Goal: Task Accomplishment & Management: Manage account settings

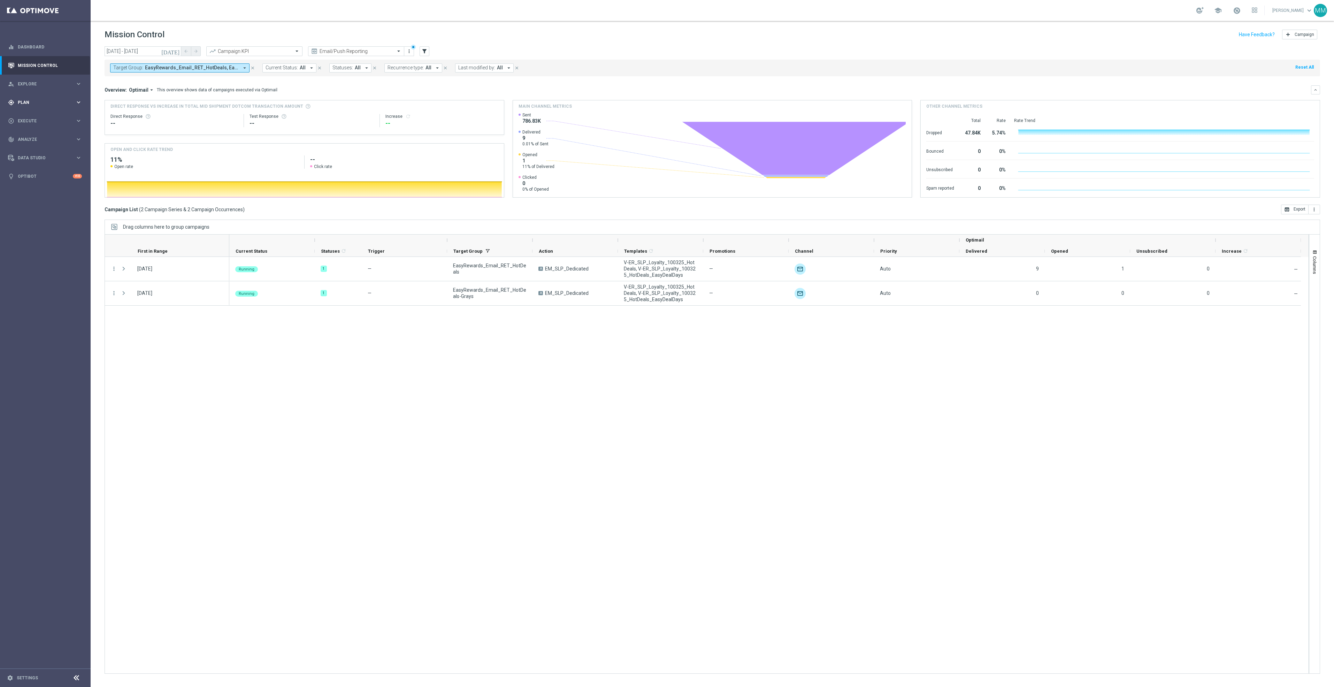
click at [46, 105] on div "gps_fixed Plan" at bounding box center [41, 102] width 67 height 6
click at [50, 139] on span "Templates" at bounding box center [43, 138] width 50 height 4
click at [38, 146] on link "Optimail" at bounding box center [47, 148] width 51 height 6
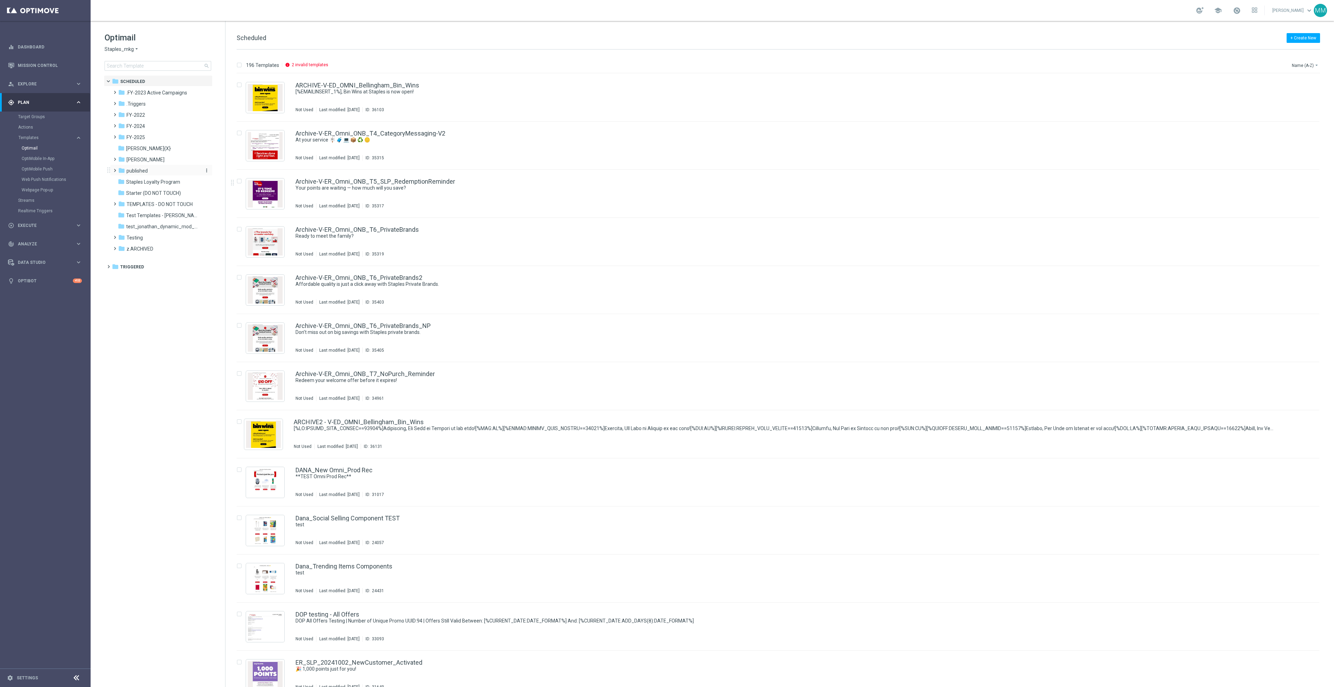
click at [156, 173] on div "folder published" at bounding box center [158, 171] width 80 height 8
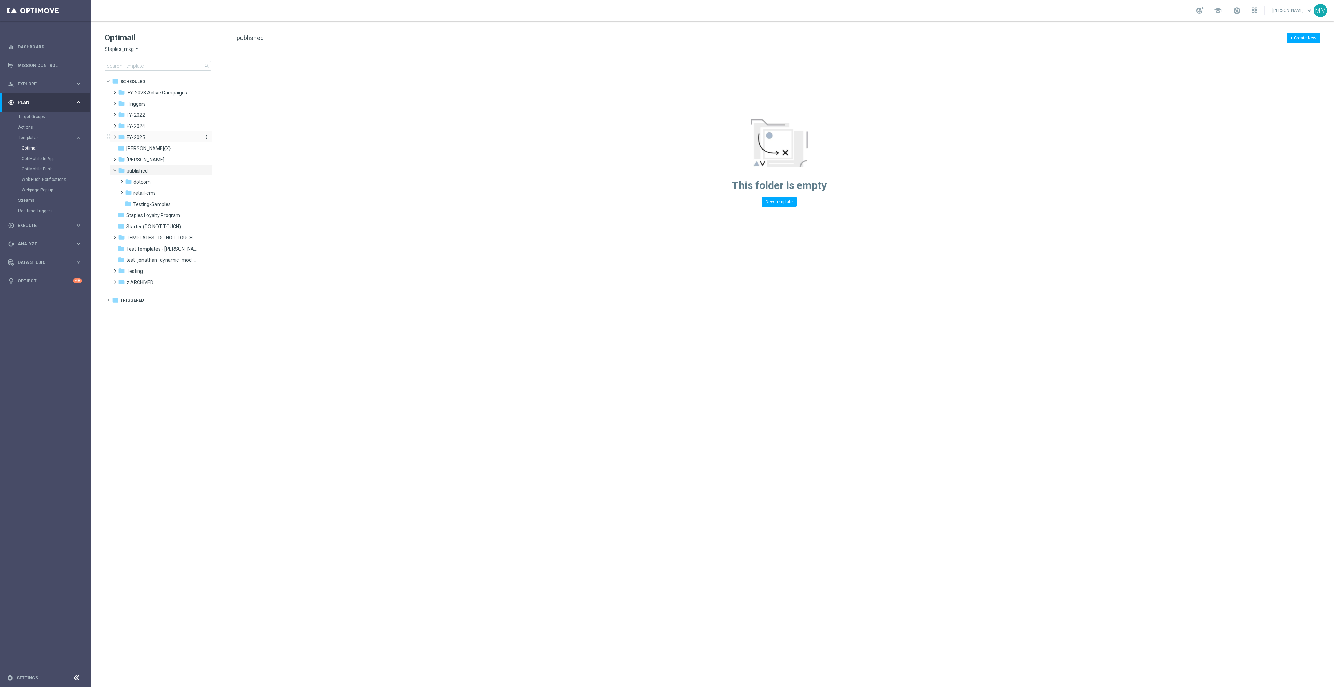
click at [146, 135] on div "folder FY-2025" at bounding box center [158, 137] width 80 height 8
click at [149, 168] on span "Retail25" at bounding box center [142, 171] width 18 height 6
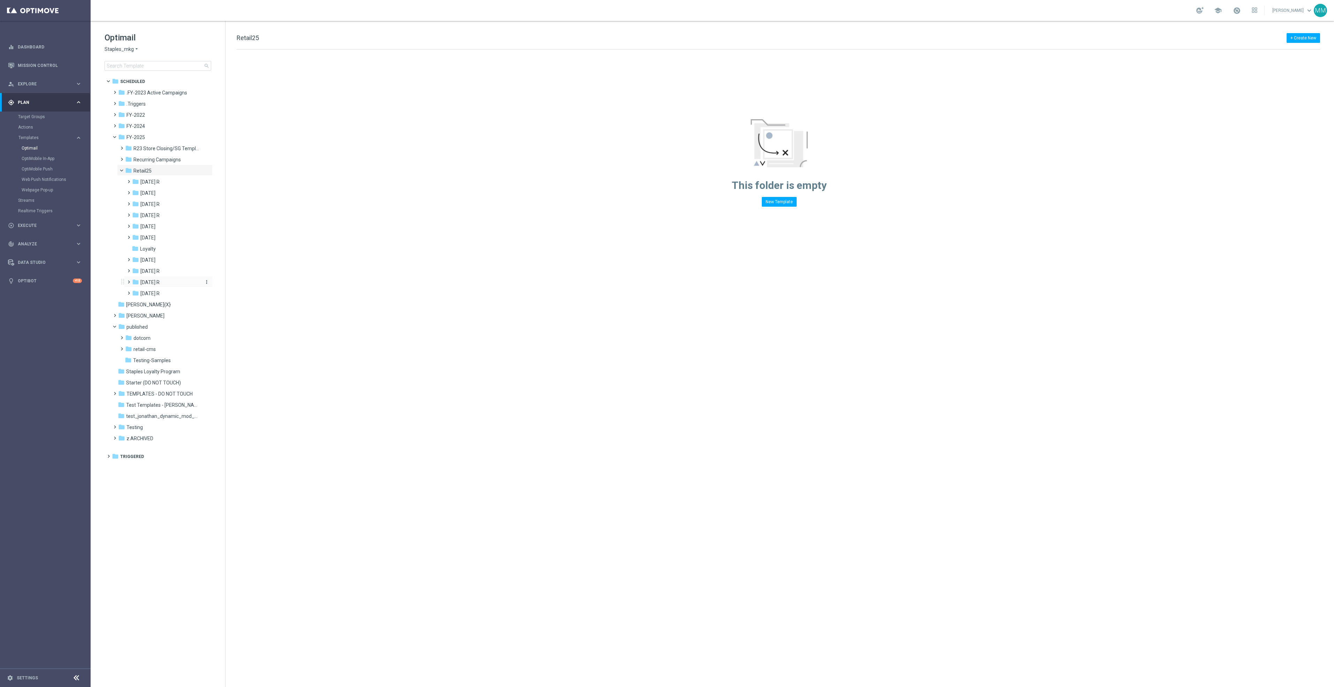
click at [179, 278] on div "folder Oct 25 R" at bounding box center [166, 282] width 68 height 8
click at [174, 296] on div "folder WO 10.5" at bounding box center [170, 294] width 62 height 8
click at [174, 307] on span "Mon 10.6" at bounding box center [164, 304] width 20 height 6
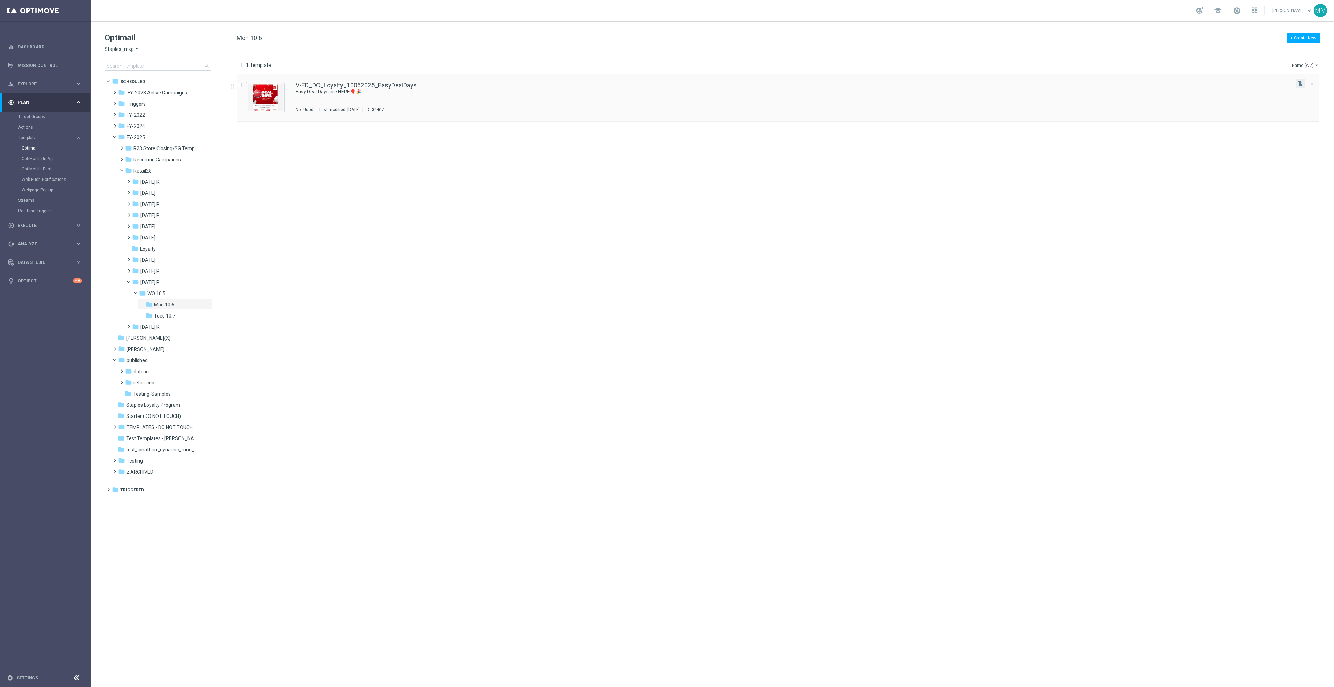
click at [1296, 80] on button "file_copy" at bounding box center [1299, 83] width 9 height 9
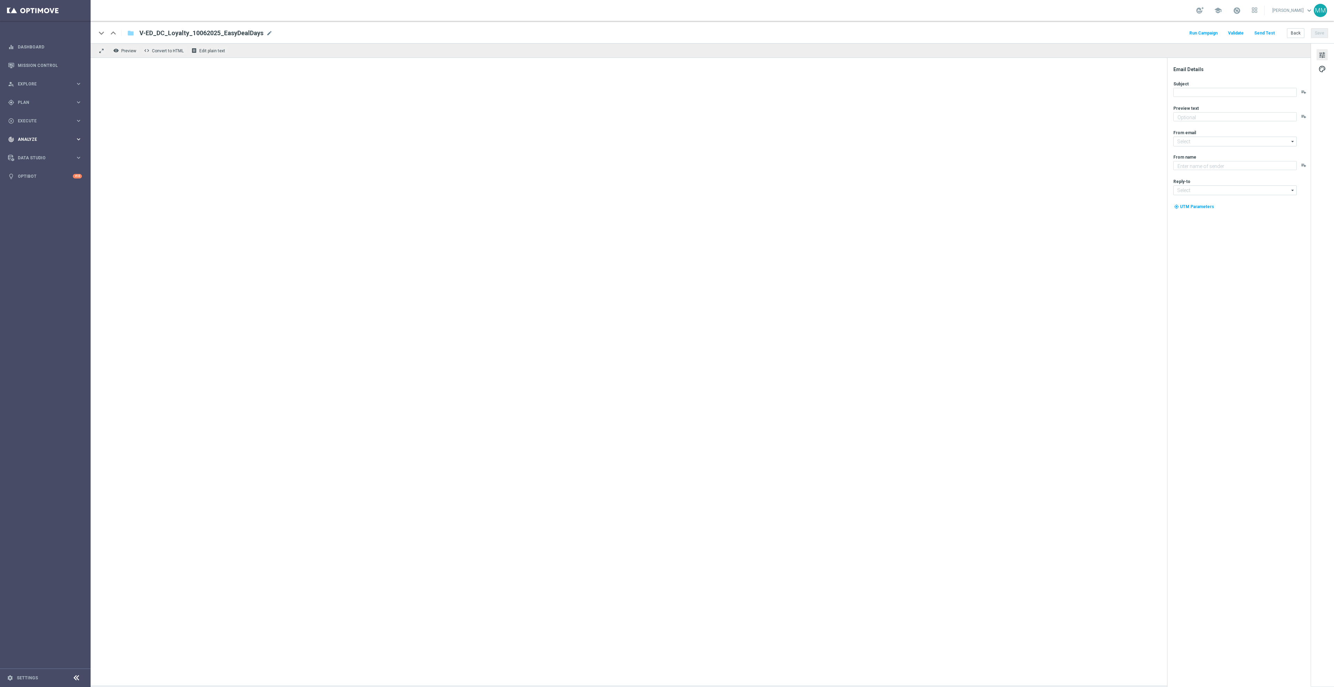
type textarea "7 days. 1,000+ products. Starting now!"
type input "[EMAIL_ADDRESS][DOMAIN_NAME]"
type textarea "Staples"
type input "[EMAIL_ADDRESS][DOMAIN_NAME]"
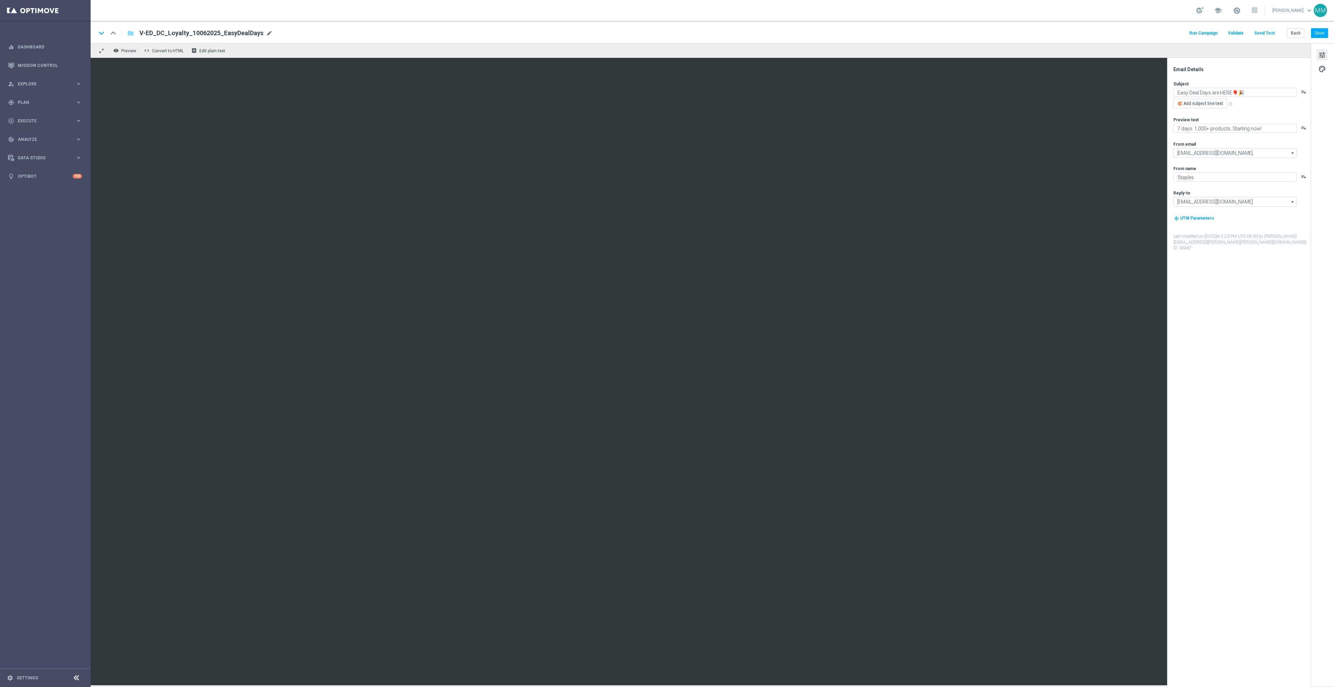
click at [268, 33] on span "mode_edit" at bounding box center [269, 33] width 6 height 6
click at [240, 34] on input "V-ED_DC_Loyalty_10062025_EasyDealDays_nonmember" at bounding box center [225, 33] width 173 height 9
type input "V-ED_DC_Loyalty_10062025_EasyDealDays_Nonmember"
click at [1313, 34] on button "Save" at bounding box center [1319, 33] width 17 height 10
drag, startPoint x: 276, startPoint y: 34, endPoint x: 122, endPoint y: 23, distance: 155.1
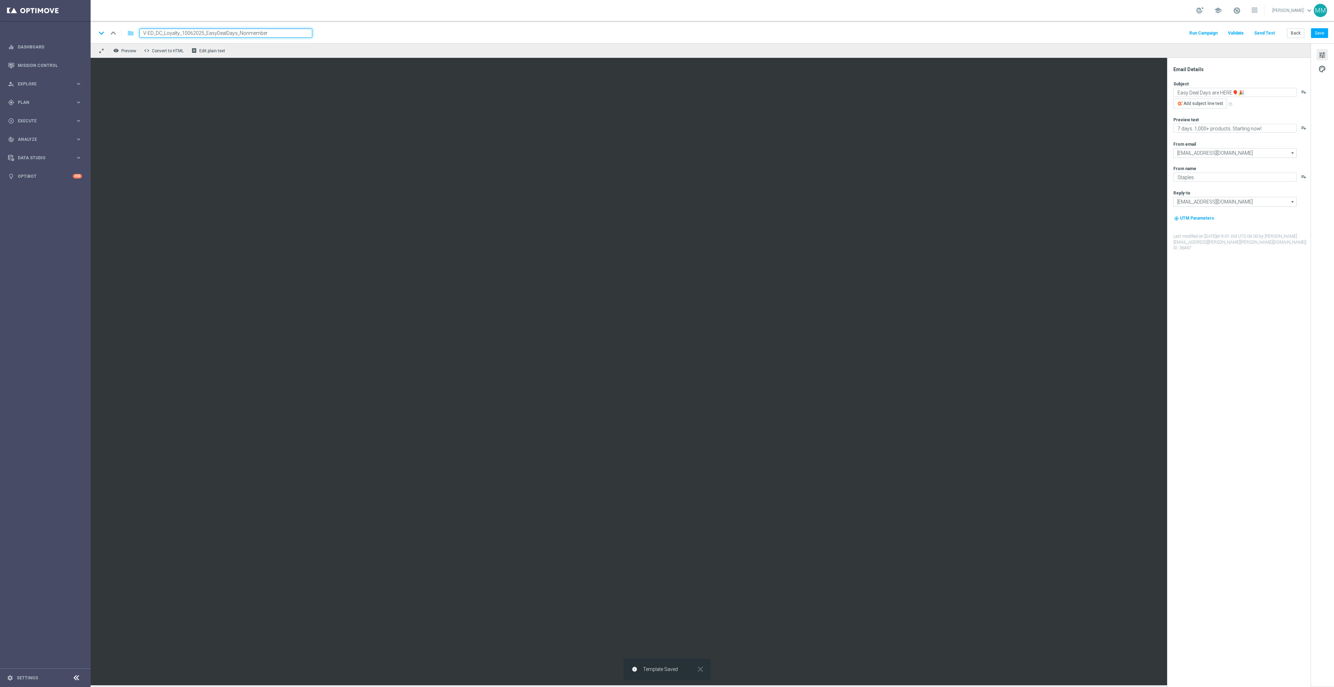
click at [122, 23] on div "keyboard_arrow_down keyboard_arrow_up folder V-ED_DC_Loyalty_10062025_EasyDealD…" at bounding box center [712, 32] width 1243 height 22
click at [1267, 33] on button "Send Test" at bounding box center [1264, 33] width 23 height 9
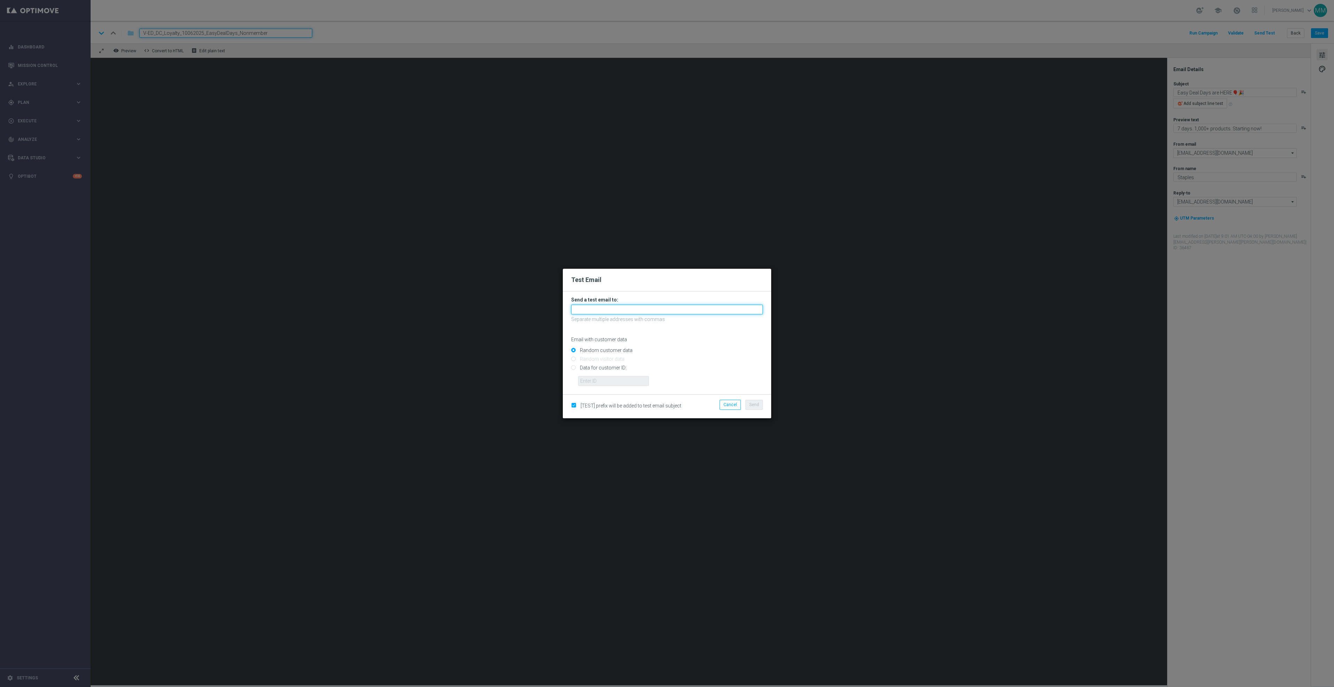
click at [661, 307] on input "text" at bounding box center [667, 310] width 192 height 10
paste input "staples.96a1-bj9c1@litmusemail.com"
type input "staples.96a1-bj9c1@litmusemail.com"
click at [758, 404] on span "Send" at bounding box center [754, 404] width 10 height 5
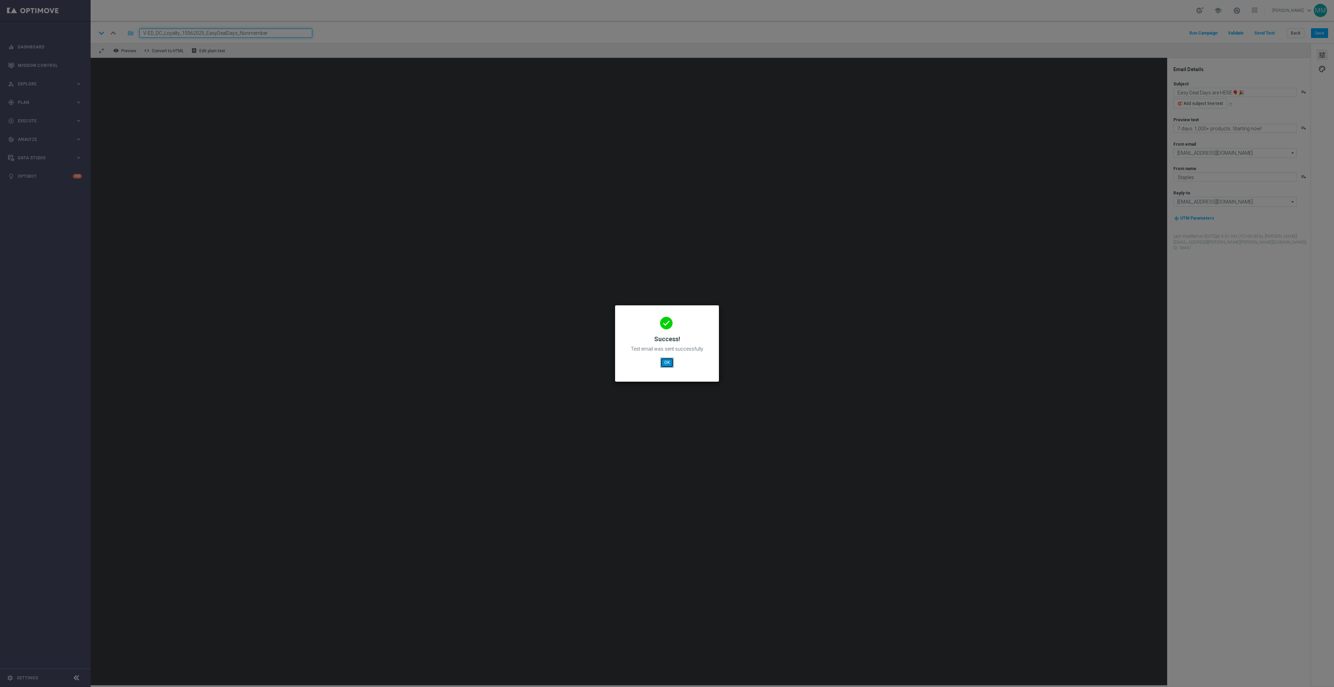
click at [668, 364] on button "OK" at bounding box center [666, 362] width 13 height 10
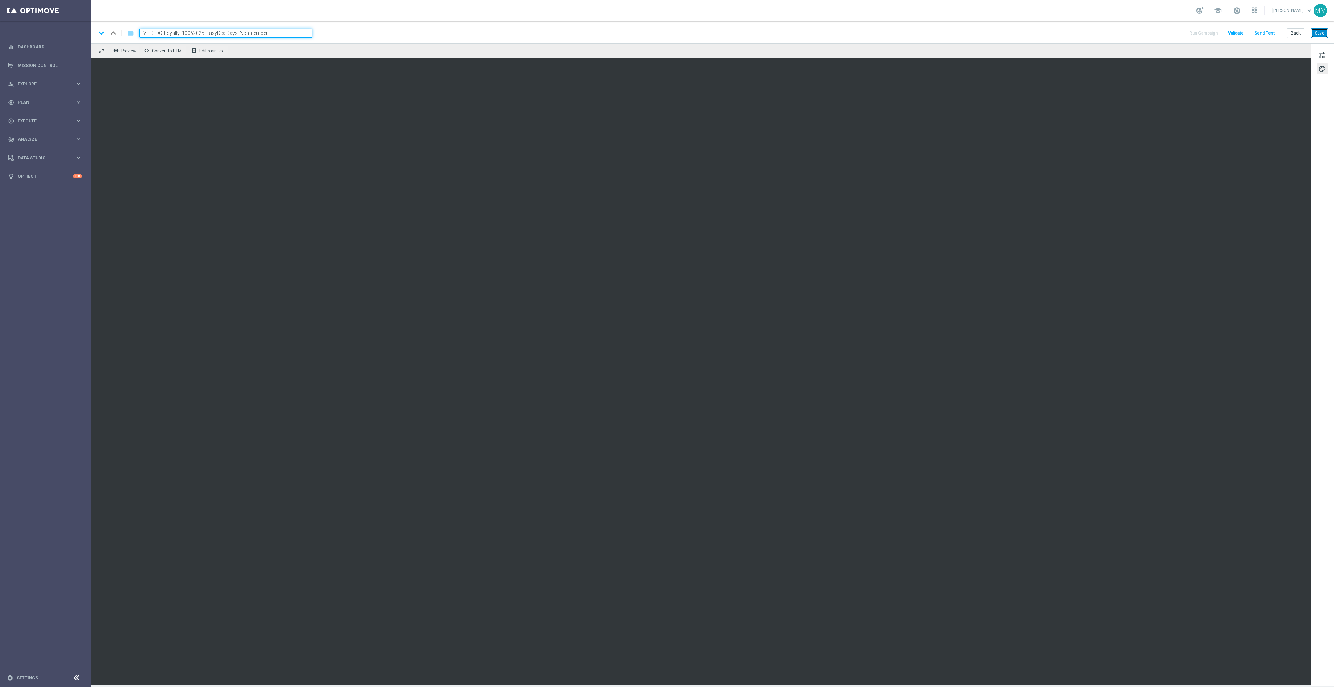
click at [1321, 34] on button "Save" at bounding box center [1319, 33] width 17 height 10
click at [1325, 32] on button "Save" at bounding box center [1319, 33] width 17 height 10
click at [1324, 33] on button "Save" at bounding box center [1319, 33] width 17 height 10
click at [1324, 29] on button "Save" at bounding box center [1319, 33] width 17 height 10
click at [1313, 33] on button "Save" at bounding box center [1319, 33] width 17 height 10
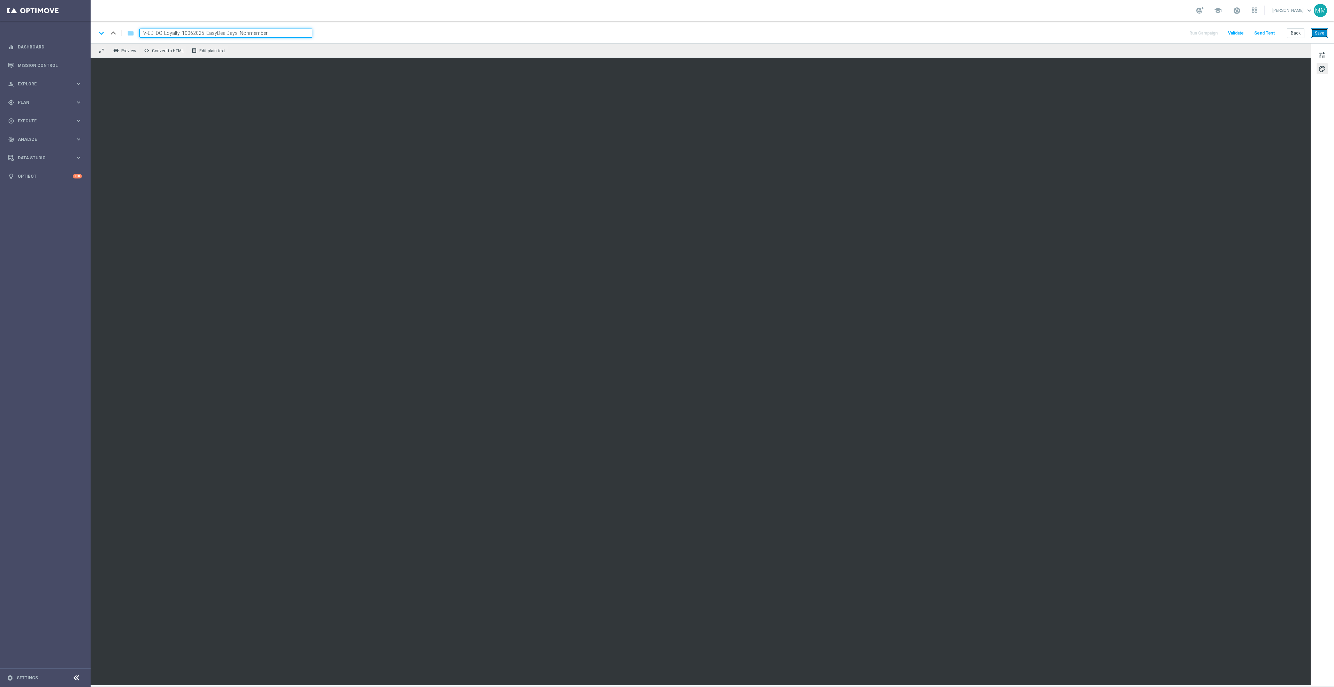
click at [1318, 31] on button "Save" at bounding box center [1319, 33] width 17 height 10
click at [1317, 33] on button "Save" at bounding box center [1319, 33] width 17 height 10
click at [1325, 29] on button "Save" at bounding box center [1319, 33] width 17 height 10
click at [1321, 34] on button "Save" at bounding box center [1319, 33] width 17 height 10
click at [1259, 30] on button "Send Test" at bounding box center [1264, 33] width 23 height 9
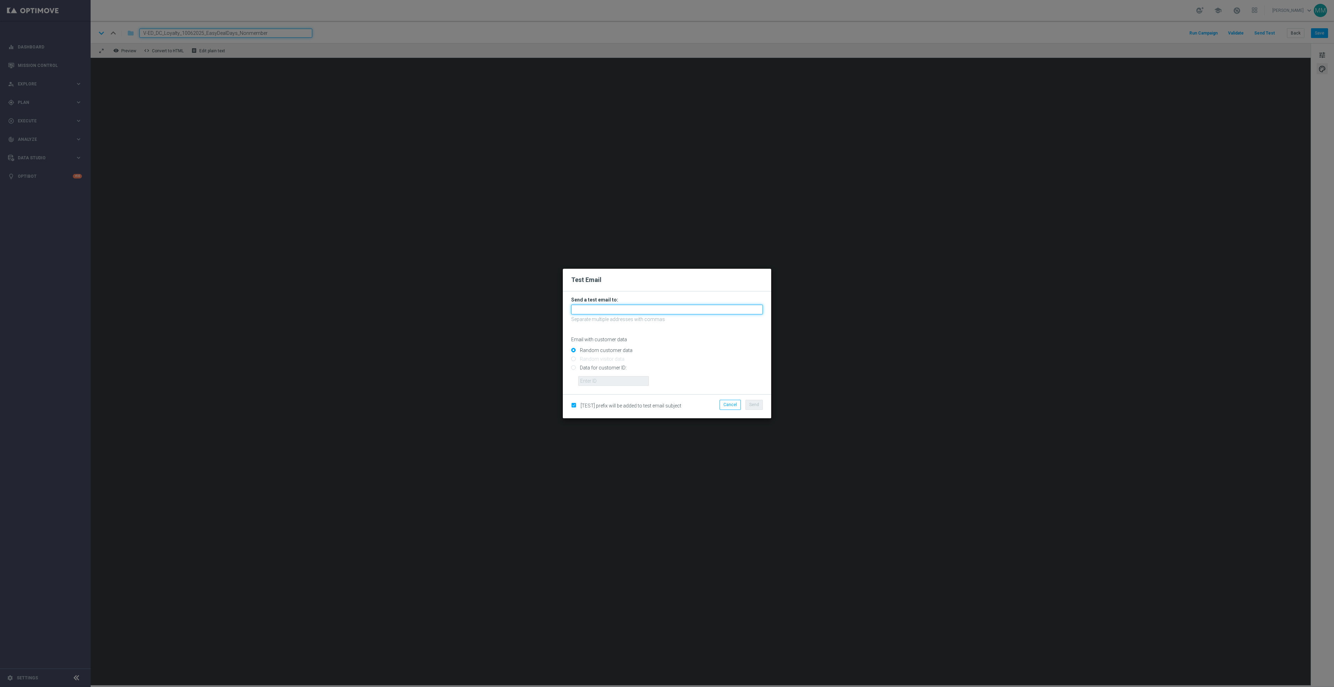
click at [738, 309] on input "text" at bounding box center [667, 310] width 192 height 10
paste input "[EMAIL_ADDRESS][DOMAIN_NAME]"
type input "staples.96a1-bj9c1@litmusemail.com"
click at [758, 407] on span "Send" at bounding box center [754, 404] width 10 height 5
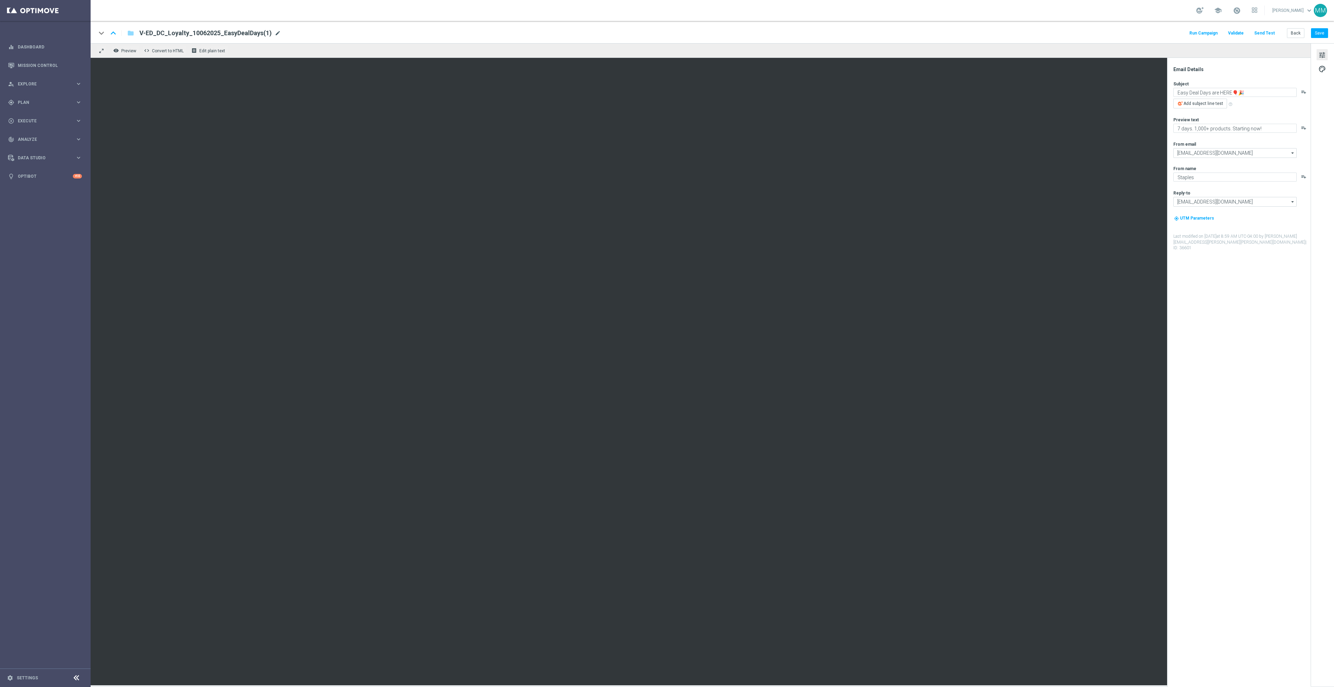
click at [275, 34] on span "mode_edit" at bounding box center [278, 33] width 6 height 6
drag, startPoint x: 263, startPoint y: 34, endPoint x: 236, endPoint y: 33, distance: 27.2
click at [236, 33] on input "V-ED_DC_Loyalty_10062025_EasyDealDays(1)" at bounding box center [225, 33] width 173 height 9
click at [1320, 32] on button "Save" at bounding box center [1319, 33] width 17 height 10
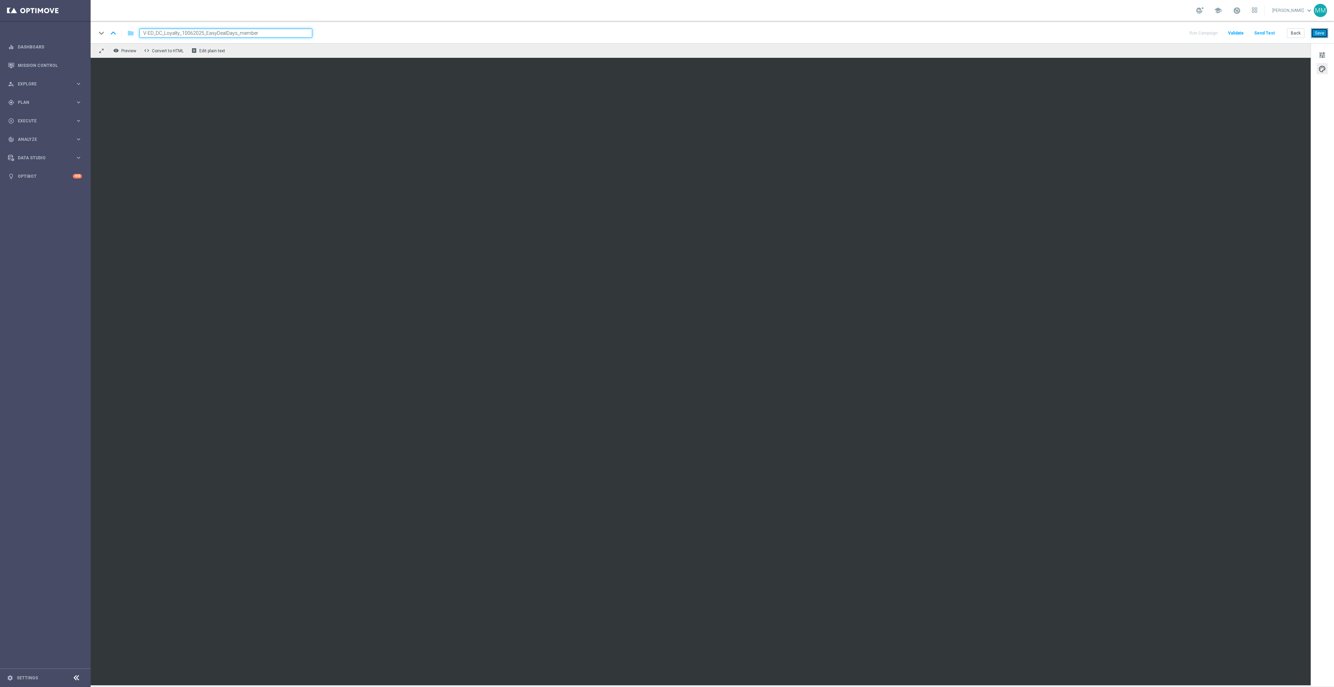
click at [1321, 32] on button "Save" at bounding box center [1319, 33] width 17 height 10
click at [1272, 33] on button "Send Test" at bounding box center [1264, 33] width 23 height 9
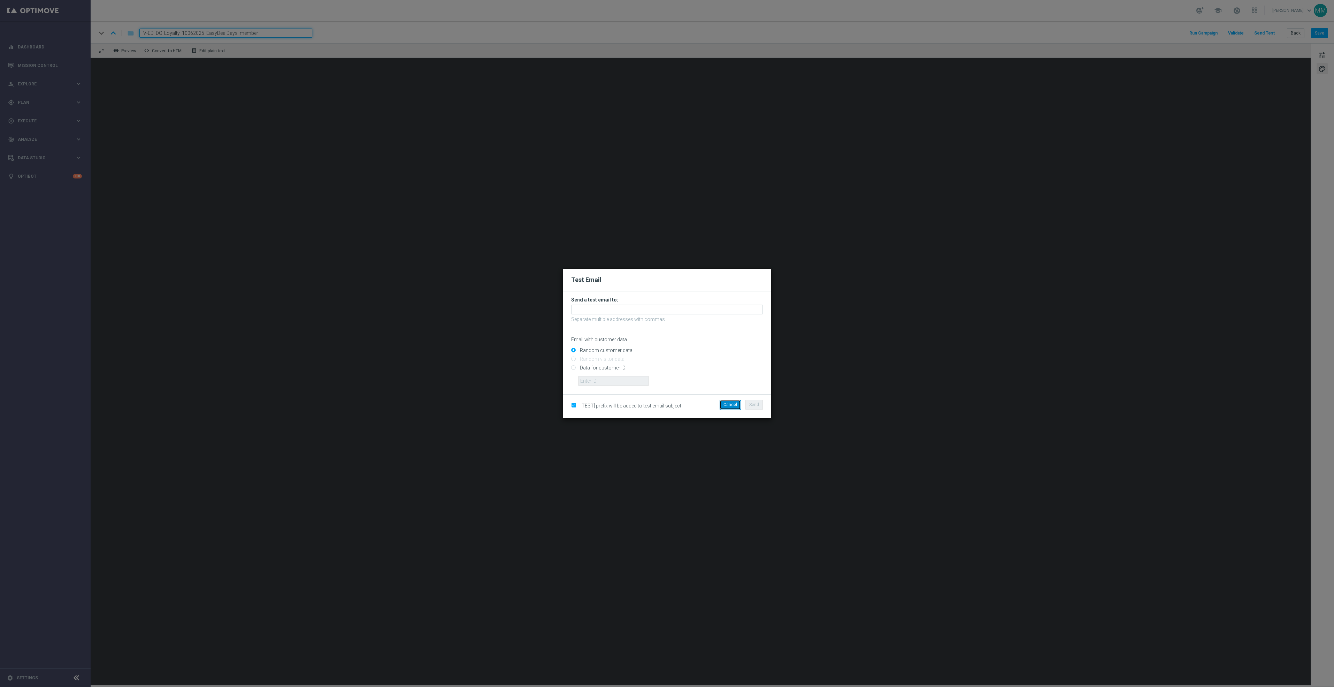
click at [721, 401] on button "Cancel" at bounding box center [729, 405] width 21 height 10
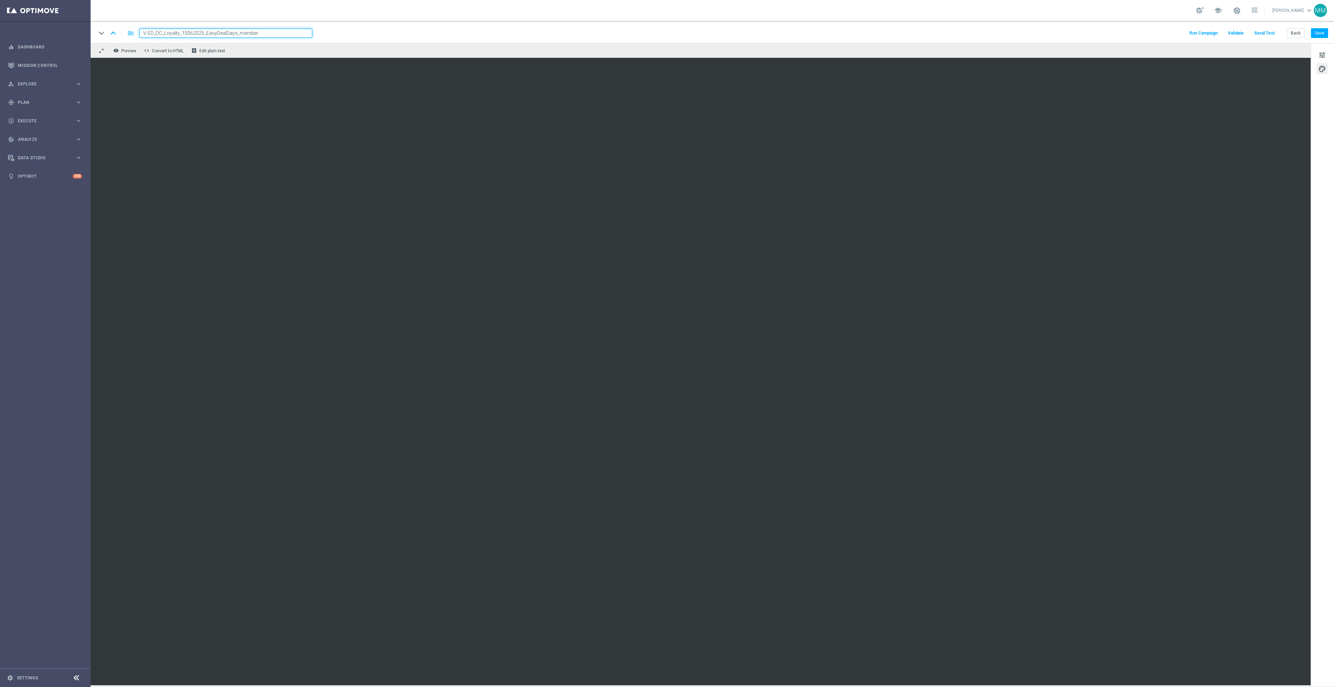
drag, startPoint x: 244, startPoint y: 31, endPoint x: 112, endPoint y: 26, distance: 131.5
click at [112, 26] on div "keyboard_arrow_down keyboard_arrow_up folder V-ED_DC_Loyalty_10062025_EasyDealD…" at bounding box center [712, 32] width 1243 height 22
click at [242, 36] on div "V-ED_DC_Loyalty_10062025_EasyDealDays_member V-ED_DC_Loyalty_10062025_EasyDealD…" at bounding box center [217, 33] width 166 height 9
click at [241, 35] on input "V-ED_DC_Loyalty_10062025_EasyDealDays_member" at bounding box center [225, 33] width 173 height 9
type input "V-ED_DC_Loyalty_10062025_EasyDealDays_Member"
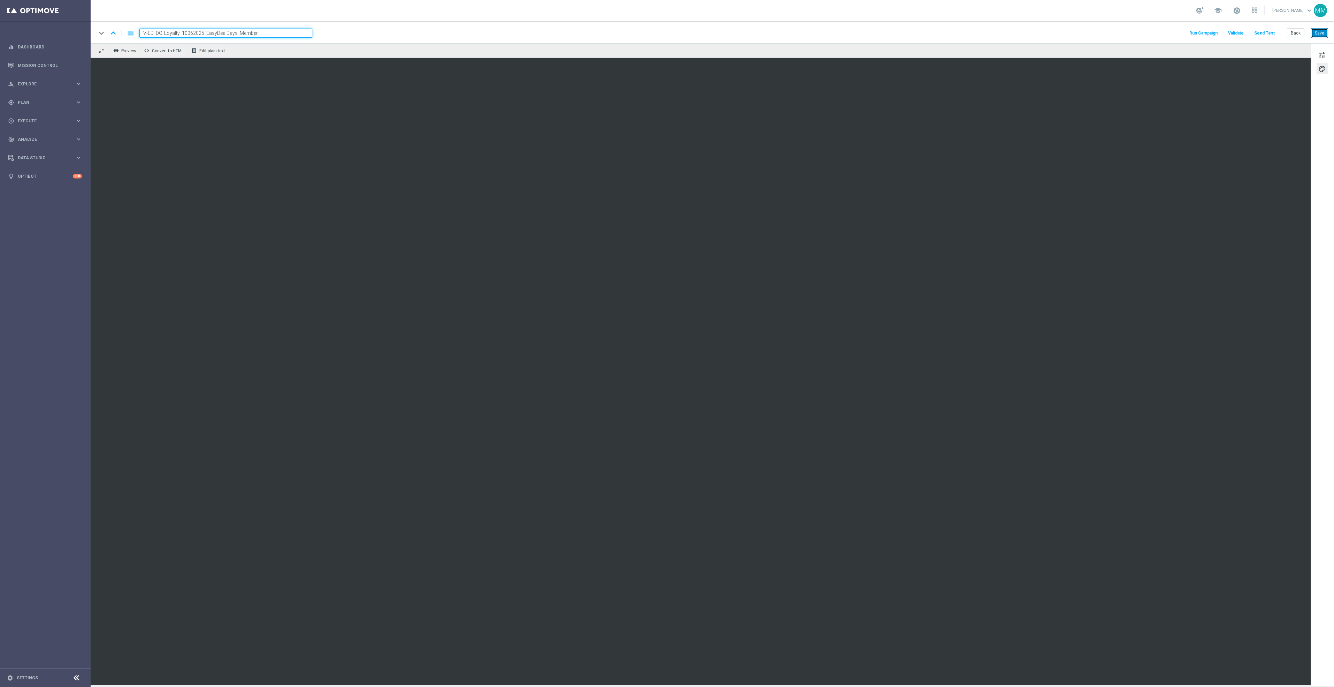
click at [1317, 31] on button "Save" at bounding box center [1319, 33] width 17 height 10
click at [1266, 33] on button "Send Test" at bounding box center [1264, 33] width 23 height 9
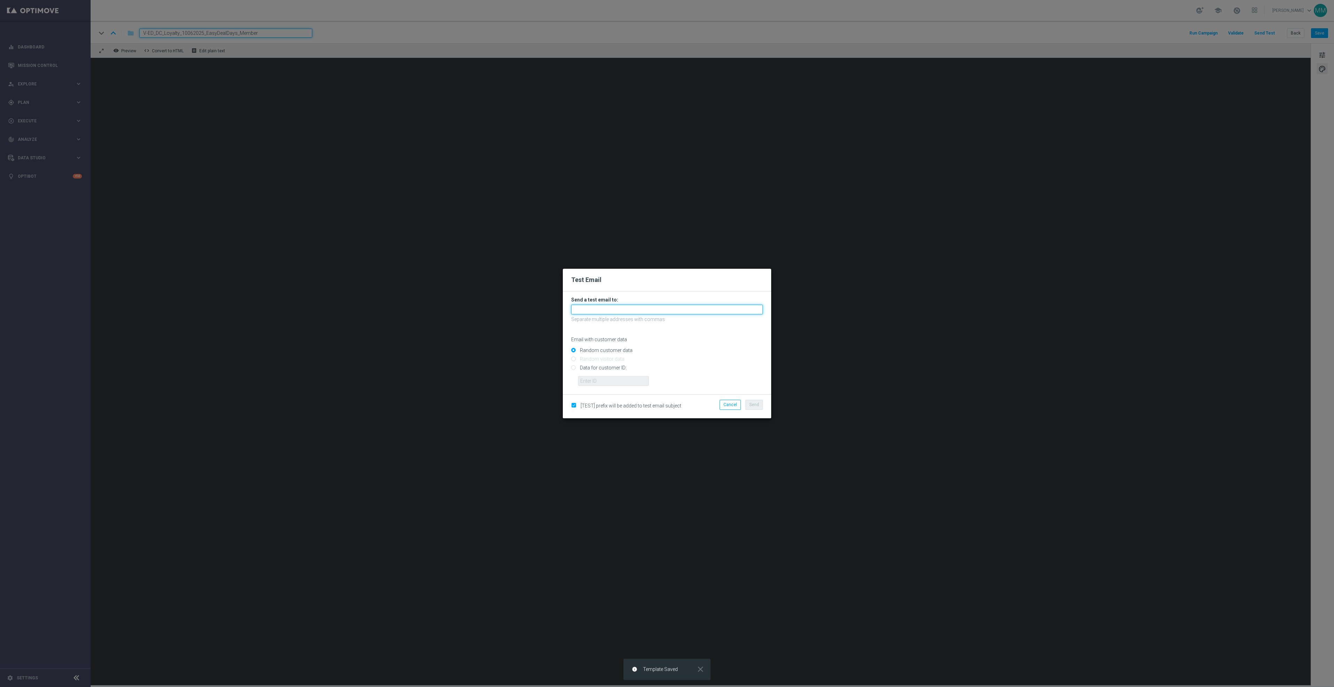
click at [666, 311] on input "text" at bounding box center [667, 310] width 192 height 10
paste input "staples.96a1-bj9bu@litmusemail.com"
type input "staples.96a1-bj9bu@litmusemail.com"
click at [759, 406] on button "Send" at bounding box center [753, 405] width 17 height 10
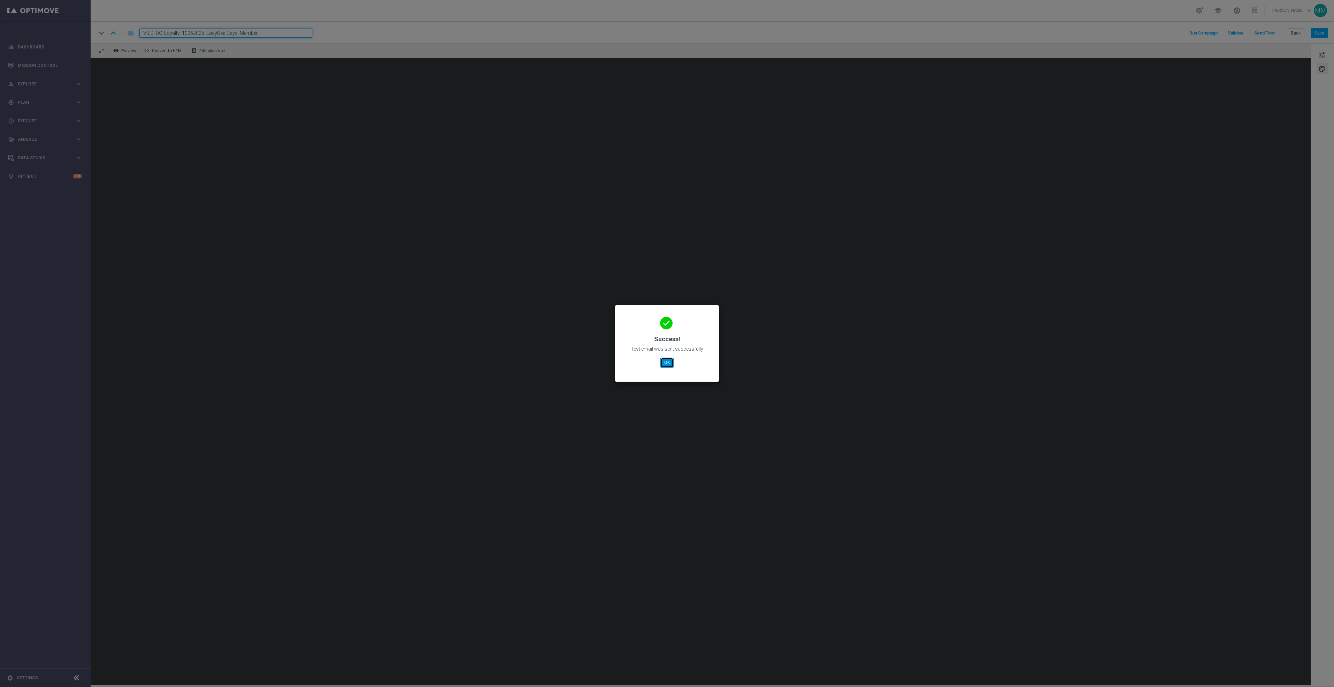
click at [669, 363] on button "OK" at bounding box center [666, 362] width 13 height 10
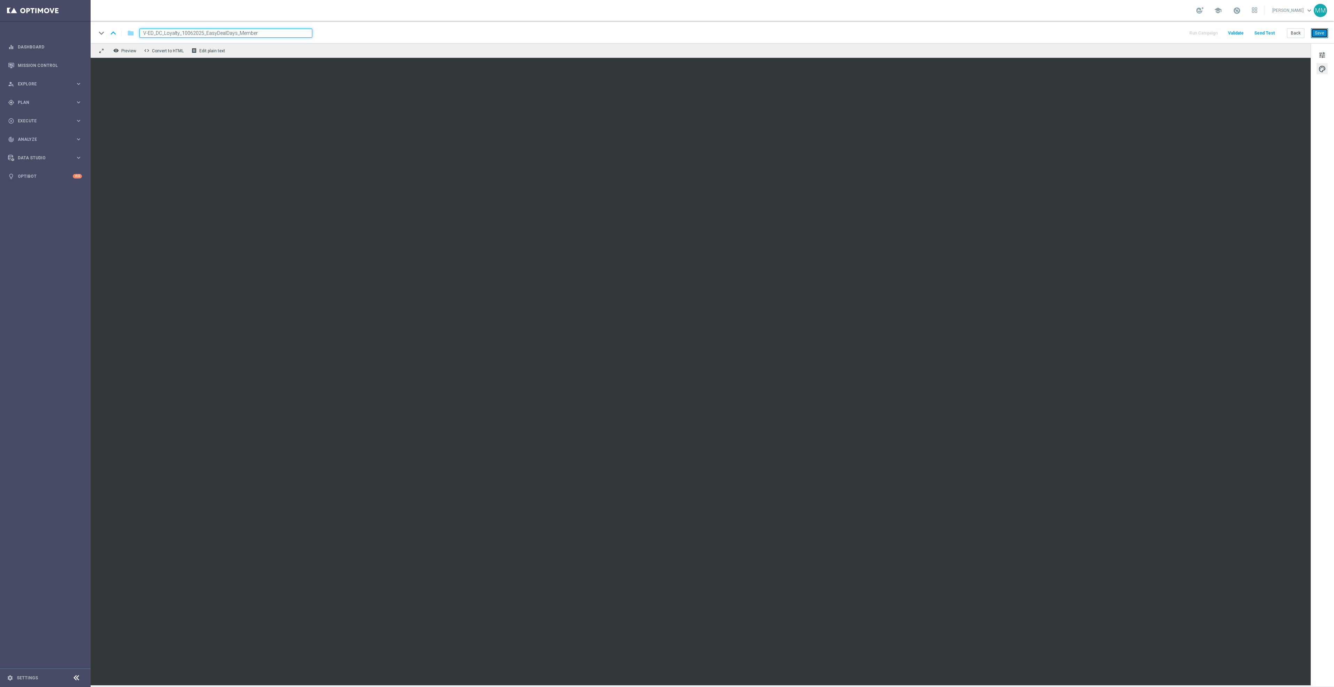
click at [1323, 31] on button "Save" at bounding box center [1319, 33] width 17 height 10
click at [1321, 36] on button "Save" at bounding box center [1319, 33] width 17 height 10
click at [1317, 33] on button "Save" at bounding box center [1319, 33] width 17 height 10
click at [1321, 33] on button "Save" at bounding box center [1319, 33] width 17 height 10
click at [1319, 33] on button "Save" at bounding box center [1319, 33] width 17 height 10
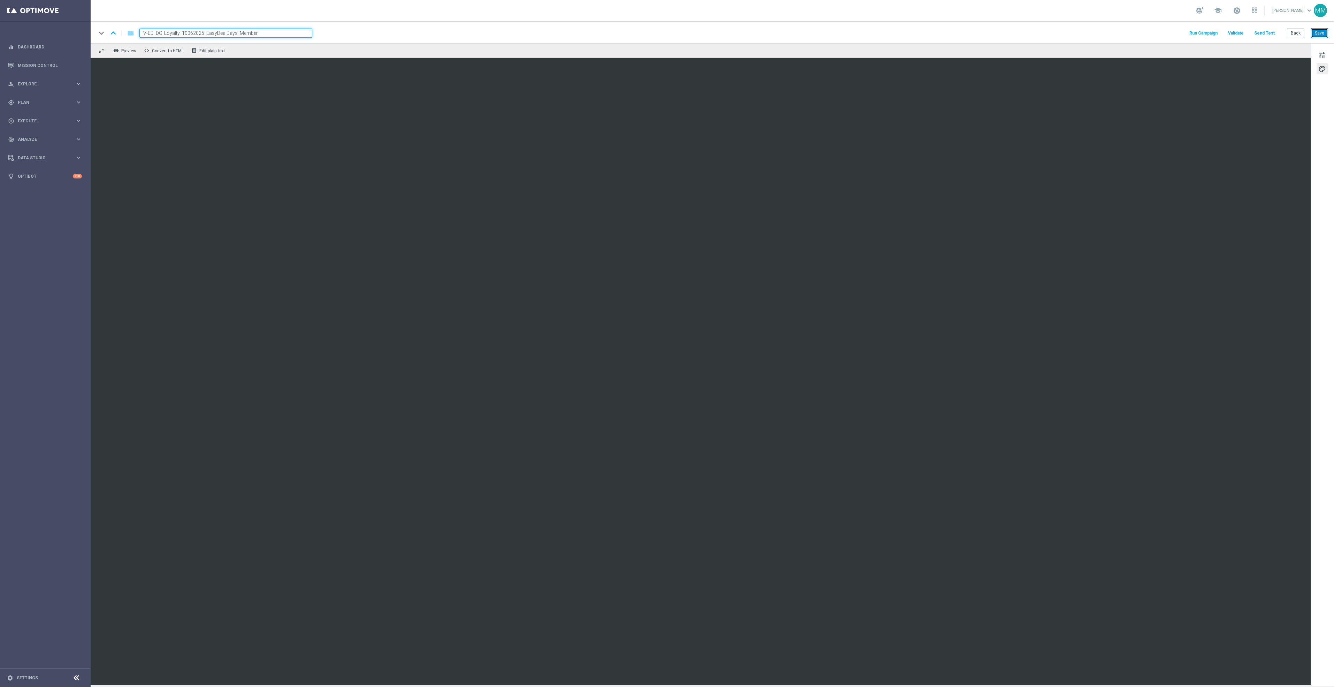
click at [1325, 33] on button "Save" at bounding box center [1319, 33] width 17 height 10
click at [1266, 32] on button "Send Test" at bounding box center [1264, 33] width 23 height 9
click at [1266, 29] on button "Send Test" at bounding box center [1264, 33] width 23 height 9
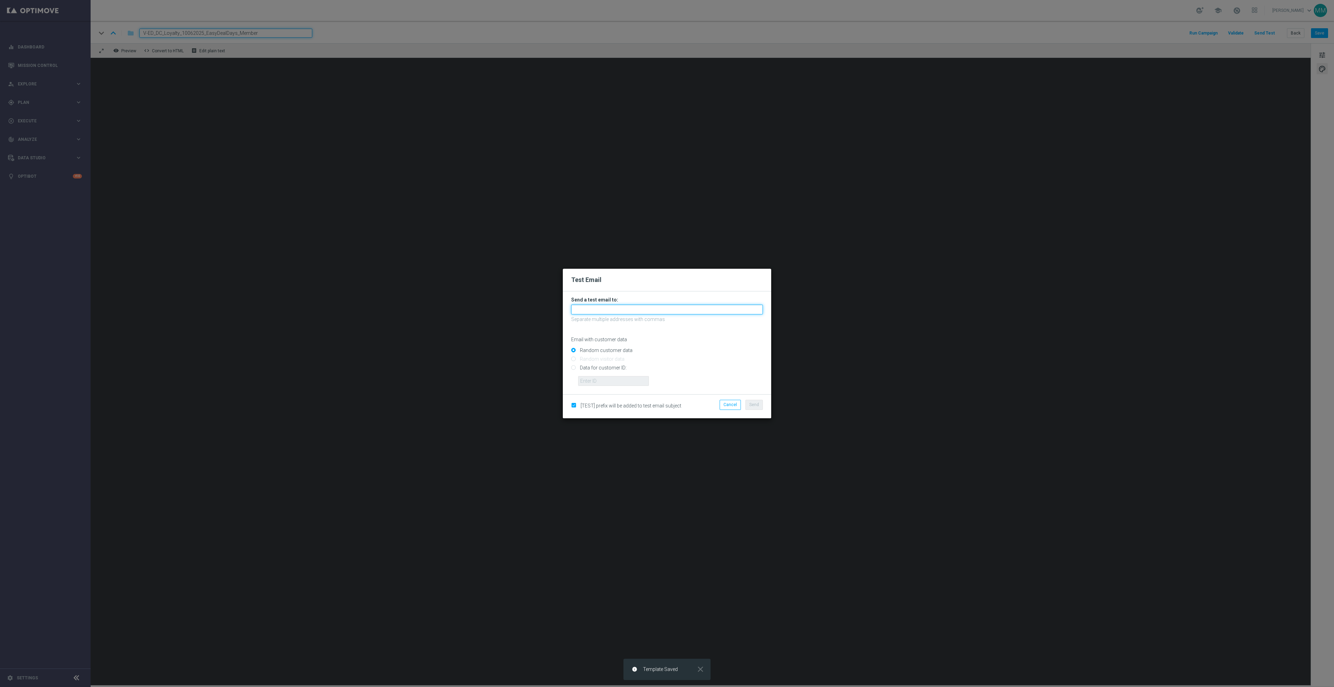
click at [619, 310] on input "text" at bounding box center [667, 310] width 192 height 10
paste input "staples.96a1-bj9bu@litmusemail.com"
type input "staples.96a1-bj9bu@litmusemail.com"
click at [751, 407] on span "Send" at bounding box center [754, 404] width 10 height 5
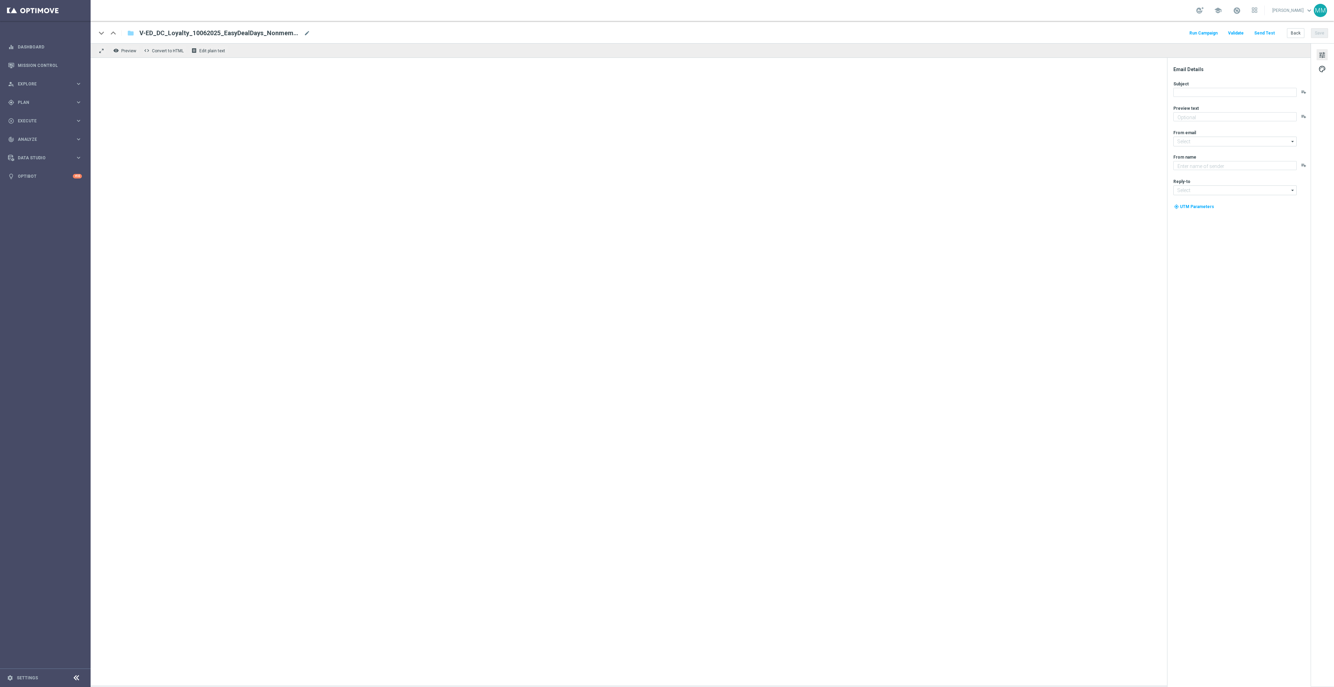
type textarea "7 days. 1,000+ products. Starting now!"
type input "[EMAIL_ADDRESS][DOMAIN_NAME]"
type textarea "Staples"
type input "[EMAIL_ADDRESS][DOMAIN_NAME]"
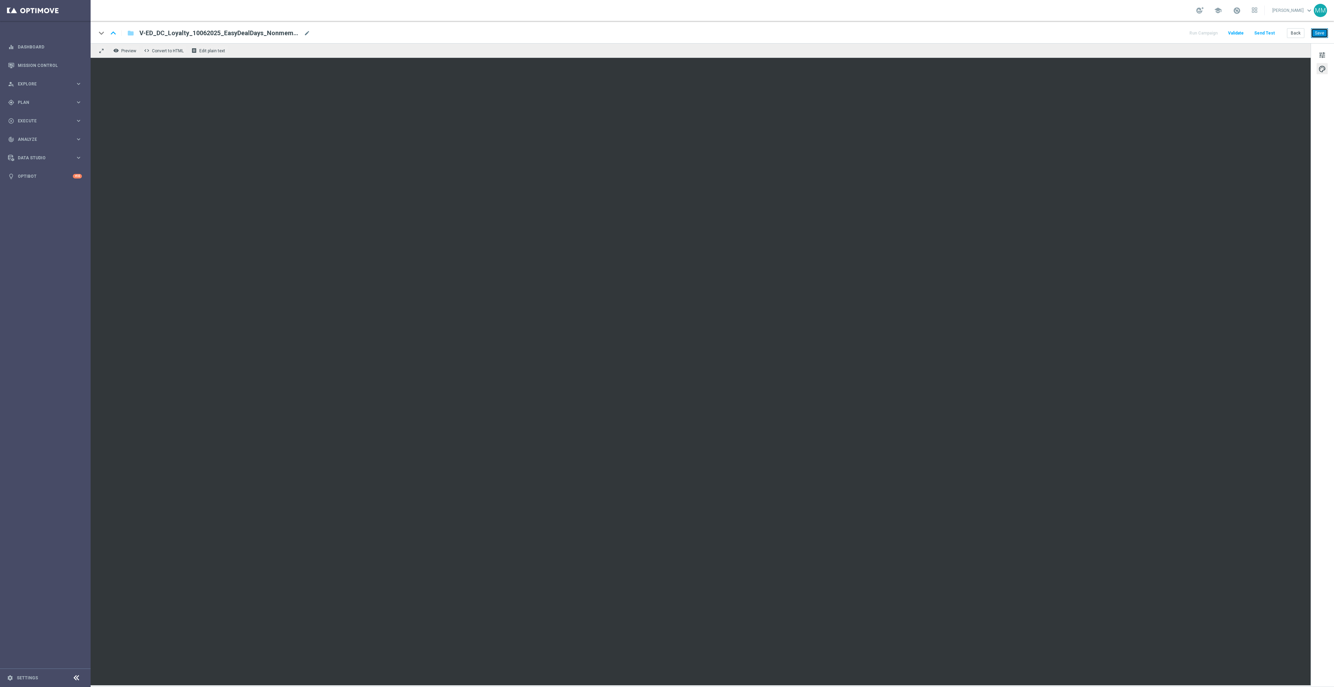
click at [1327, 32] on button "Save" at bounding box center [1319, 33] width 17 height 10
click at [1322, 32] on button "Save" at bounding box center [1319, 33] width 17 height 10
click at [1269, 32] on button "Send Test" at bounding box center [1264, 33] width 23 height 9
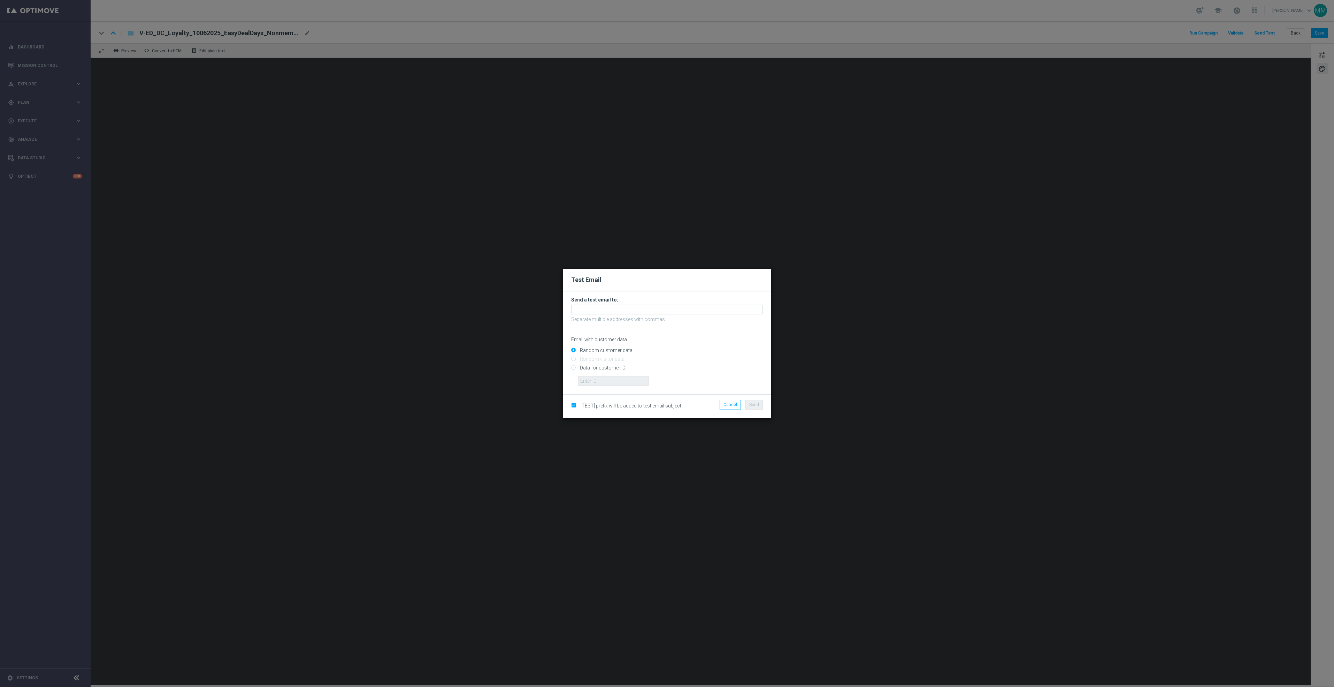
click at [673, 303] on form "Send a test email to: Separate multiple addresses with commas Email with custom…" at bounding box center [667, 341] width 192 height 89
click at [680, 311] on input "text" at bounding box center [667, 310] width 192 height 10
paste input "[EMAIL_ADDRESS][DOMAIN_NAME]"
type input "[EMAIL_ADDRESS][DOMAIN_NAME]"
click at [757, 405] on span "Send" at bounding box center [754, 404] width 10 height 5
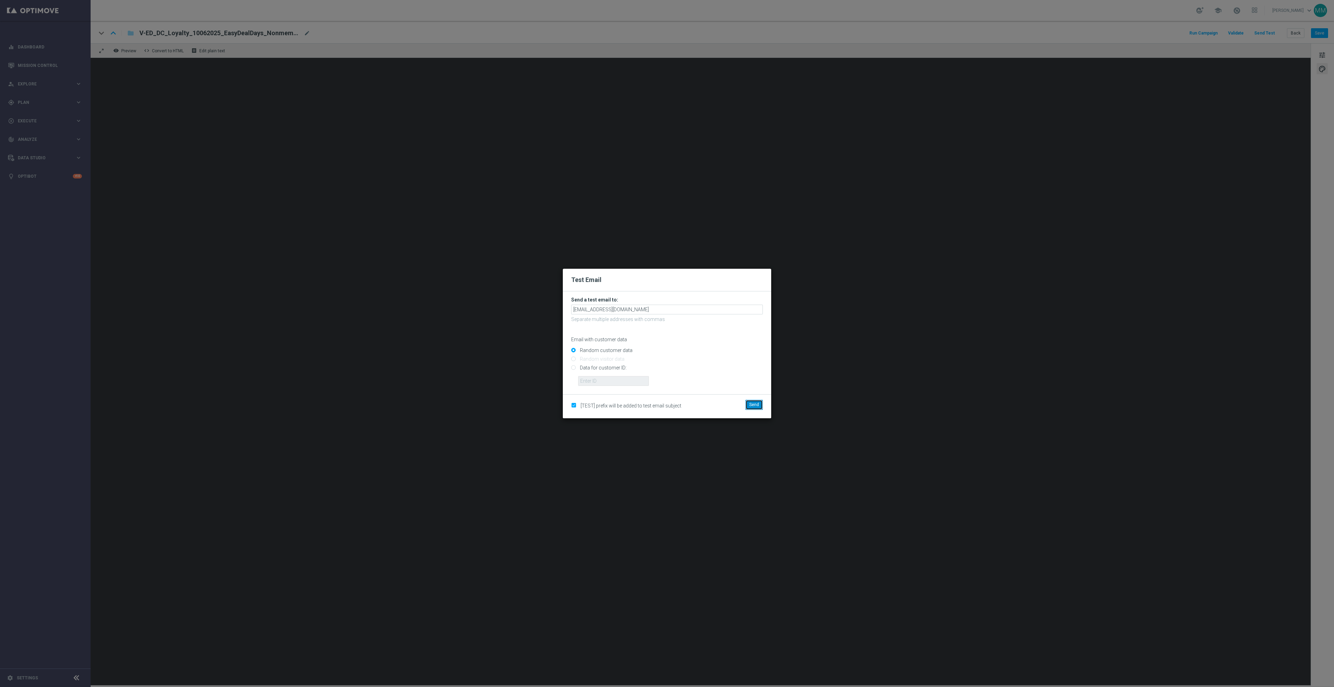
click at [749, 408] on button "Send" at bounding box center [753, 405] width 17 height 10
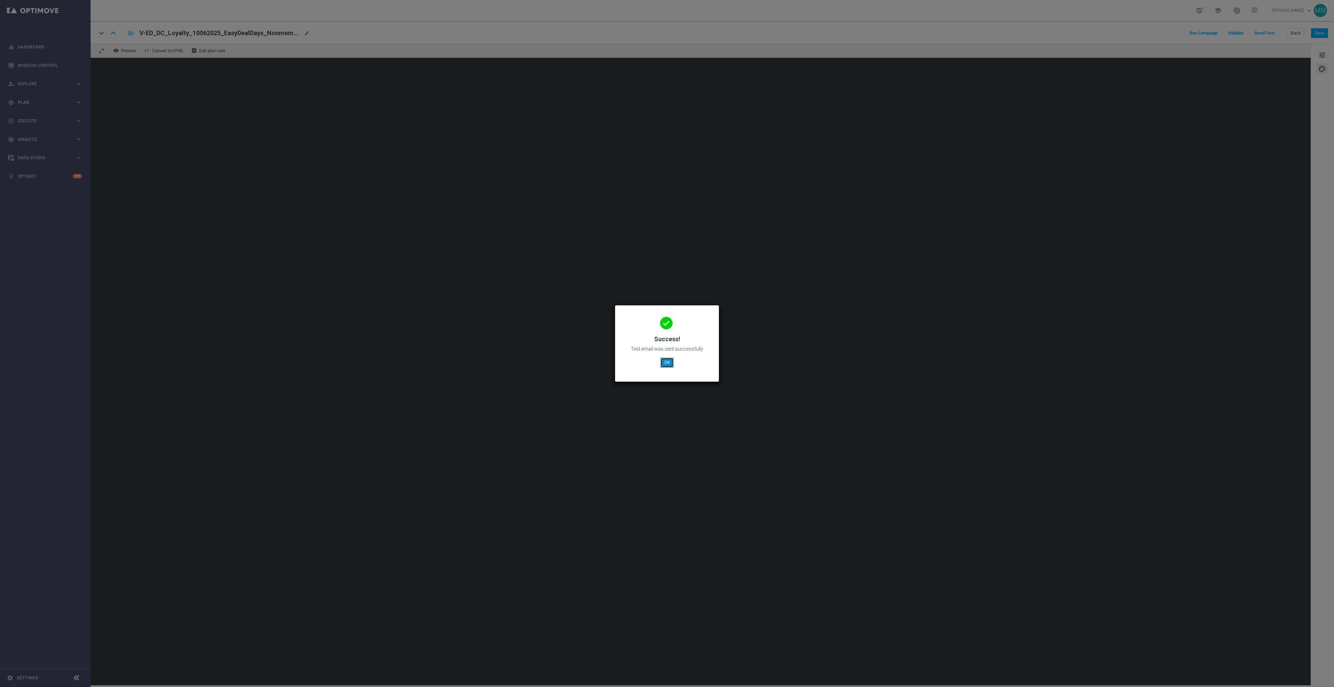
click at [668, 367] on button "OK" at bounding box center [666, 362] width 13 height 10
click at [674, 363] on div "done Success! Test email was sent successfully OK" at bounding box center [666, 342] width 87 height 61
click at [671, 362] on button "OK" at bounding box center [666, 362] width 13 height 10
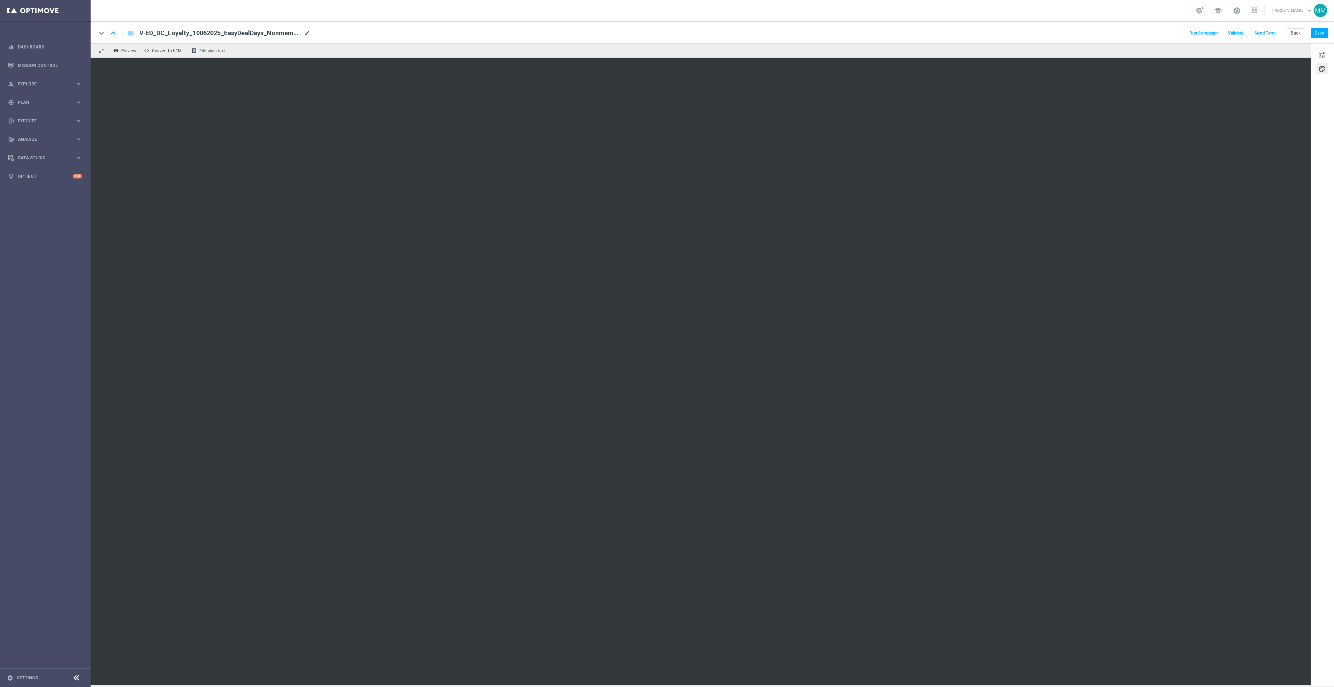
click at [304, 32] on span "mode_edit" at bounding box center [307, 33] width 6 height 6
drag, startPoint x: 298, startPoint y: 33, endPoint x: 238, endPoint y: 34, distance: 60.6
click at [238, 34] on input "V-ED_DC_Loyalty_10062025_EasyDealDays_Nonmember" at bounding box center [225, 33] width 173 height 9
type input "V-ED_DC_Loyalty_10062025_EasyDealDays"
click at [1318, 33] on button "Save" at bounding box center [1319, 33] width 17 height 10
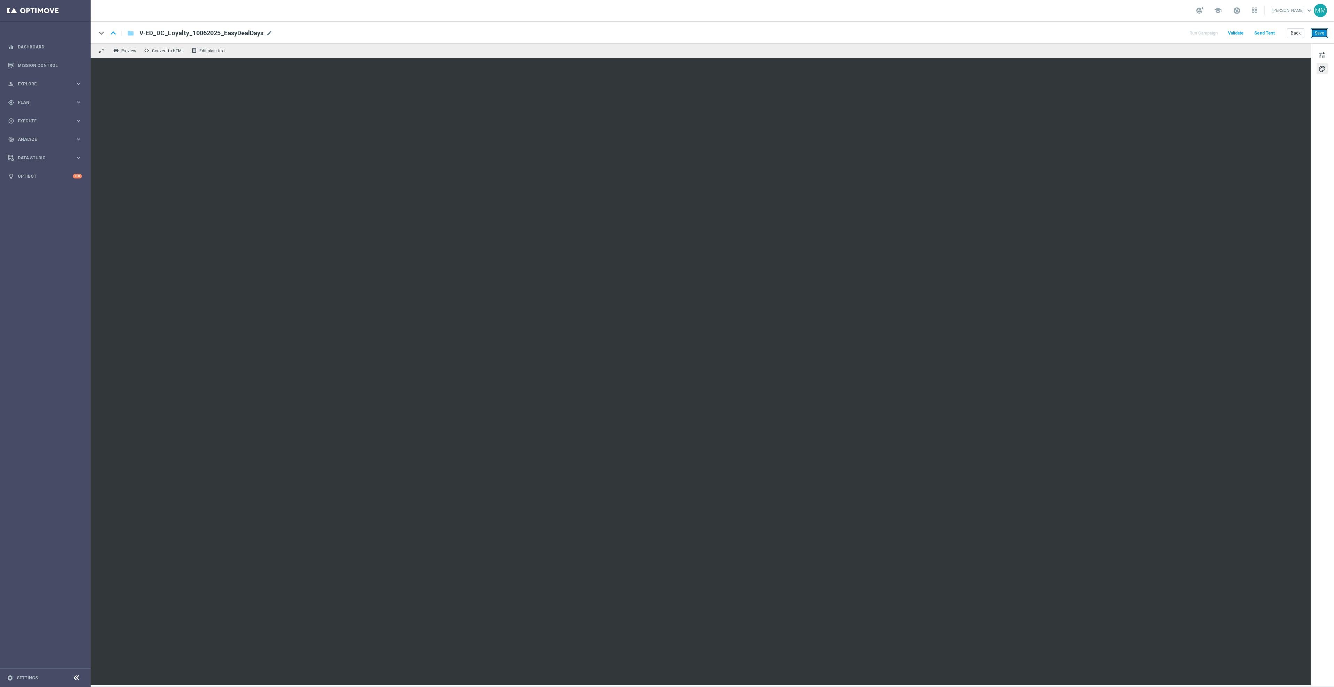
click at [1315, 31] on button "Save" at bounding box center [1319, 33] width 17 height 10
click at [1328, 34] on div "keyboard_arrow_down keyboard_arrow_up folder V-ED_DC_Loyalty_10062025_EasyDealD…" at bounding box center [712, 32] width 1243 height 22
drag, startPoint x: 1320, startPoint y: 34, endPoint x: 1316, endPoint y: 36, distance: 4.4
click at [1320, 34] on button "Save" at bounding box center [1319, 33] width 17 height 10
click at [56, 98] on div "gps_fixed Plan keyboard_arrow_right" at bounding box center [45, 102] width 90 height 18
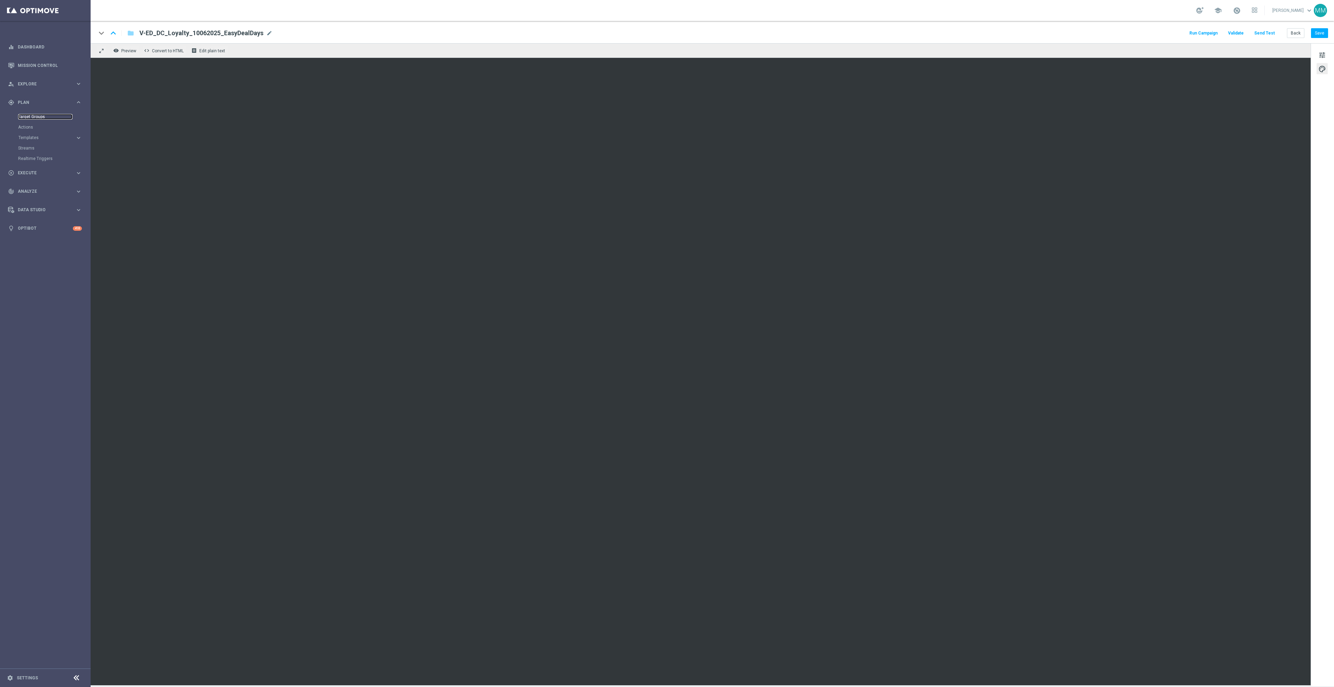
click at [34, 115] on link "Target Groups" at bounding box center [45, 117] width 54 height 6
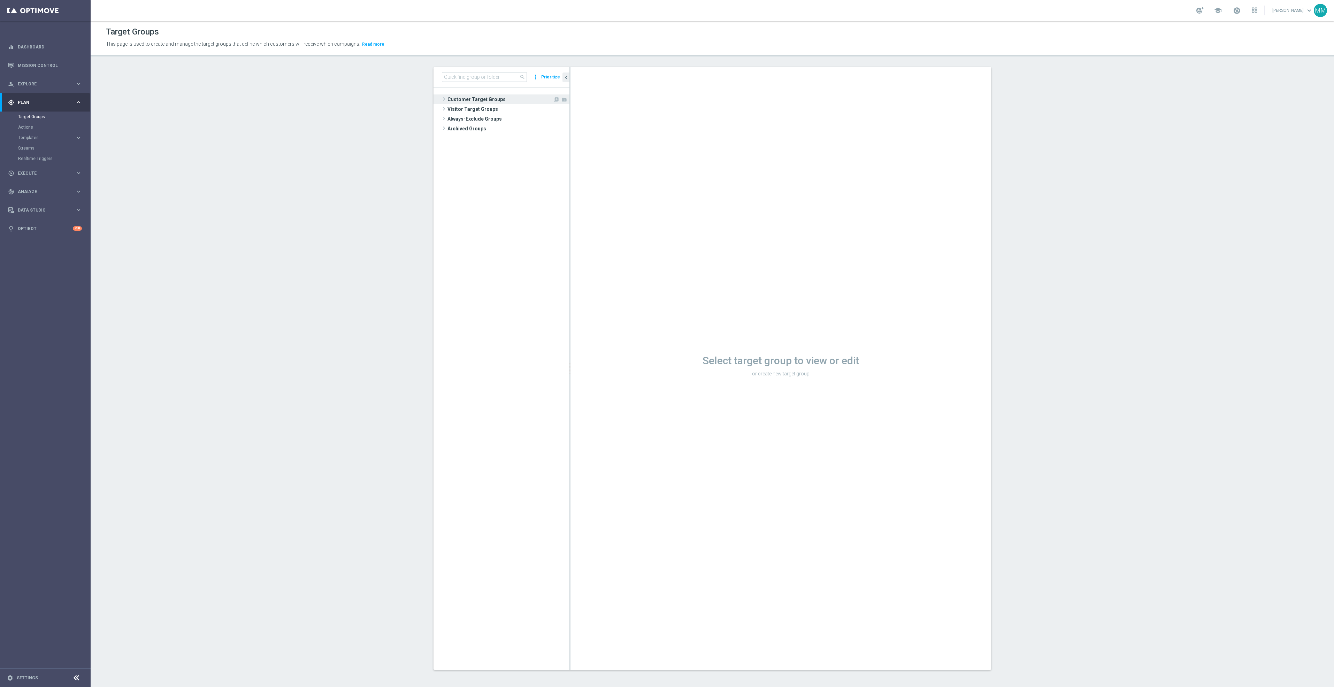
click at [487, 99] on span "Customer Target Groups" at bounding box center [499, 99] width 105 height 10
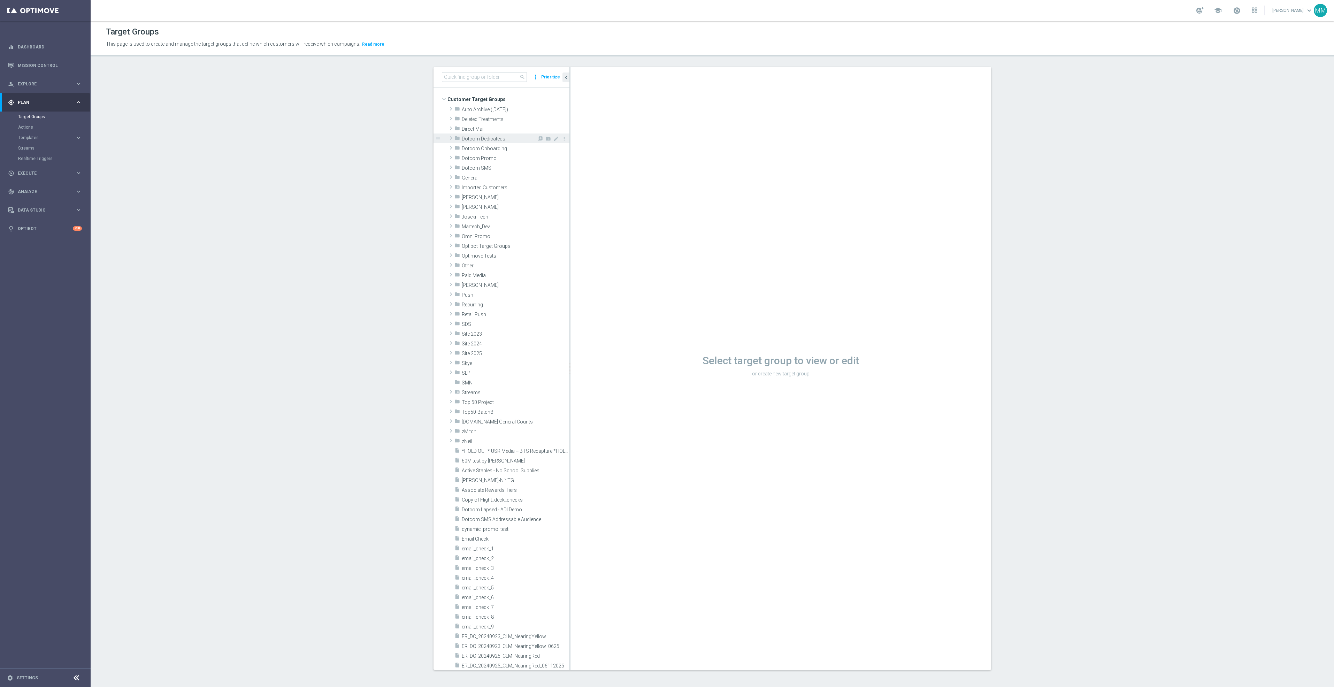
click at [488, 136] on span "Dotcom Dedicateds" at bounding box center [499, 139] width 75 height 6
click at [487, 180] on span "Dotcom Dedicated" at bounding box center [503, 178] width 68 height 6
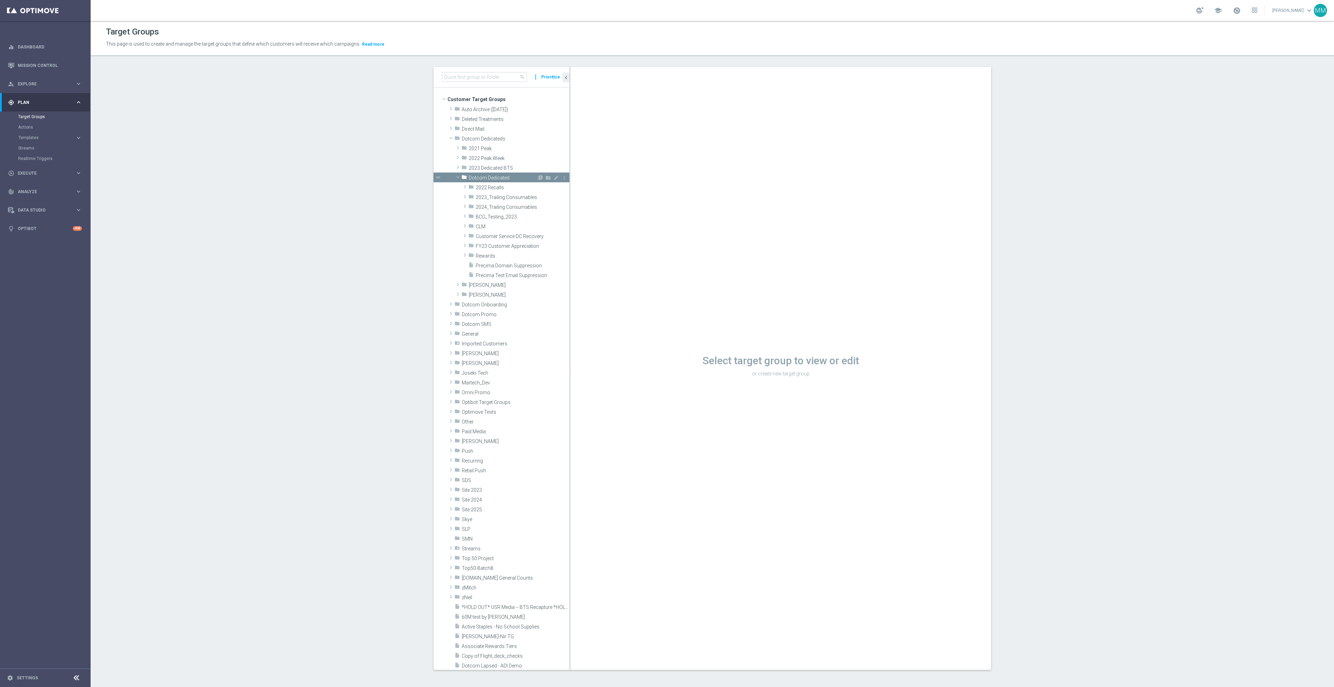
click at [454, 177] on span at bounding box center [458, 177] width 8 height 7
click at [474, 187] on span "Johnny" at bounding box center [503, 188] width 68 height 6
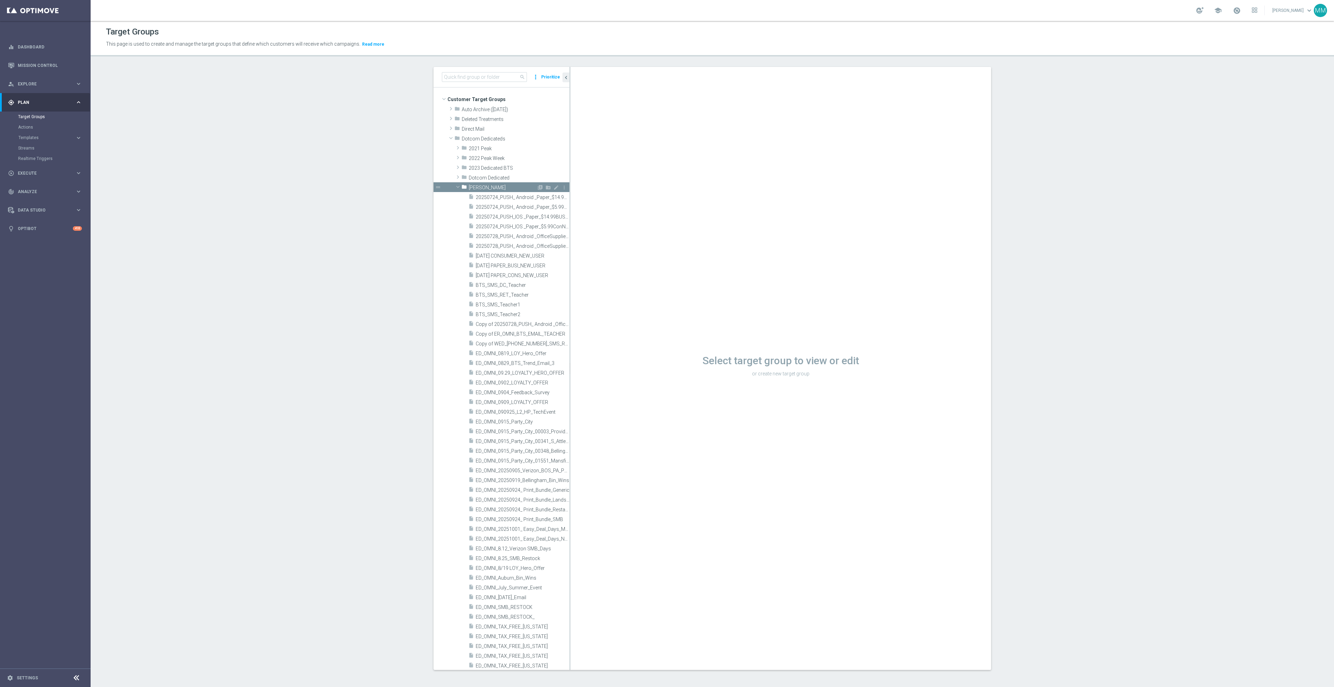
click at [456, 183] on span at bounding box center [458, 186] width 8 height 7
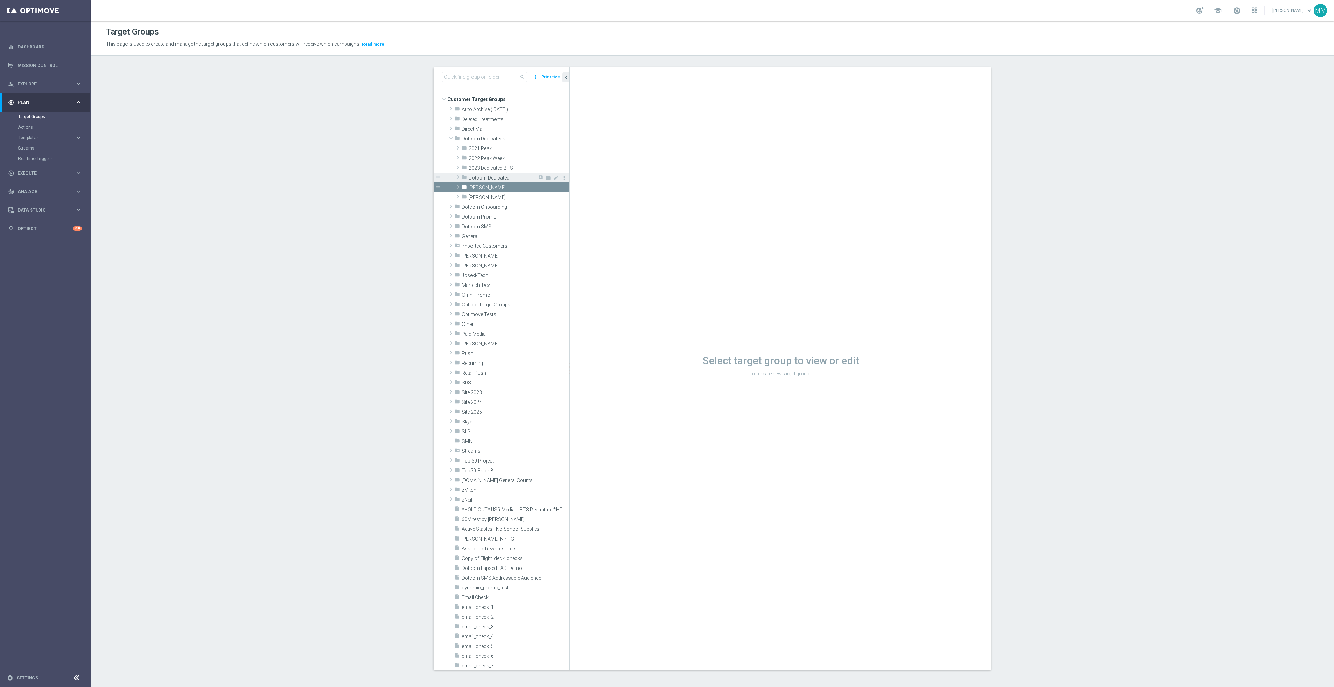
click at [494, 179] on span "Dotcom Dedicated" at bounding box center [503, 178] width 68 height 6
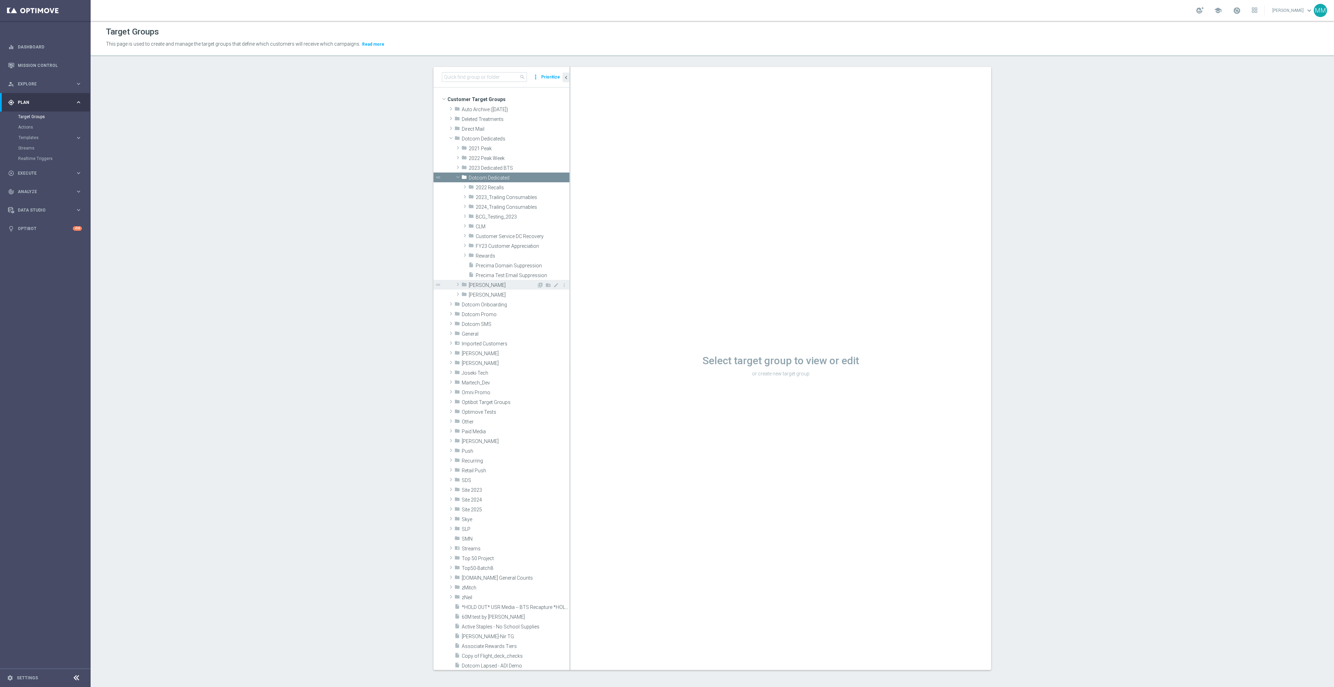
click at [472, 286] on span "Johnny" at bounding box center [503, 285] width 68 height 6
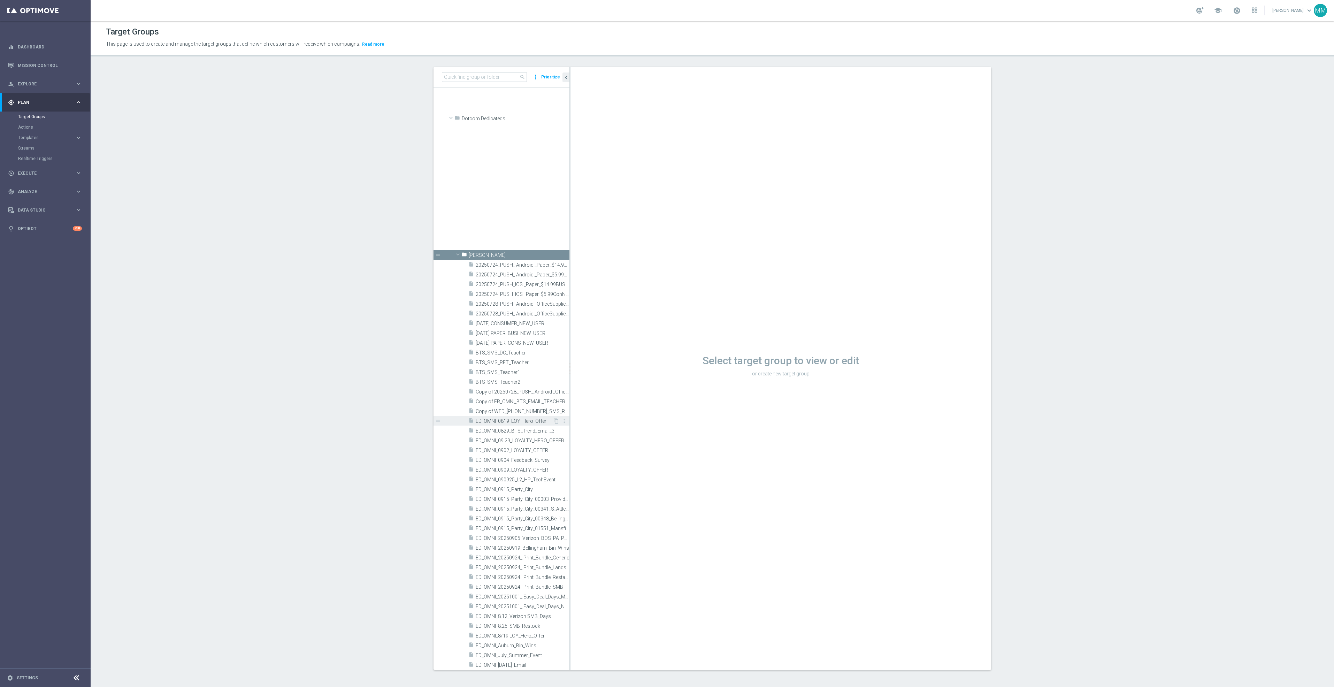
scroll to position [261, 0]
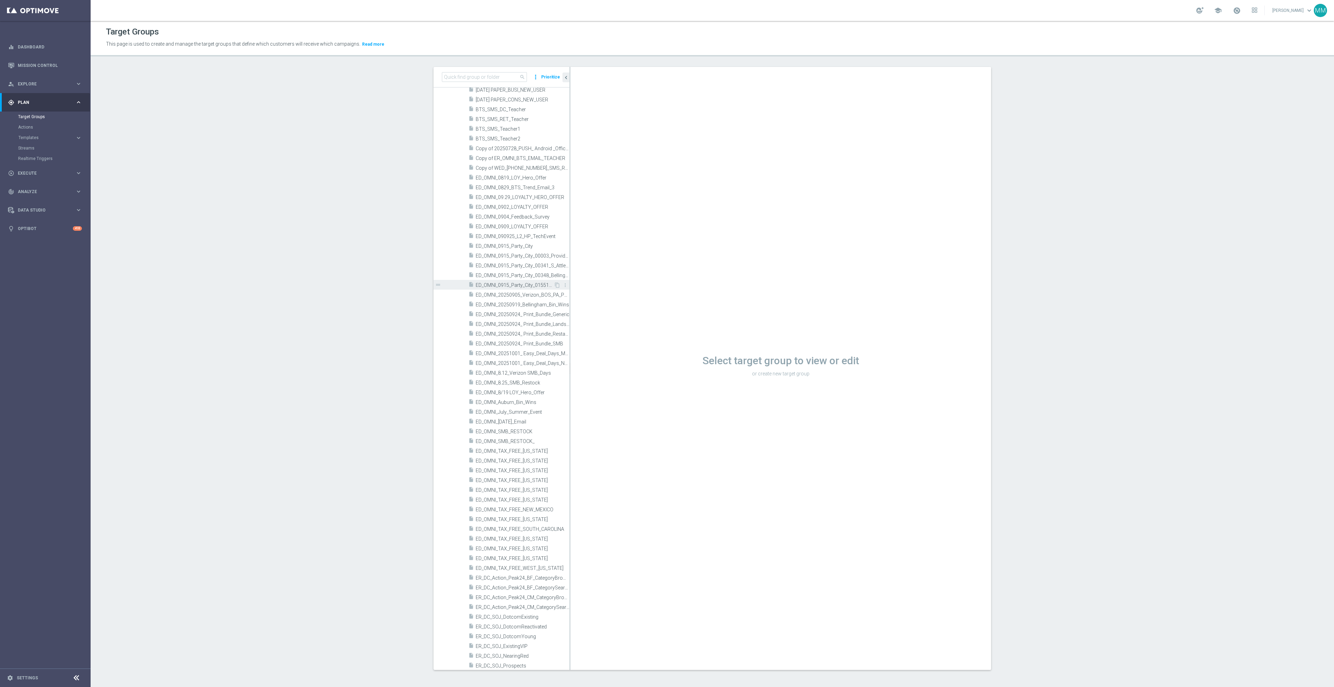
click at [516, 280] on div "insert_drive_file ED_OMNI_0915_Party_City_01551_Mansfield" at bounding box center [510, 285] width 85 height 10
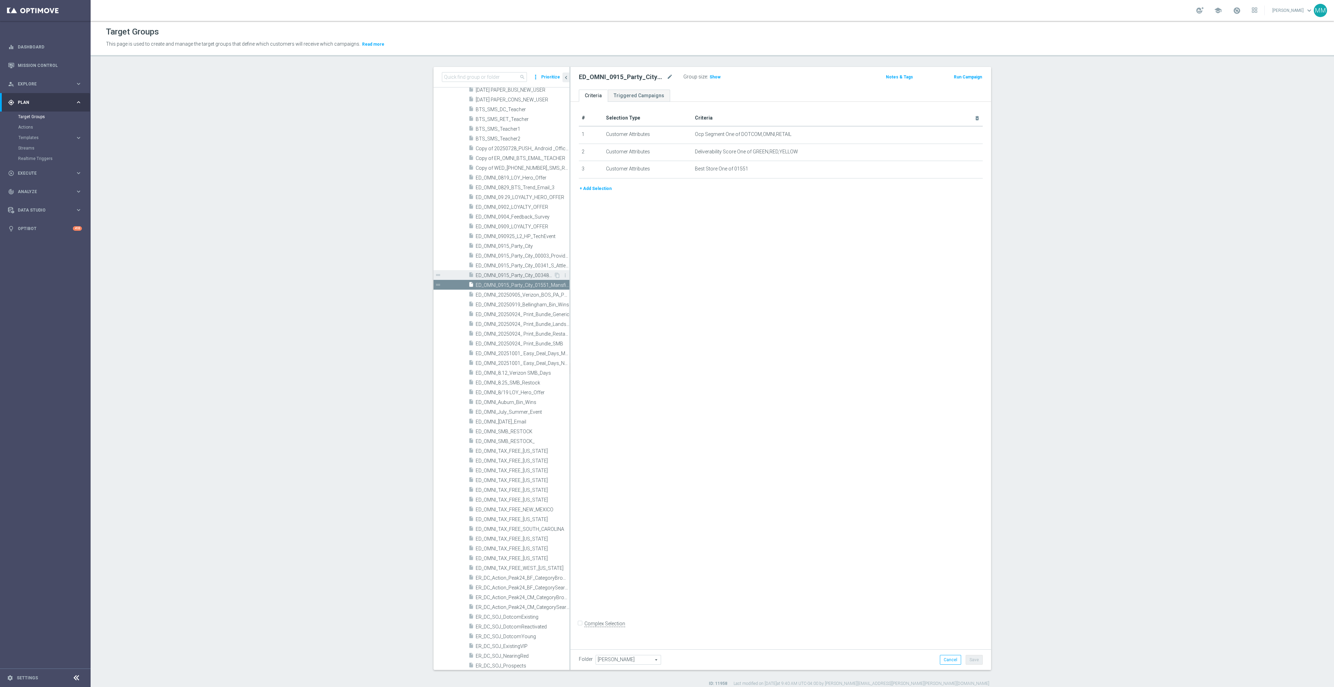
click at [515, 276] on span "ED_OMNI_0915_Party_City_00348_Bellingham" at bounding box center [515, 275] width 78 height 6
click at [524, 286] on span "ED_OMNI_0915_Party_City_01551_Mansfield" at bounding box center [515, 285] width 78 height 6
click at [525, 275] on span "ED_OMNI_0915_Party_City_00348_Bellingham" at bounding box center [515, 275] width 78 height 6
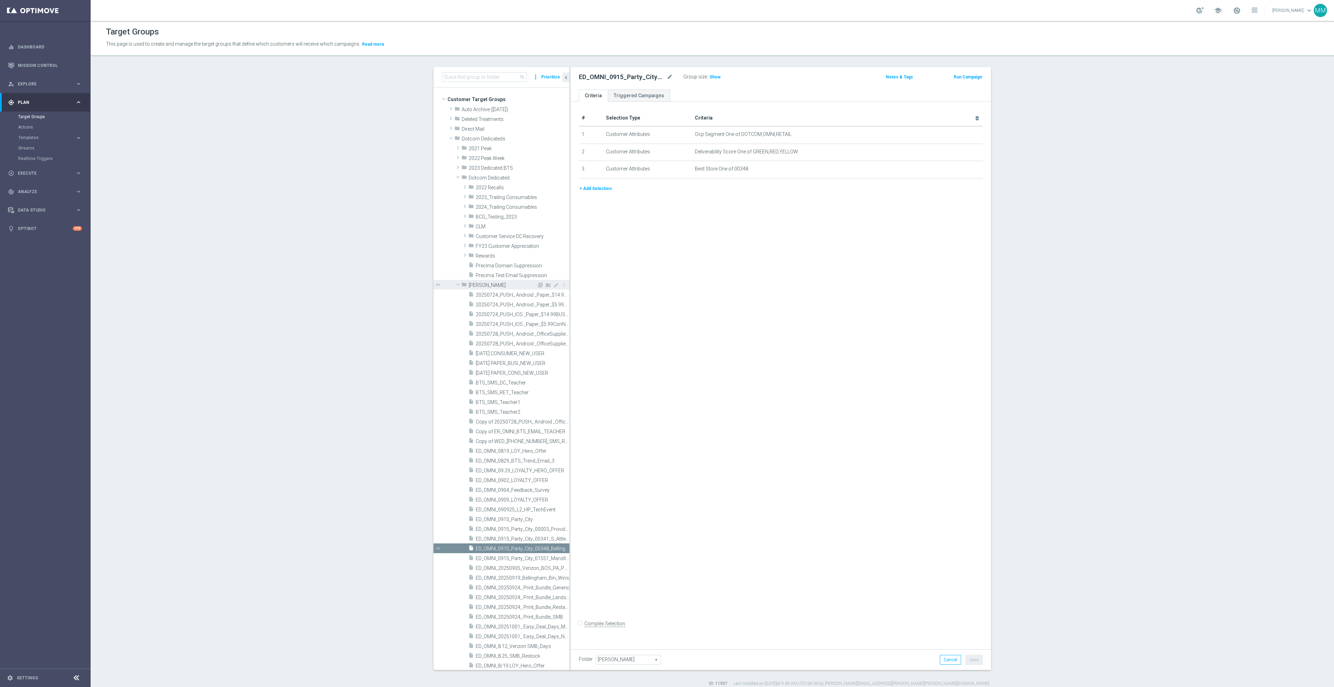
click at [457, 284] on span at bounding box center [458, 284] width 8 height 7
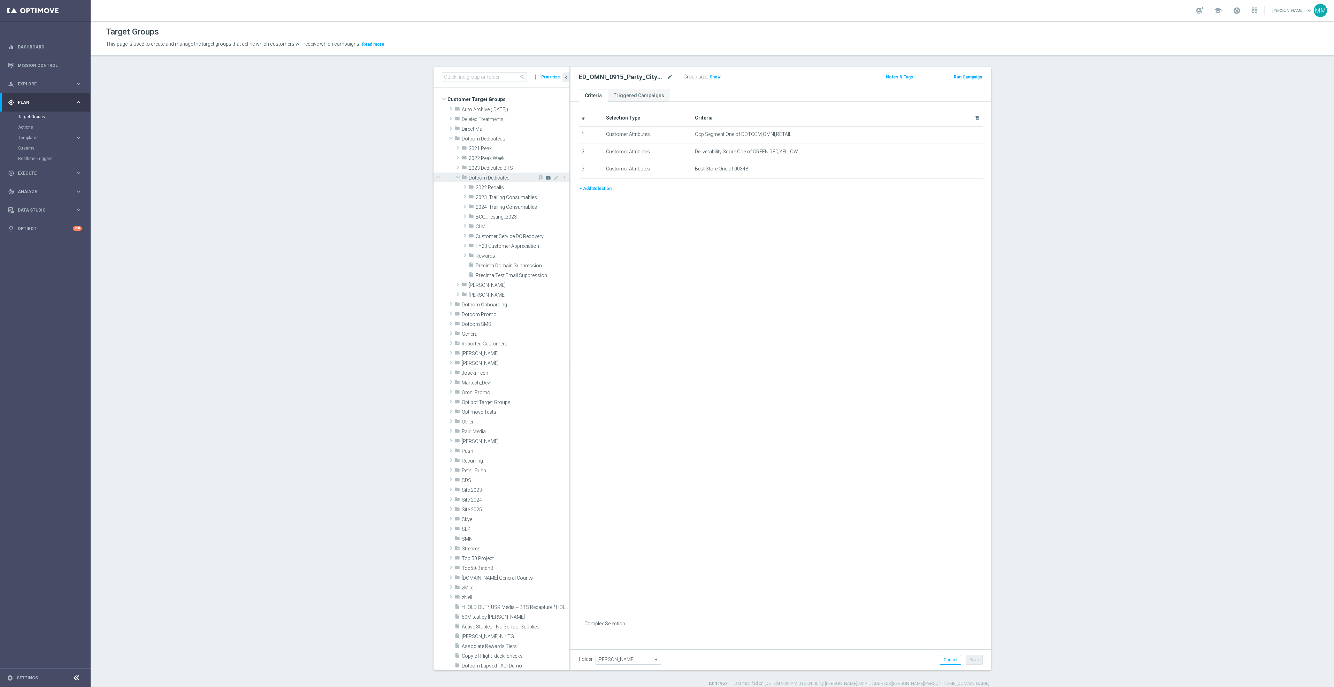
click at [545, 178] on icon "create_new_folder" at bounding box center [548, 178] width 6 height 6
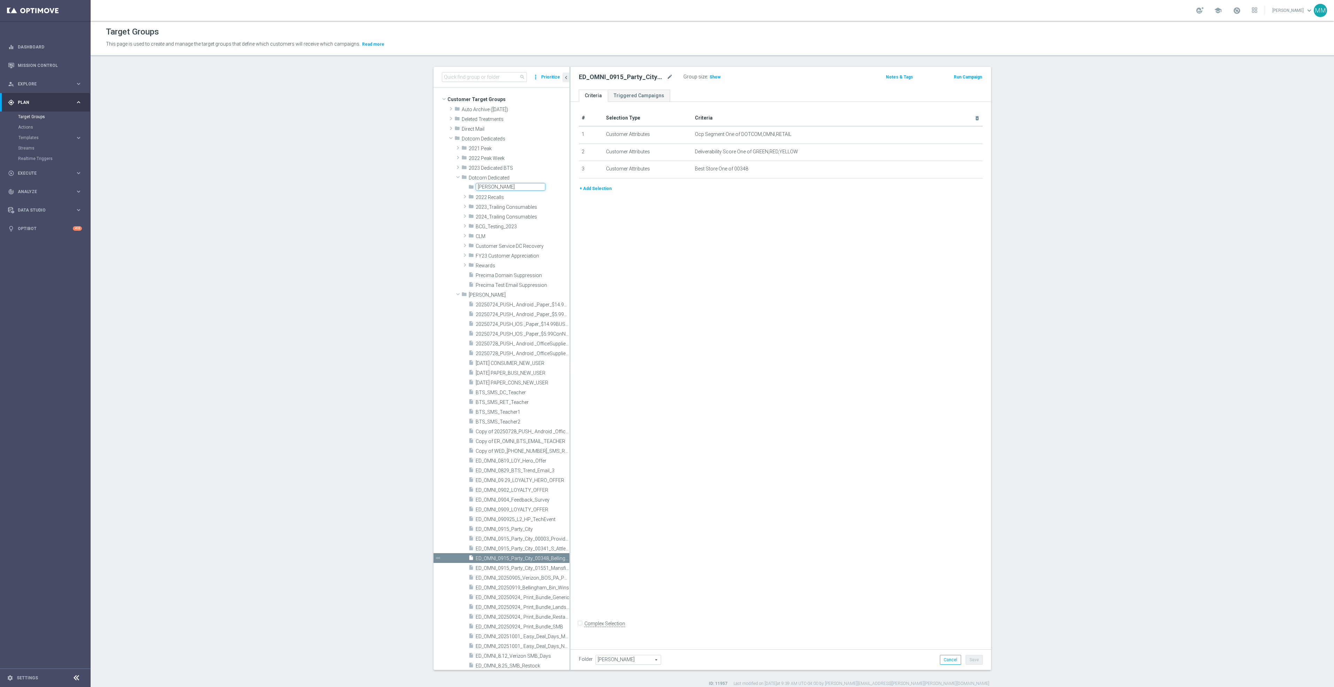
click at [503, 263] on span "Rewards" at bounding box center [523, 266] width 94 height 6
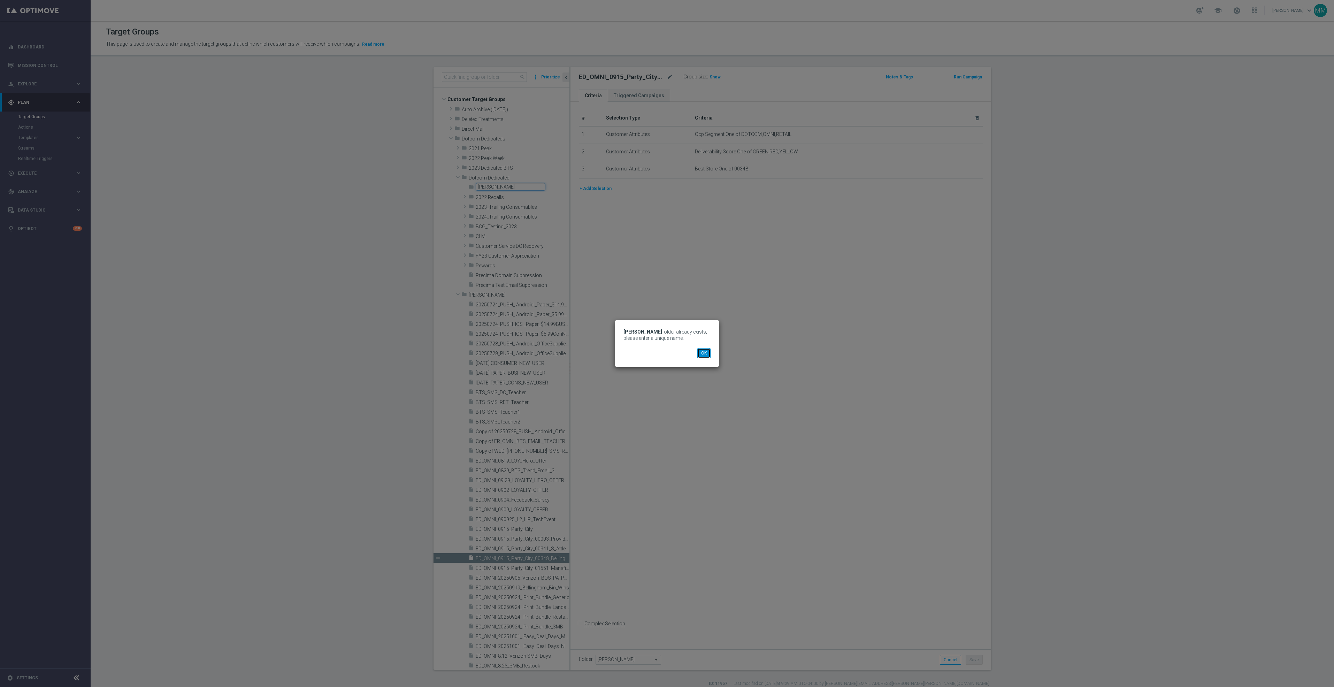
click at [706, 349] on button "OK" at bounding box center [703, 353] width 13 height 10
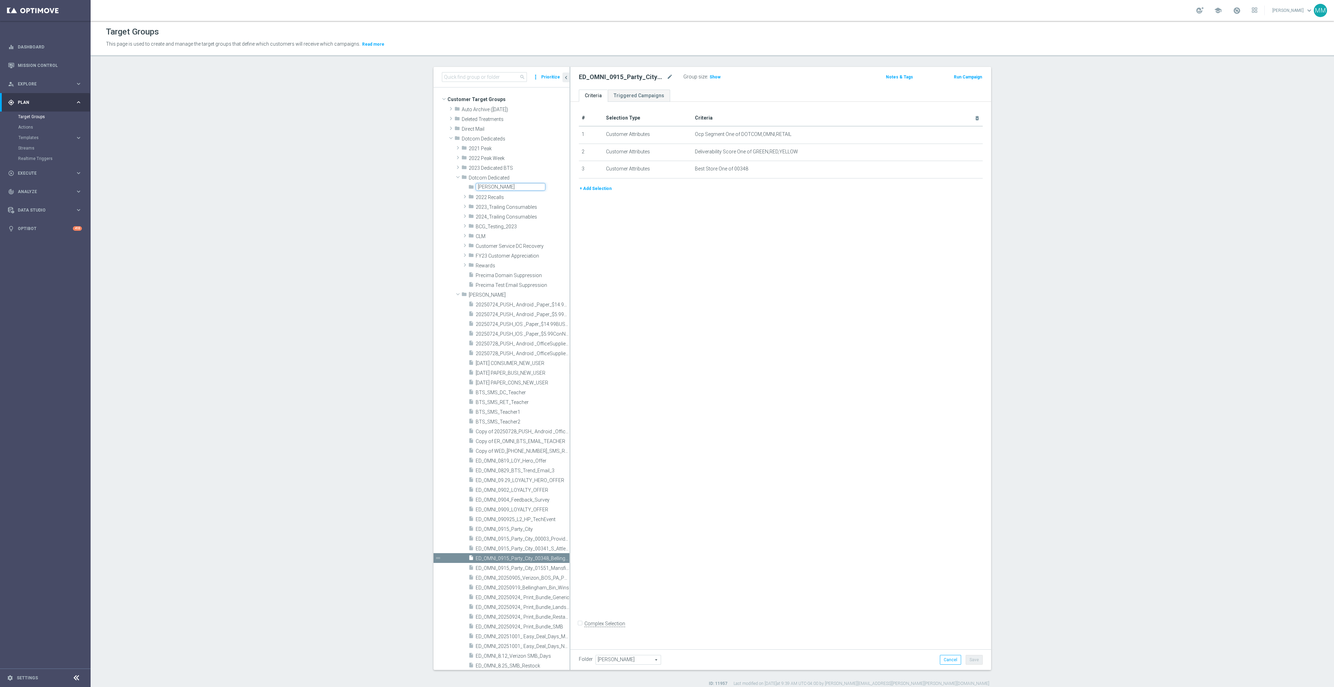
click at [500, 181] on div "folder Dotcom Dedicated" at bounding box center [515, 177] width 108 height 10
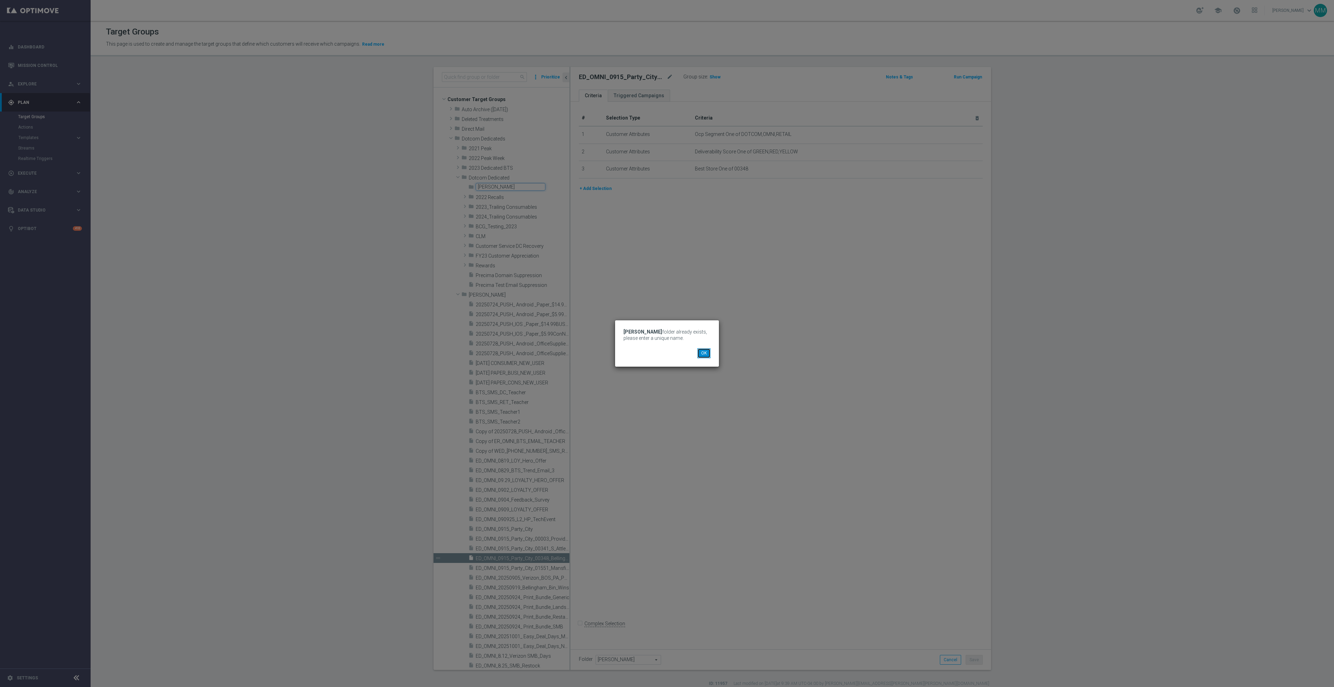
click at [703, 348] on button "OK" at bounding box center [703, 353] width 13 height 10
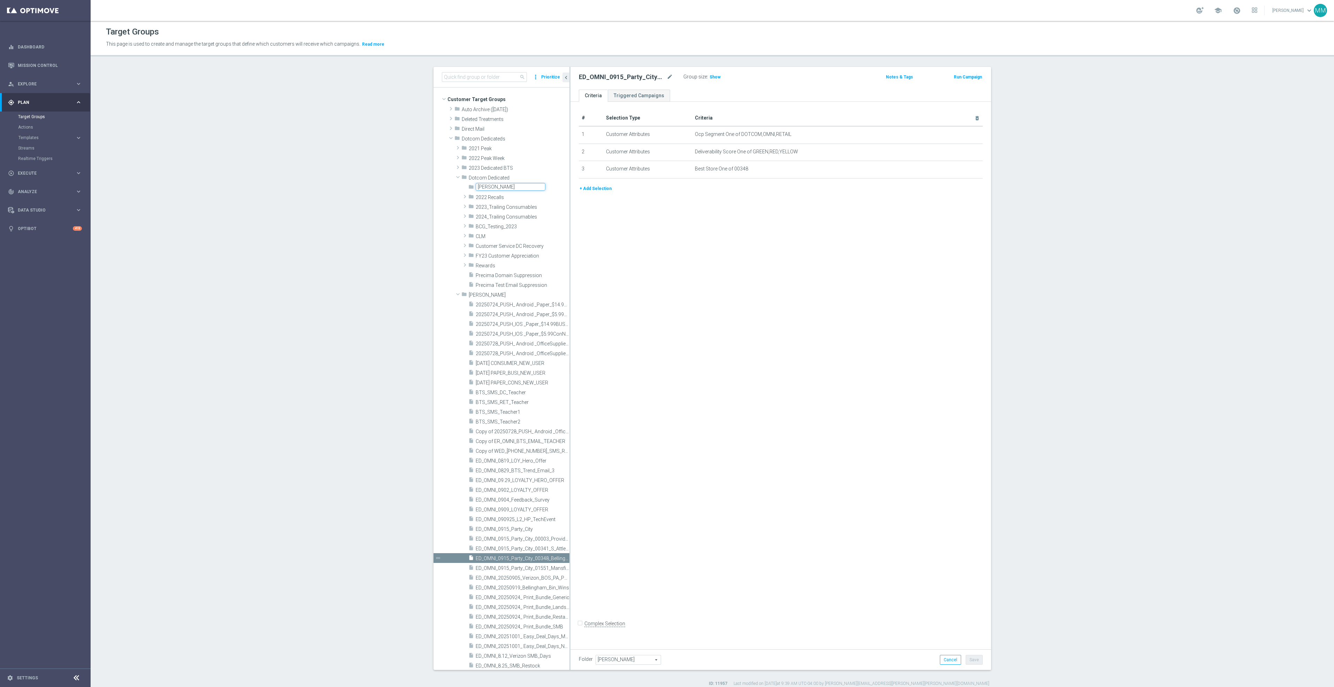
click at [483, 294] on span "Johnny" at bounding box center [519, 295] width 101 height 6
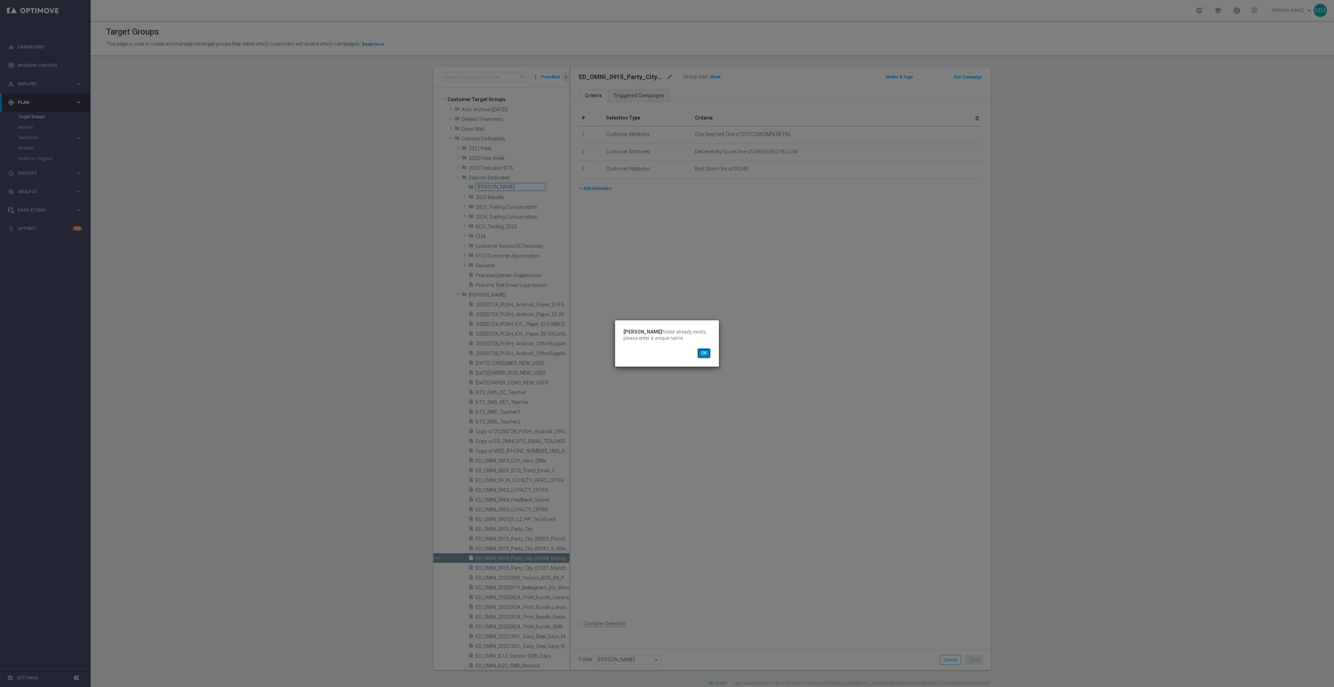
click at [700, 348] on button "OK" at bounding box center [703, 353] width 13 height 10
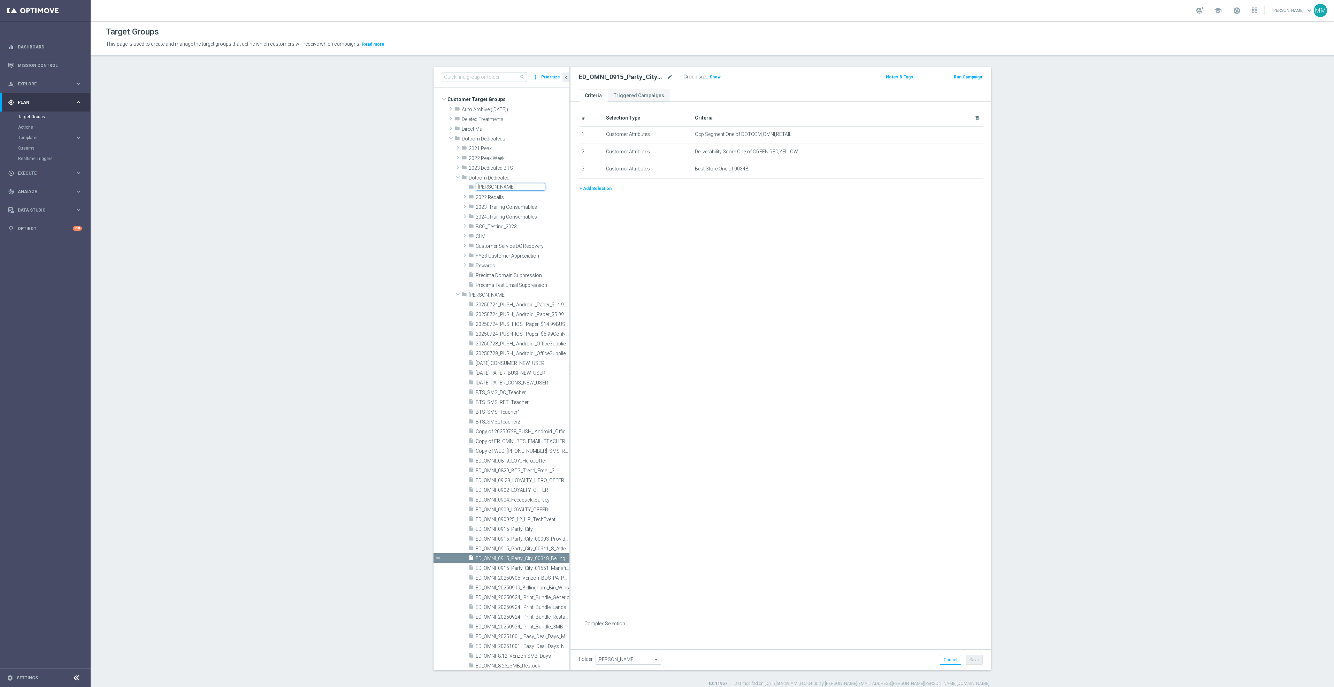
click at [505, 189] on input "Mary" at bounding box center [511, 187] width 70 height 8
type input "Mary 2025"
click at [522, 237] on span "CLM" at bounding box center [523, 236] width 94 height 6
click at [454, 296] on span at bounding box center [458, 294] width 8 height 7
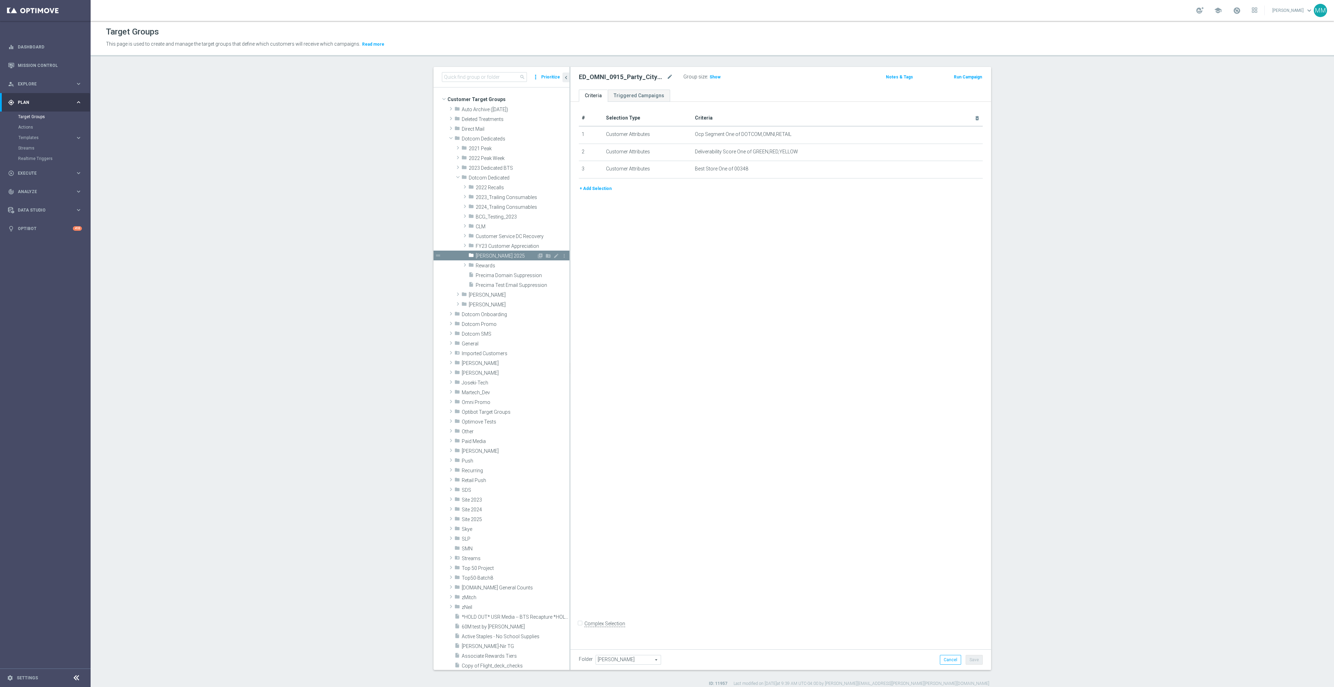
click at [547, 256] on div "library_add create_new_folder mode_edit more_vert" at bounding box center [552, 256] width 31 height 7
click at [553, 254] on icon "mode_edit" at bounding box center [556, 256] width 6 height 6
drag, startPoint x: 504, startPoint y: 257, endPoint x: 486, endPoint y: 255, distance: 17.9
click at [486, 255] on input "Mary 2025" at bounding box center [511, 255] width 70 height 8
type input "Mary M"
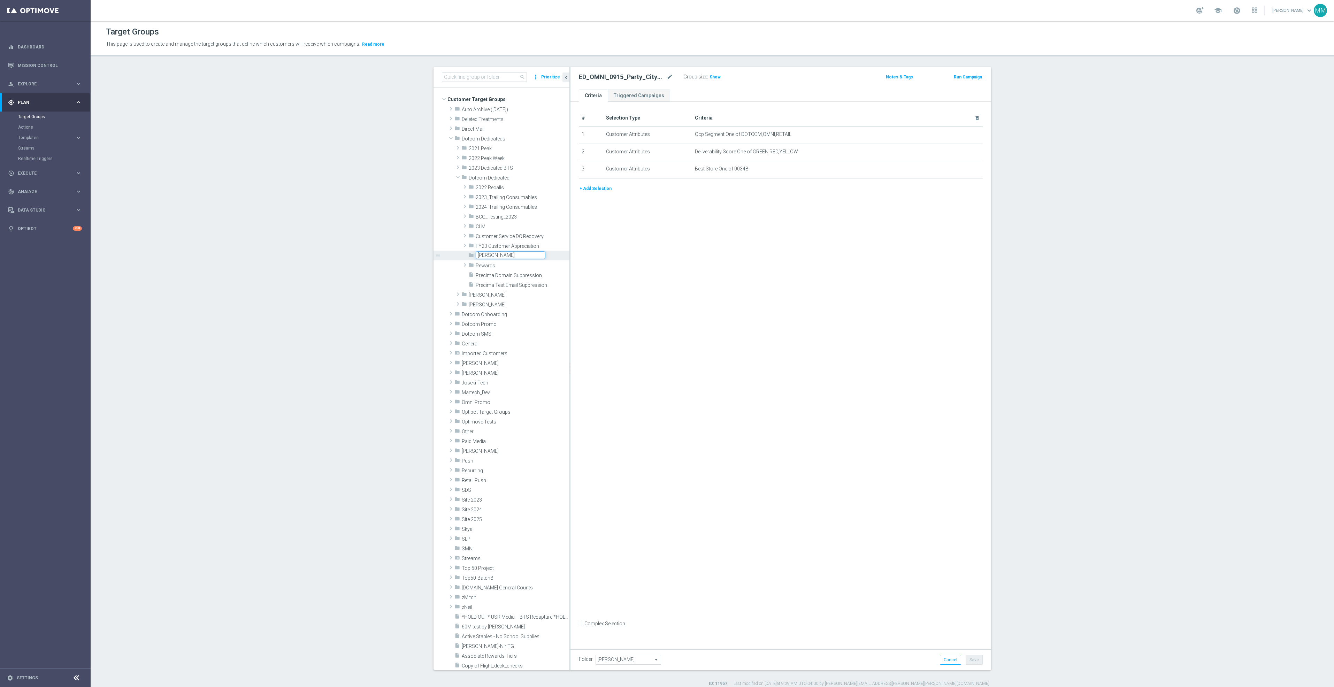
click at [529, 284] on span "Precima Test Email Suppression" at bounding box center [515, 285] width 78 height 6
click at [455, 296] on span at bounding box center [457, 294] width 7 height 8
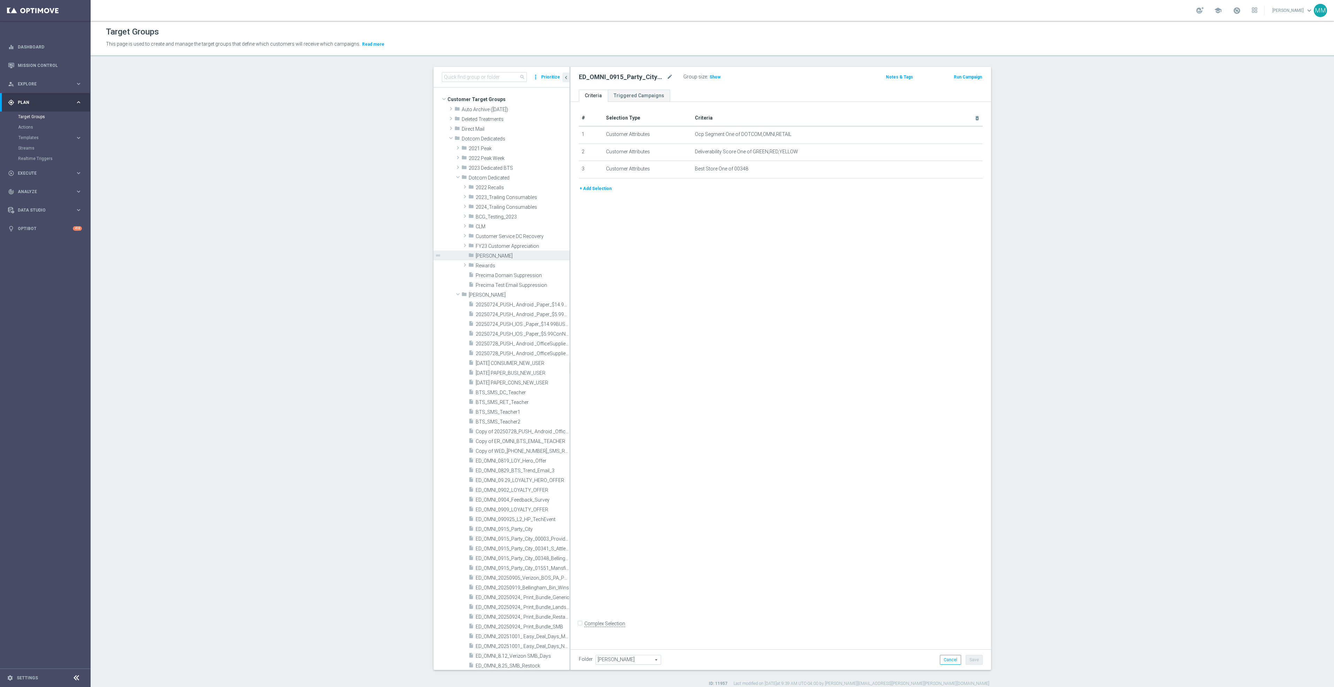
scroll to position [314, 0]
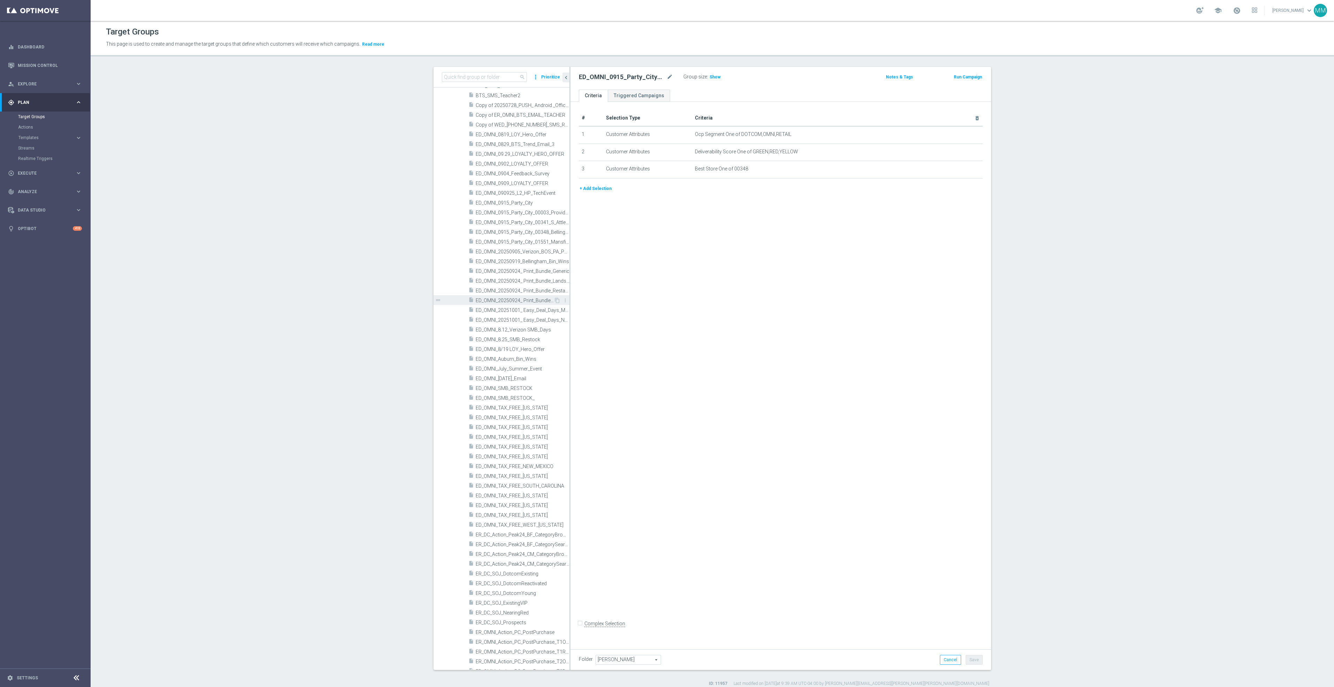
click at [518, 296] on div "insert_drive_file ED_OMNI_20250924_ Print_Bundle_SMB" at bounding box center [510, 300] width 85 height 10
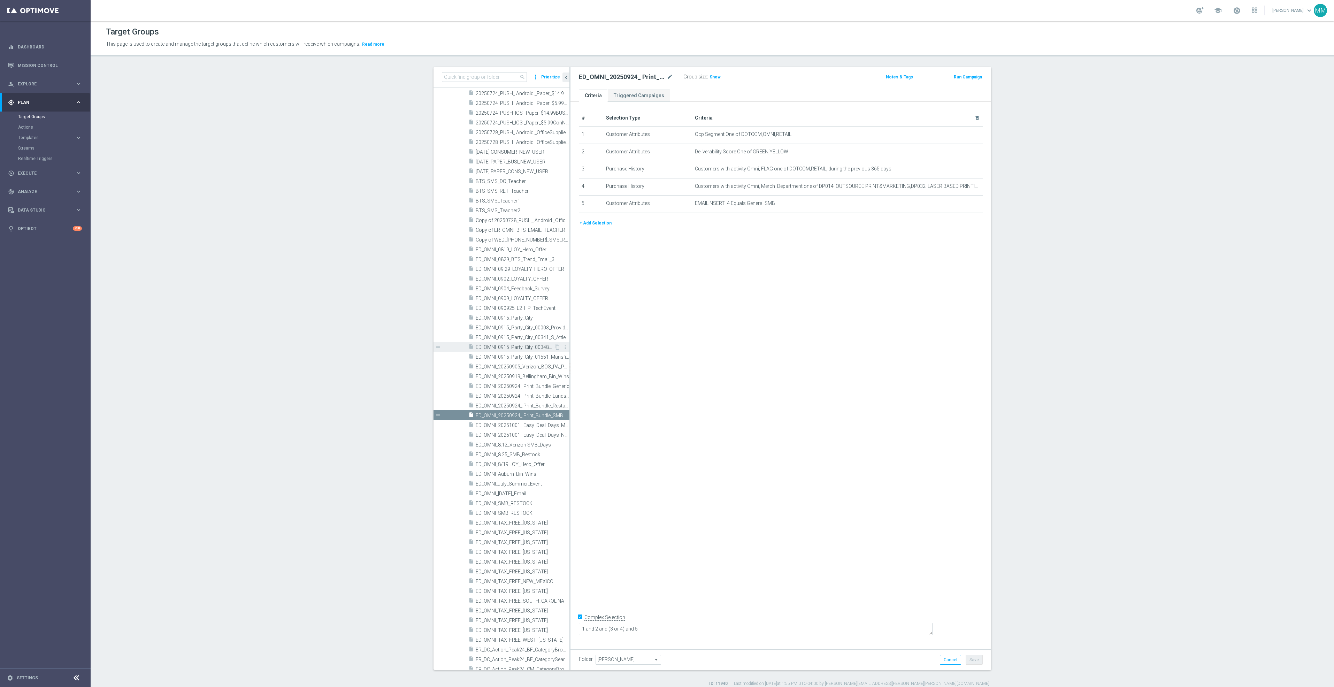
click at [503, 350] on div "insert_drive_file ED_OMNI_0915_Party_City_00348_Bellingham" at bounding box center [510, 347] width 85 height 10
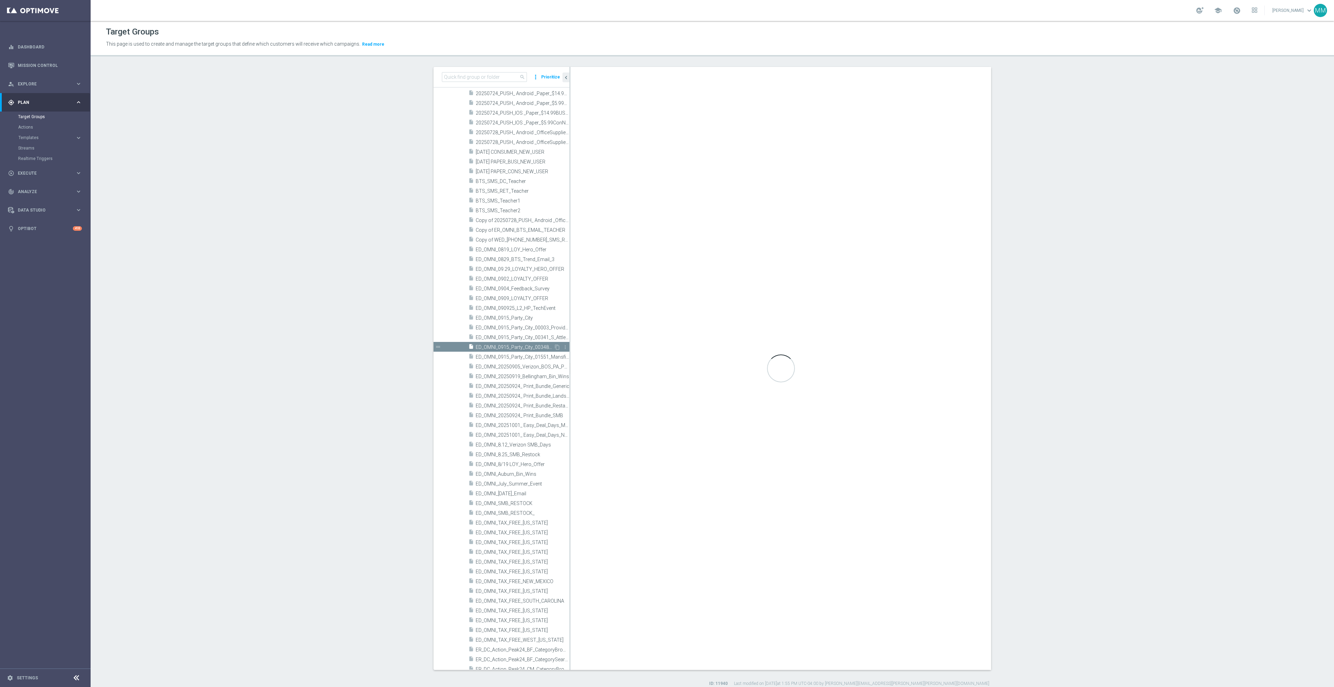
checkbox input "false"
click at [554, 347] on icon "content_copy" at bounding box center [557, 347] width 6 height 6
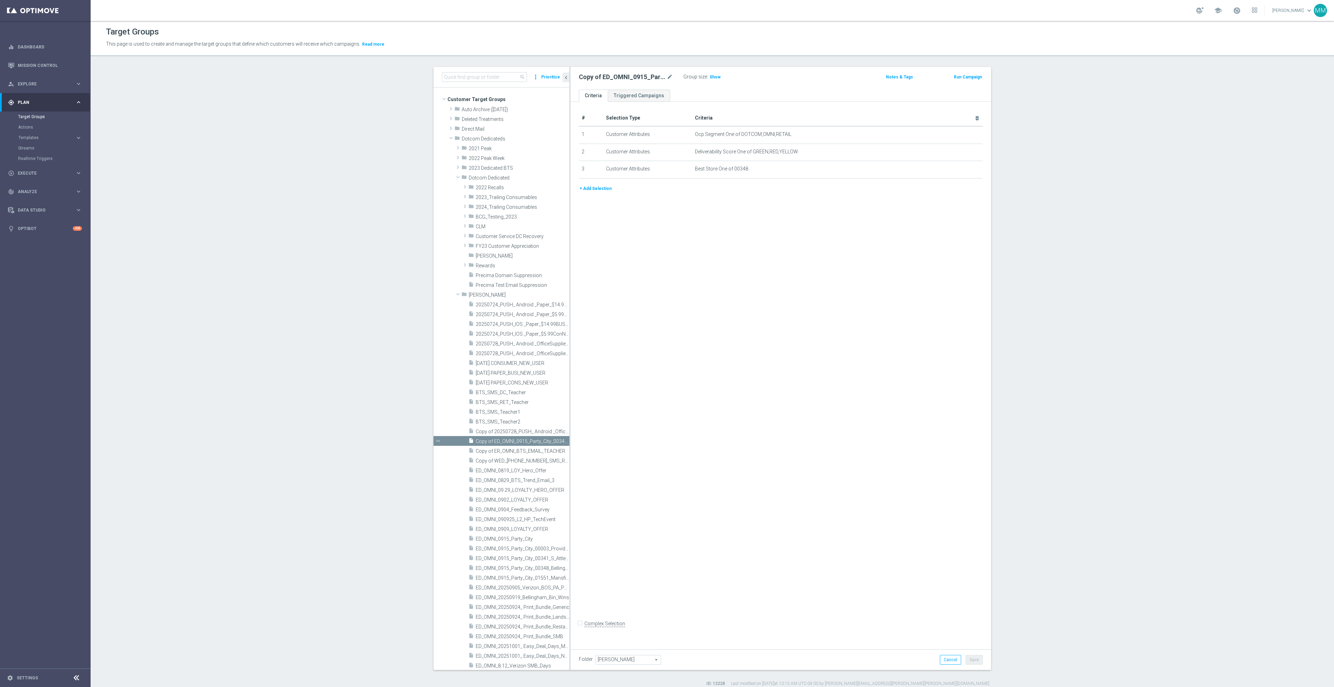
click at [624, 659] on span "Johnny" at bounding box center [628, 659] width 65 height 9
click at [624, 659] on input "search" at bounding box center [627, 660] width 65 height 10
type input "Mary"
click at [620, 646] on label "Mary M" at bounding box center [627, 650] width 65 height 9
type input "Mary M"
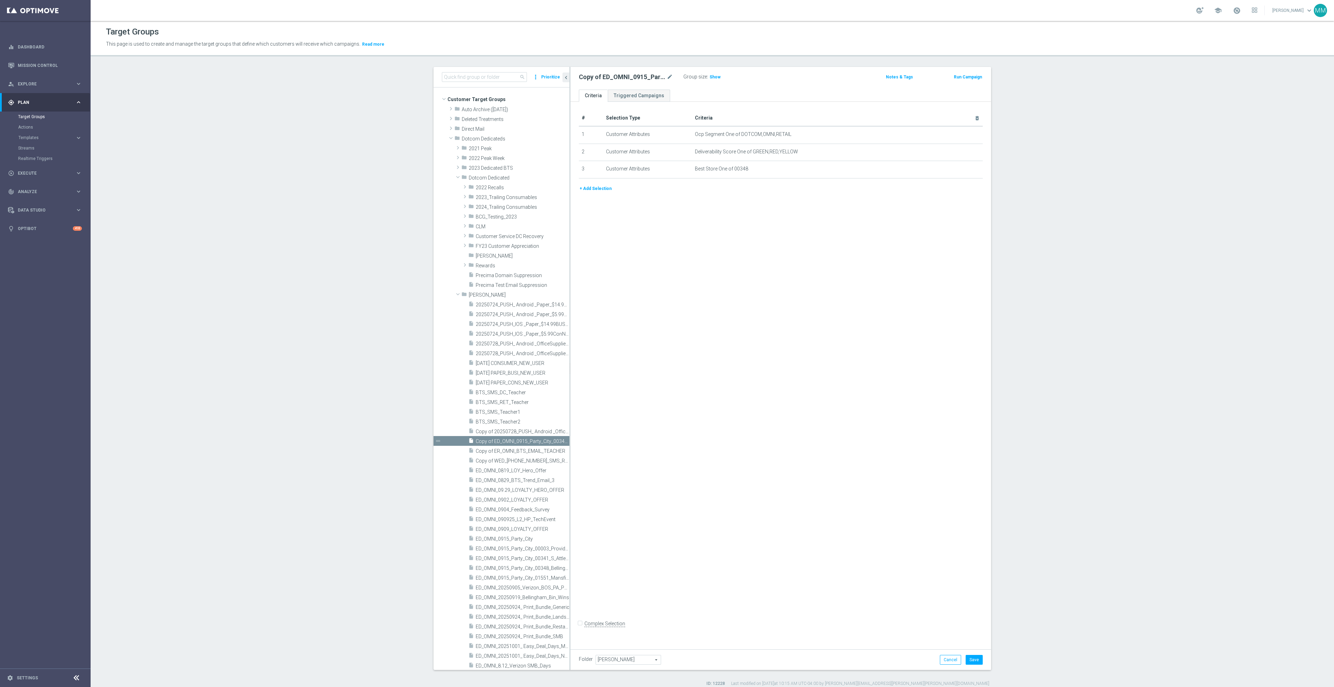
click at [662, 76] on div "Copy of ED_OMNI_0915_Party_City_00348_Bellingham mode_edit" at bounding box center [626, 77] width 94 height 8
click at [667, 76] on icon "mode_edit" at bounding box center [670, 77] width 6 height 8
click at [617, 78] on input "Copy of ED_OMNI_0915_Party_City_00348_Bellingham" at bounding box center [626, 78] width 94 height 10
drag, startPoint x: 600, startPoint y: 78, endPoint x: 592, endPoint y: 79, distance: 8.8
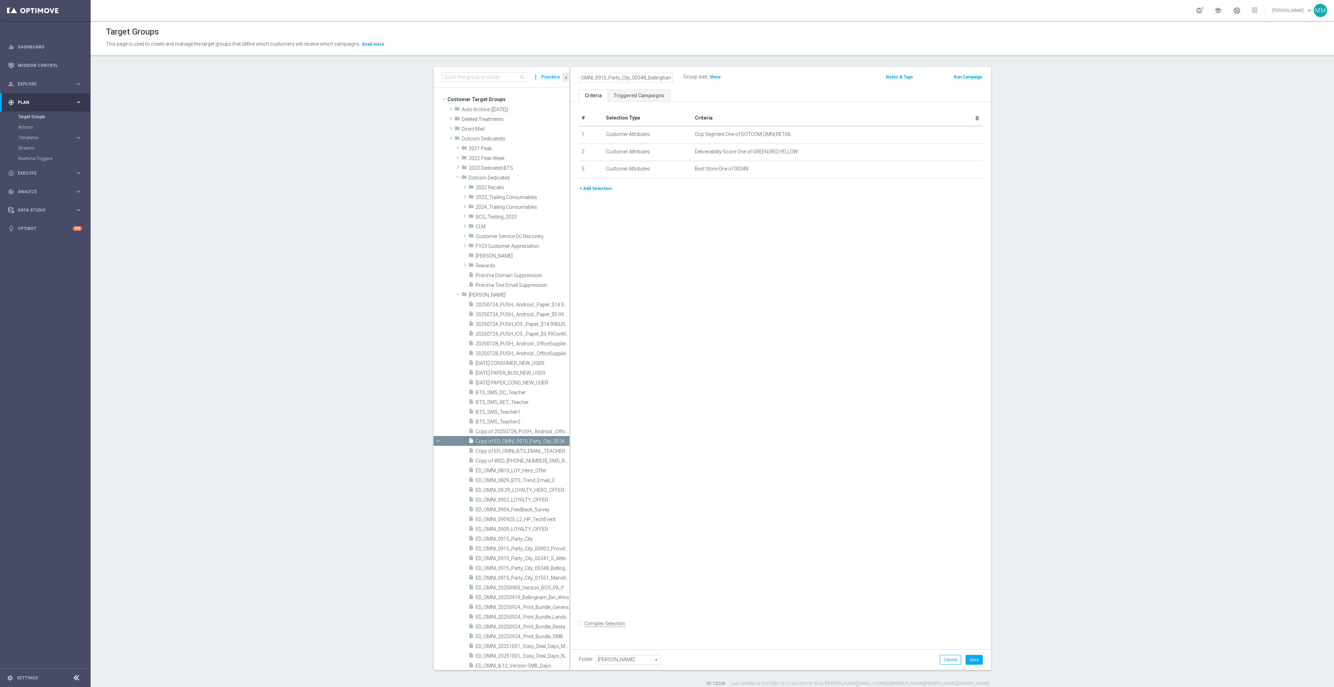
click at [592, 79] on input "Copy of ED_OMNI_0915_Party_City_00348_Bellingham" at bounding box center [626, 78] width 94 height 10
click at [647, 78] on input "Copy of ED_OMNI_1003_Party_City_00348_Bellingham" at bounding box center [626, 78] width 94 height 10
drag, startPoint x: 649, startPoint y: 76, endPoint x: 613, endPoint y: 78, distance: 36.6
click at [613, 78] on input "Copy of ED_OMNI_1003_Party_City_00348_Bellingham" at bounding box center [626, 78] width 94 height 10
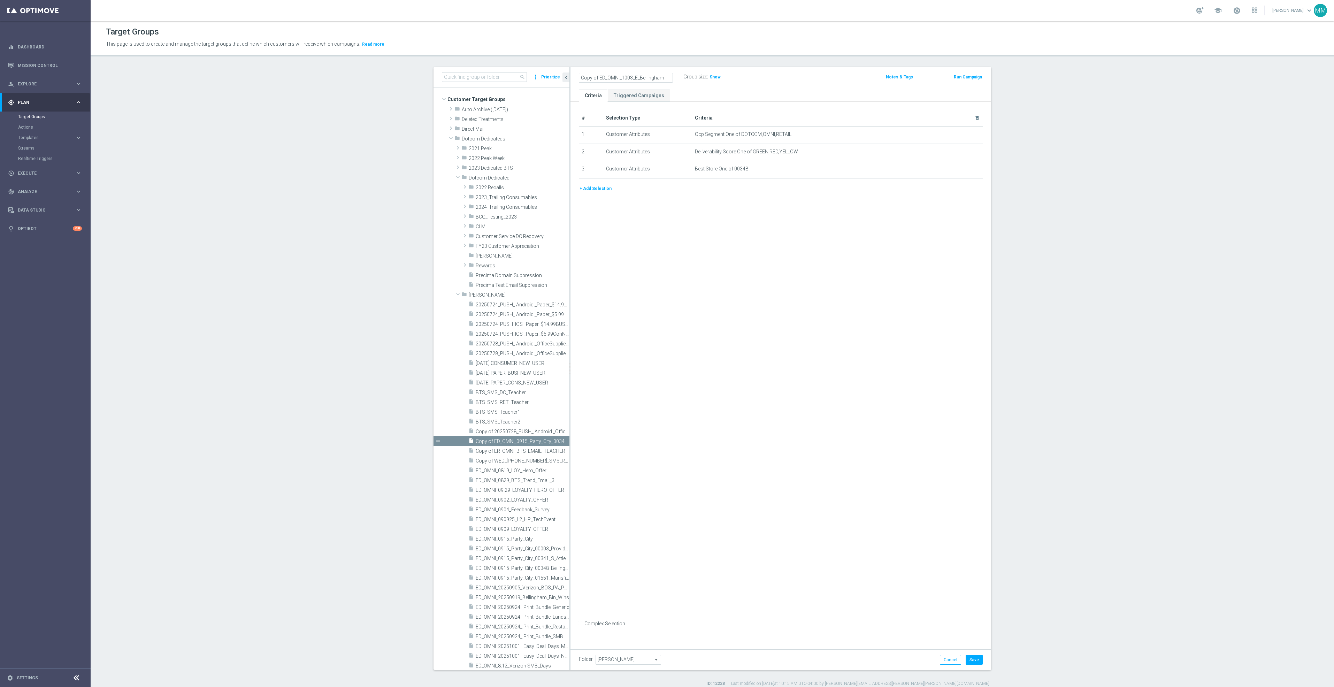
scroll to position [0, 0]
drag, startPoint x: 595, startPoint y: 79, endPoint x: 551, endPoint y: 71, distance: 44.5
click at [551, 71] on as-split "search more_vert Prioritize Customer Target Groups library_add create_new_folder" at bounding box center [711, 368] width 557 height 603
drag, startPoint x: 623, startPoint y: 78, endPoint x: 673, endPoint y: 78, distance: 50.2
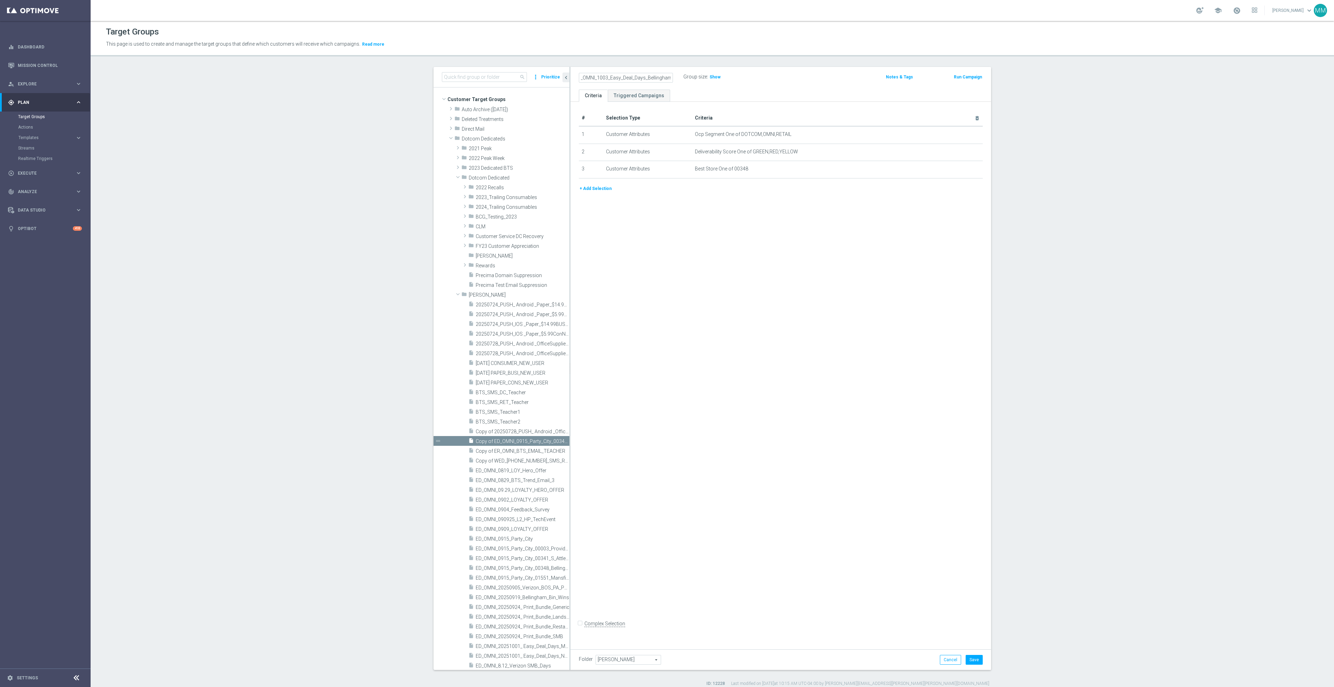
click at [673, 78] on div "ED_OMNI_1003_Easy_Deal_Days_Bellingham" at bounding box center [626, 78] width 105 height 10
click at [639, 74] on input "ED_OMNI_1003_Easy_Deal_Days_Bellingham" at bounding box center [626, 78] width 94 height 10
click at [639, 76] on input "ED_OMNI_1003_Easy_Deal_Days_Bellingham" at bounding box center [626, 78] width 94 height 10
drag, startPoint x: 641, startPoint y: 76, endPoint x: 689, endPoint y: 87, distance: 48.9
click at [689, 87] on div "ED_OMNI_1003_Easy_Deal_Days_Bellingham Group size : Show Notes & Tags Run Campa…" at bounding box center [780, 78] width 421 height 23
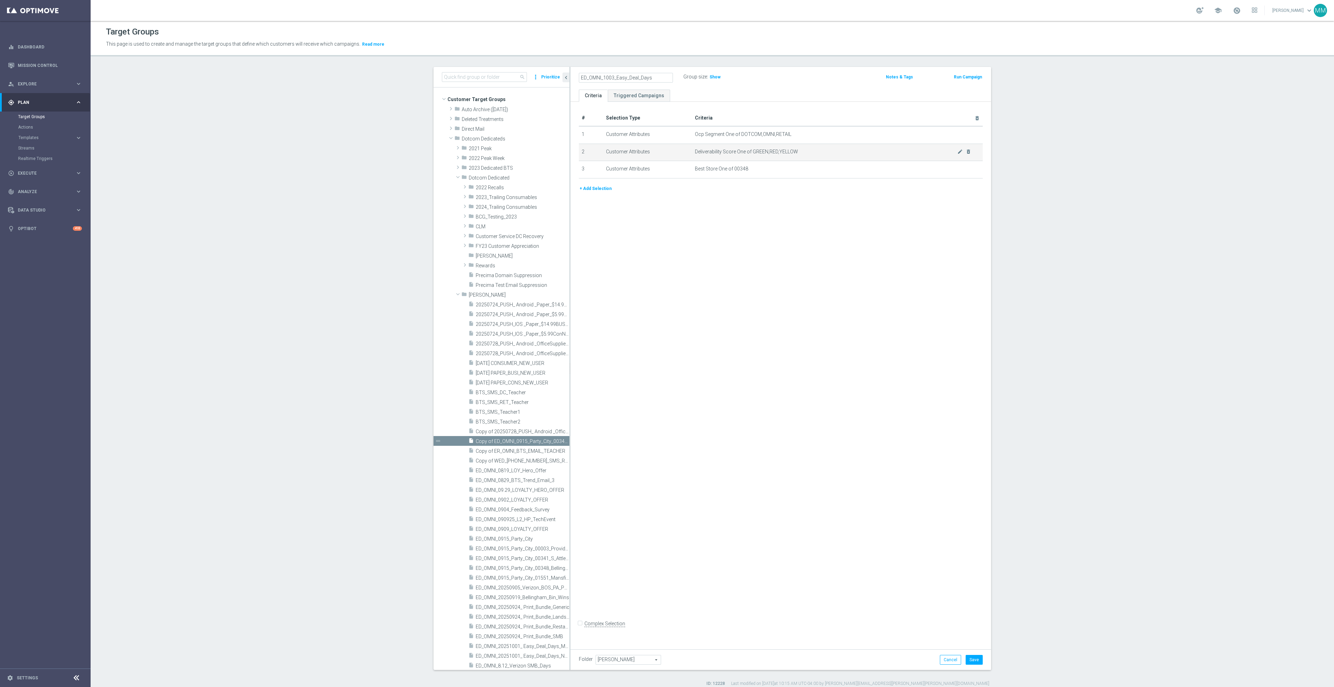
scroll to position [0, 0]
type input "ED_OMNI_1003_Easy_Deal_Days"
click at [703, 263] on div "# Selection Type Criteria delete_forever 1 Customer Attributes Ocp Segment One …" at bounding box center [780, 373] width 421 height 542
click at [973, 656] on button "Save" at bounding box center [973, 660] width 17 height 10
click at [509, 255] on span "Mary M" at bounding box center [506, 256] width 61 height 6
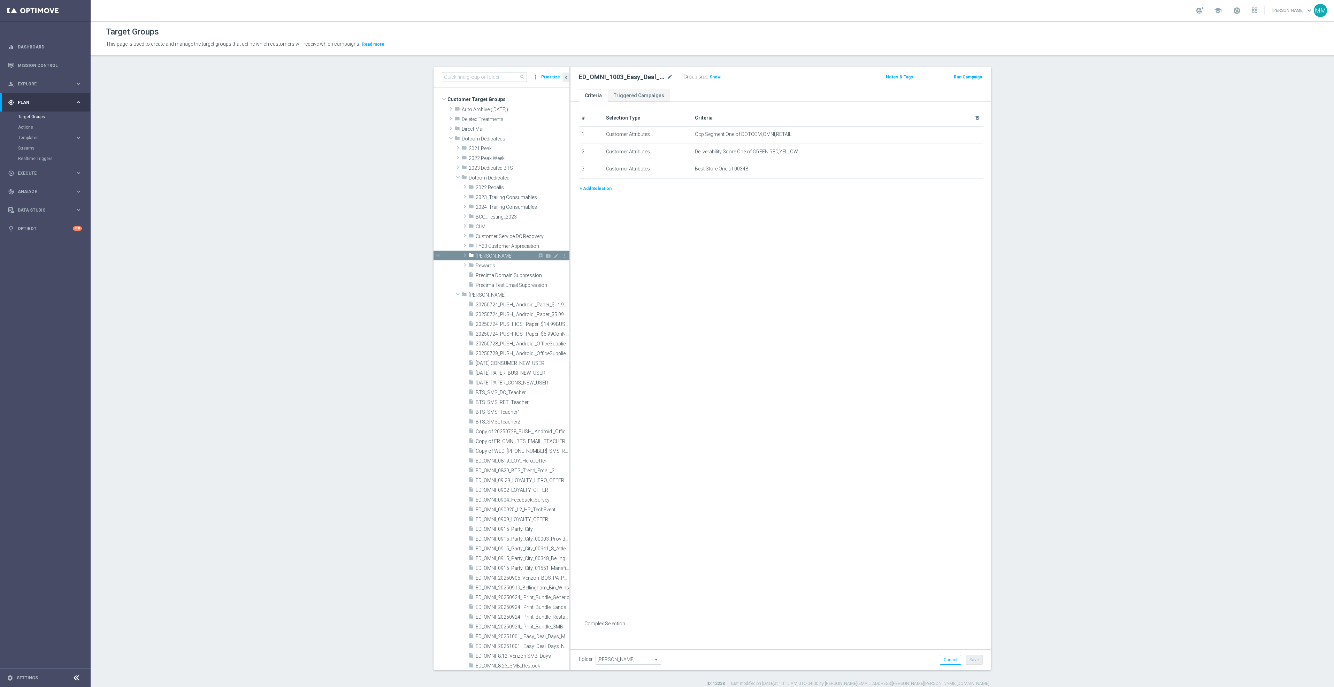
click at [488, 256] on span "Mary M" at bounding box center [506, 256] width 61 height 6
click at [496, 268] on span "ED_OMNI_1003_Easy_Deal_Days" at bounding box center [518, 266] width 71 height 6
click at [965, 170] on icon "delete_forever" at bounding box center [968, 169] width 6 height 6
click at [595, 171] on button "+ Add Selection" at bounding box center [595, 171] width 33 height 8
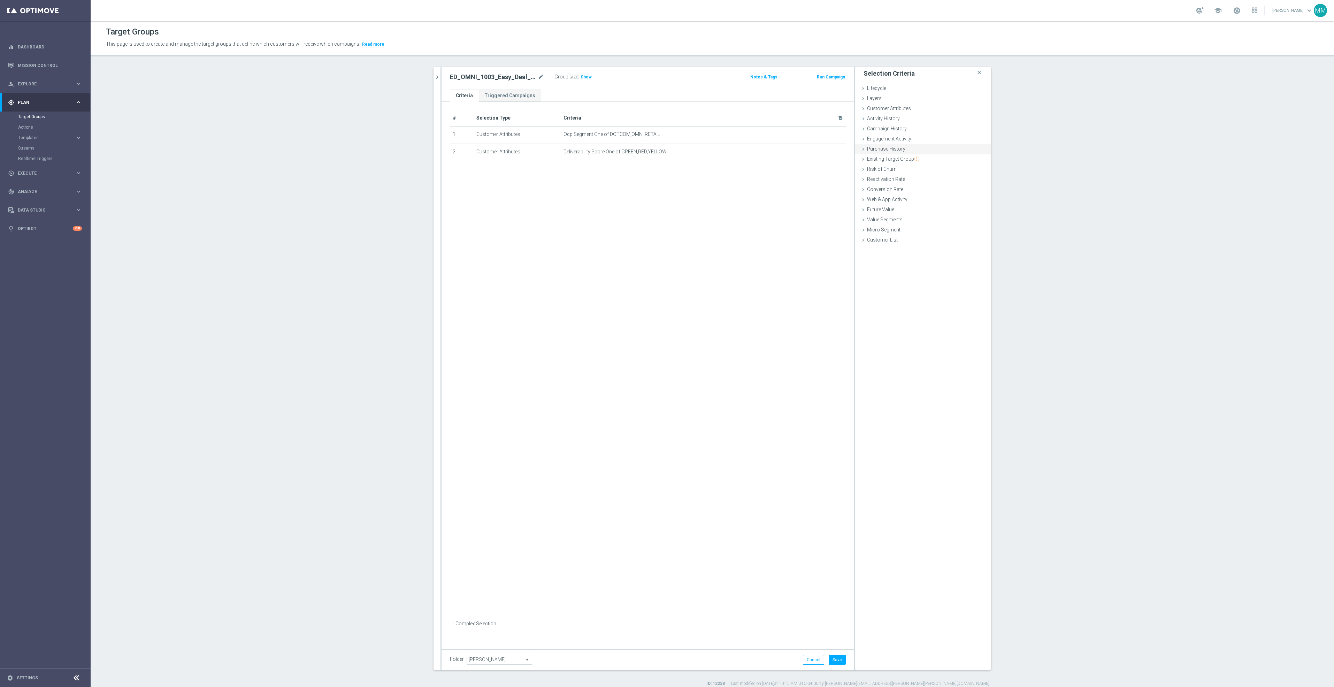
click at [908, 148] on div "Purchase History done" at bounding box center [923, 149] width 136 height 10
click at [940, 191] on span "Action_History" at bounding box center [949, 190] width 62 height 9
click at [876, 225] on span at bounding box center [923, 220] width 114 height 9
click at [936, 190] on span "Action_History" at bounding box center [949, 190] width 62 height 9
click at [946, 213] on span "Omni" at bounding box center [949, 210] width 55 height 6
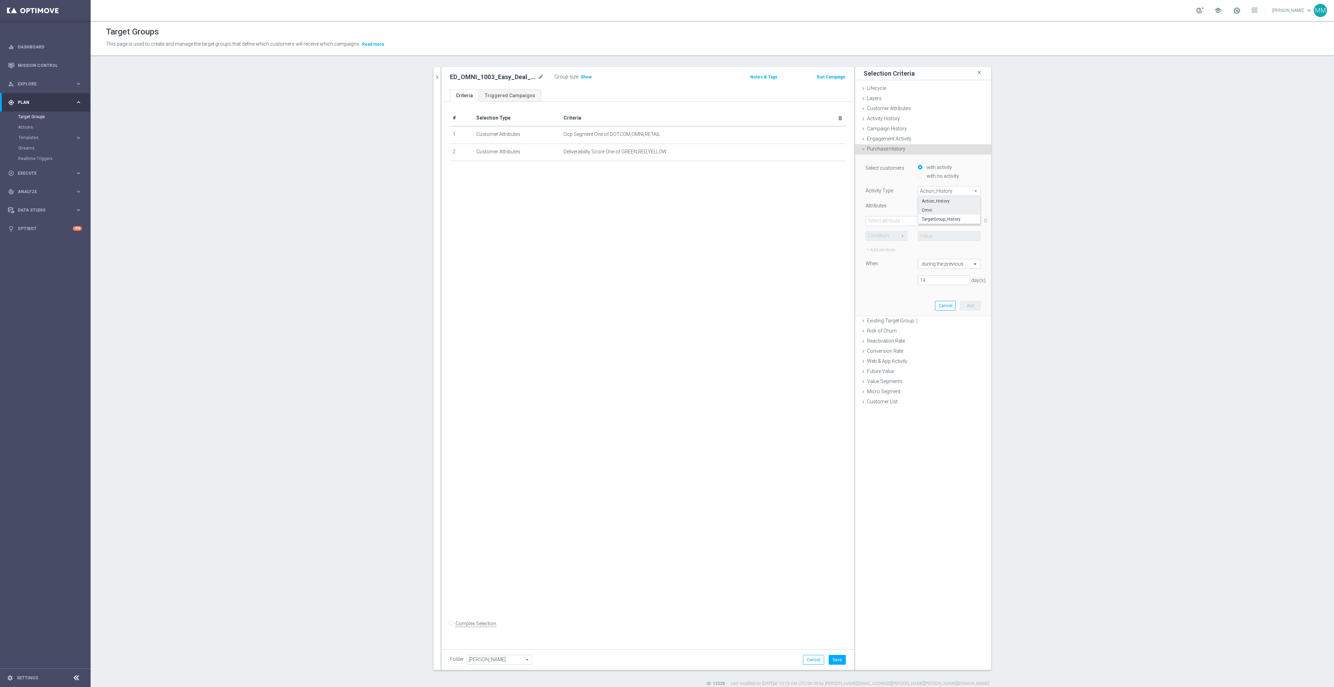
type input "Omni"
click at [925, 223] on span at bounding box center [923, 220] width 114 height 9
click at [906, 221] on input "search" at bounding box center [922, 221] width 115 height 10
click at [898, 288] on span "DotCom_Department" at bounding box center [923, 286] width 108 height 6
type input "DotCom_Department"
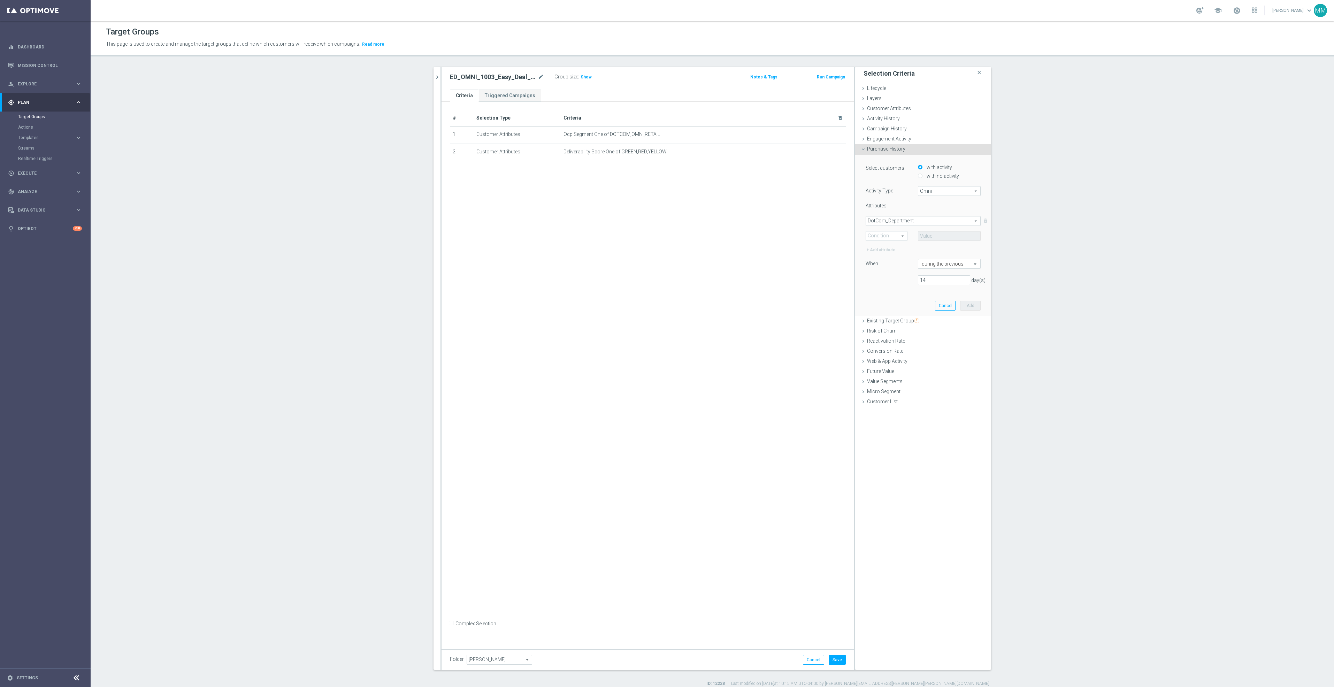
click at [897, 234] on span at bounding box center [886, 235] width 41 height 9
click at [888, 298] on span "One of" at bounding box center [886, 301] width 34 height 6
type input "One of"
click at [946, 241] on div "Attributes DotCom_Department DotCom_Department arrow_drop_down search One of On…" at bounding box center [922, 227] width 115 height 51
click at [945, 240] on div "Select arrow_drop_down search Show Selected 0 of 455 (All)" at bounding box center [949, 236] width 63 height 10
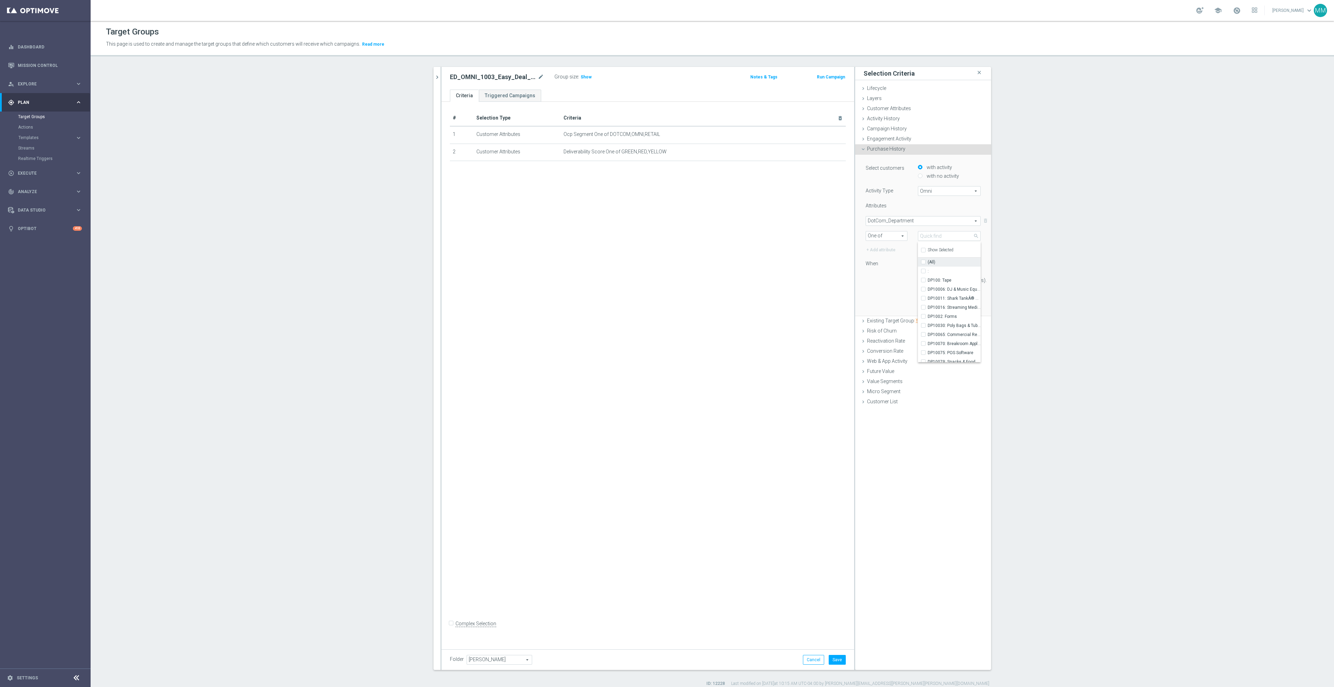
drag, startPoint x: 943, startPoint y: 240, endPoint x: 929, endPoint y: 262, distance: 25.4
click at [929, 260] on span "(All)" at bounding box center [932, 262] width 8 height 6
click at [928, 260] on input "(All)" at bounding box center [925, 262] width 5 height 5
checkbox input "true"
type input "Selected 455 of 455"
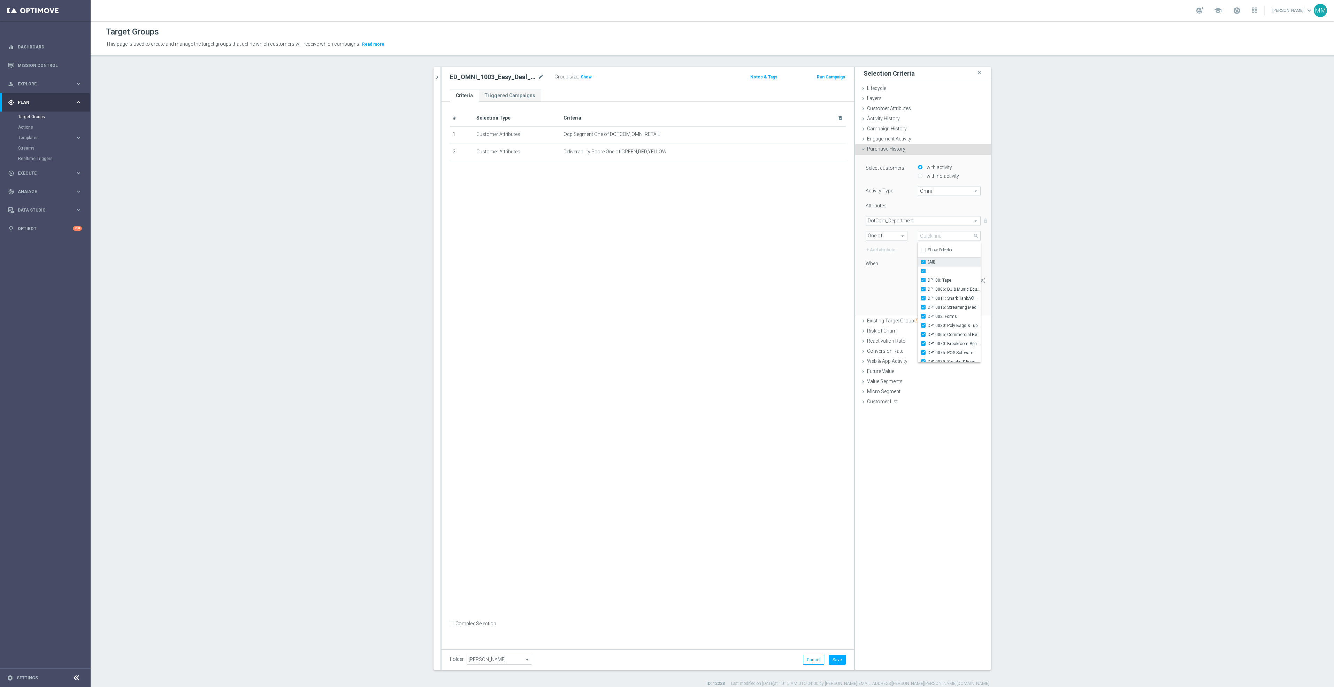
checkbox input "true"
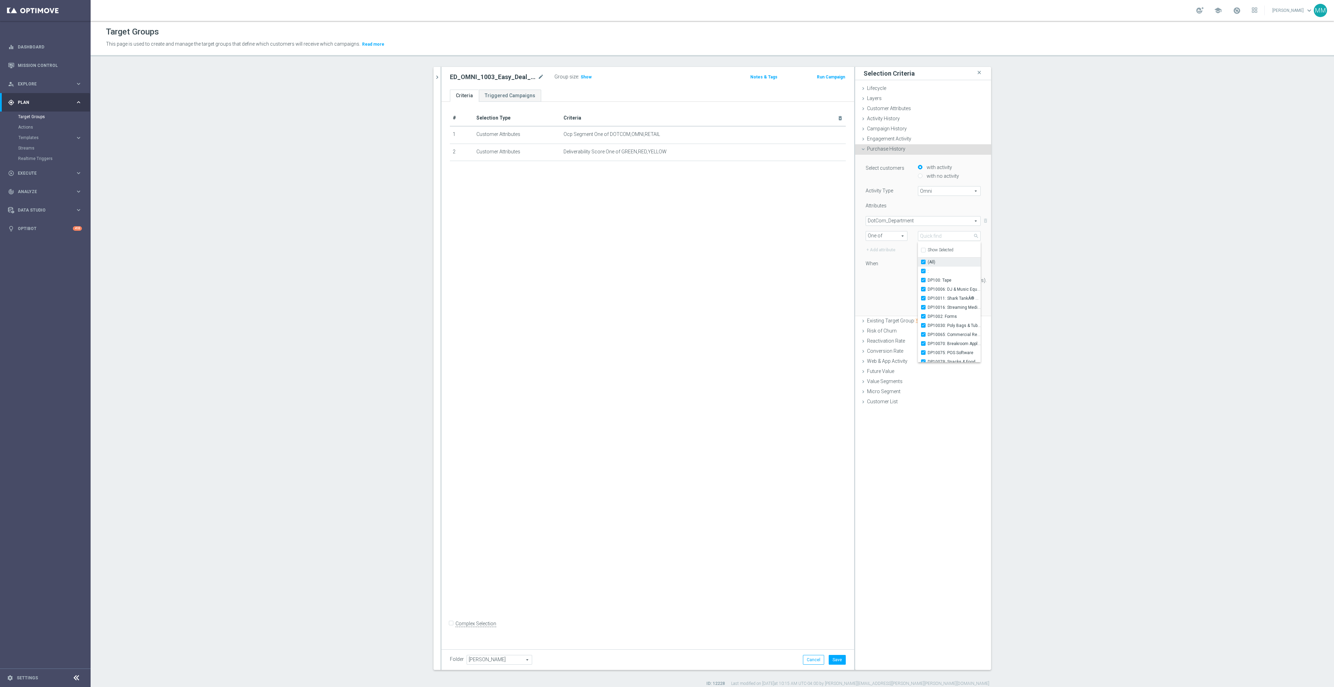
checkbox input "true"
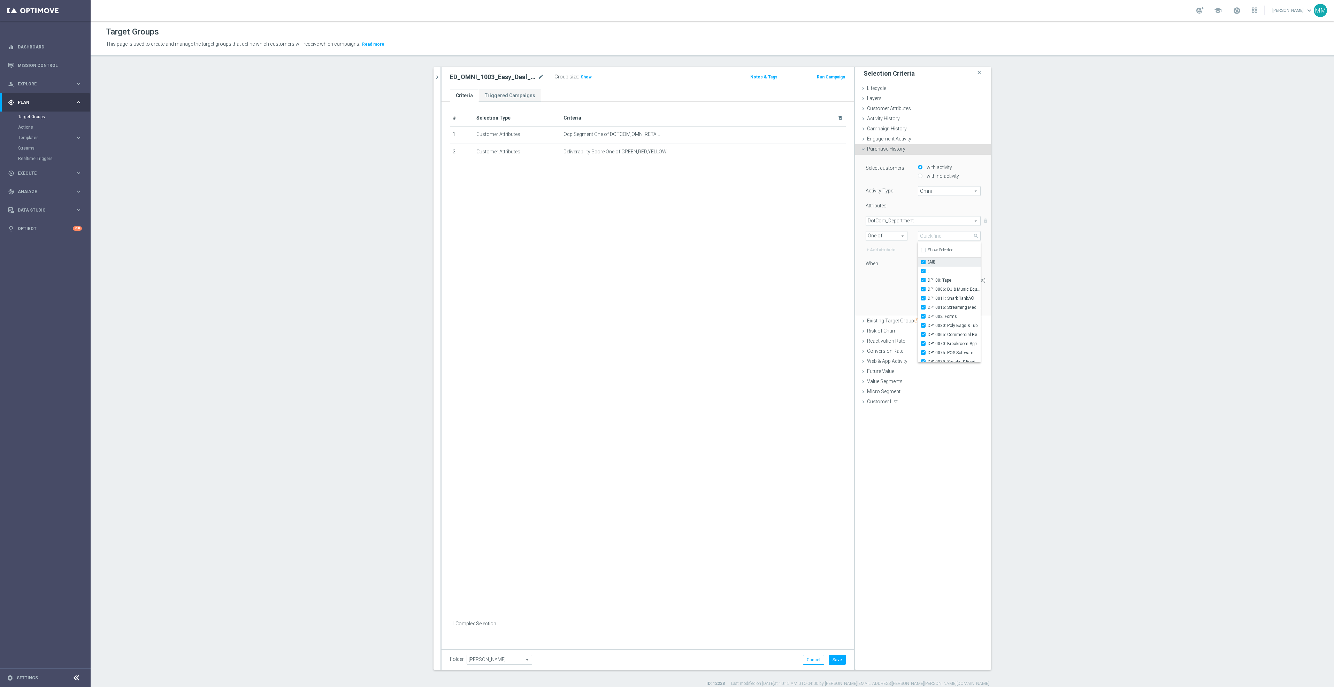
checkbox input "true"
click at [903, 285] on div "14 day(s)." at bounding box center [922, 280] width 125 height 10
drag, startPoint x: 948, startPoint y: 279, endPoint x: 869, endPoint y: 281, distance: 79.1
click at [869, 281] on div "14 day(s)." at bounding box center [922, 280] width 125 height 10
type input "365"
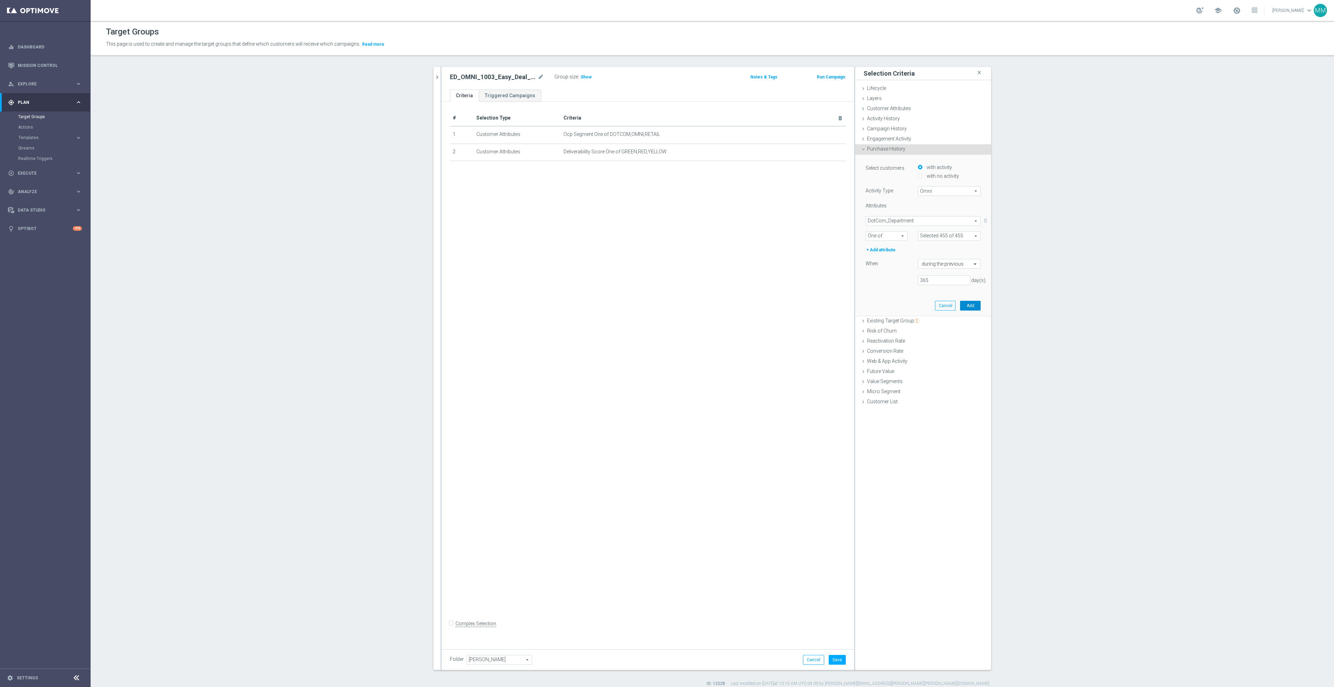
click at [969, 306] on button "Add" at bounding box center [970, 306] width 21 height 10
click at [911, 153] on div "Purchase History done selection saved" at bounding box center [923, 149] width 136 height 10
click at [926, 189] on span "Action_History" at bounding box center [949, 190] width 62 height 9
click at [933, 207] on label "Omni" at bounding box center [949, 210] width 62 height 9
type input "Omni"
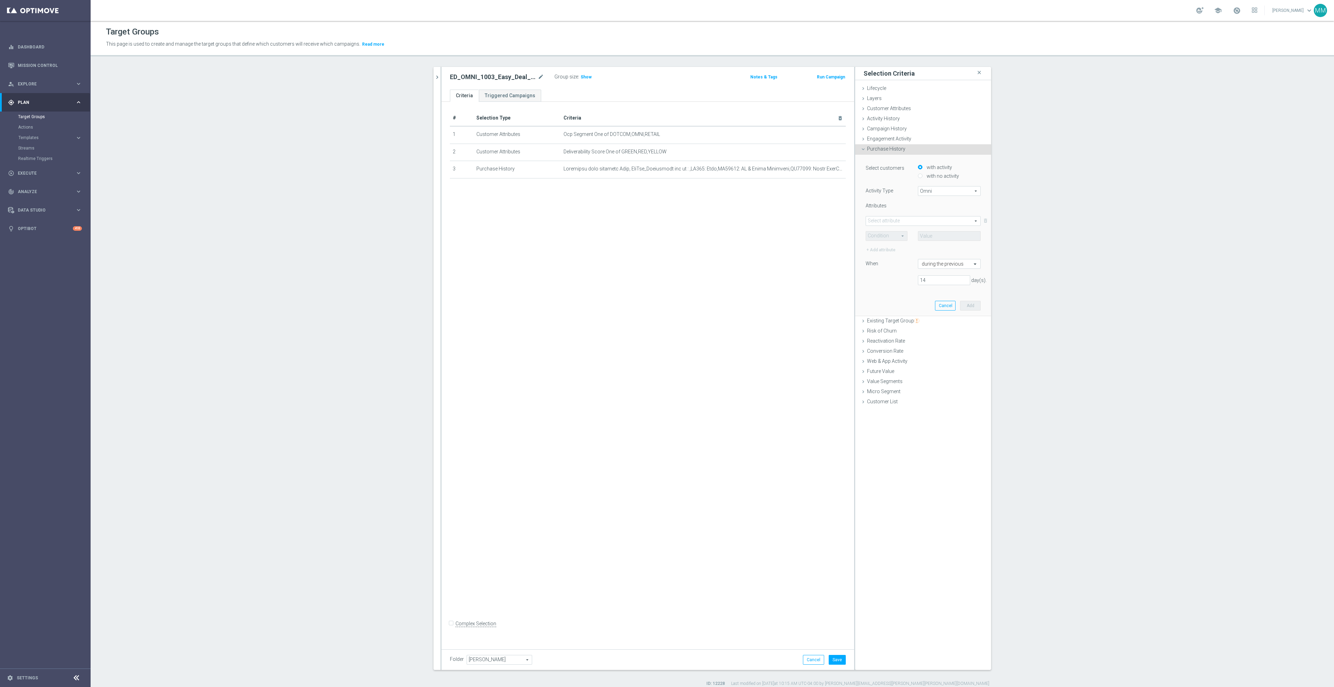
click at [916, 220] on span at bounding box center [923, 220] width 114 height 9
click at [892, 313] on span "Merch_Department" at bounding box center [923, 313] width 108 height 6
type input "Merch_Department"
click at [886, 238] on span at bounding box center [886, 235] width 41 height 9
click at [889, 301] on span "One of" at bounding box center [886, 301] width 34 height 6
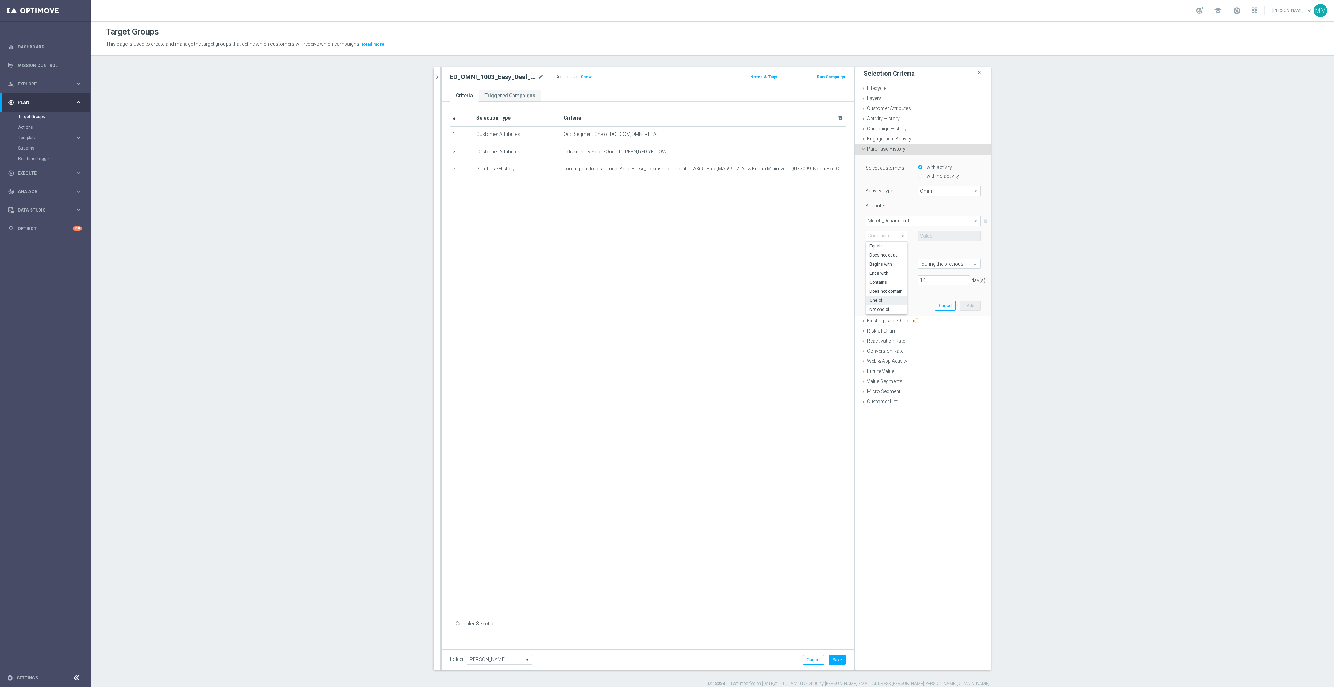
type input "One of"
click at [949, 237] on span at bounding box center [949, 235] width 62 height 9
click at [935, 260] on label "(All)" at bounding box center [954, 261] width 53 height 9
click at [928, 260] on input "(All)" at bounding box center [925, 262] width 5 height 5
checkbox input "true"
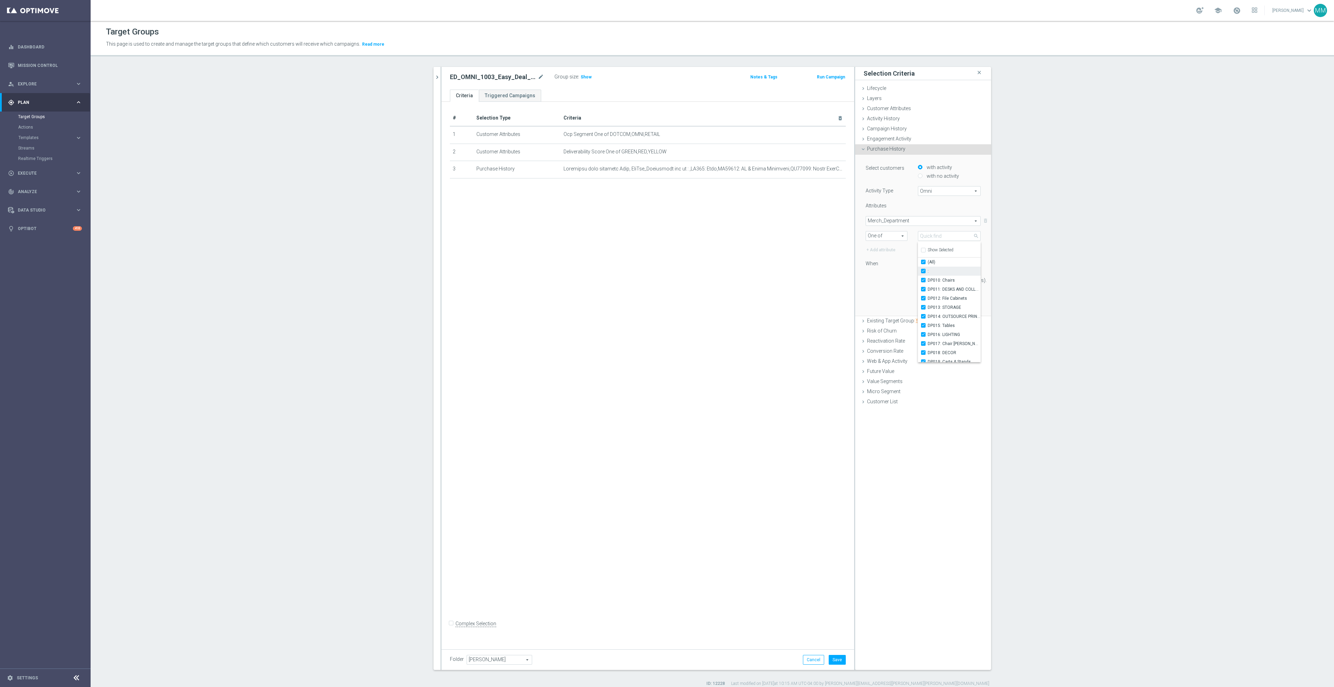
type input "Selected 91 of 91"
checkbox input "true"
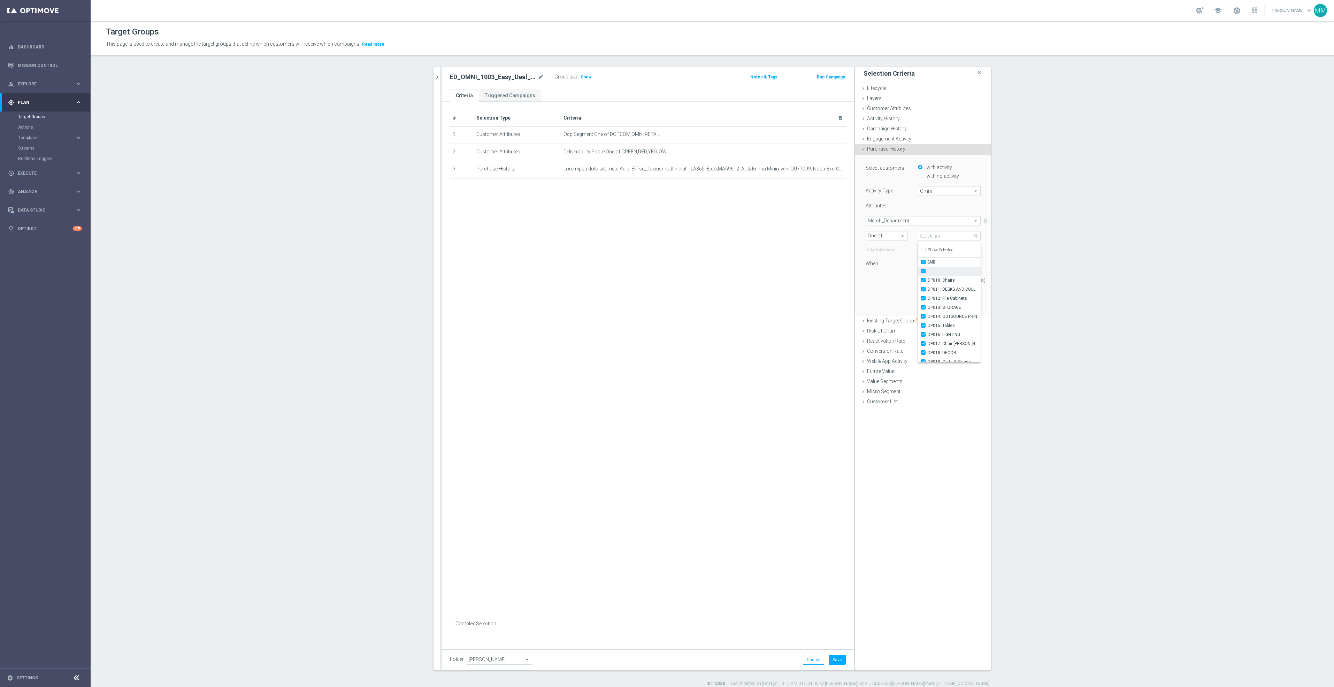
checkbox input "true"
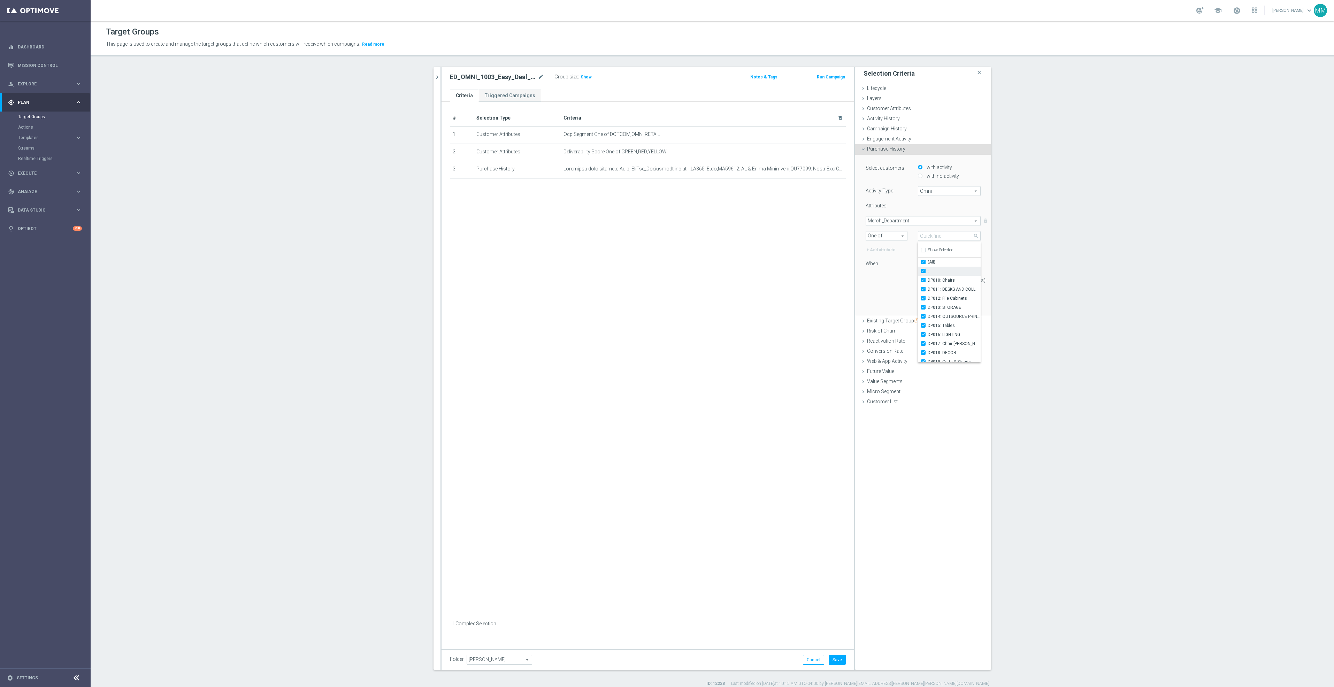
checkbox input "true"
click at [882, 282] on div "14 day(s)." at bounding box center [922, 280] width 125 height 10
drag, startPoint x: 929, startPoint y: 278, endPoint x: 873, endPoint y: 271, distance: 56.9
click at [871, 274] on div "Select customers with activity with no activity Activity Type Omni Omni arrow_d…" at bounding box center [922, 226] width 115 height 127
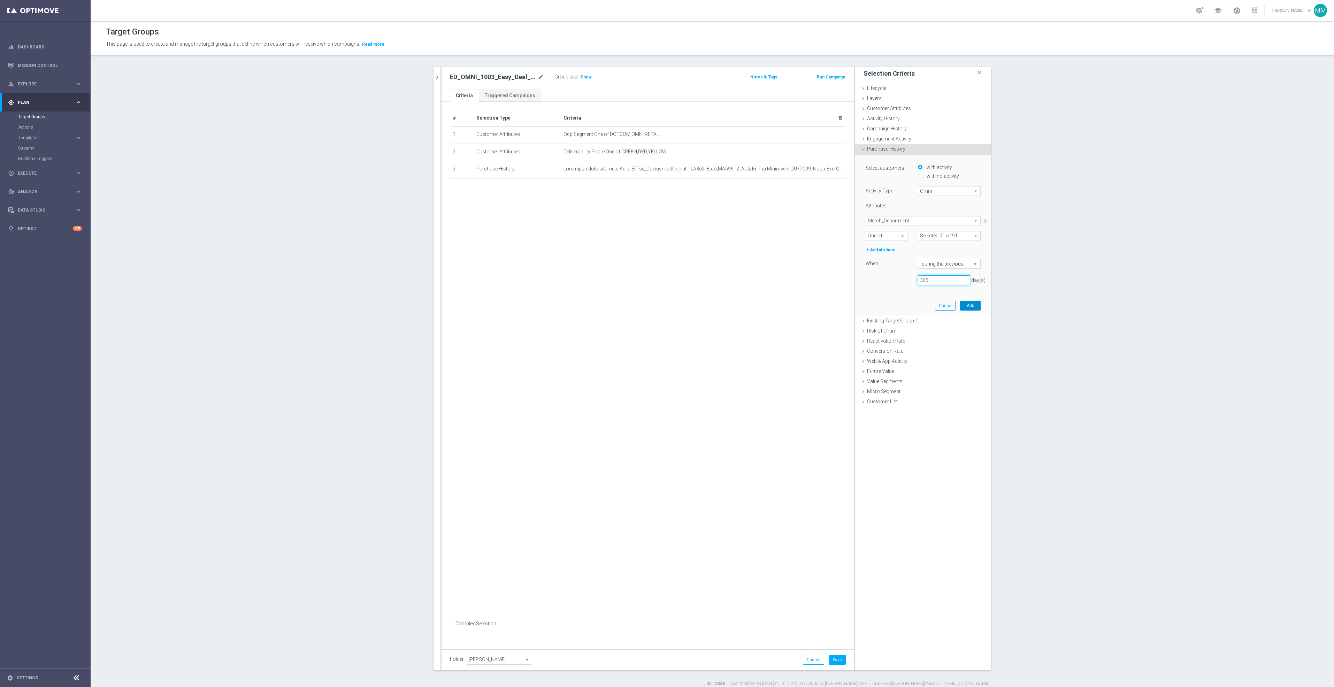
type input "365"
click at [970, 305] on button "Add" at bounding box center [970, 306] width 21 height 10
click at [896, 137] on span "Engagement Activity" at bounding box center [889, 139] width 44 height 6
click at [940, 167] on span "OptiMobile In-App" at bounding box center [949, 164] width 62 height 9
click at [945, 181] on span "Optimail" at bounding box center [949, 184] width 55 height 6
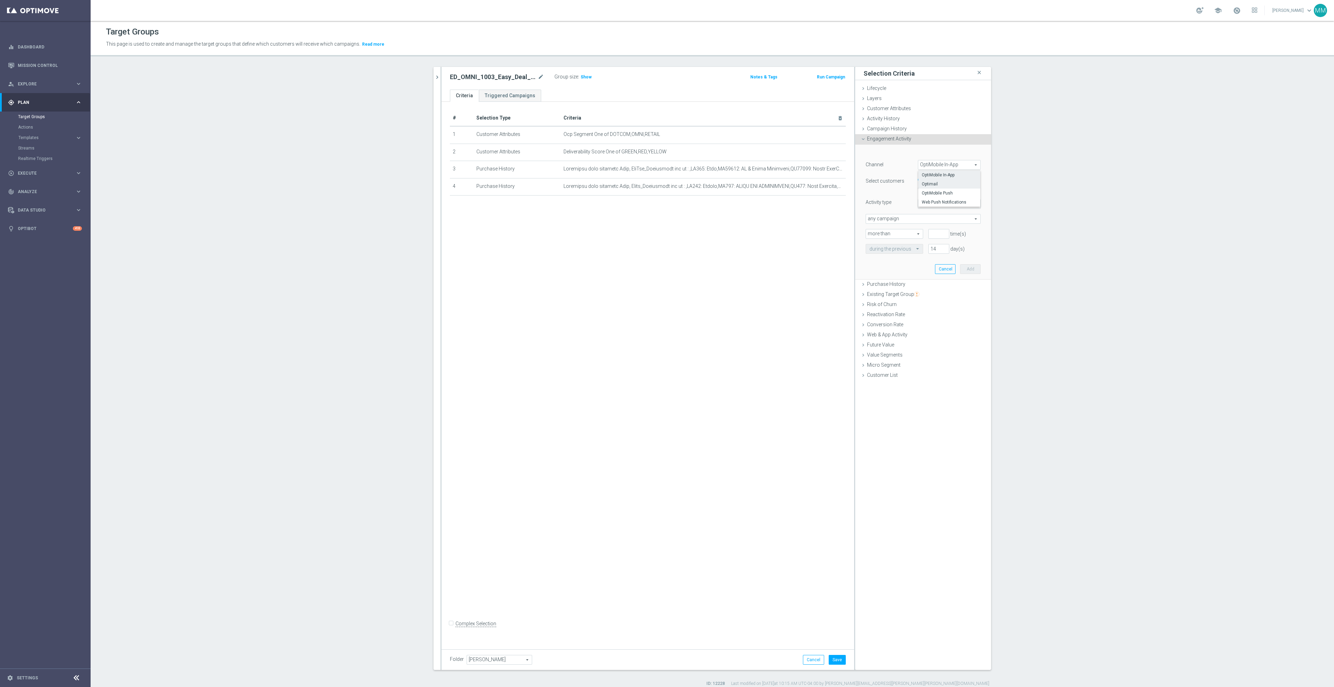
type input "Optimail"
click at [936, 202] on span "Bounced" at bounding box center [949, 203] width 62 height 9
click at [942, 226] on label "Clicked" at bounding box center [949, 222] width 62 height 9
type input "Clicked"
click at [902, 220] on span "any campaign" at bounding box center [923, 218] width 114 height 9
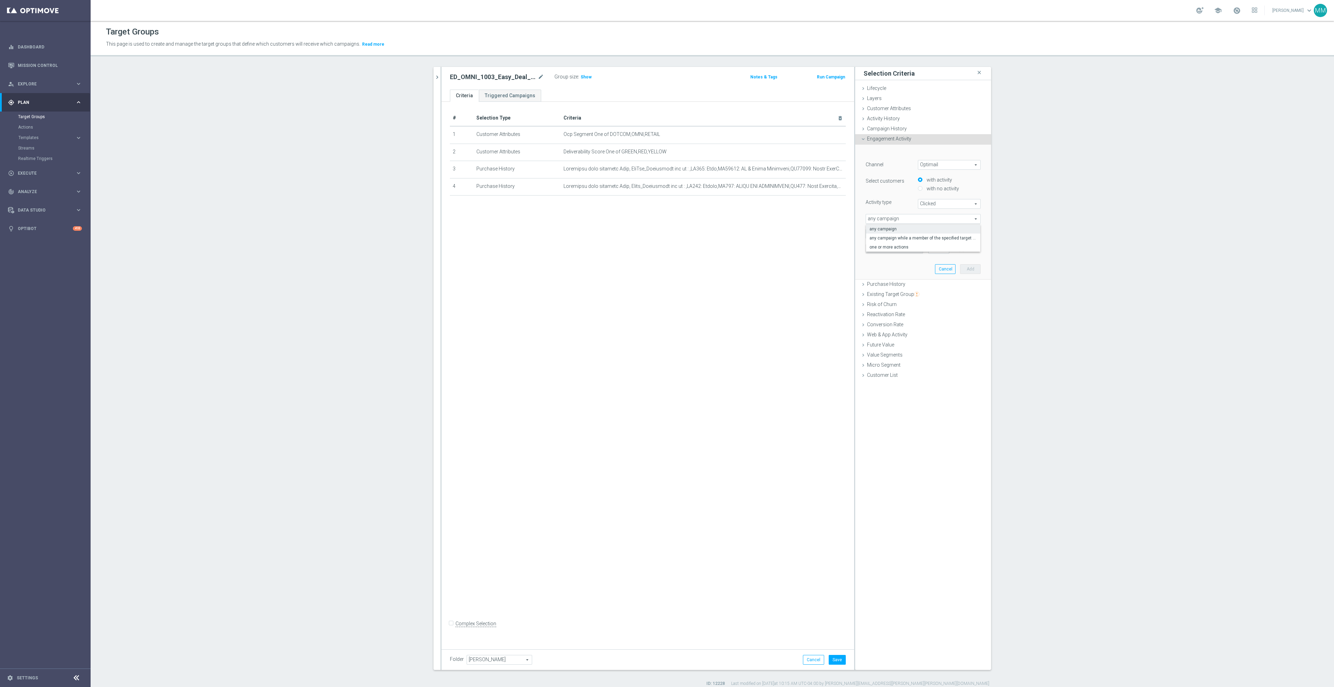
click at [873, 205] on div "Activity type Clicked Clicked arrow_drop_down search" at bounding box center [922, 204] width 125 height 10
click at [933, 235] on input "number" at bounding box center [938, 234] width 21 height 10
type input "0"
drag, startPoint x: 932, startPoint y: 249, endPoint x: 925, endPoint y: 248, distance: 6.7
click at [928, 248] on input "19" at bounding box center [938, 249] width 21 height 10
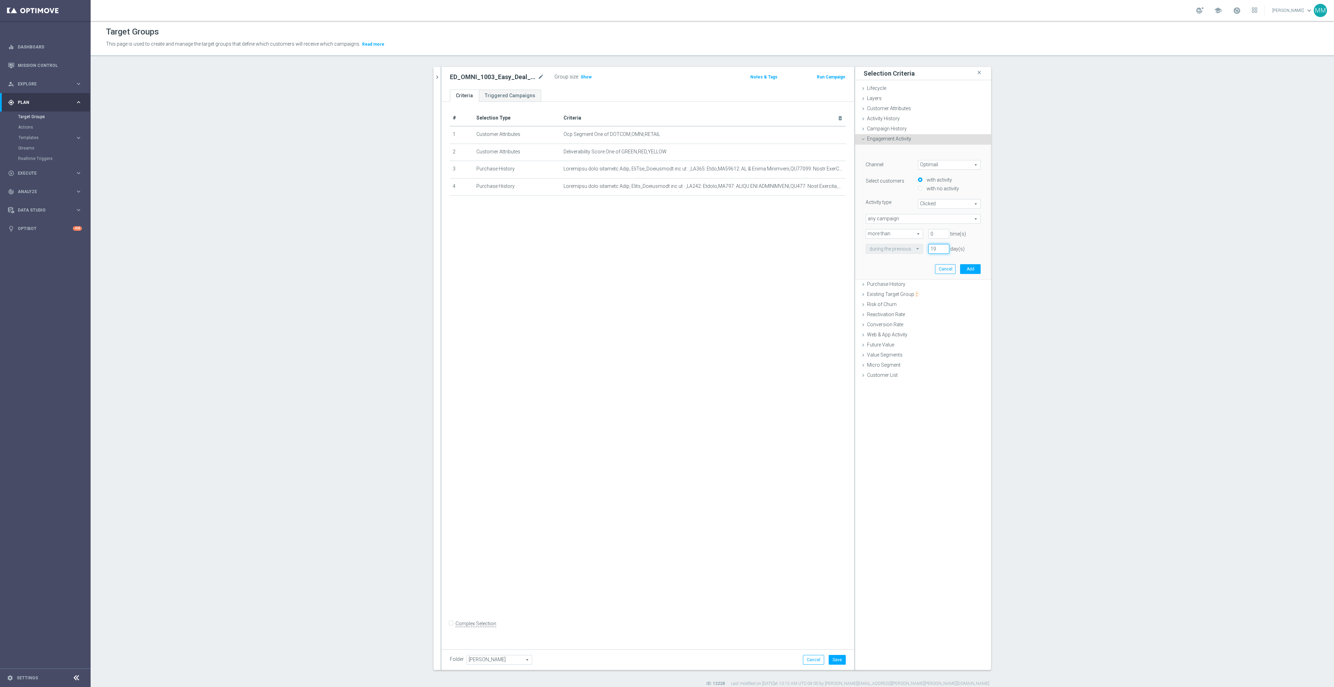
drag, startPoint x: 932, startPoint y: 247, endPoint x: 916, endPoint y: 246, distance: 16.4
click at [916, 246] on div "during the previous 19 day(s)" at bounding box center [922, 249] width 125 height 10
type input "120"
click at [970, 267] on button "Add" at bounding box center [970, 269] width 21 height 10
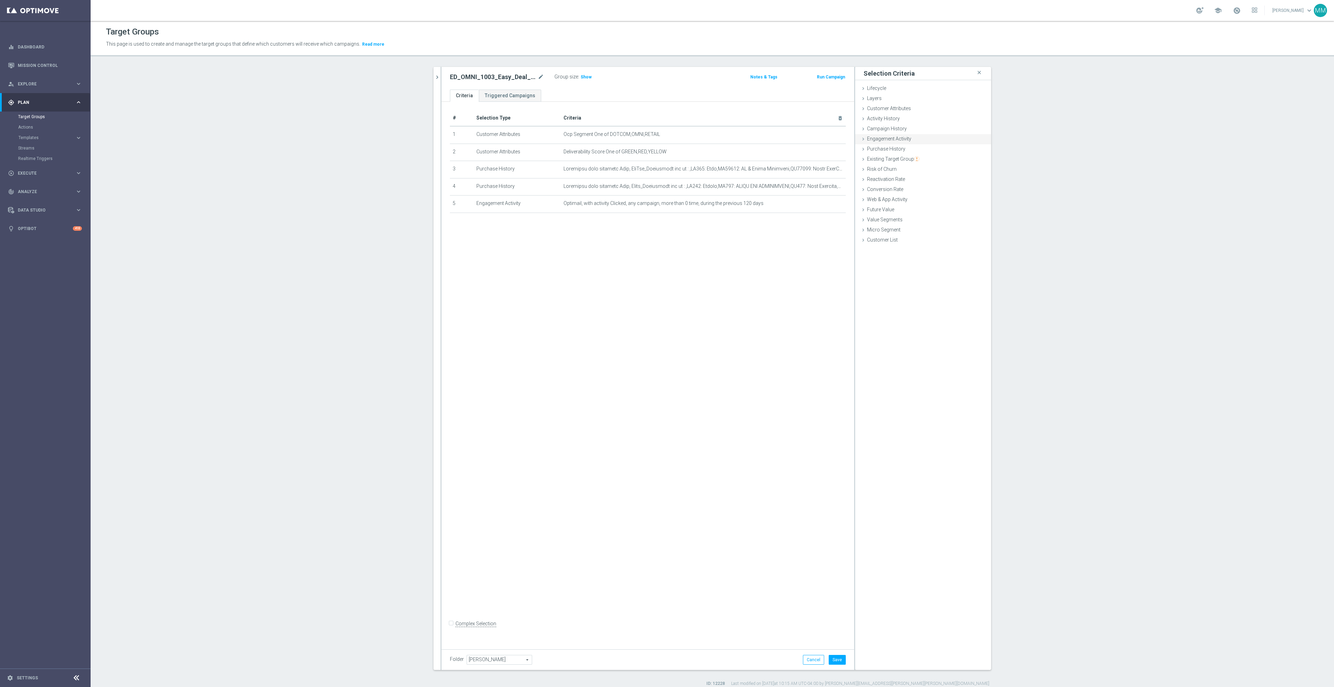
click at [906, 138] on span "Engagement Activity" at bounding box center [889, 139] width 44 height 6
click at [934, 206] on span "Delivered" at bounding box center [949, 203] width 62 height 9
click at [956, 160] on span "OptiMobile In-App" at bounding box center [949, 164] width 62 height 9
click at [945, 186] on span "Optimail" at bounding box center [949, 184] width 55 height 6
type input "Optimail"
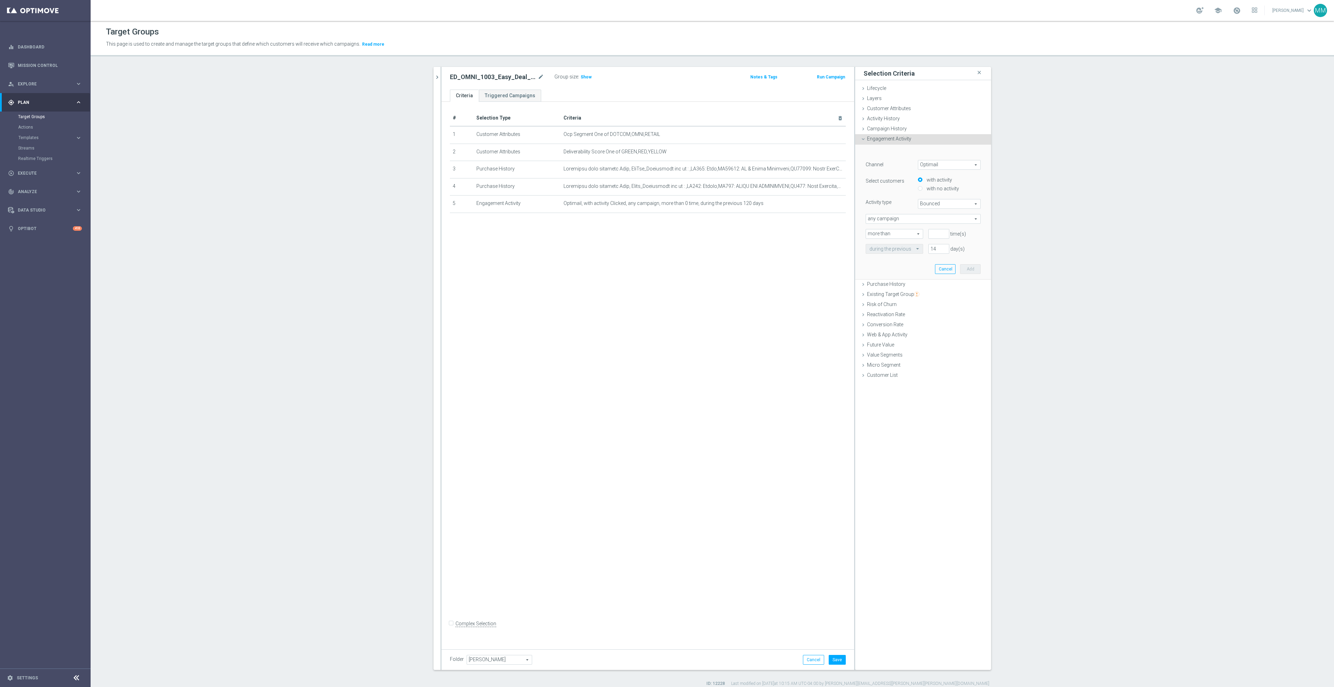
click at [940, 204] on span "Bounced" at bounding box center [949, 203] width 62 height 9
click at [938, 247] on span "Opened" at bounding box center [949, 250] width 55 height 6
type input "Opened"
click at [935, 236] on input "number" at bounding box center [938, 234] width 21 height 10
type input "0"
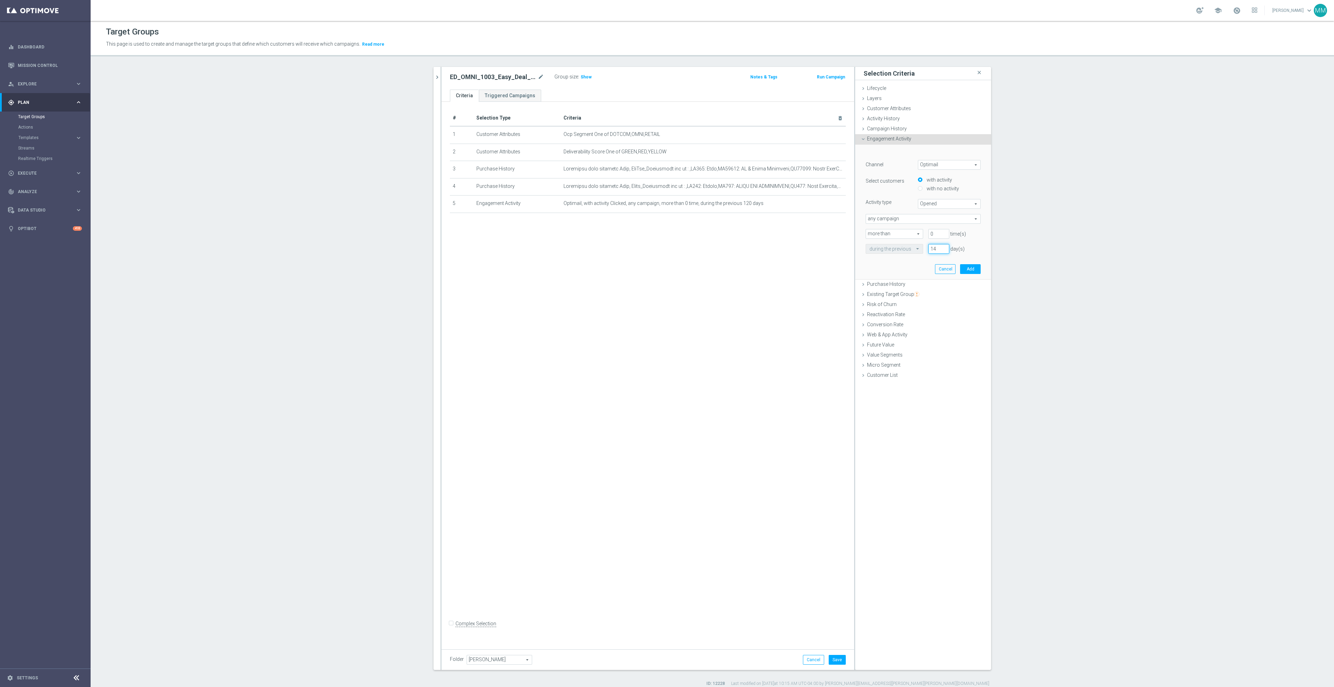
drag, startPoint x: 901, startPoint y: 244, endPoint x: 796, endPoint y: 225, distance: 106.2
click at [796, 225] on as-split "search more_vert Prioritize Customer Target Groups library_add create_new_folder" at bounding box center [711, 368] width 557 height 603
type input "180"
click at [967, 264] on button "Add" at bounding box center [970, 269] width 21 height 10
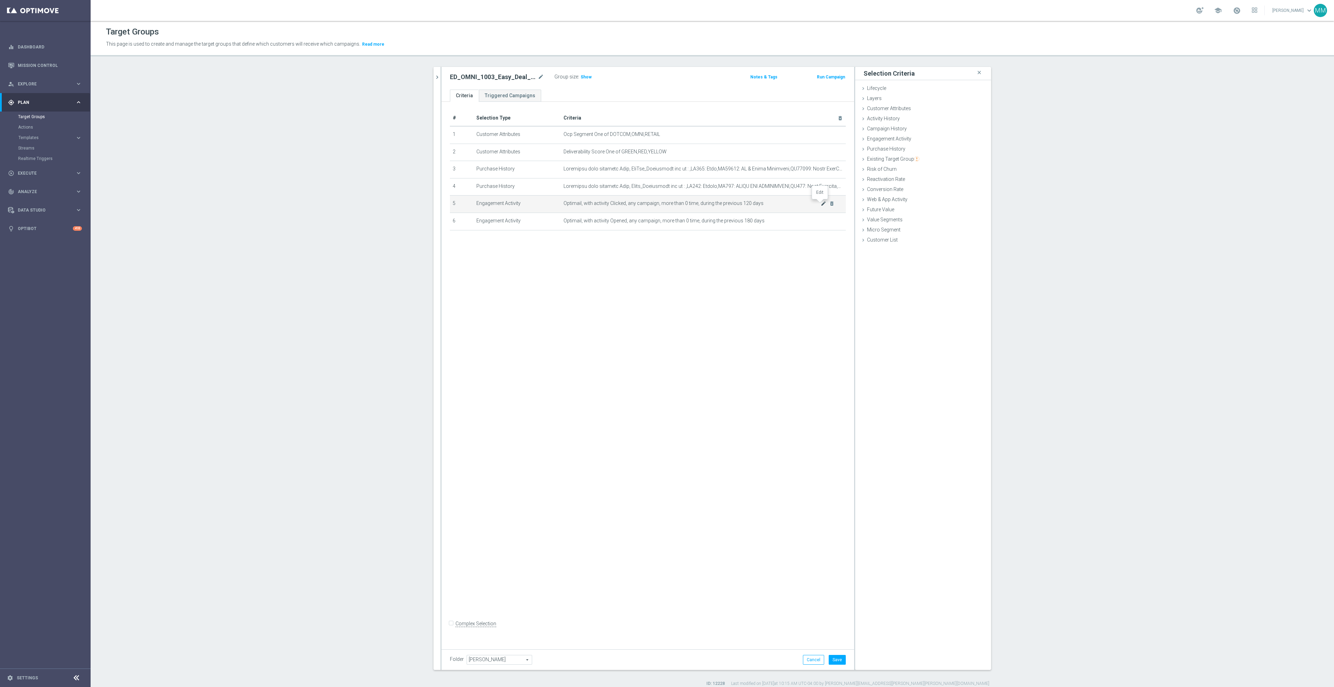
click at [821, 202] on icon "mode_edit" at bounding box center [824, 204] width 6 height 6
click at [933, 249] on input "120" at bounding box center [938, 249] width 21 height 10
type input "180"
click at [968, 273] on button "Update" at bounding box center [970, 269] width 21 height 10
click at [893, 199] on span "Web & App Activity" at bounding box center [887, 200] width 40 height 6
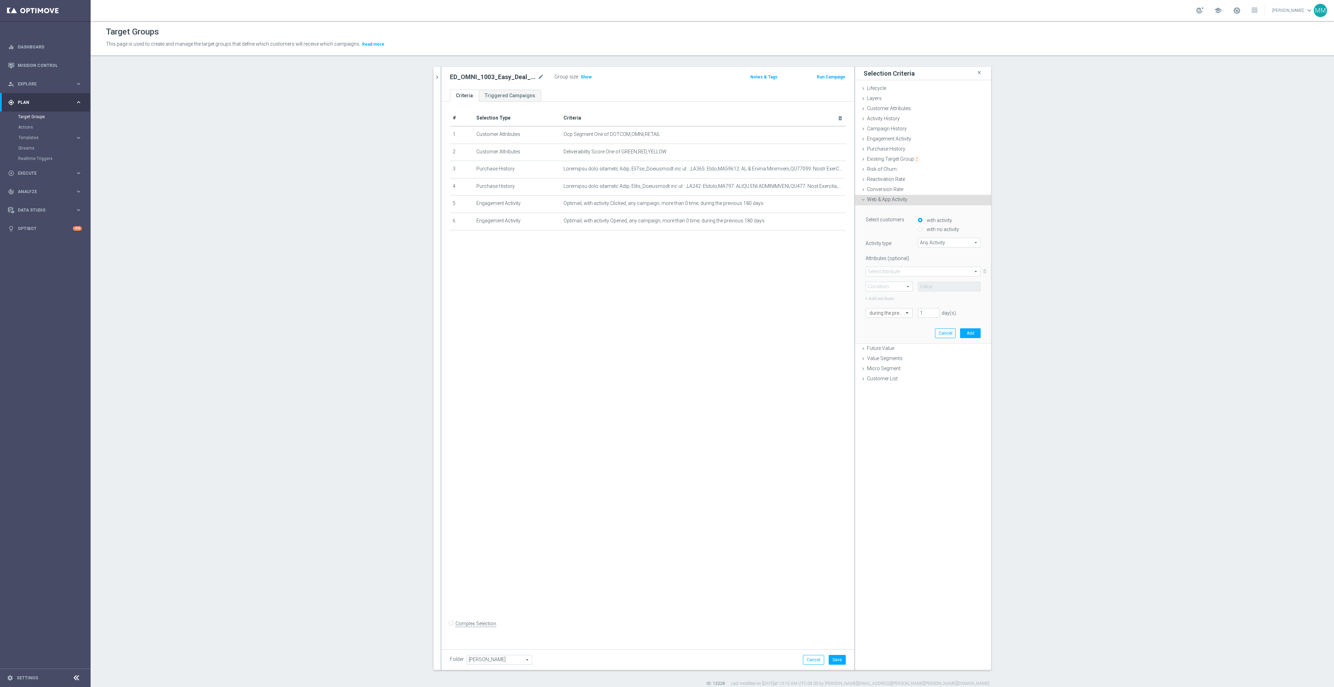
click at [933, 241] on span "Any Activity" at bounding box center [949, 242] width 62 height 9
click at [941, 260] on span "Page Visits" at bounding box center [949, 262] width 56 height 6
type input "Page Visits"
click at [885, 270] on span at bounding box center [923, 271] width 114 height 9
click at [882, 307] on span "Url" at bounding box center [922, 309] width 107 height 6
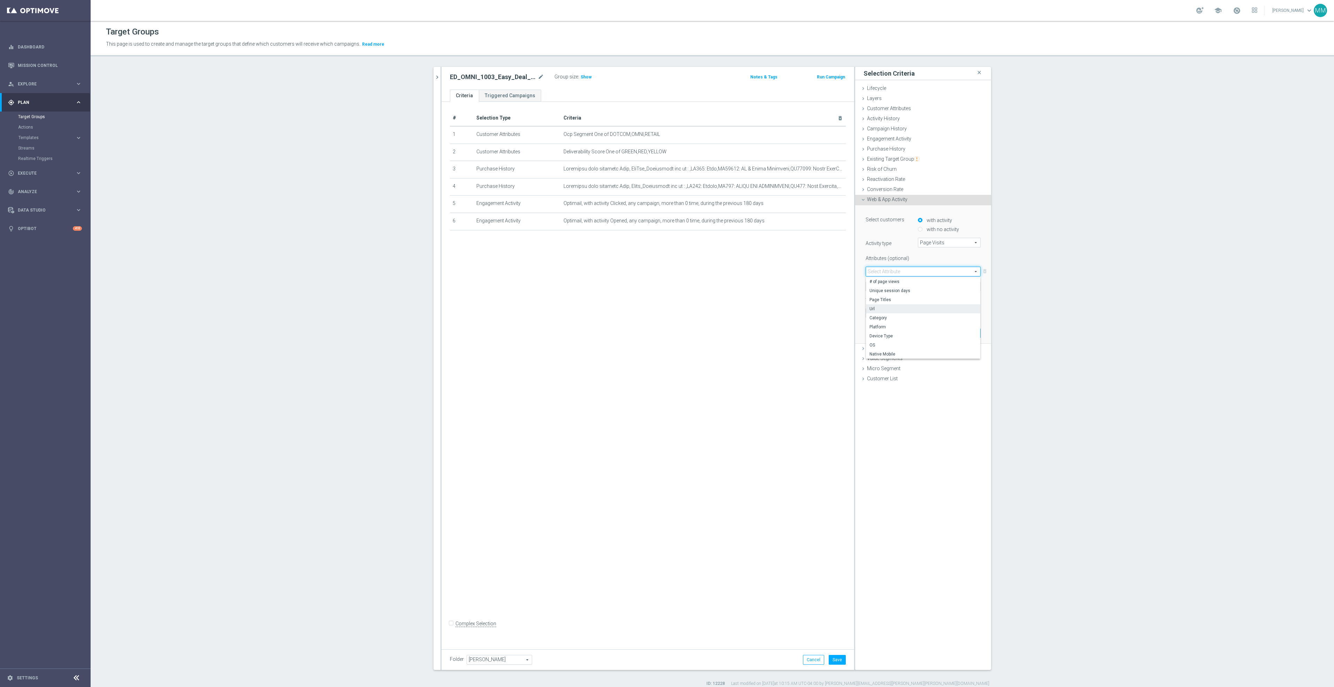
type input "Url"
click at [890, 285] on span at bounding box center [889, 286] width 46 height 9
click at [886, 333] on span "Contains" at bounding box center [888, 333] width 39 height 6
type input "Contains"
click at [955, 285] on input "text" at bounding box center [949, 287] width 63 height 10
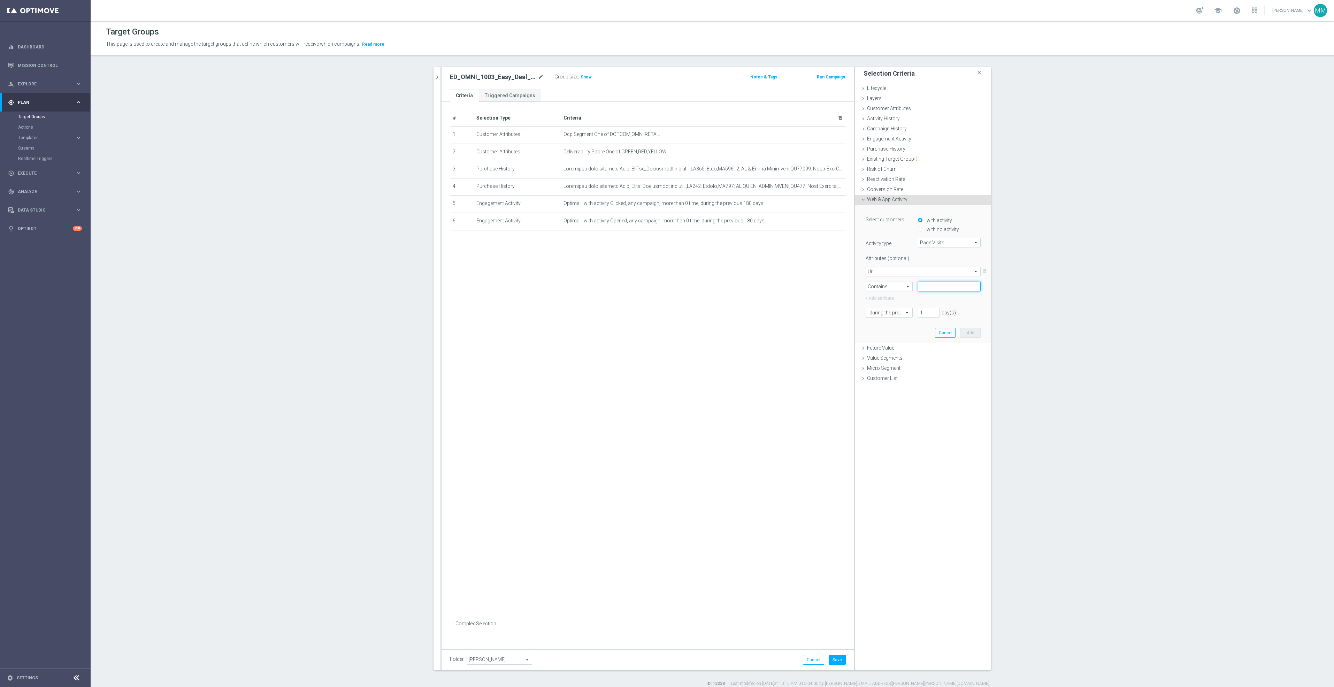
paste input "https://www.staples.com/"
type input "https://www.staples.com/"
drag, startPoint x: 926, startPoint y: 313, endPoint x: 898, endPoint y: 308, distance: 28.4
click at [898, 308] on div "during the previous 1 day(s). Enter a number between 1 and 730" at bounding box center [922, 313] width 125 height 10
click at [902, 284] on span "Contains" at bounding box center [889, 286] width 46 height 9
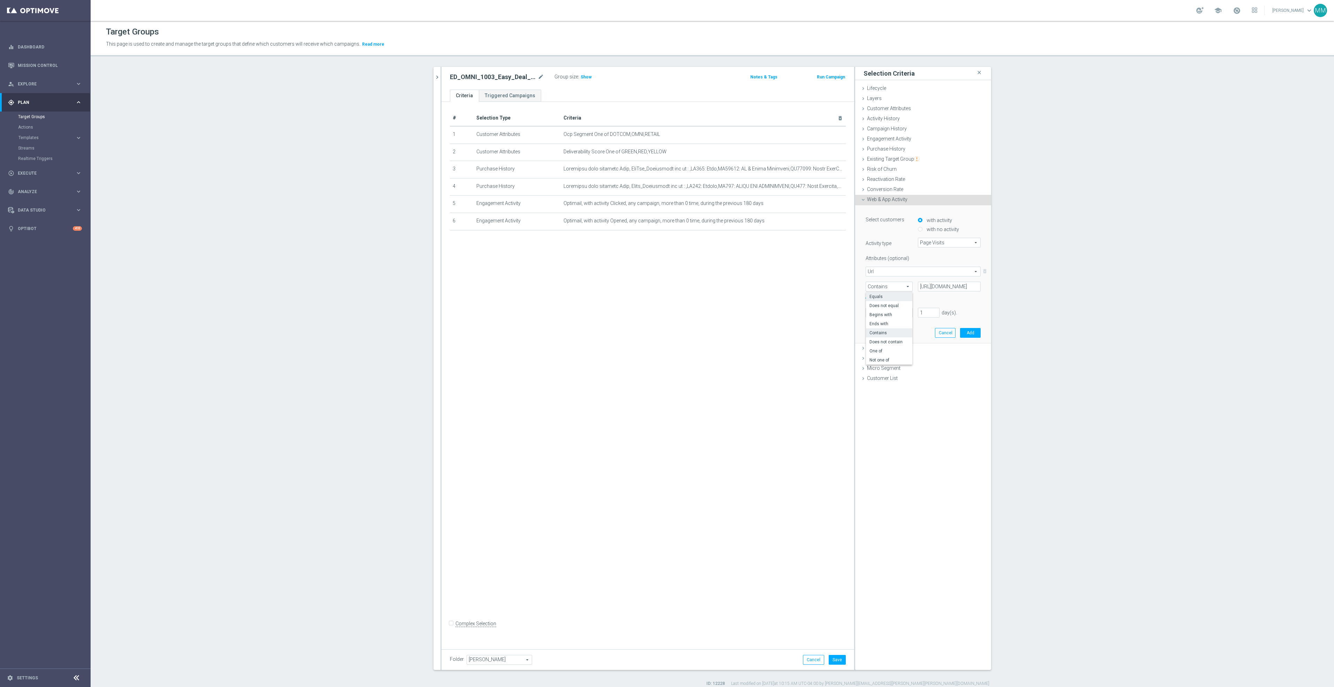
click at [886, 299] on span "Equals" at bounding box center [888, 297] width 39 height 6
type input "Equals"
click at [929, 287] on input "text" at bounding box center [949, 287] width 63 height 10
paste input "https://www.staples.com/"
type input "https://www.staples.com/"
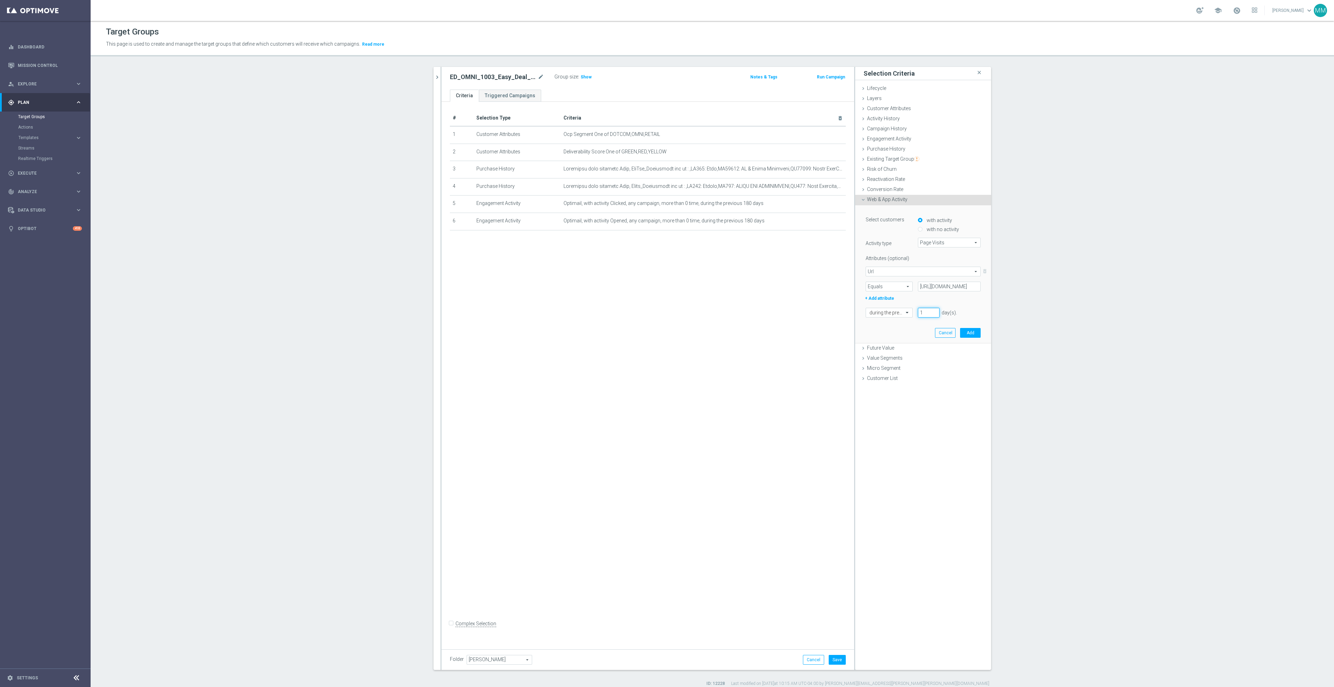
click at [925, 310] on input "1" at bounding box center [929, 313] width 22 height 10
type input "180"
click at [964, 333] on button "Add" at bounding box center [970, 333] width 21 height 10
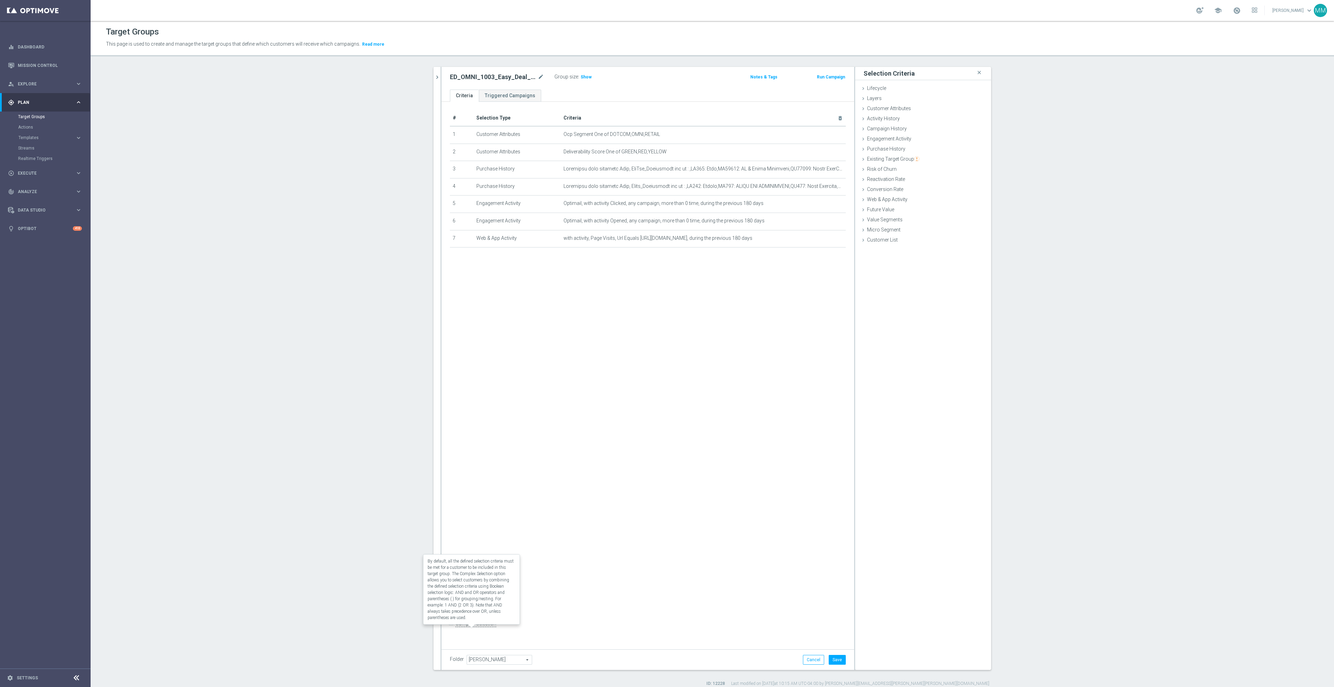
click at [465, 627] on label "Complex Selection" at bounding box center [475, 623] width 41 height 7
click at [454, 628] on input "Complex Selection" at bounding box center [452, 624] width 5 height 10
checkbox input "true"
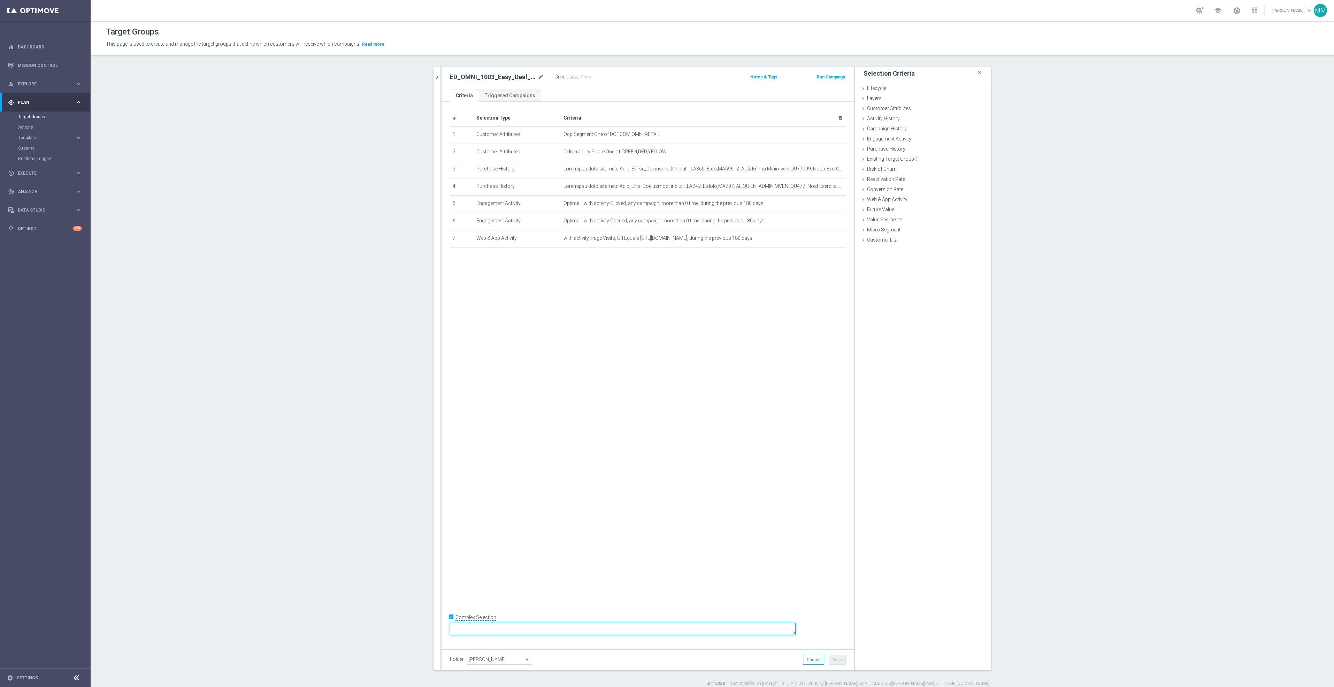
click at [512, 628] on textarea at bounding box center [623, 629] width 346 height 12
type textarea "1 and 2 and (3 or 4 or 5 or 6 or 7)"
click at [558, 501] on div "# Selection Type Criteria delete_forever 1 Customer Attributes Ocp Segment One …" at bounding box center [647, 373] width 413 height 542
click at [836, 657] on button "Save" at bounding box center [837, 660] width 17 height 10
click at [580, 77] on span "Show" at bounding box center [585, 77] width 11 height 5
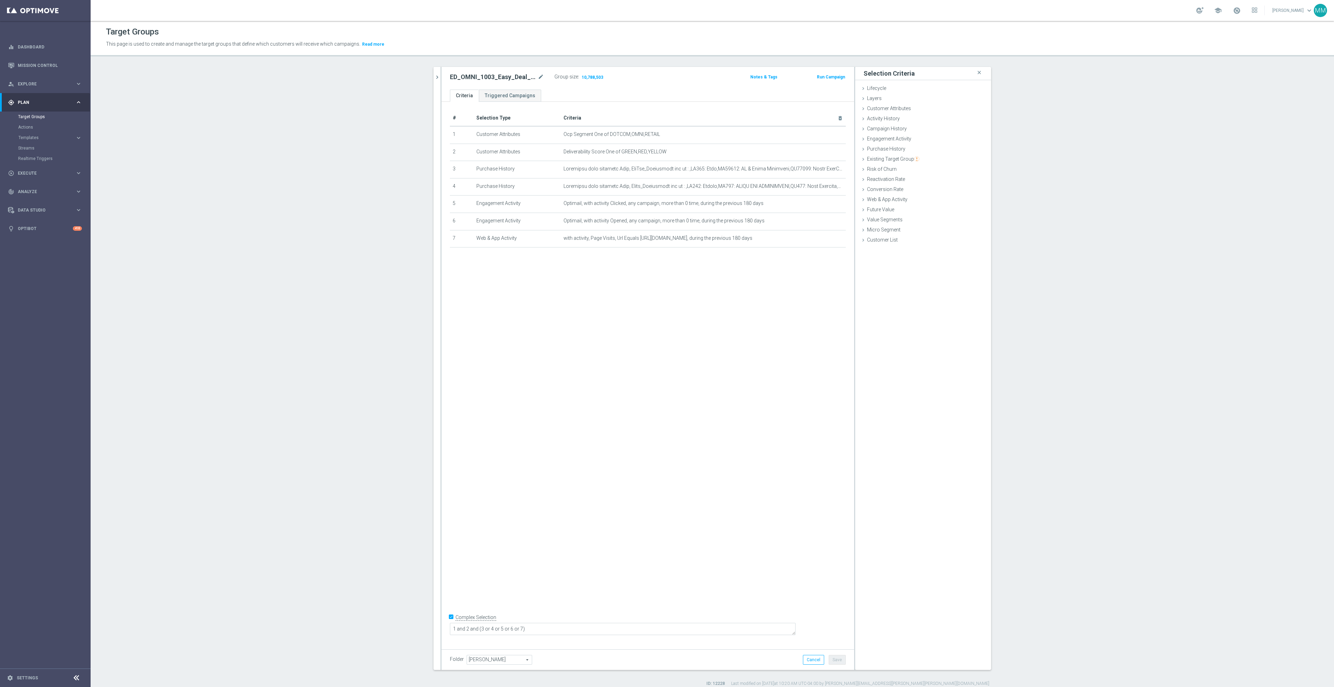
click at [513, 73] on h2 "ED_OMNI_1003_Easy_Deal_Days" at bounding box center [493, 77] width 86 height 8
click at [531, 75] on h2 "ED_OMNI_1003_Easy_Deal_Days" at bounding box center [493, 77] width 86 height 8
click at [538, 75] on icon "mode_edit" at bounding box center [541, 77] width 6 height 8
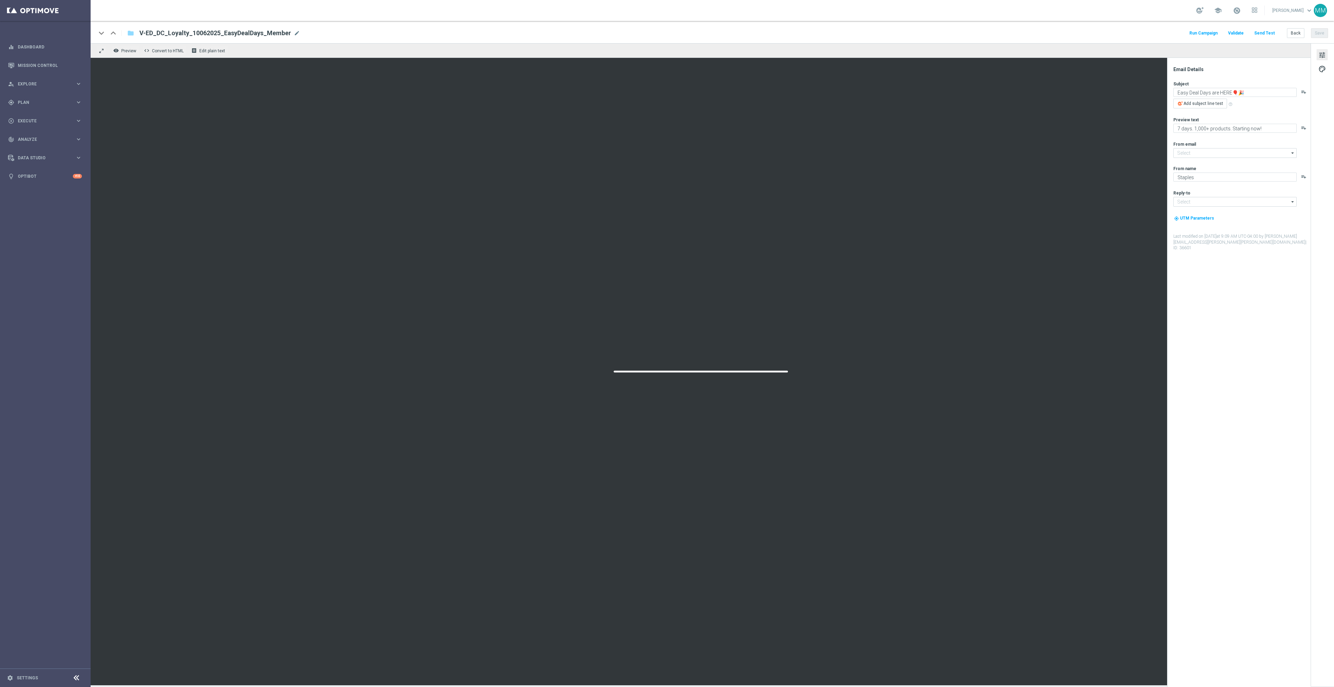
type input "[EMAIL_ADDRESS][DOMAIN_NAME]"
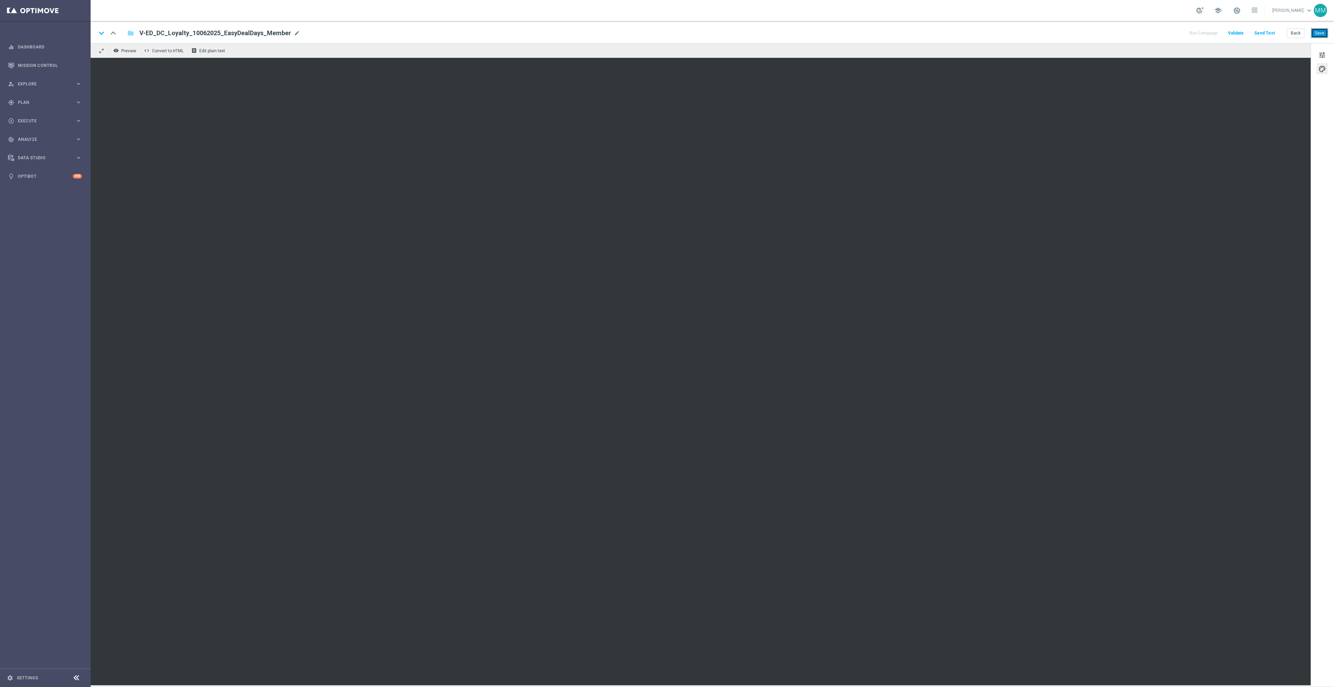
click at [1314, 32] on button "Save" at bounding box center [1319, 33] width 17 height 10
click at [1265, 33] on button "Send Test" at bounding box center [1264, 33] width 23 height 9
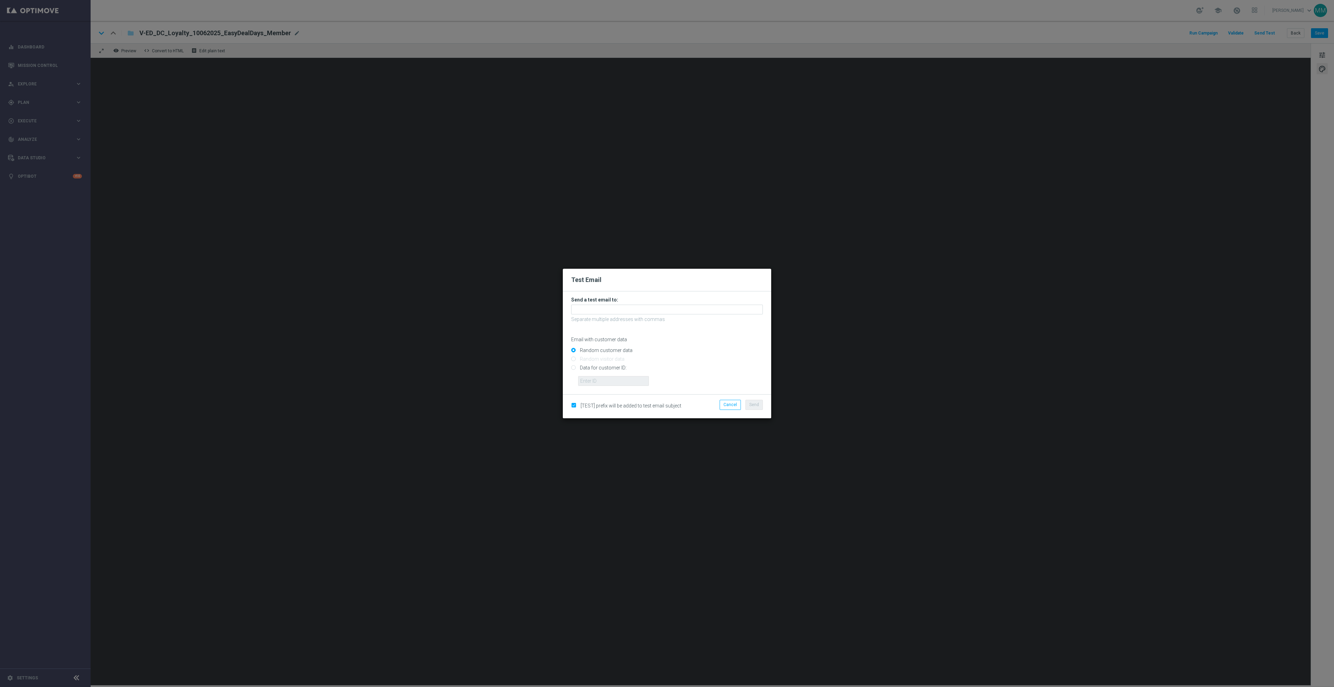
click at [704, 303] on form "Send a test email to: Separate multiple addresses with commas Email with custom…" at bounding box center [667, 341] width 192 height 89
click at [705, 310] on input "text" at bounding box center [667, 310] width 192 height 10
paste input "[EMAIL_ADDRESS][DOMAIN_NAME]"
type input "[EMAIL_ADDRESS][DOMAIN_NAME]"
click at [763, 408] on li "Send" at bounding box center [754, 405] width 21 height 10
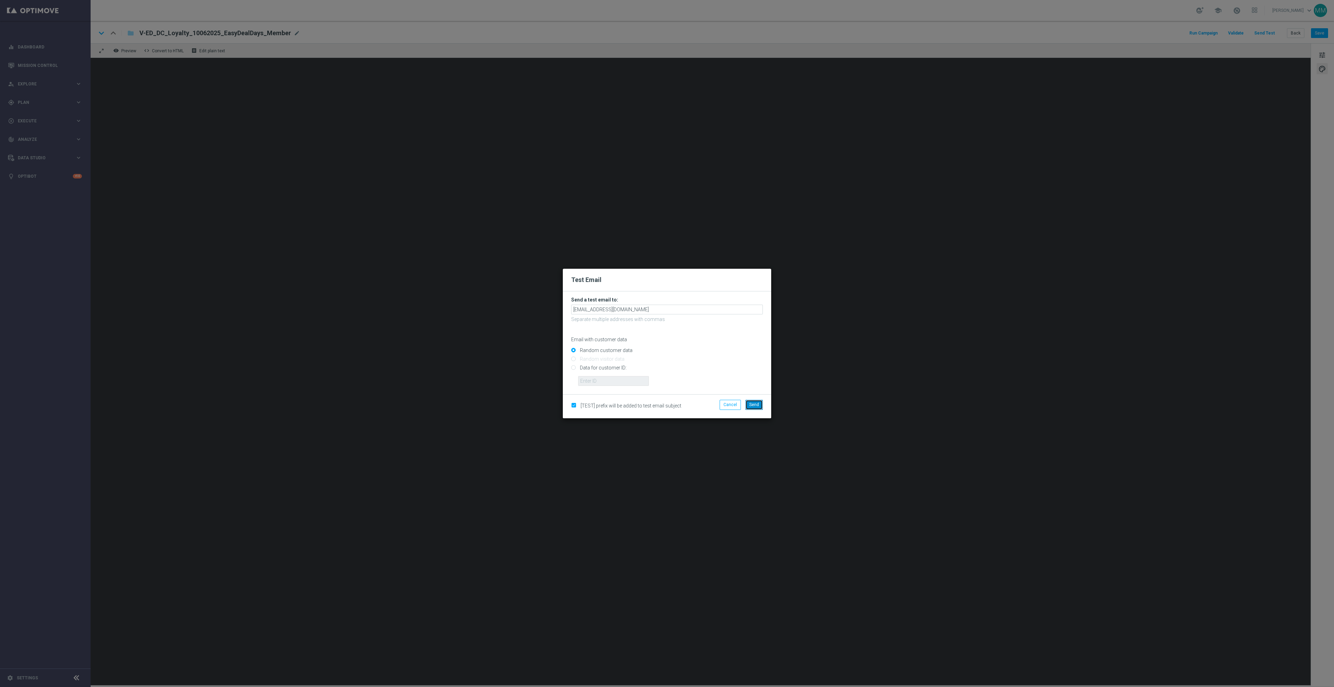
click at [756, 406] on span "Send" at bounding box center [754, 404] width 10 height 5
click at [689, 308] on input "[EMAIL_ADDRESS][DOMAIN_NAME]" at bounding box center [667, 310] width 192 height 10
drag, startPoint x: 674, startPoint y: 307, endPoint x: 436, endPoint y: 306, distance: 237.6
click at [433, 305] on modal-container "Test Email Send a test email to: [EMAIL_ADDRESS][DOMAIN_NAME] [EMAIL_ADDRESS][D…" at bounding box center [667, 343] width 1334 height 687
click at [756, 401] on button "Send" at bounding box center [753, 405] width 17 height 10
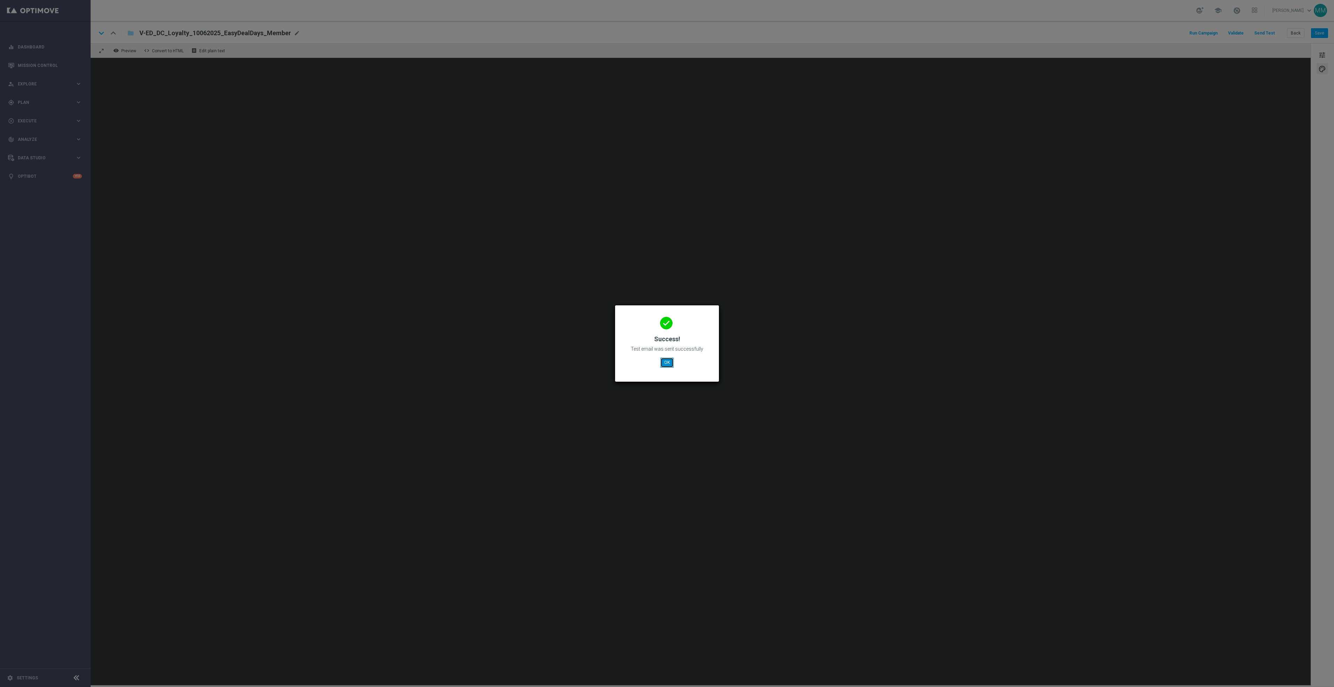
click at [667, 361] on button "OK" at bounding box center [666, 362] width 13 height 10
click at [666, 360] on button "OK" at bounding box center [666, 362] width 13 height 10
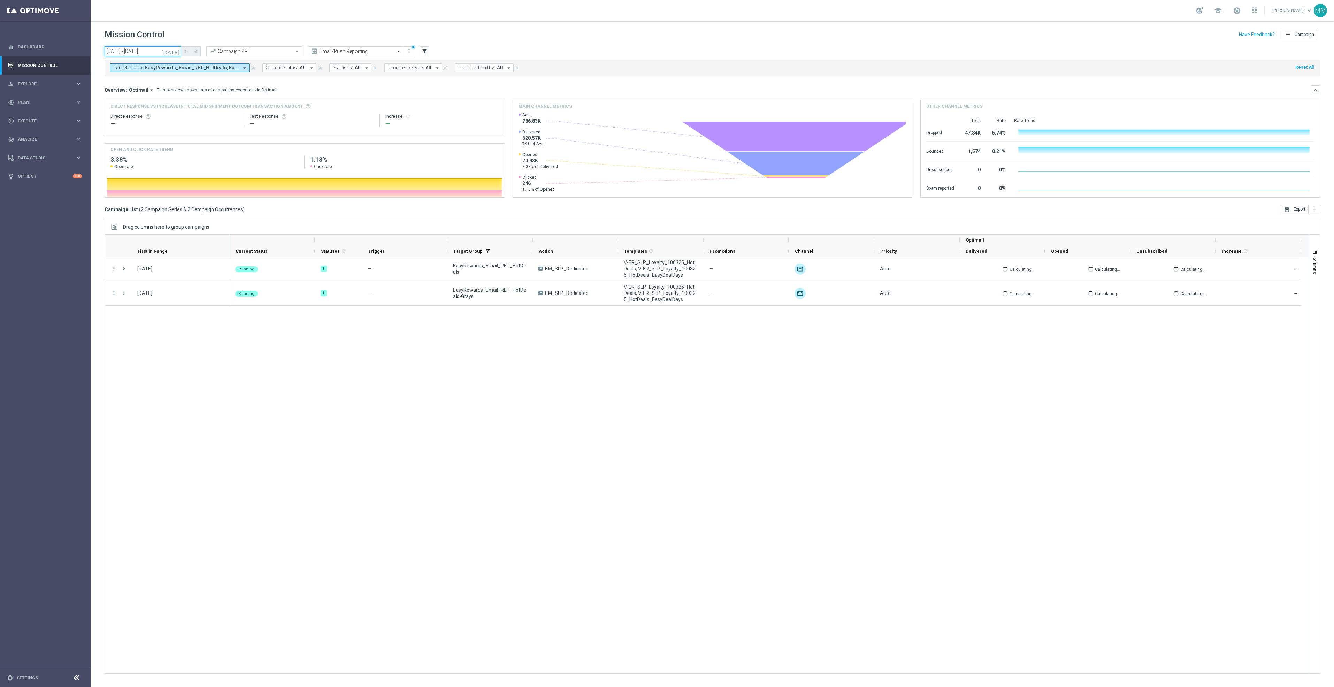
click at [163, 55] on input "[DATE] - [DATE]" at bounding box center [143, 51] width 77 height 10
drag, startPoint x: 337, startPoint y: 30, endPoint x: 340, endPoint y: 34, distance: 4.7
click at [337, 30] on div "Mission Control add Campaign" at bounding box center [712, 35] width 1215 height 14
click at [348, 49] on input "text" at bounding box center [349, 51] width 75 height 6
click at [347, 122] on div "[PERSON_NAME] View" at bounding box center [356, 118] width 88 height 11
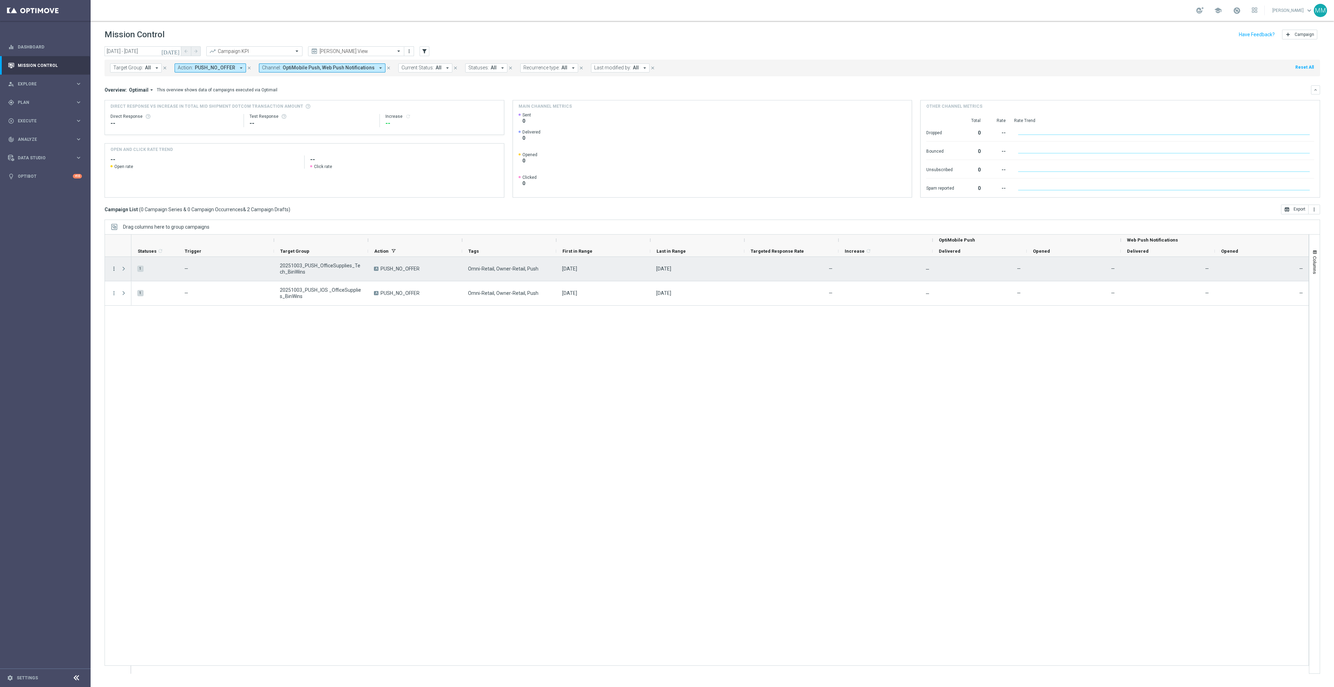
click at [114, 269] on icon "more_vert" at bounding box center [114, 268] width 6 height 6
click at [133, 300] on div "edit Edit" at bounding box center [156, 297] width 78 height 10
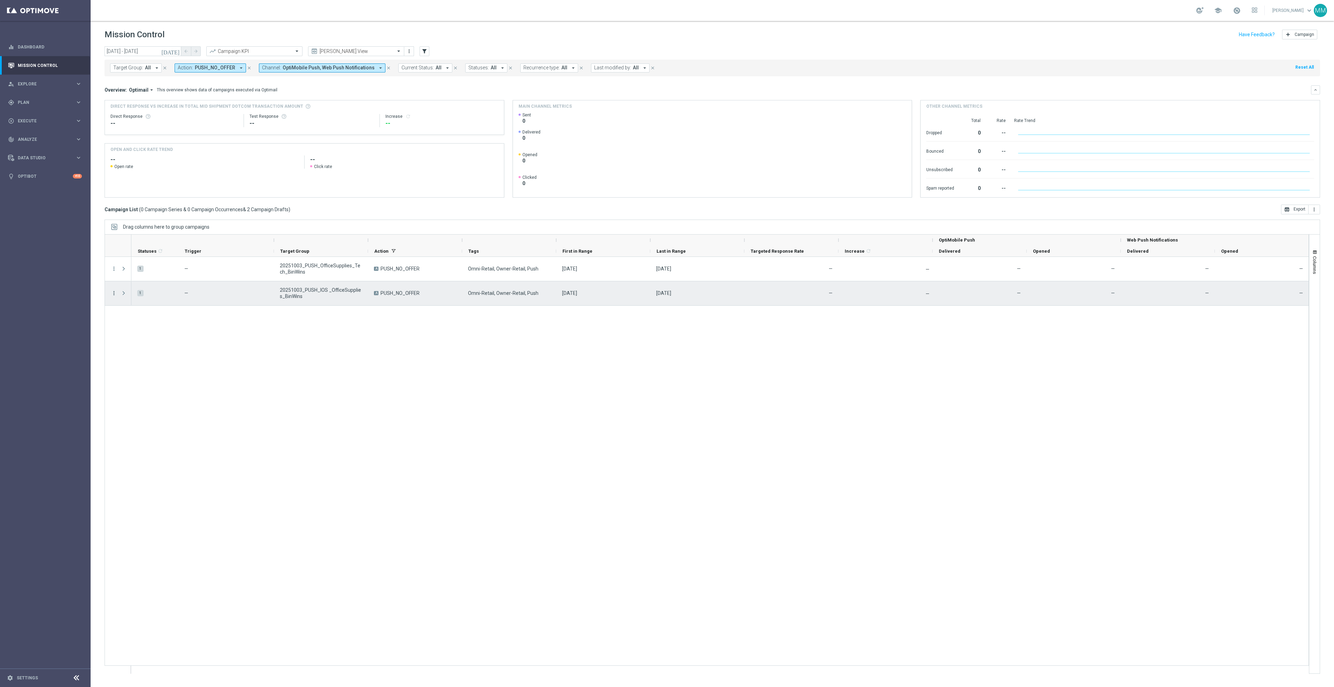
click at [115, 293] on icon "more_vert" at bounding box center [114, 293] width 6 height 6
click at [139, 322] on div "Edit" at bounding box center [160, 320] width 65 height 5
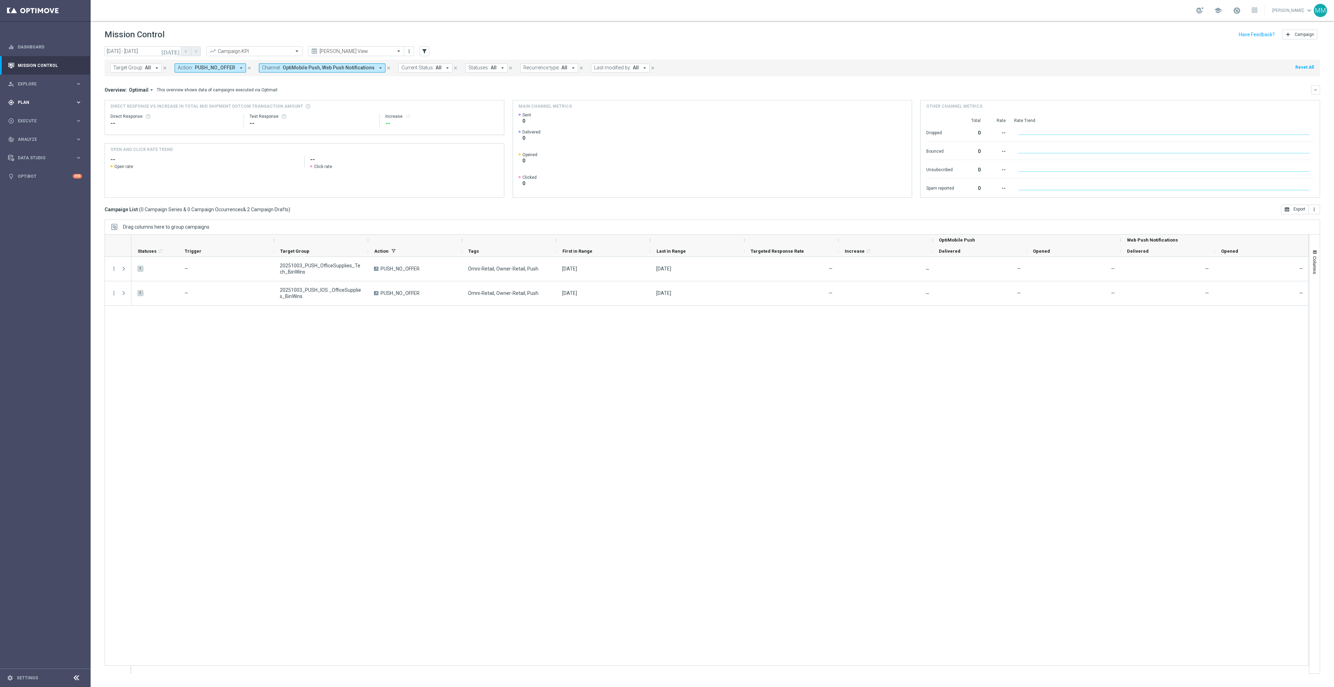
click at [66, 102] on span "Plan" at bounding box center [46, 102] width 57 height 4
click at [45, 140] on accordion "Templates keyboard_arrow_right Optimail OptiMobile In-App OptiMobile Push Web P…" at bounding box center [54, 137] width 72 height 10
click at [39, 138] on span "Templates" at bounding box center [43, 138] width 50 height 4
click at [44, 169] on link "OptiMobile Push" at bounding box center [47, 169] width 51 height 6
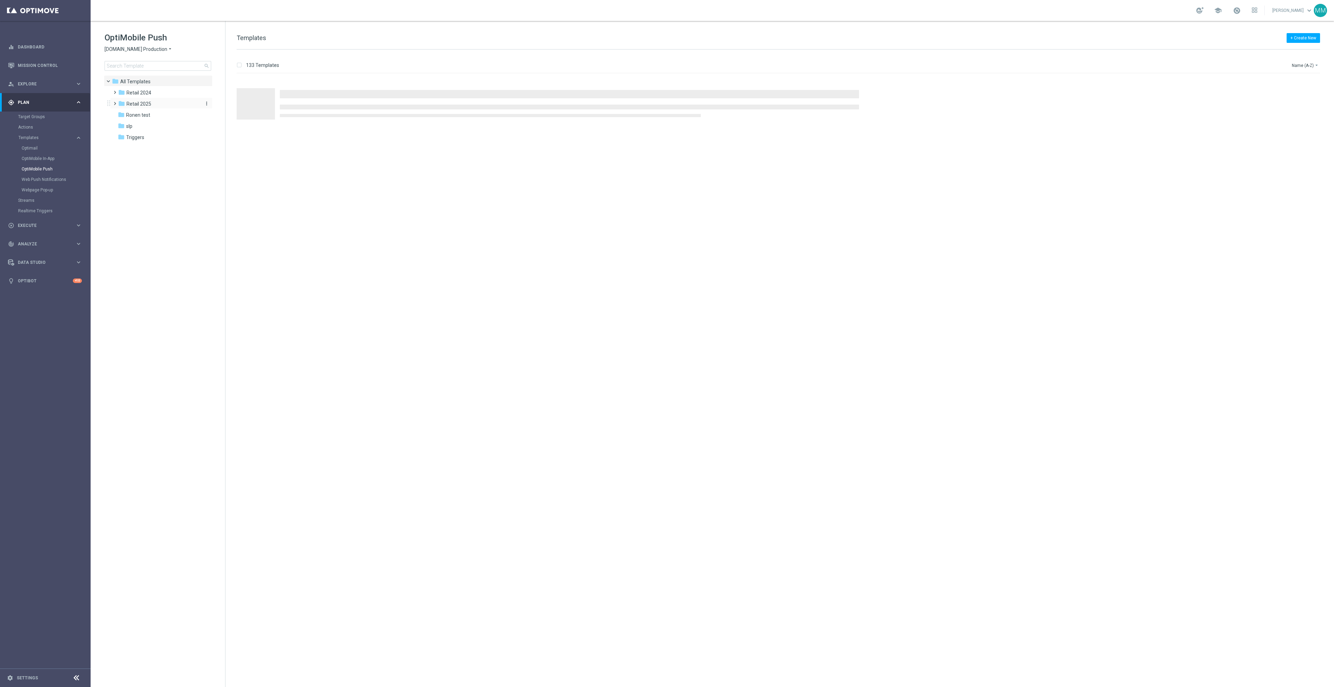
click at [153, 105] on div "folder Retail 2025" at bounding box center [158, 104] width 80 height 8
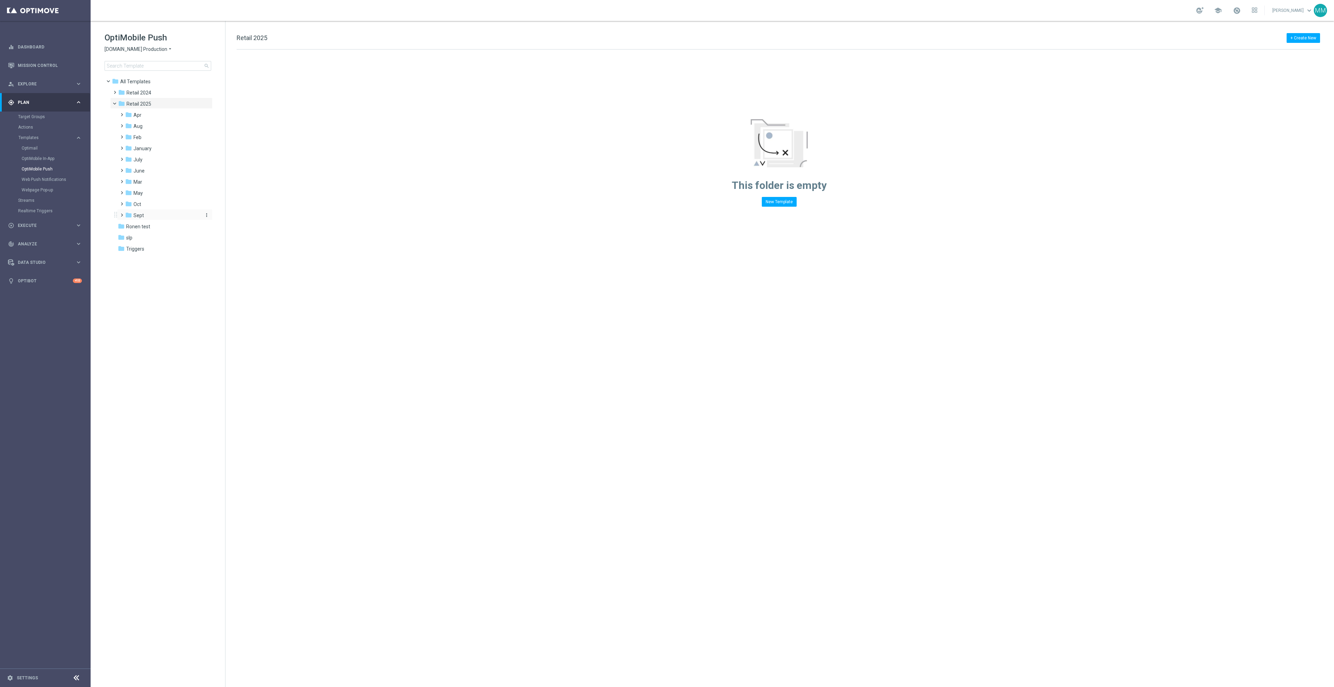
click at [157, 214] on div "folder Sept" at bounding box center [162, 215] width 74 height 8
click at [164, 251] on div "folder WO 9.28" at bounding box center [166, 249] width 69 height 8
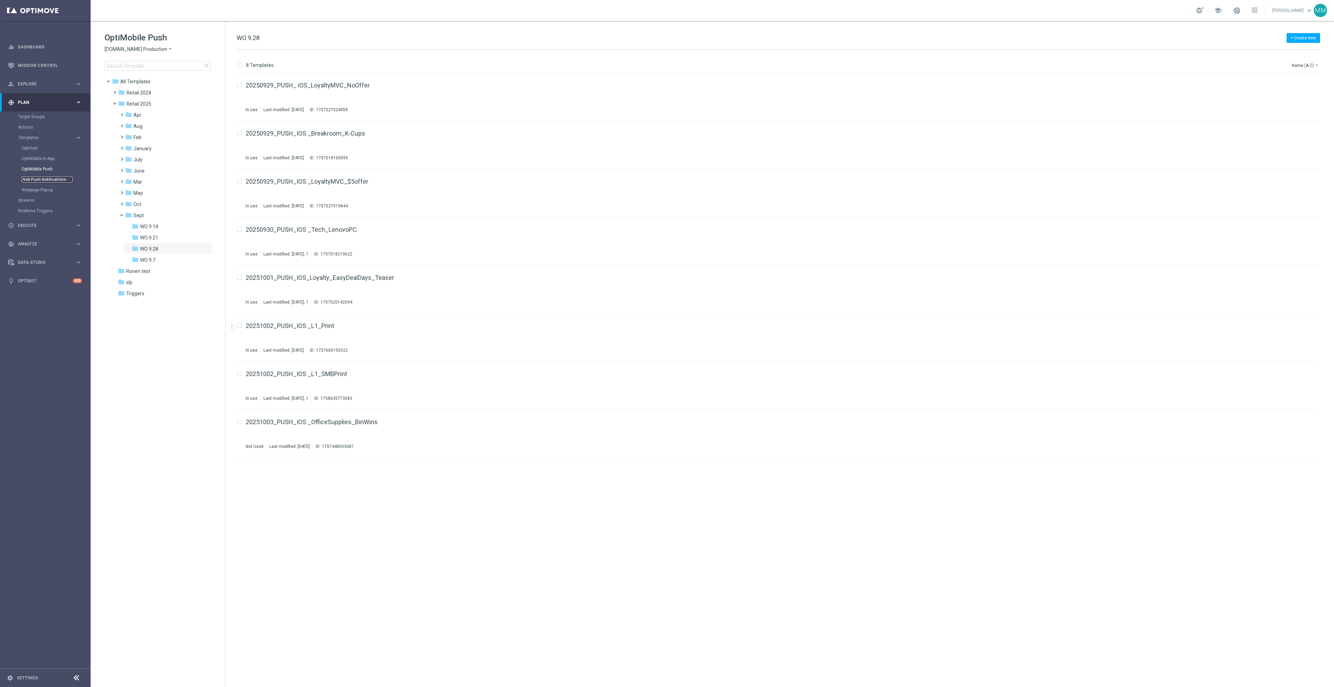
click at [49, 177] on link "Web Push Notifications" at bounding box center [47, 180] width 51 height 6
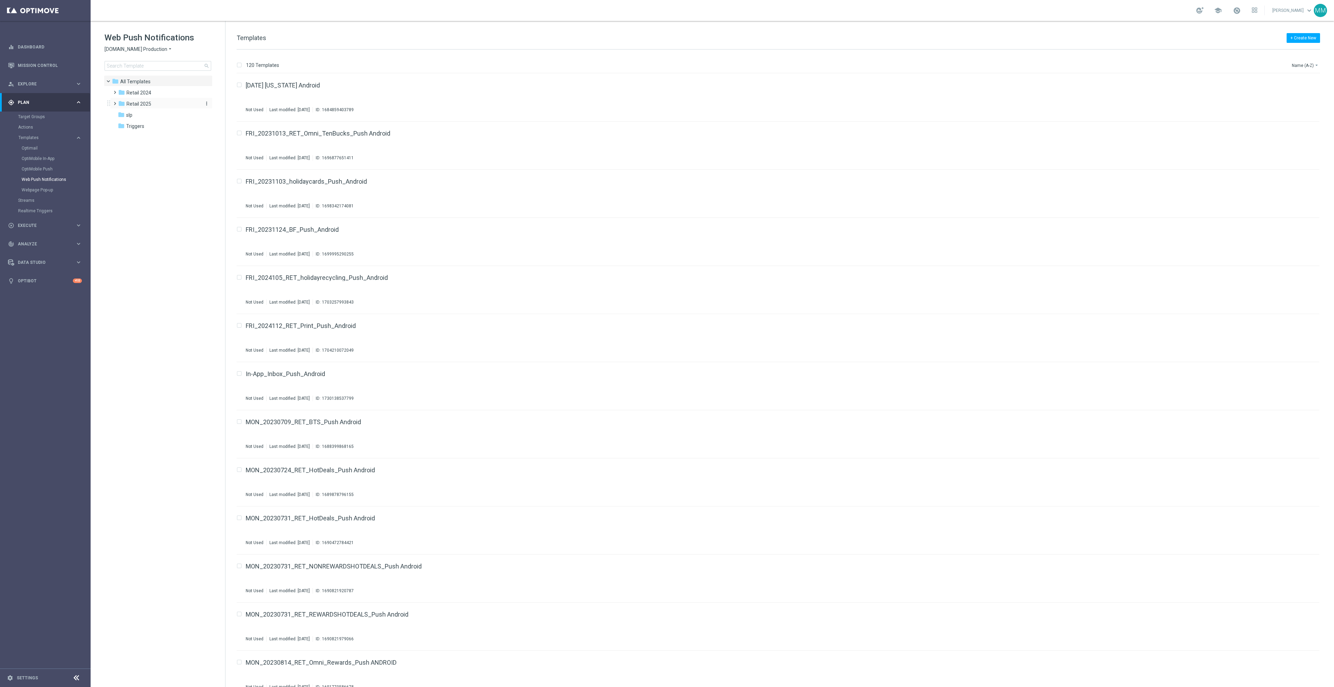
click at [143, 107] on span "Retail 2025" at bounding box center [138, 104] width 25 height 6
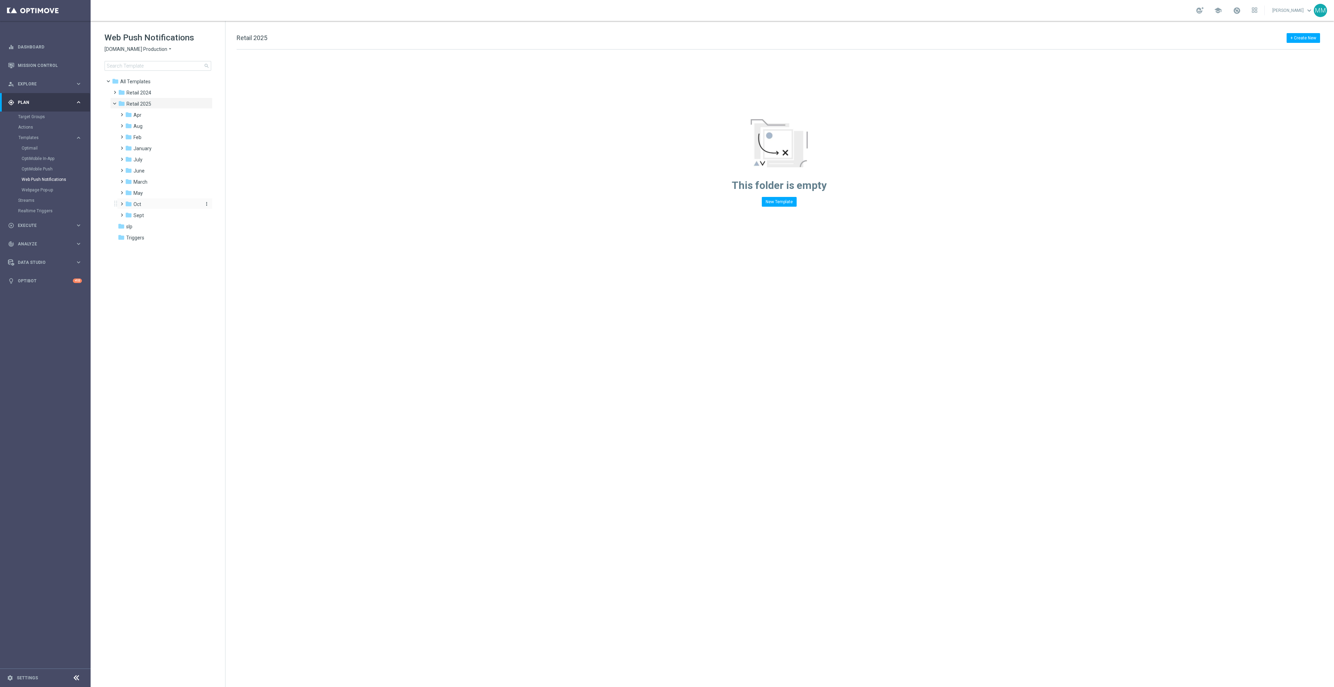
click at [152, 207] on div "folder Oct" at bounding box center [162, 204] width 74 height 8
click at [155, 261] on div "folder Sept" at bounding box center [162, 260] width 74 height 8
click at [165, 290] on div "folder WO 9.28" at bounding box center [166, 294] width 69 height 8
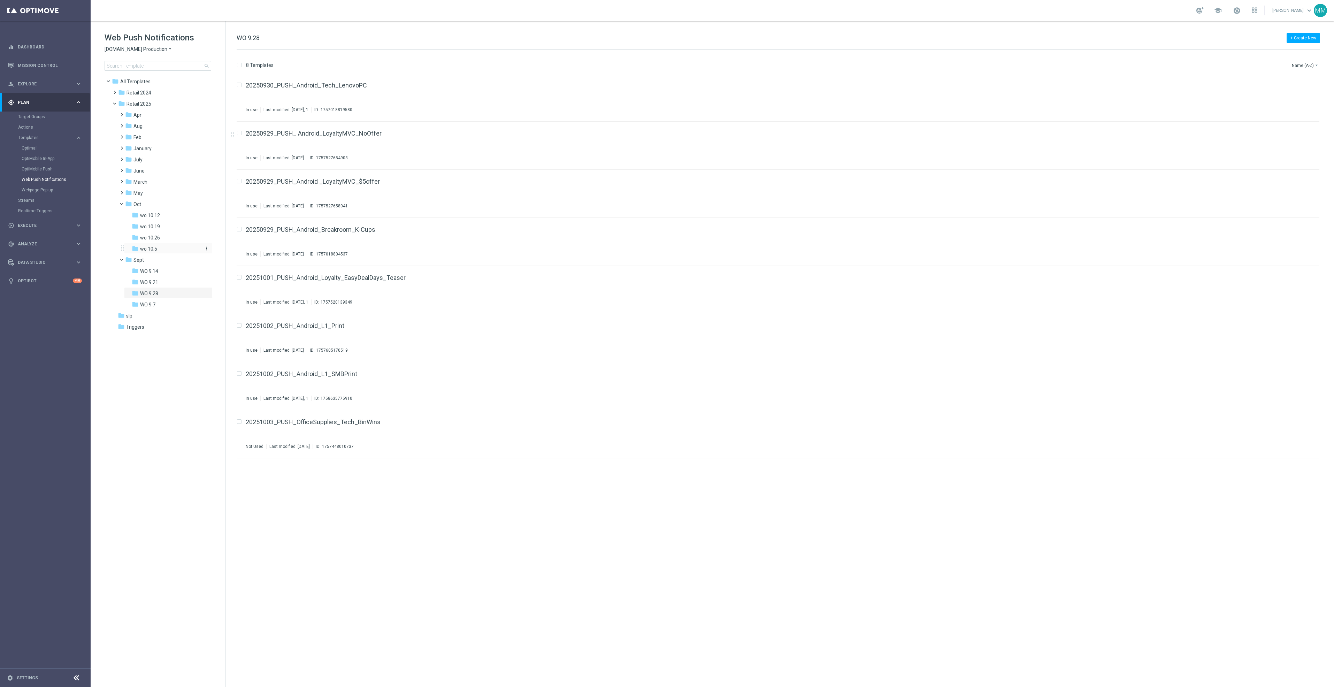
click at [159, 252] on div "folder wo 10.5" at bounding box center [166, 249] width 69 height 8
click at [169, 214] on div "folder wo 10.12" at bounding box center [166, 215] width 69 height 8
click at [1297, 82] on icon "file_copy" at bounding box center [1300, 84] width 6 height 6
click at [44, 168] on link "OptiMobile Push" at bounding box center [47, 169] width 51 height 6
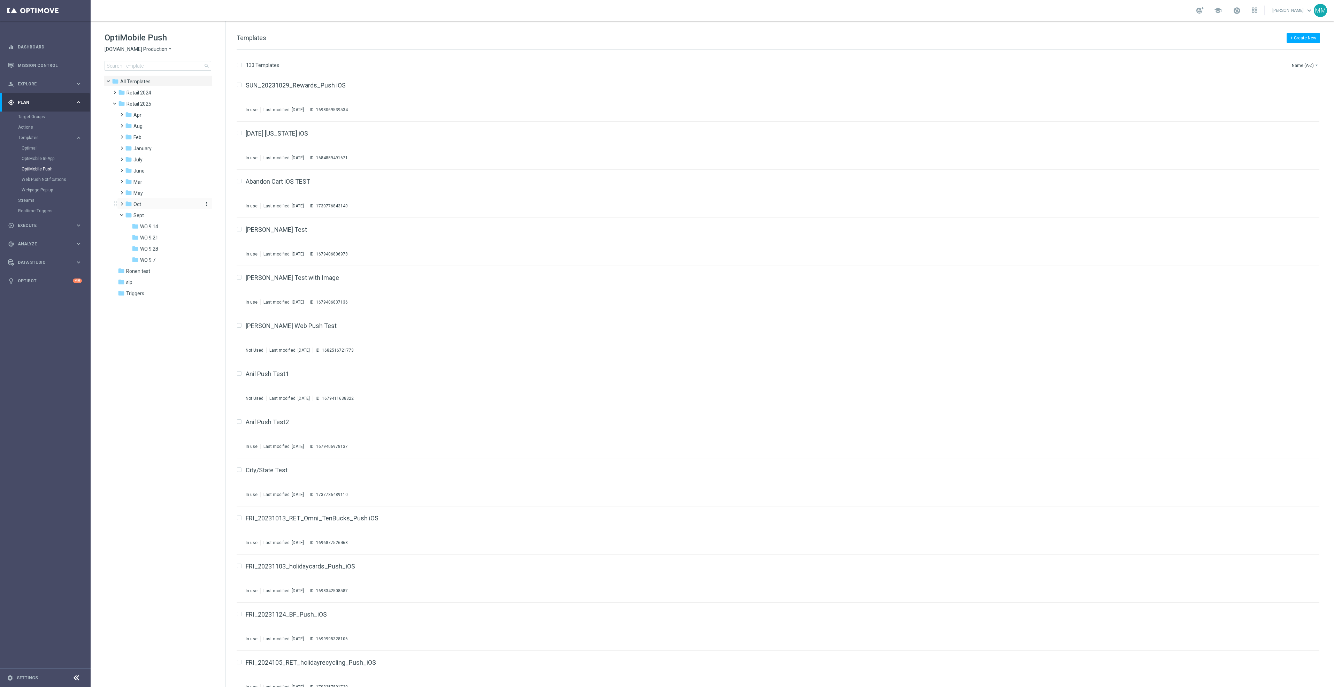
click at [157, 207] on div "folder Oct" at bounding box center [162, 204] width 74 height 8
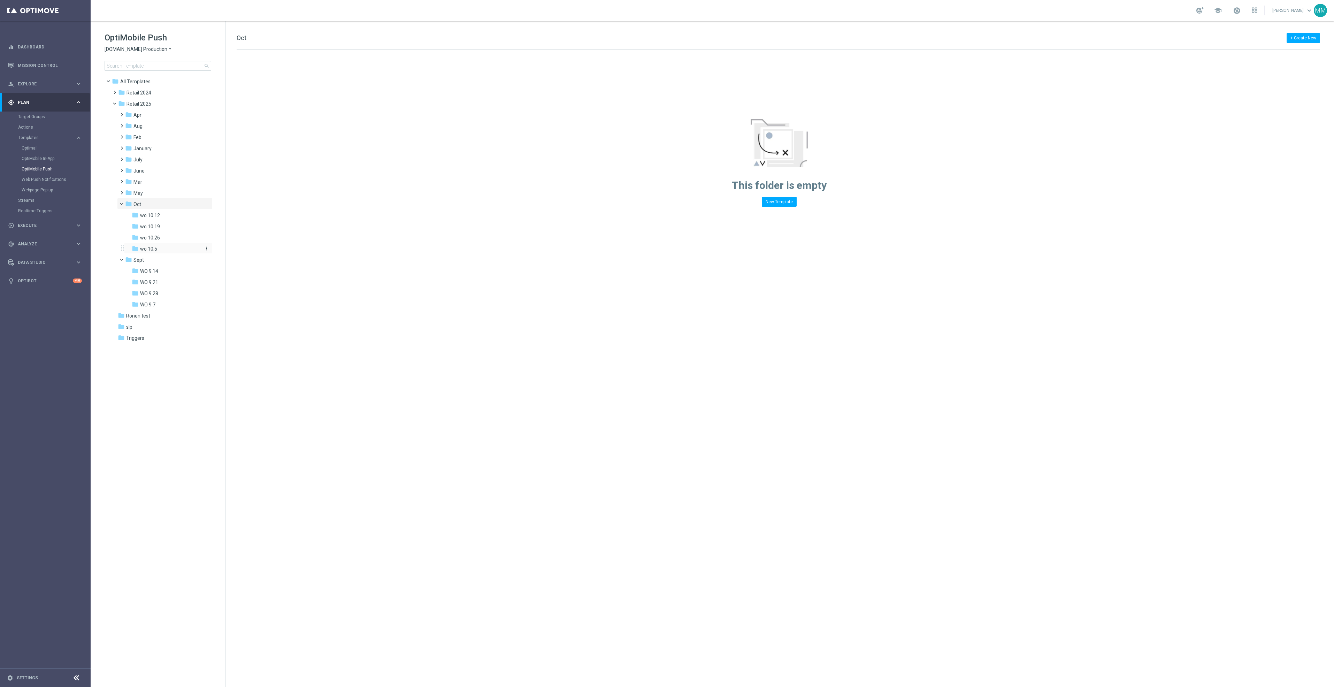
click at [161, 248] on div "folder wo 10.5" at bounding box center [166, 249] width 69 height 8
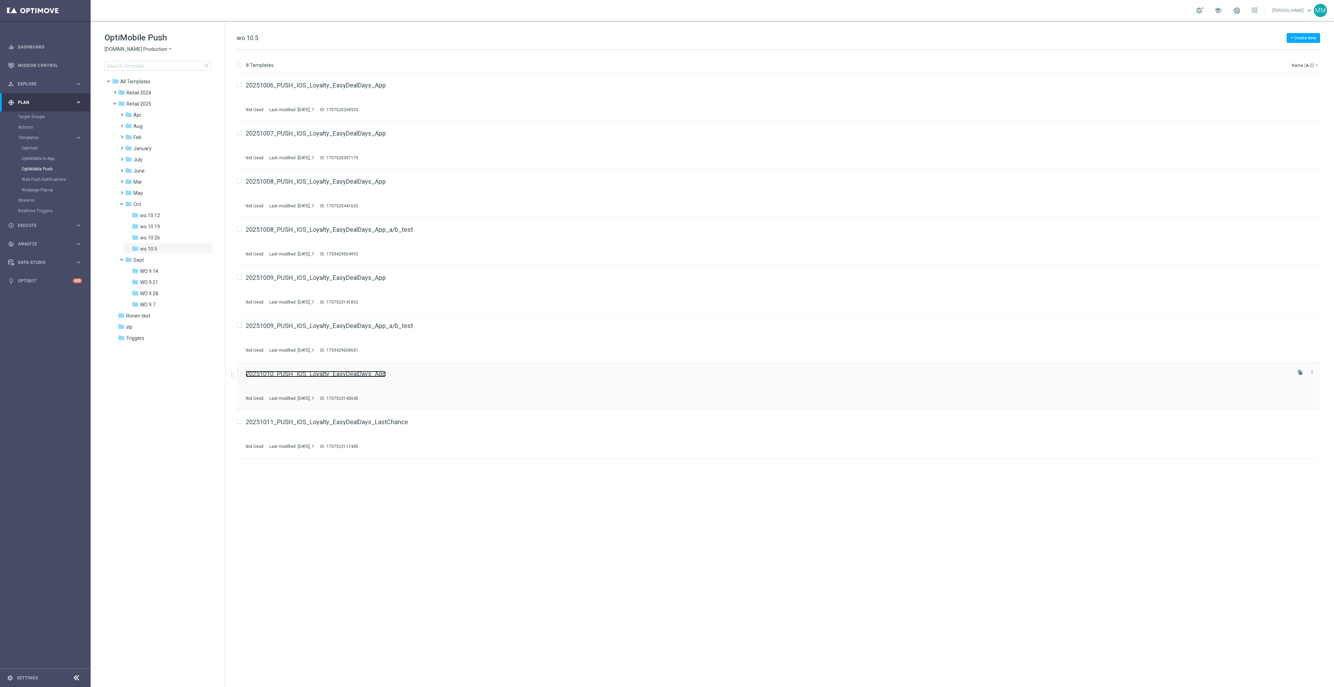
drag, startPoint x: 334, startPoint y: 370, endPoint x: 313, endPoint y: 375, distance: 21.9
click at [160, 211] on div "folder wo 10.12" at bounding box center [166, 215] width 69 height 8
click at [1301, 84] on icon "file_copy" at bounding box center [1300, 84] width 6 height 6
click at [55, 180] on link "Web Push Notifications" at bounding box center [47, 180] width 51 height 6
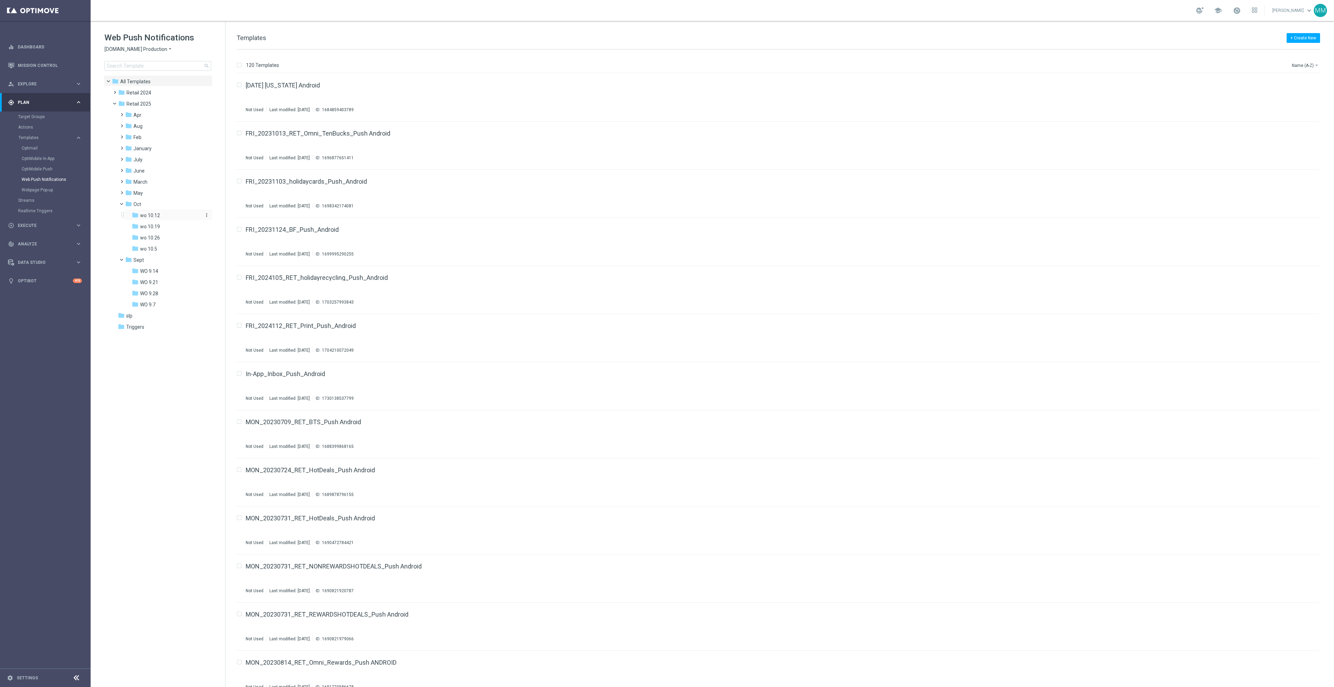
click at [161, 213] on div "folder wo 10.12" at bounding box center [166, 215] width 69 height 8
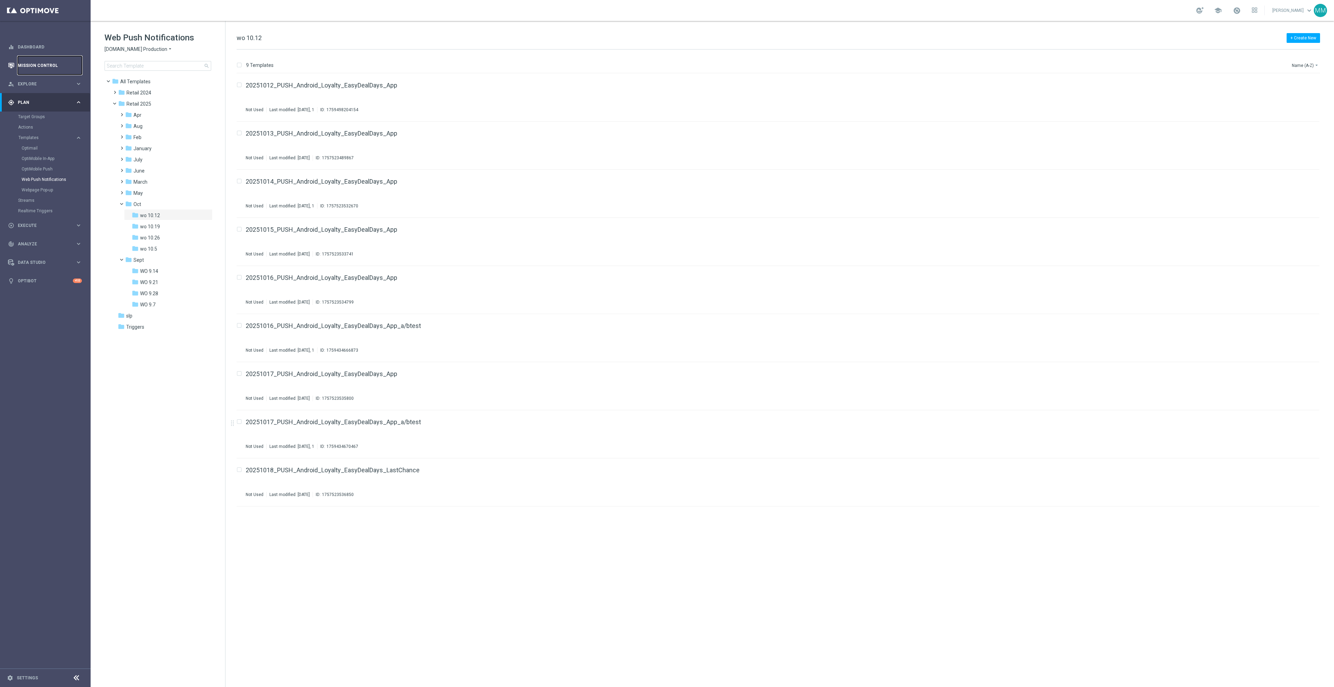
click at [34, 74] on link "Mission Control" at bounding box center [50, 65] width 64 height 18
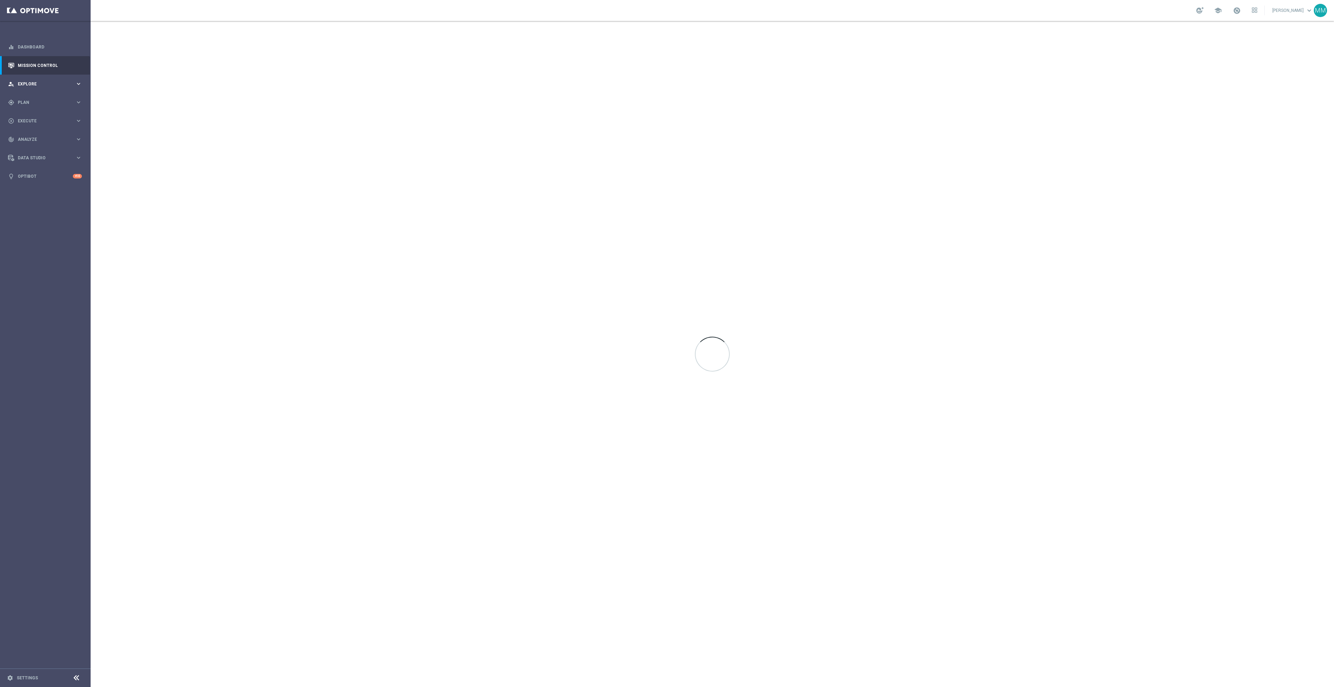
click at [28, 87] on div "person_search Explore keyboard_arrow_right" at bounding box center [45, 84] width 90 height 18
click at [39, 184] on span "Plan" at bounding box center [46, 186] width 57 height 4
click at [24, 193] on div "Webpage Pop-up" at bounding box center [56, 190] width 68 height 10
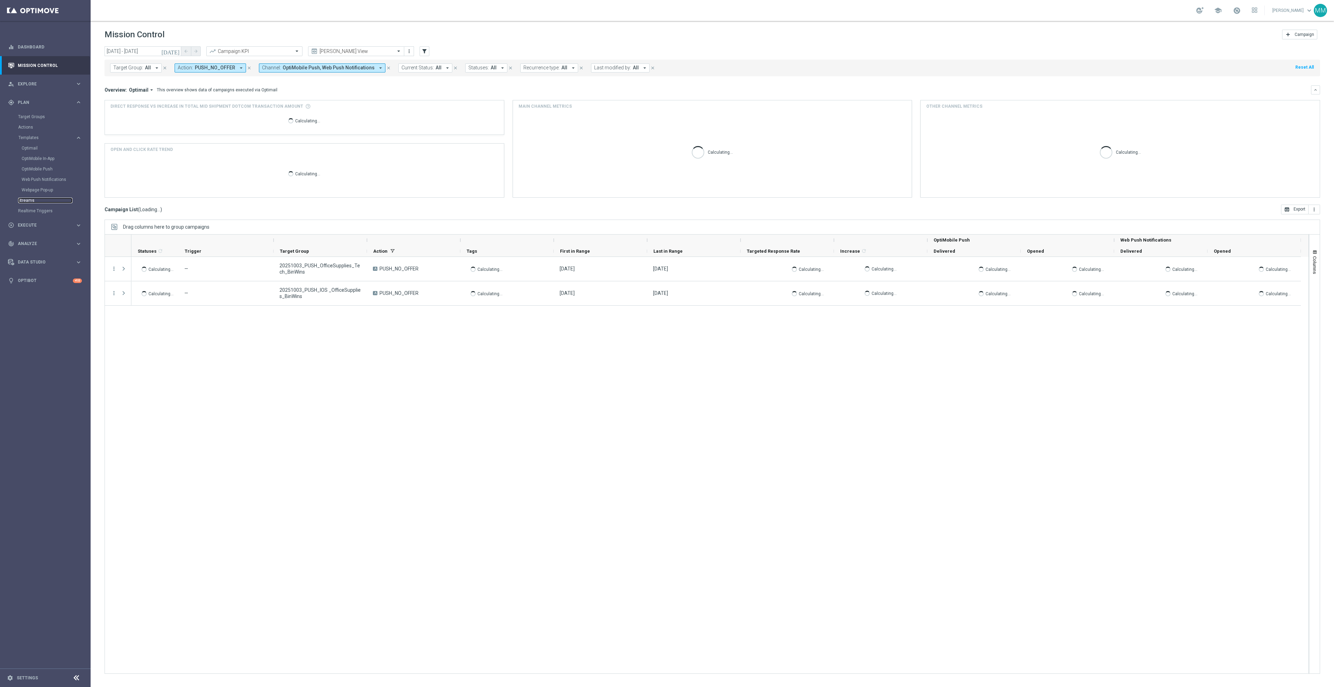
click at [25, 198] on link "Streams" at bounding box center [45, 201] width 54 height 6
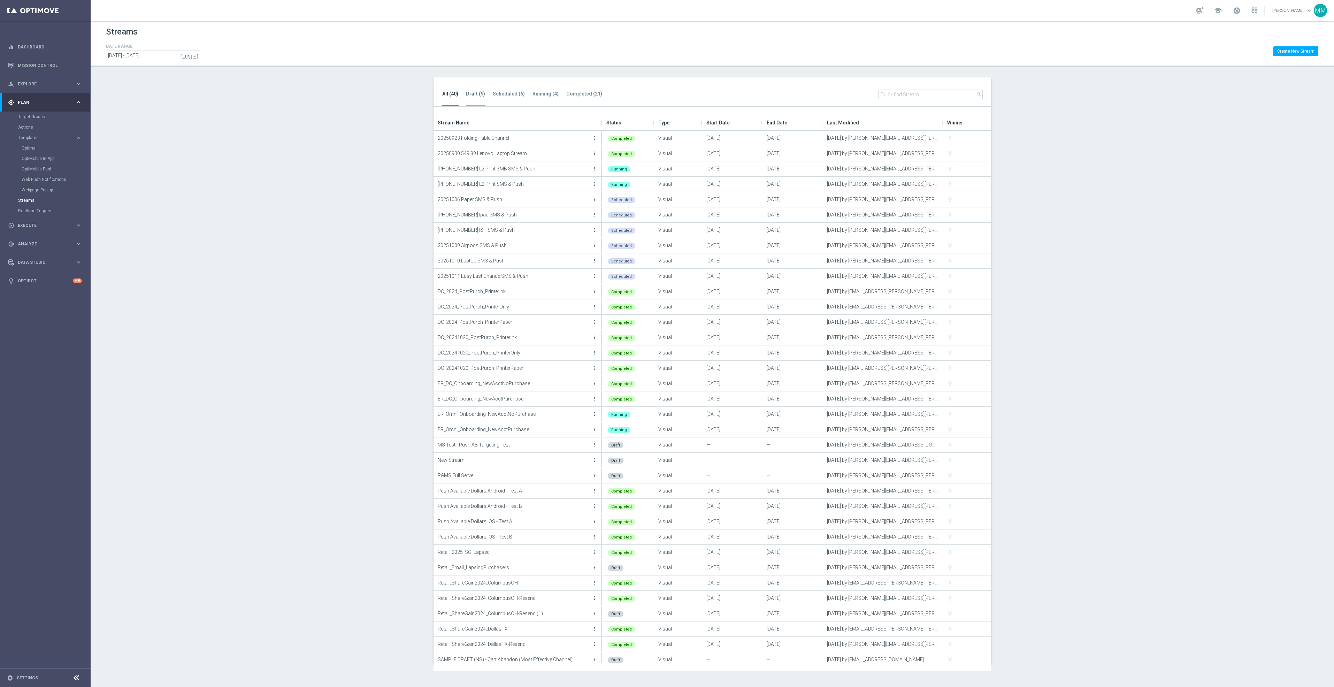
click at [468, 93] on tab-header "Draft (9)" at bounding box center [475, 94] width 19 height 6
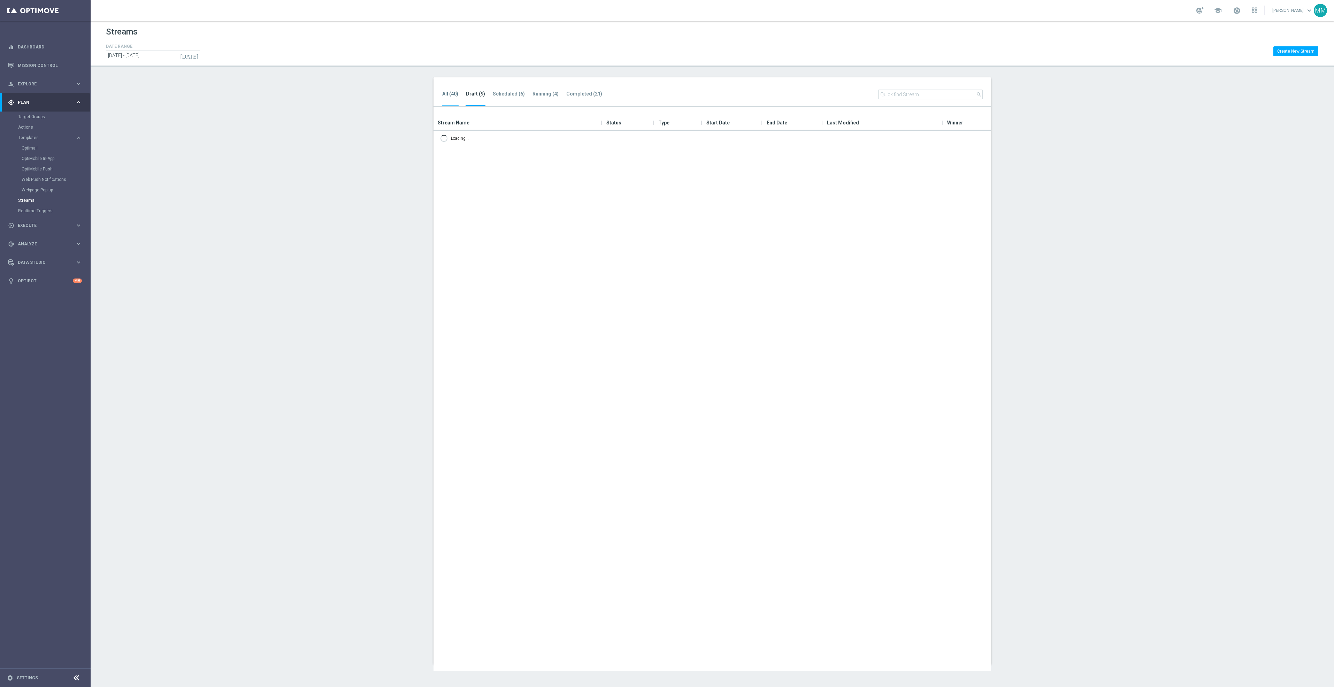
click at [448, 94] on tab-header "All (40)" at bounding box center [450, 94] width 16 height 6
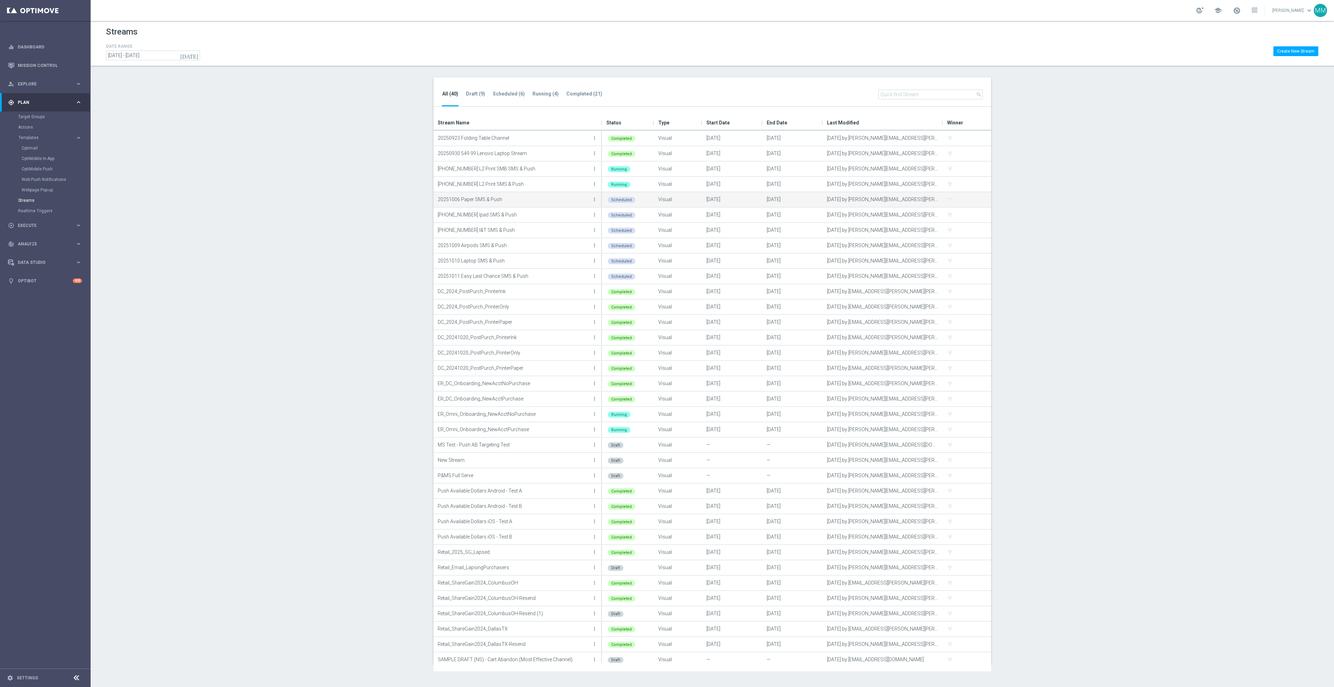
click at [478, 198] on p "20251006 Paper SMS & Push" at bounding box center [514, 199] width 153 height 10
click at [592, 198] on icon "more_vert" at bounding box center [595, 200] width 6 height 6
click at [638, 200] on div "Scheduled" at bounding box center [628, 199] width 52 height 15
click at [610, 200] on div "Scheduled" at bounding box center [622, 200] width 28 height 6
click at [593, 198] on icon "more_vert" at bounding box center [595, 200] width 6 height 6
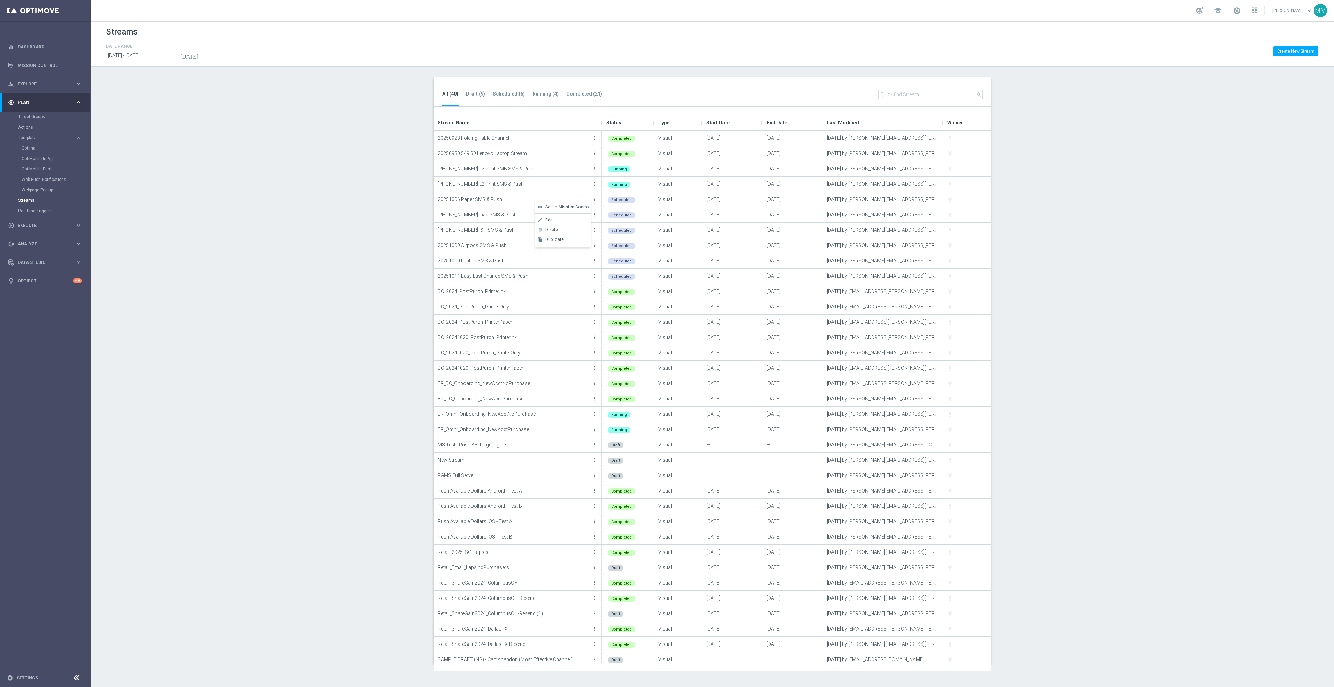
click at [371, 166] on section "All (40) Draft (9) Scheduled (6) Running (4) Completed (21) search Drag here to…" at bounding box center [712, 370] width 1243 height 587
drag, startPoint x: 25, startPoint y: 241, endPoint x: 42, endPoint y: 247, distance: 17.9
click at [25, 241] on div "track_changes Analyze" at bounding box center [41, 244] width 67 height 6
click at [36, 206] on span "BI Studio" at bounding box center [43, 206] width 50 height 4
click at [47, 249] on link "Push Baseline Matchback" at bounding box center [47, 248] width 51 height 6
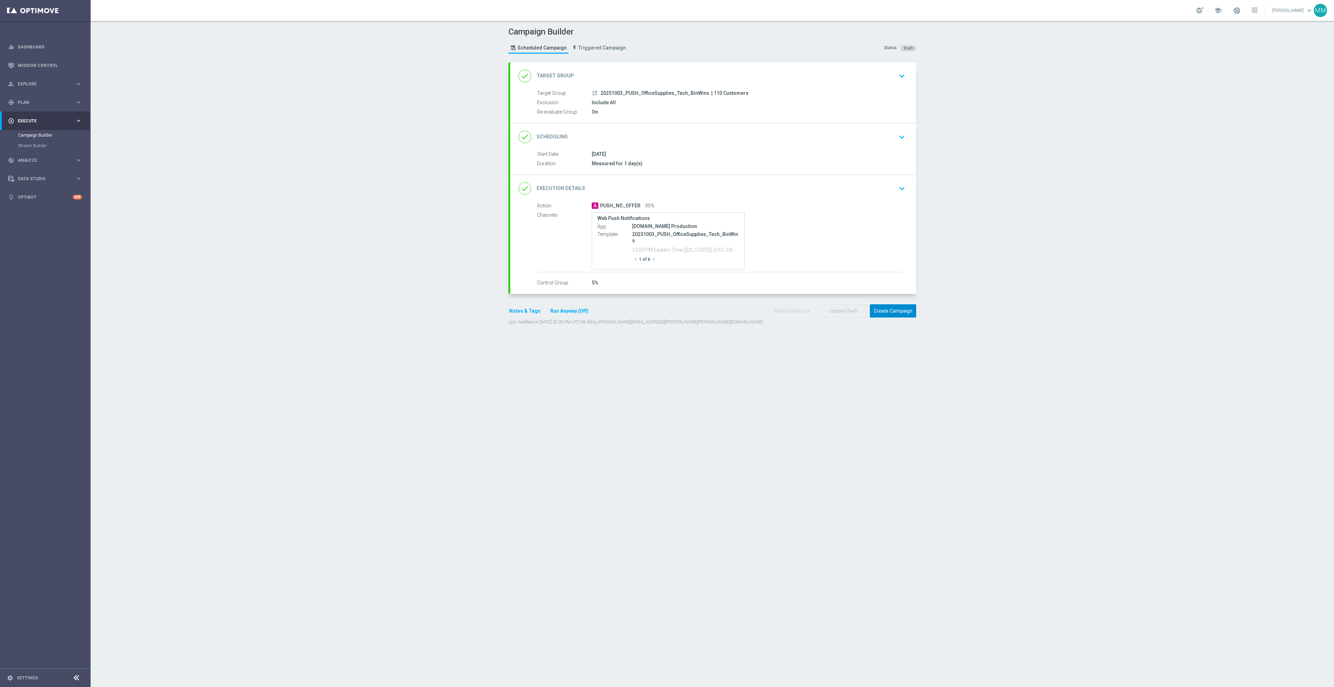
click at [906, 311] on button "Create Campaign" at bounding box center [893, 311] width 46 height 14
click at [886, 313] on button "Create Campaign" at bounding box center [893, 311] width 46 height 14
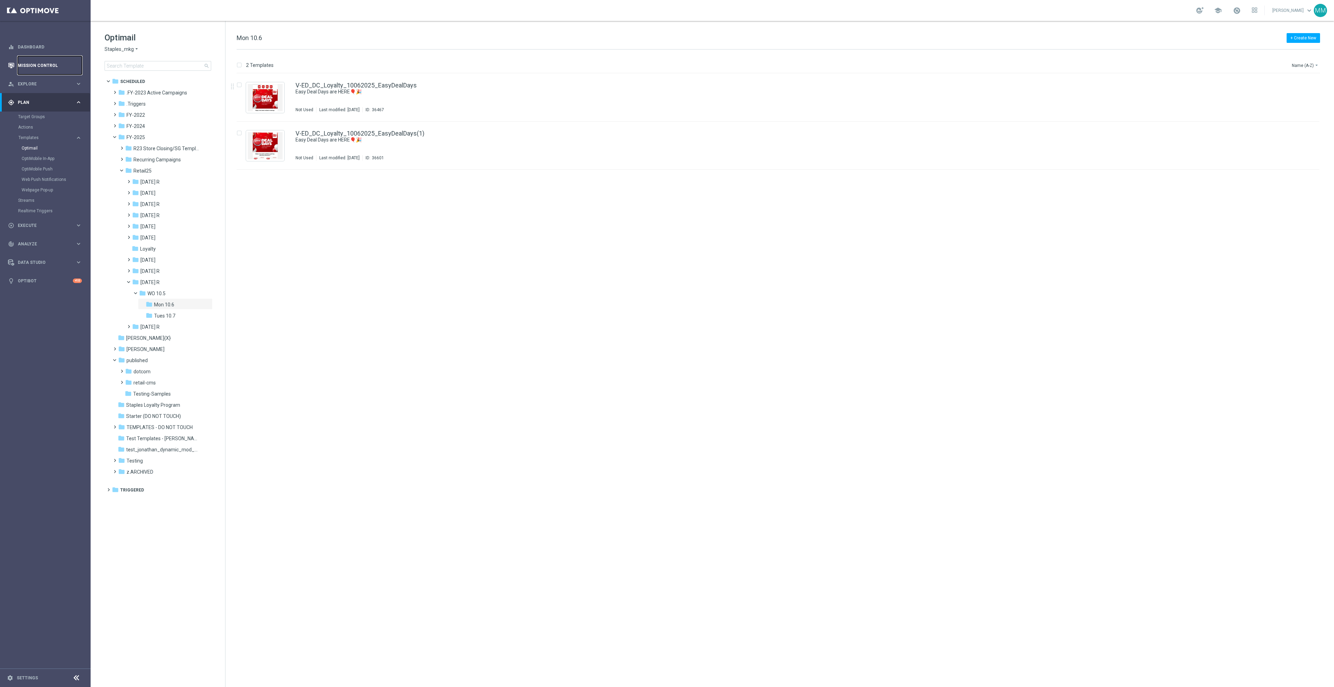
click at [57, 64] on link "Mission Control" at bounding box center [50, 65] width 64 height 18
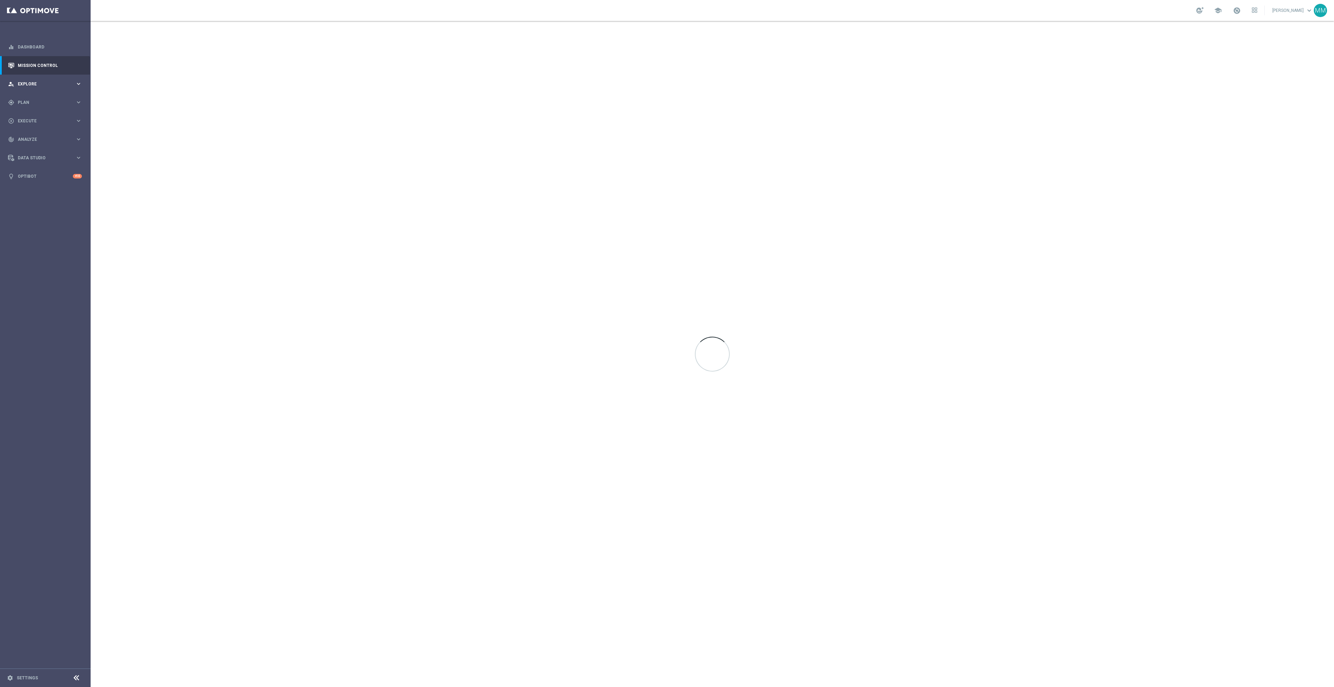
click at [60, 80] on div "person_search Explore keyboard_arrow_right" at bounding box center [45, 84] width 90 height 18
click at [37, 97] on link "Customer Explorer" at bounding box center [45, 98] width 54 height 6
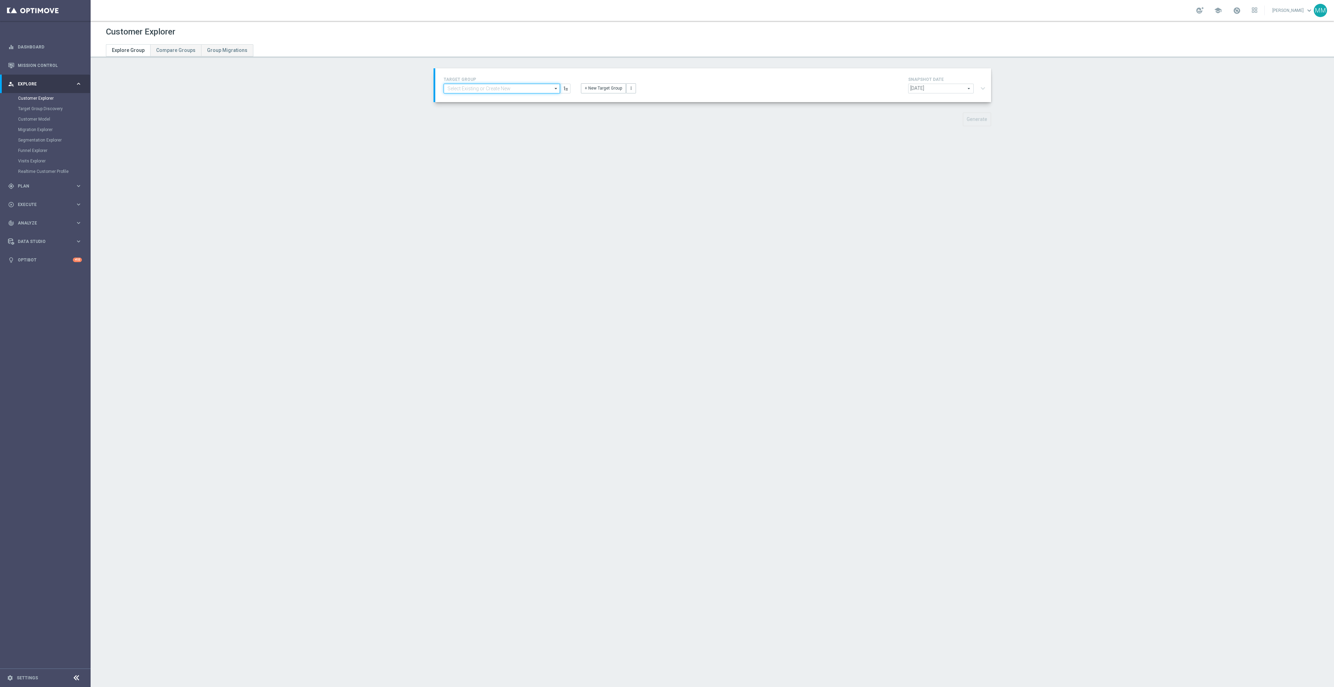
click at [491, 87] on input at bounding box center [502, 89] width 116 height 10
click at [511, 62] on div "Customer Explorer Explore Group Compare Groups Group Migrations TARGET GROUP se…" at bounding box center [712, 354] width 1243 height 666
click at [60, 80] on div "person_search Explore keyboard_arrow_right" at bounding box center [45, 84] width 90 height 18
click at [63, 132] on div "track_changes Analyze keyboard_arrow_right" at bounding box center [45, 139] width 90 height 18
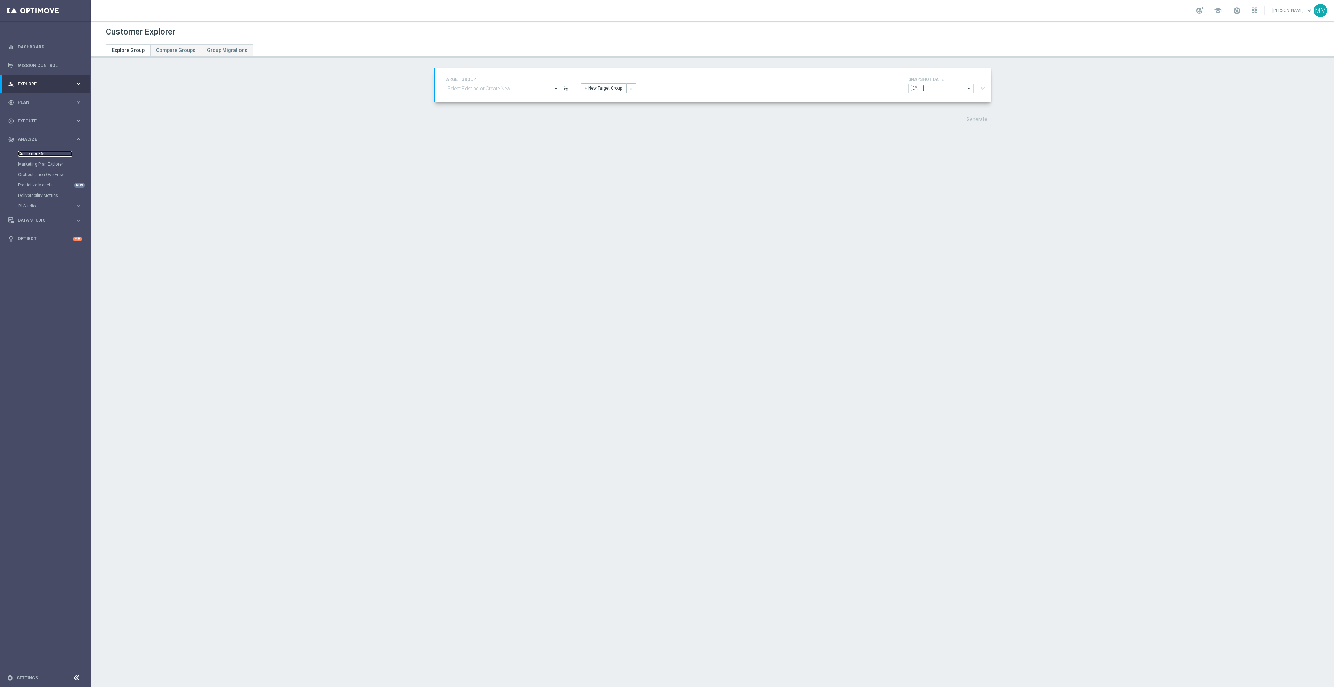
click at [34, 152] on link "Customer 360" at bounding box center [45, 154] width 54 height 6
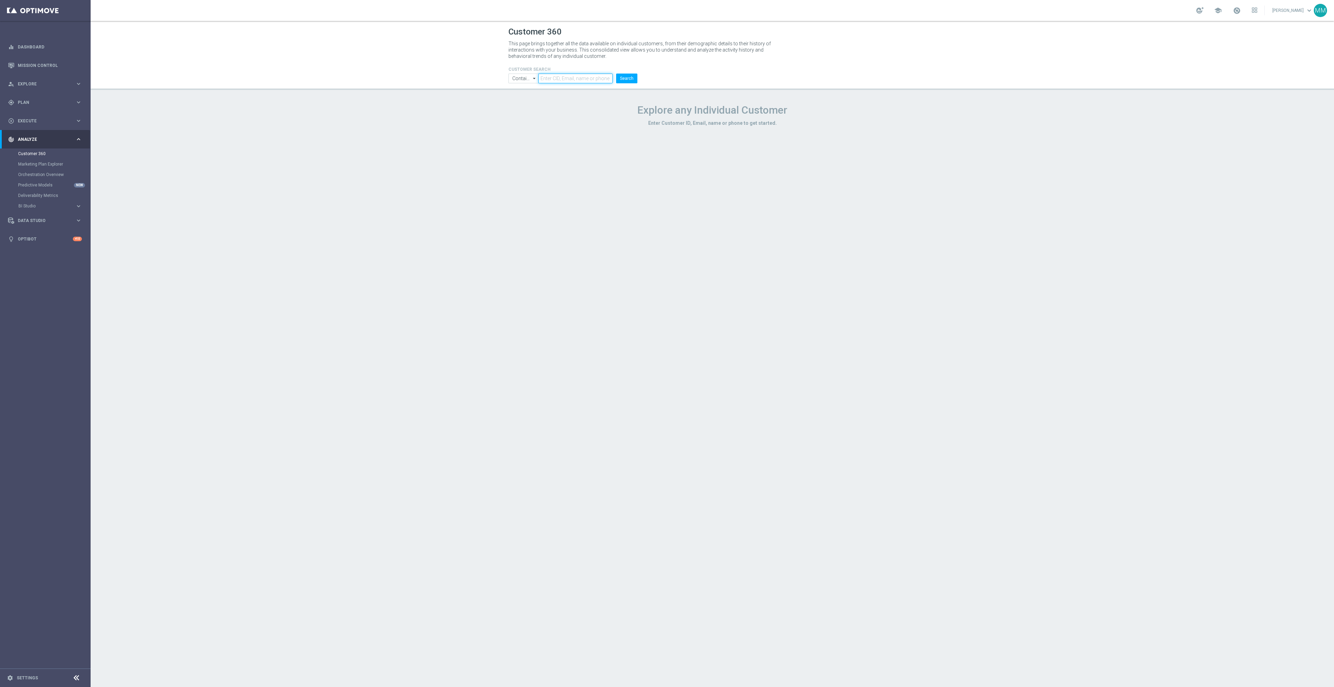
click at [551, 80] on input "text" at bounding box center [575, 79] width 74 height 10
click at [616, 74] on button "Search" at bounding box center [626, 79] width 21 height 10
drag, startPoint x: 584, startPoint y: 72, endPoint x: 582, endPoint y: 76, distance: 4.4
click at [583, 73] on form "CUSTOMER SEARCH Contains Contains arrow_drop_down Drag here to set row groups D…" at bounding box center [572, 75] width 129 height 16
click at [568, 79] on input "7169843962" at bounding box center [575, 79] width 74 height 10
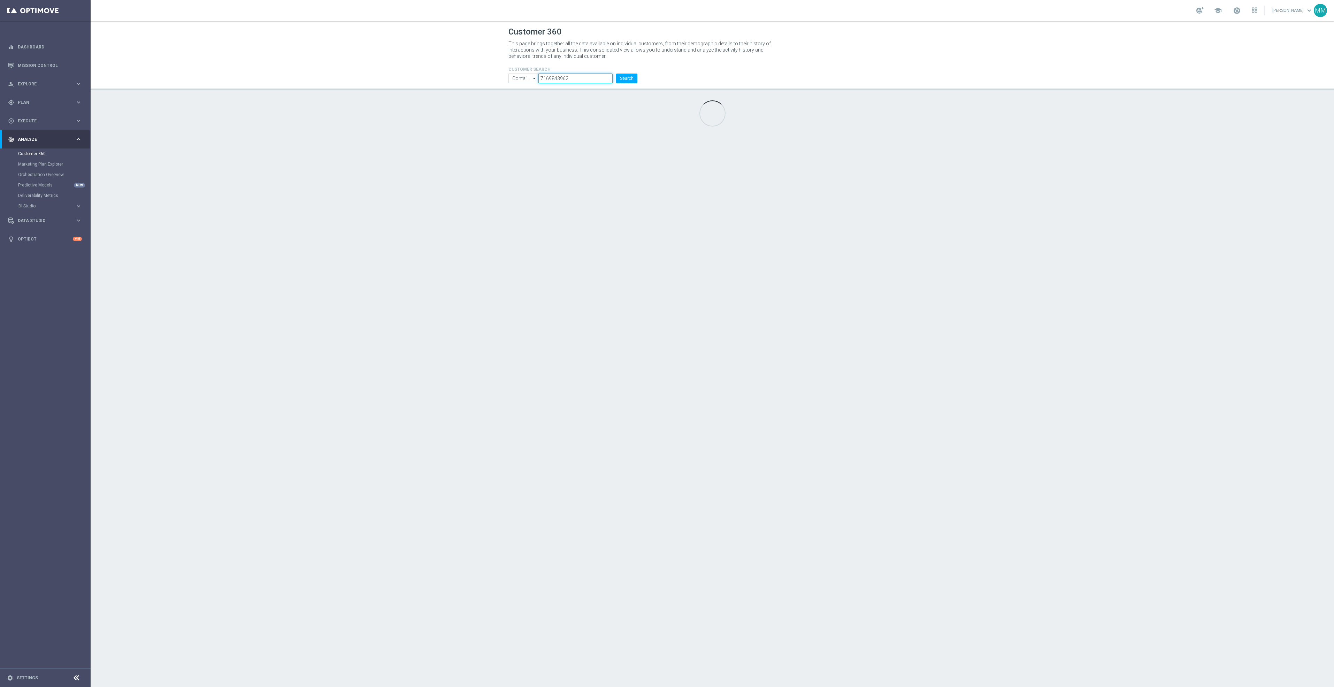
drag, startPoint x: 569, startPoint y: 79, endPoint x: 487, endPoint y: 74, distance: 82.0
click at [488, 75] on header "Customer 360 This page brings together all the data available on individual cus…" at bounding box center [712, 55] width 1243 height 69
click at [630, 82] on button "Search" at bounding box center [626, 79] width 21 height 10
click at [626, 80] on button "Search" at bounding box center [626, 79] width 21 height 10
click at [633, 78] on button "Search" at bounding box center [626, 79] width 21 height 10
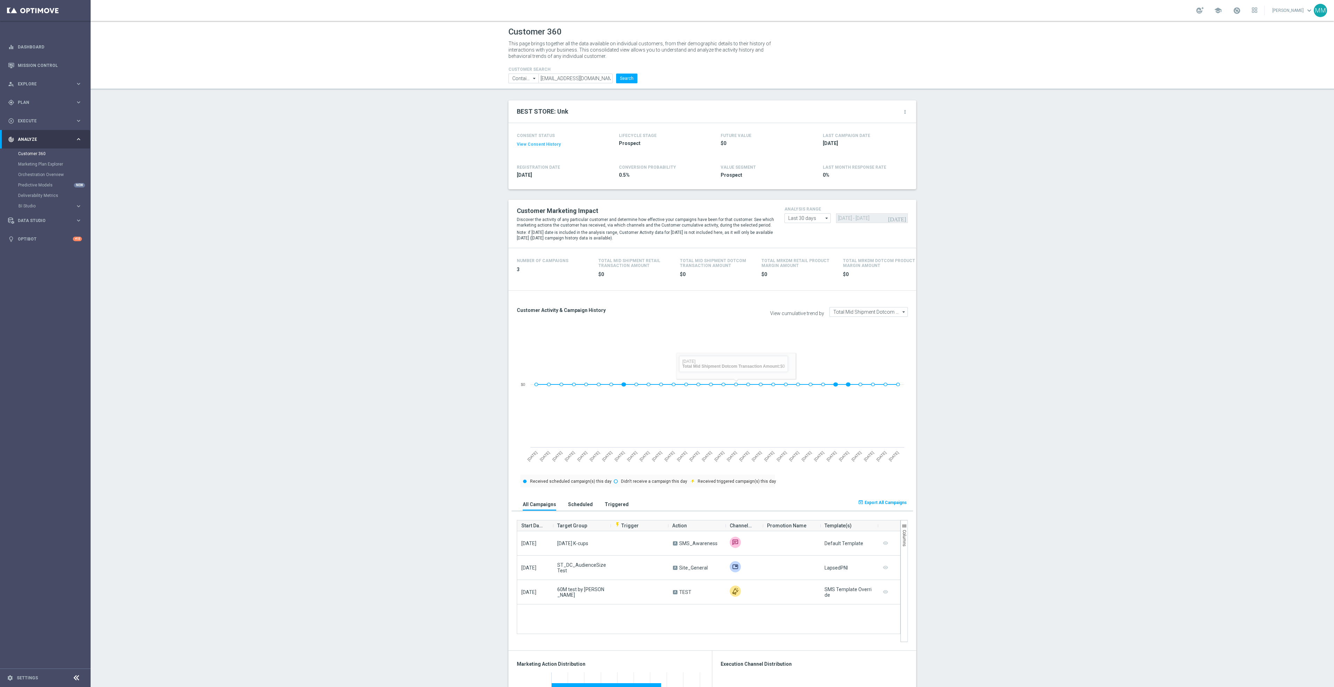
click at [530, 145] on button "View Consent History" at bounding box center [539, 144] width 44 height 6
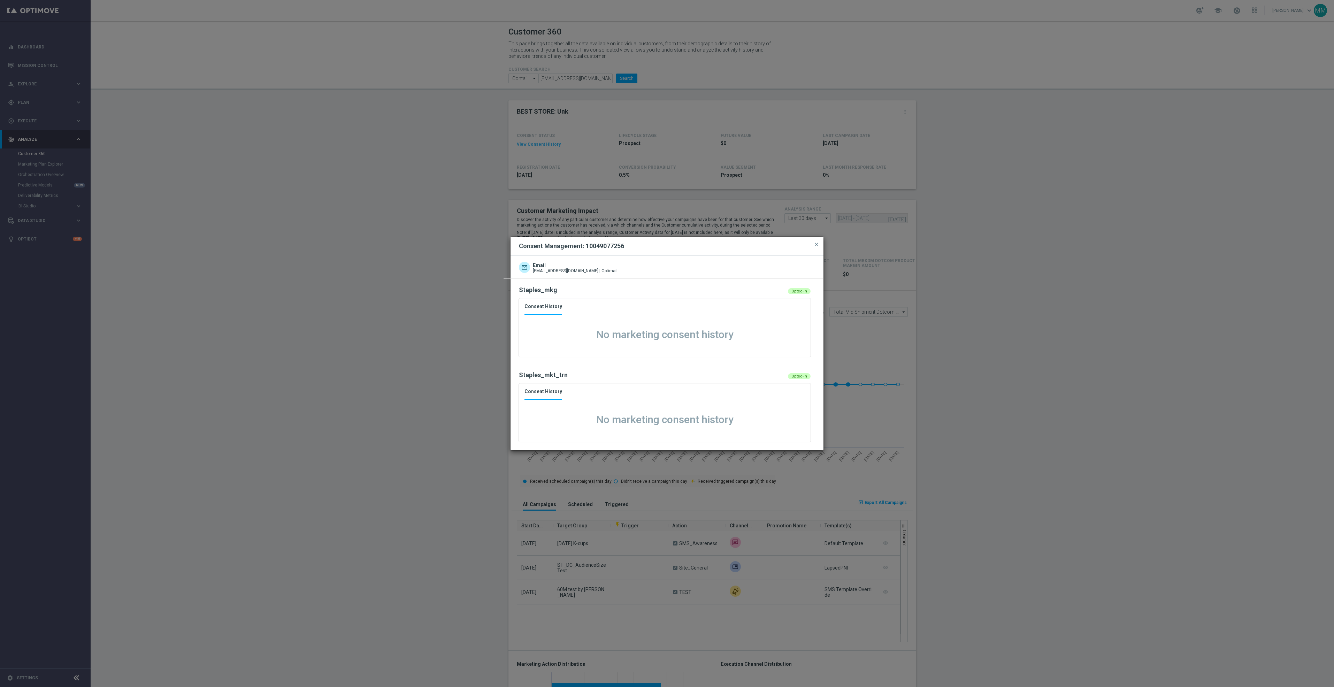
drag, startPoint x: 635, startPoint y: 244, endPoint x: 586, endPoint y: 250, distance: 49.5
click at [586, 250] on div "Consent Management: 10049077256 close" at bounding box center [666, 246] width 313 height 19
copy h2 "10049077256"
click at [633, 248] on div "Consent Management: 10049077256" at bounding box center [667, 246] width 307 height 8
click at [584, 244] on div "Consent Management: 10049077256" at bounding box center [667, 246] width 307 height 8
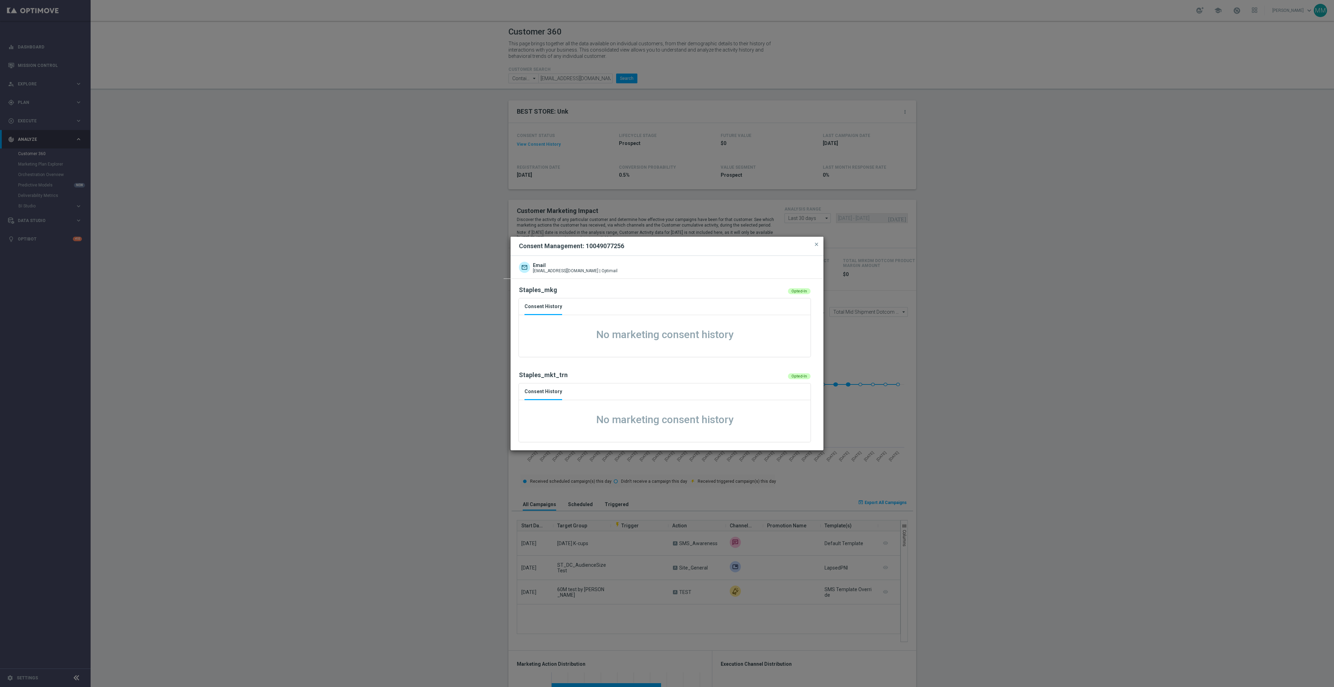
copy h2 "10049077256"
click at [633, 243] on div "Consent Management: 10049077256" at bounding box center [667, 246] width 307 height 8
drag, startPoint x: 614, startPoint y: 244, endPoint x: 583, endPoint y: 240, distance: 30.9
click at [583, 240] on div "Consent Management: 10049077256 close" at bounding box center [666, 246] width 313 height 19
copy h2 "10049077256"
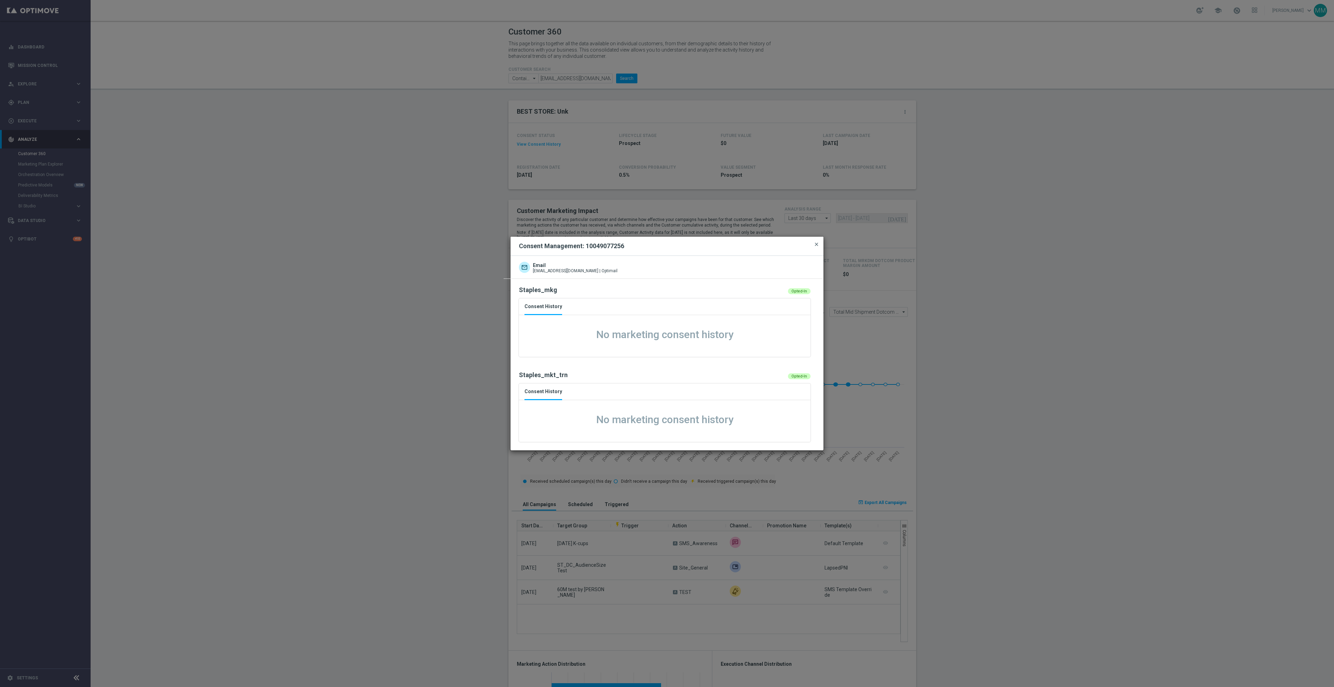
click at [817, 241] on span "close" at bounding box center [817, 244] width 6 height 6
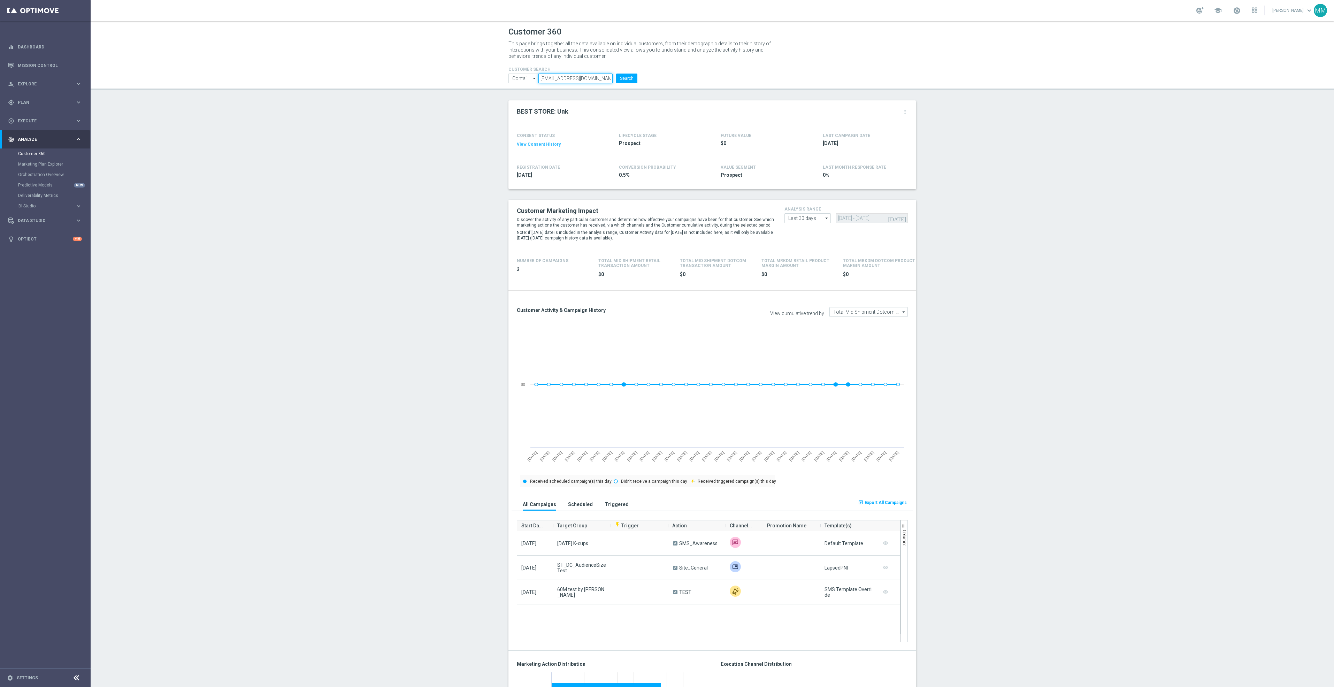
click at [591, 74] on input "mmusialowski16@gmail.com" at bounding box center [575, 79] width 74 height 10
click at [592, 75] on input "mmusialowski16@gmail.com" at bounding box center [575, 79] width 74 height 10
click at [573, 76] on input "mmusialowski16@gmail.com" at bounding box center [575, 79] width 74 height 10
type input "mmusialowski01@gmail.com"
click at [624, 76] on button "Search" at bounding box center [626, 79] width 21 height 10
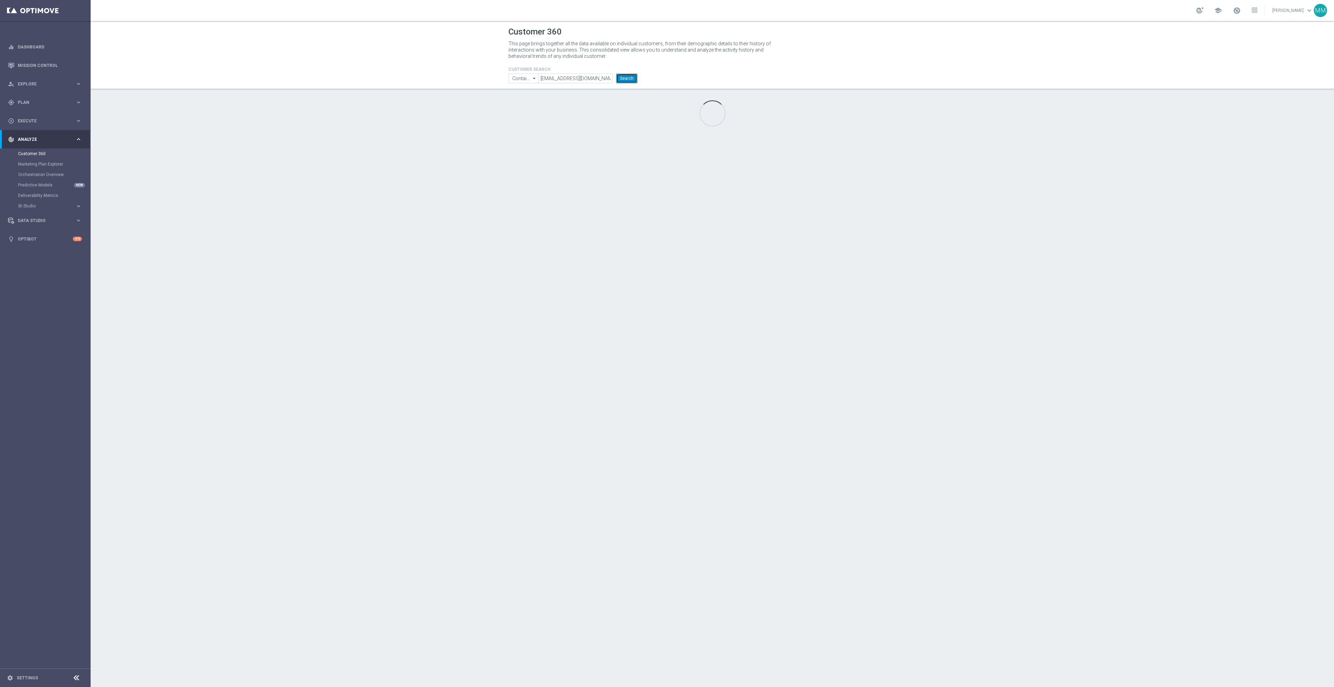
click at [631, 77] on button "Search" at bounding box center [626, 79] width 21 height 10
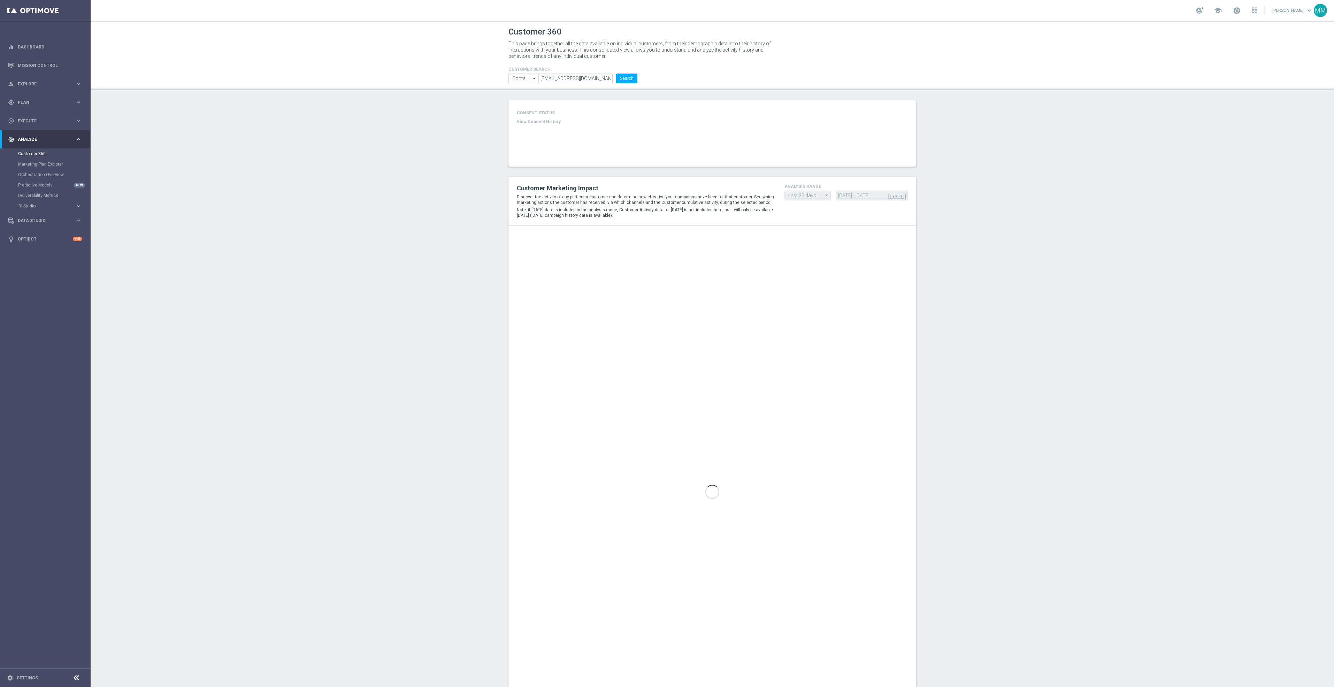
type input "Last 30 days"
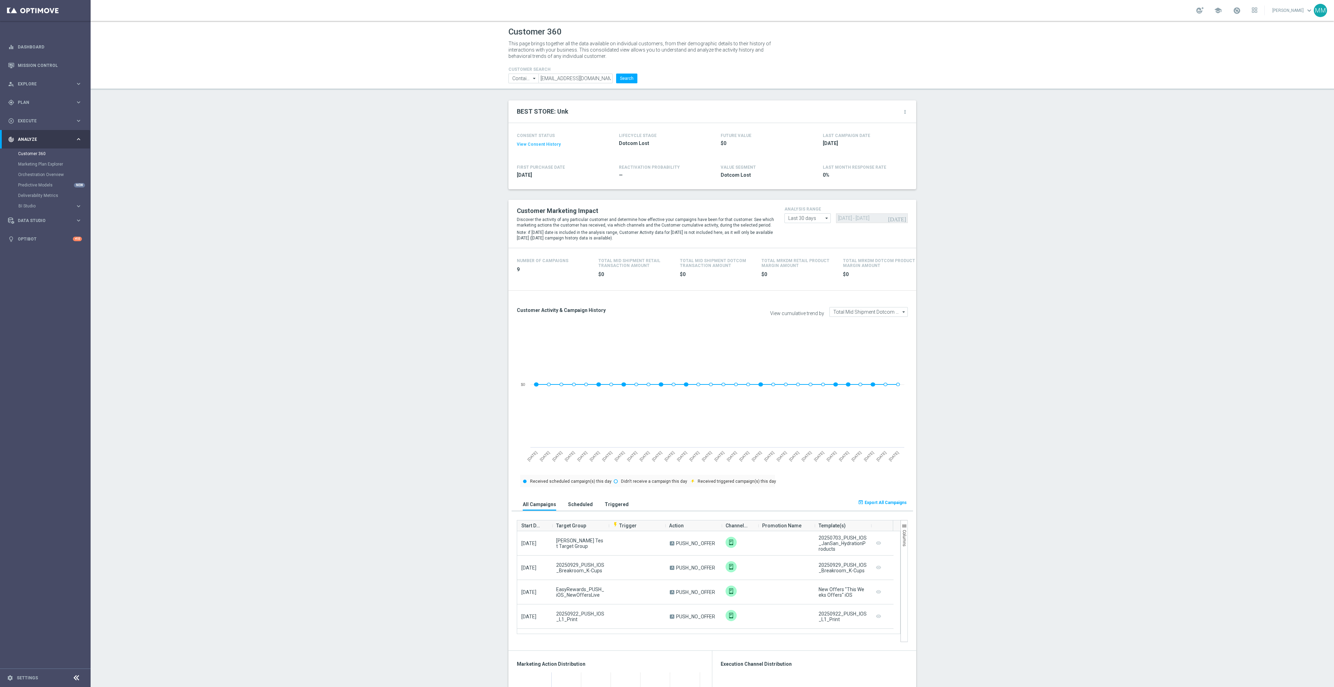
click at [544, 148] on div "CONSENT STATUS View Consent History" at bounding box center [558, 141] width 82 height 20
click at [545, 146] on button "View Consent History" at bounding box center [539, 144] width 44 height 6
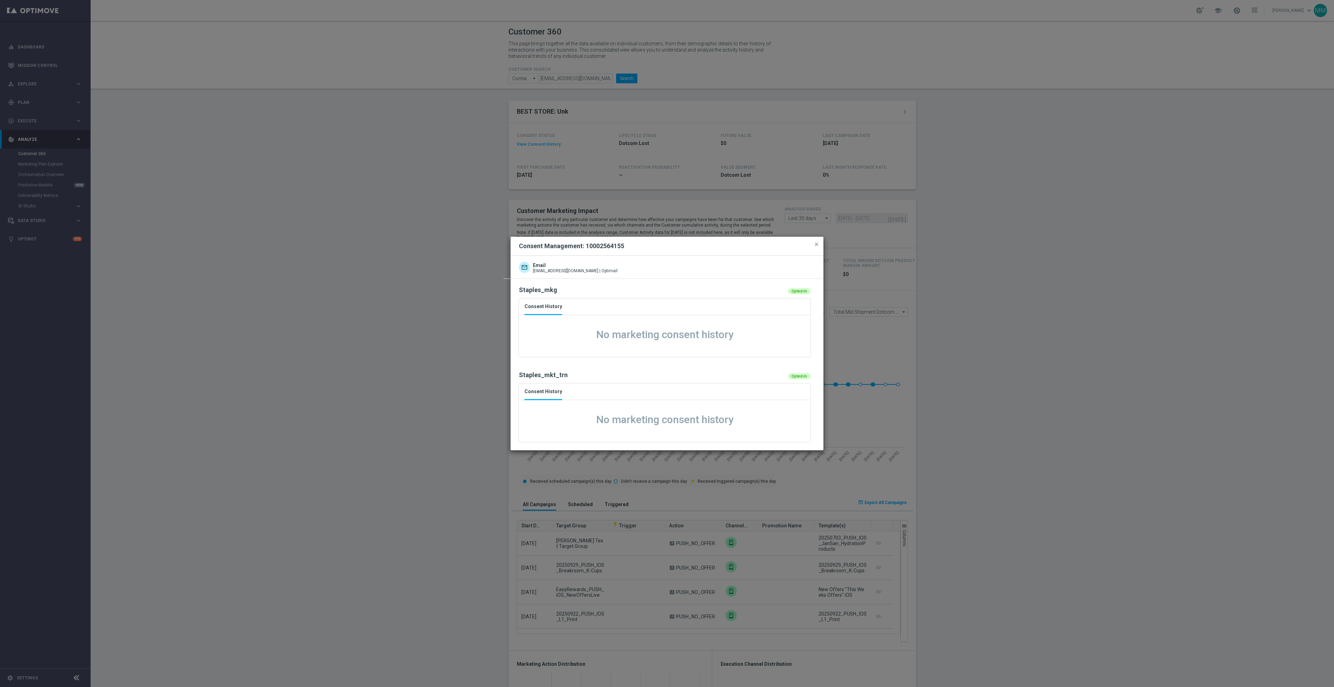
drag, startPoint x: 631, startPoint y: 245, endPoint x: 585, endPoint y: 244, distance: 46.7
click at [585, 244] on div "Consent Management: 10002564155" at bounding box center [667, 246] width 307 height 8
copy h2 "10002564155"
click at [92, 143] on modal-container "Consent Management: 10002564155 close Email mmusialowski01@gmail.com | Optimail…" at bounding box center [667, 343] width 1334 height 687
click at [817, 243] on span "close" at bounding box center [817, 244] width 6 height 6
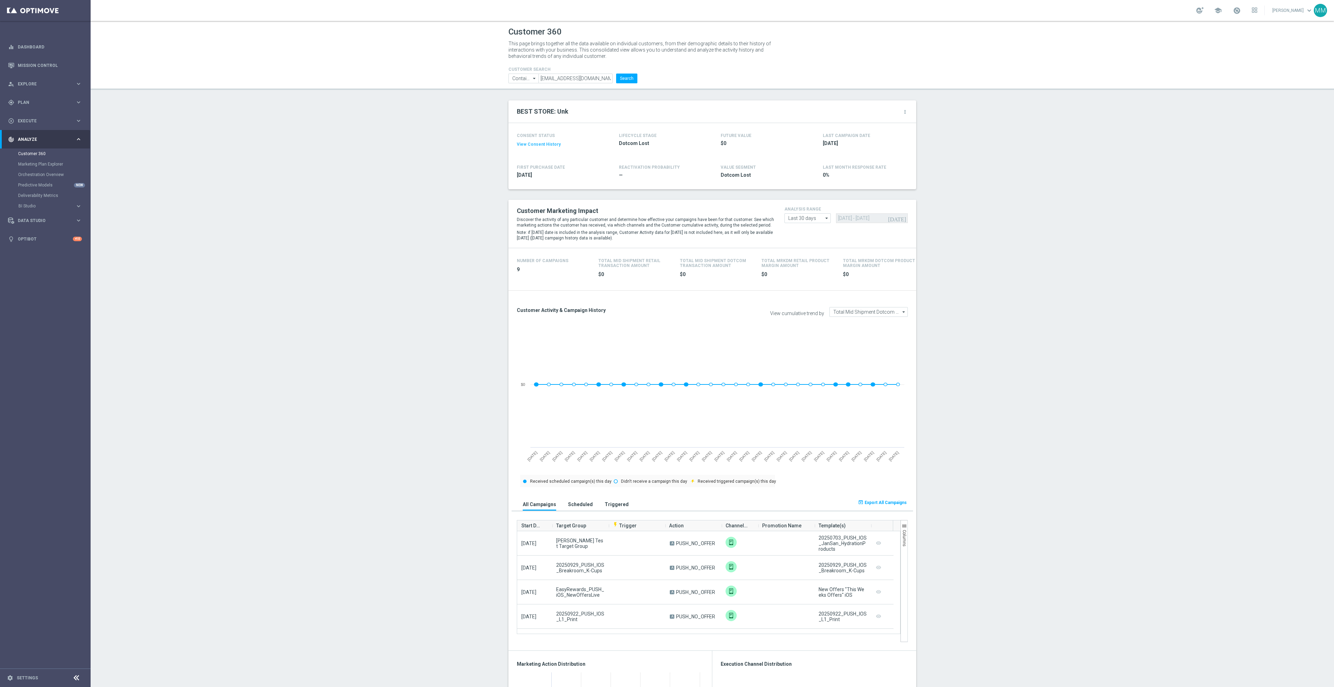
click at [538, 144] on button "View Consent History" at bounding box center [539, 144] width 44 height 6
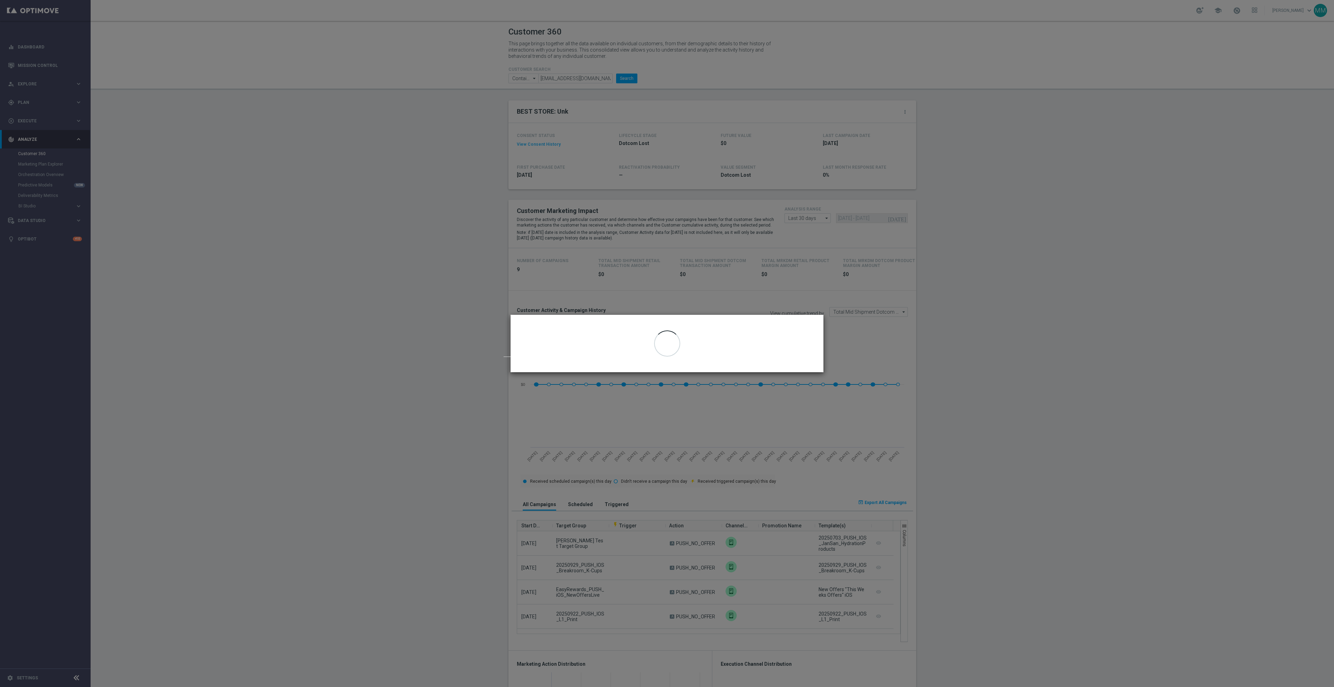
click at [563, 211] on modal-container "Consent Management: 10002564155 close Email | Optimail" at bounding box center [667, 343] width 1334 height 687
click at [446, 66] on modal-container "Consent Management: 10002564155 close Email | Optimail" at bounding box center [667, 343] width 1334 height 687
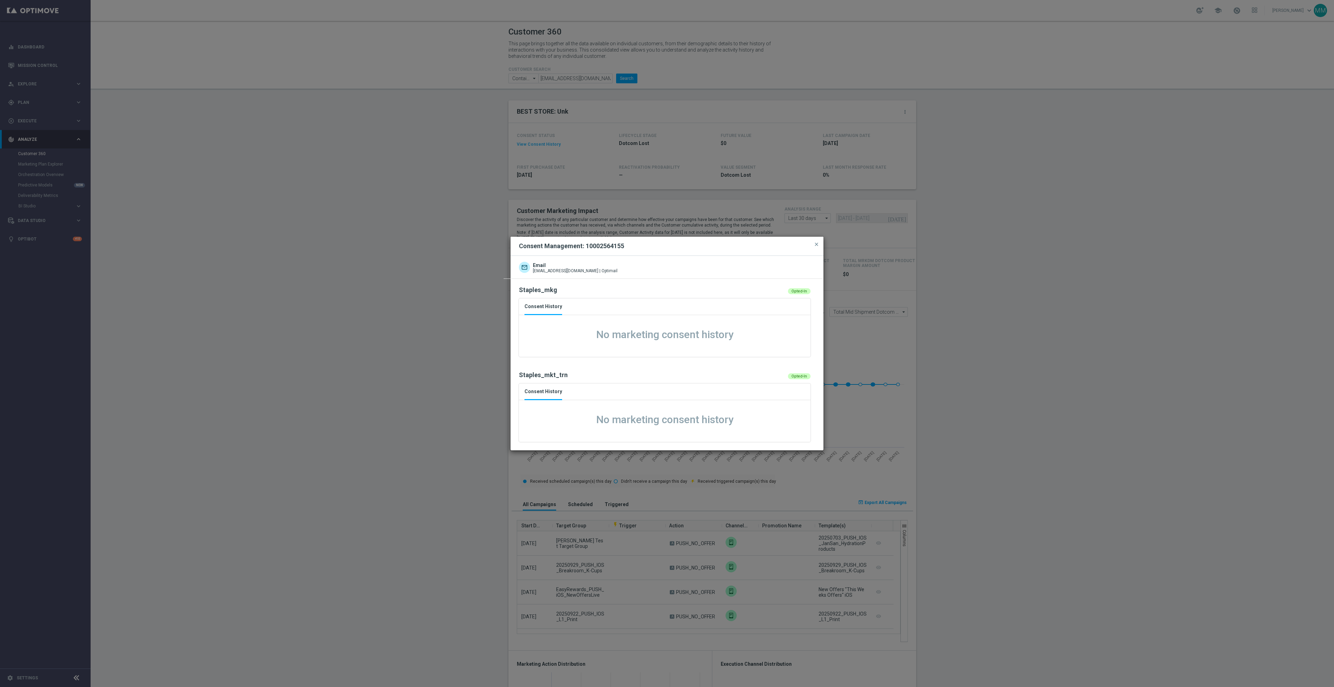
drag, startPoint x: 628, startPoint y: 246, endPoint x: 585, endPoint y: 247, distance: 42.9
click at [585, 247] on div "Consent Management: 10002564155" at bounding box center [667, 246] width 307 height 8
copy h2 "10002564155"
click at [380, 219] on modal-container "Consent Management: 10002564155 close Email mmusialowski01@gmail.com | Optimail…" at bounding box center [667, 343] width 1334 height 687
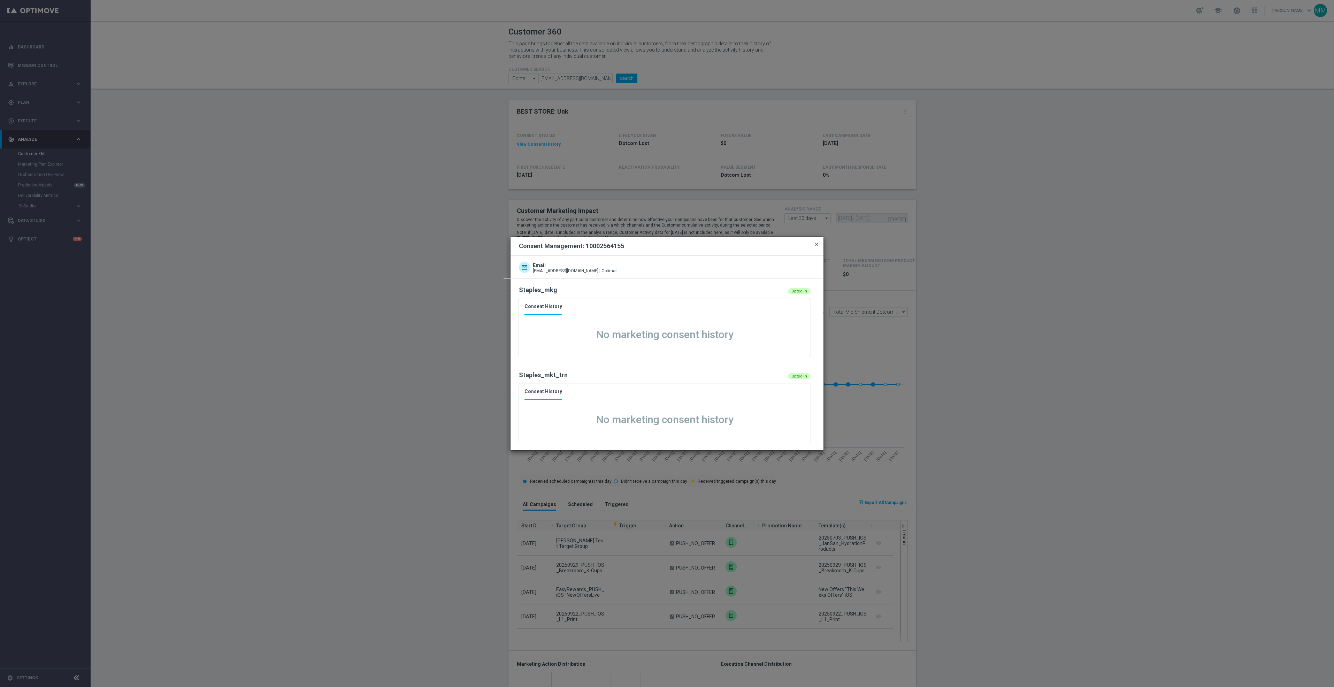
click at [815, 243] on span "close" at bounding box center [817, 244] width 6 height 6
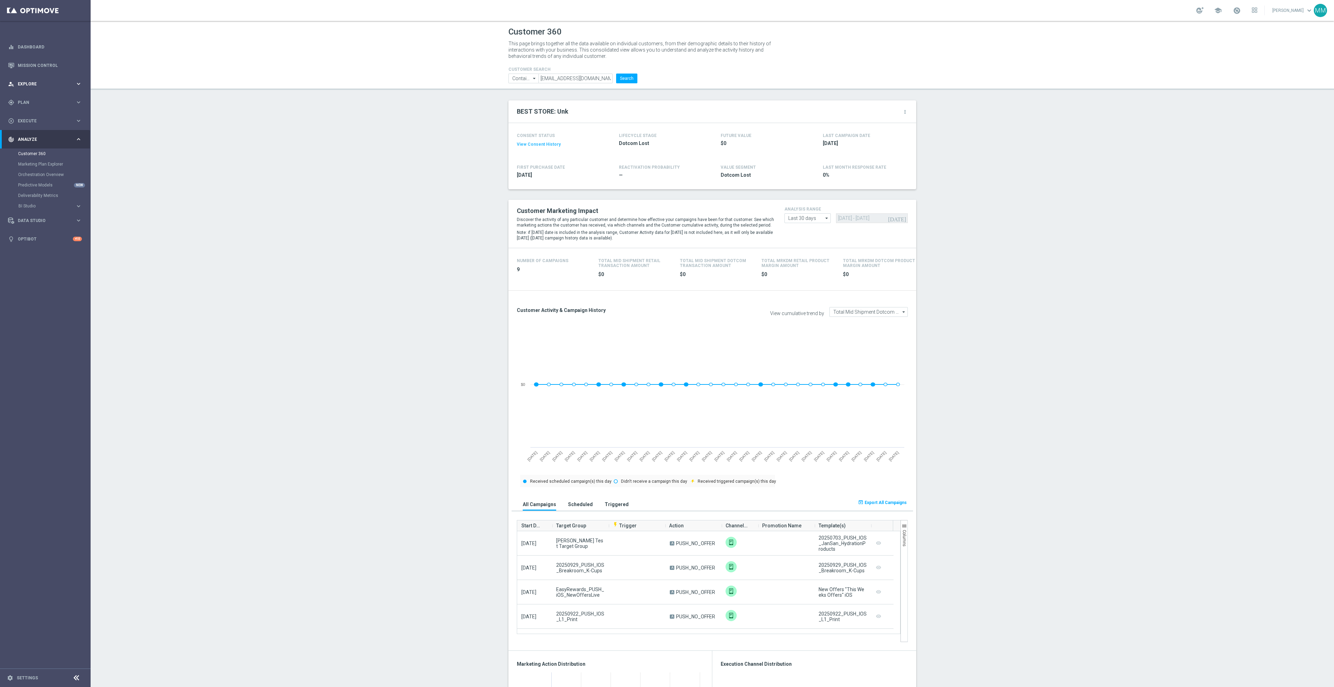
click at [29, 79] on div "person_search Explore keyboard_arrow_right" at bounding box center [45, 84] width 90 height 18
click at [36, 184] on span "Plan" at bounding box center [46, 186] width 57 height 4
click at [32, 114] on link "Target Groups" at bounding box center [45, 117] width 54 height 6
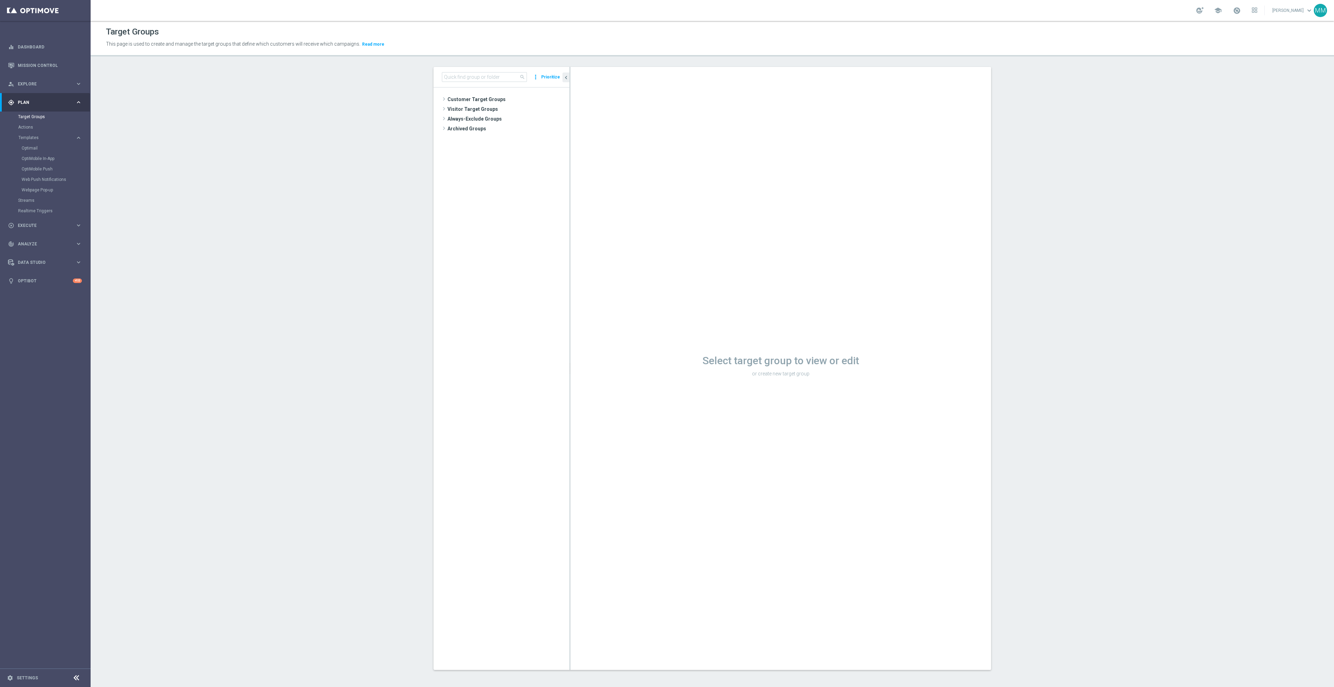
click at [465, 71] on div "search more_vert Prioritize" at bounding box center [501, 77] width 136 height 21
click at [466, 74] on input at bounding box center [484, 77] width 85 height 10
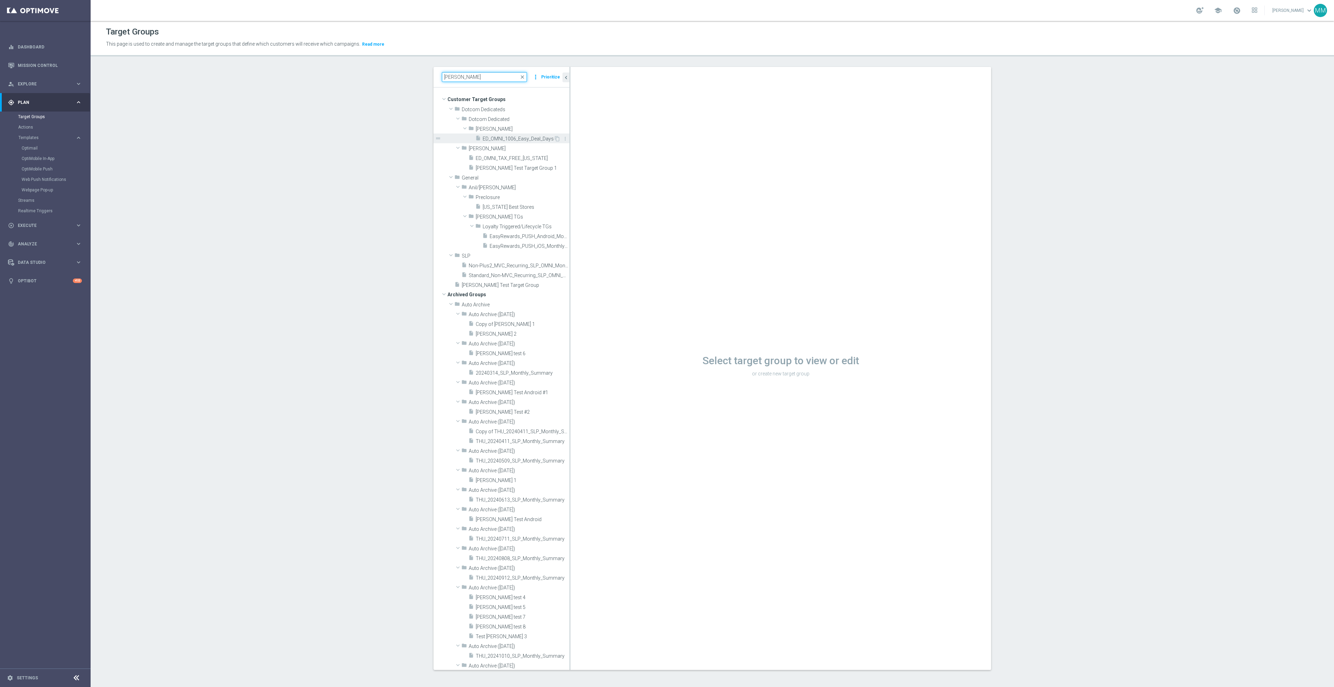
type input "mary"
click at [506, 141] on span "ED_OMNI_1006_Easy_Deal_Days" at bounding box center [518, 139] width 71 height 6
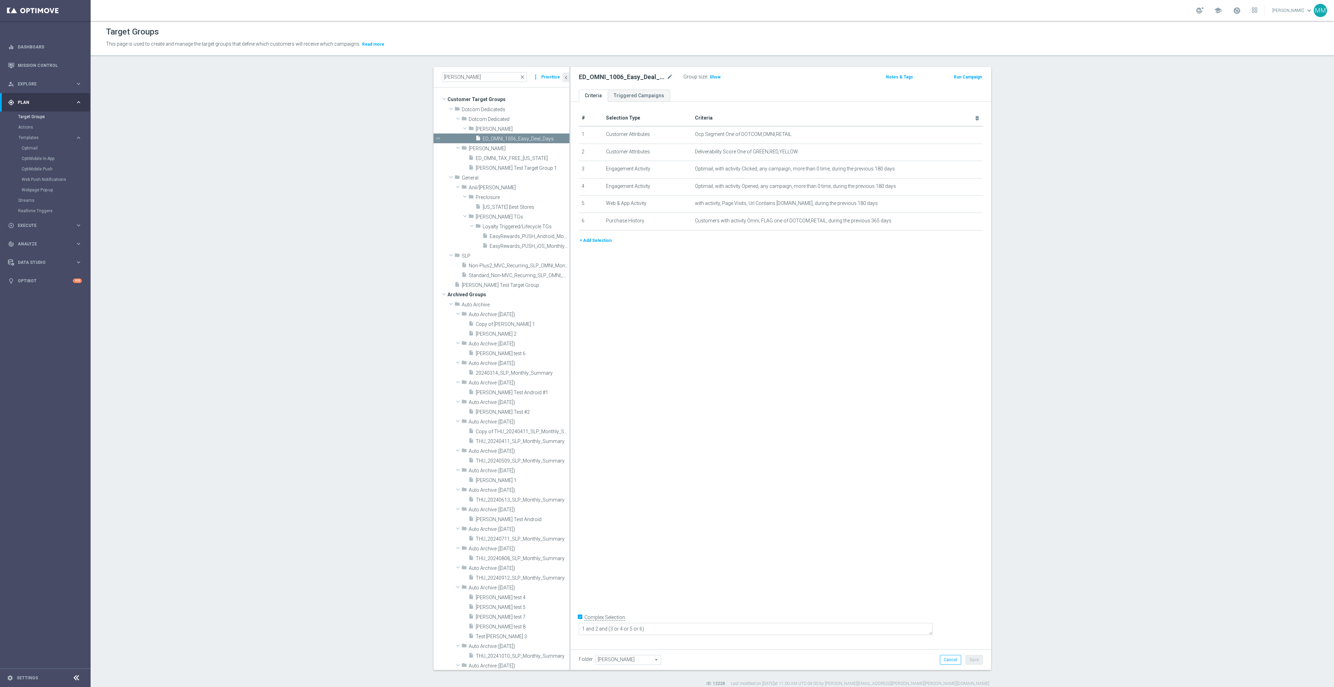
drag, startPoint x: 709, startPoint y: 77, endPoint x: 698, endPoint y: 87, distance: 15.0
click at [709, 77] on span "Show" at bounding box center [714, 77] width 11 height 5
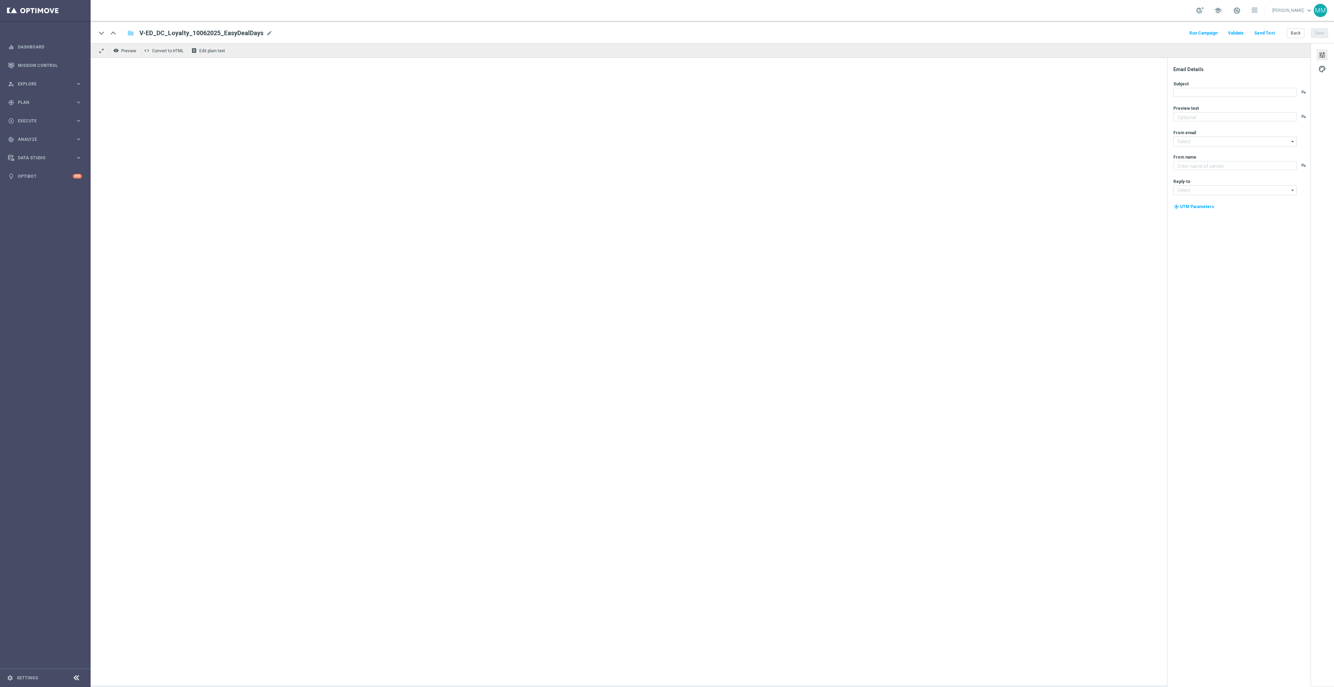
type textarea "7 days. 1,000+ products. Starting now!"
type textarea "Staples"
type input "[EMAIL_ADDRESS][DOMAIN_NAME]"
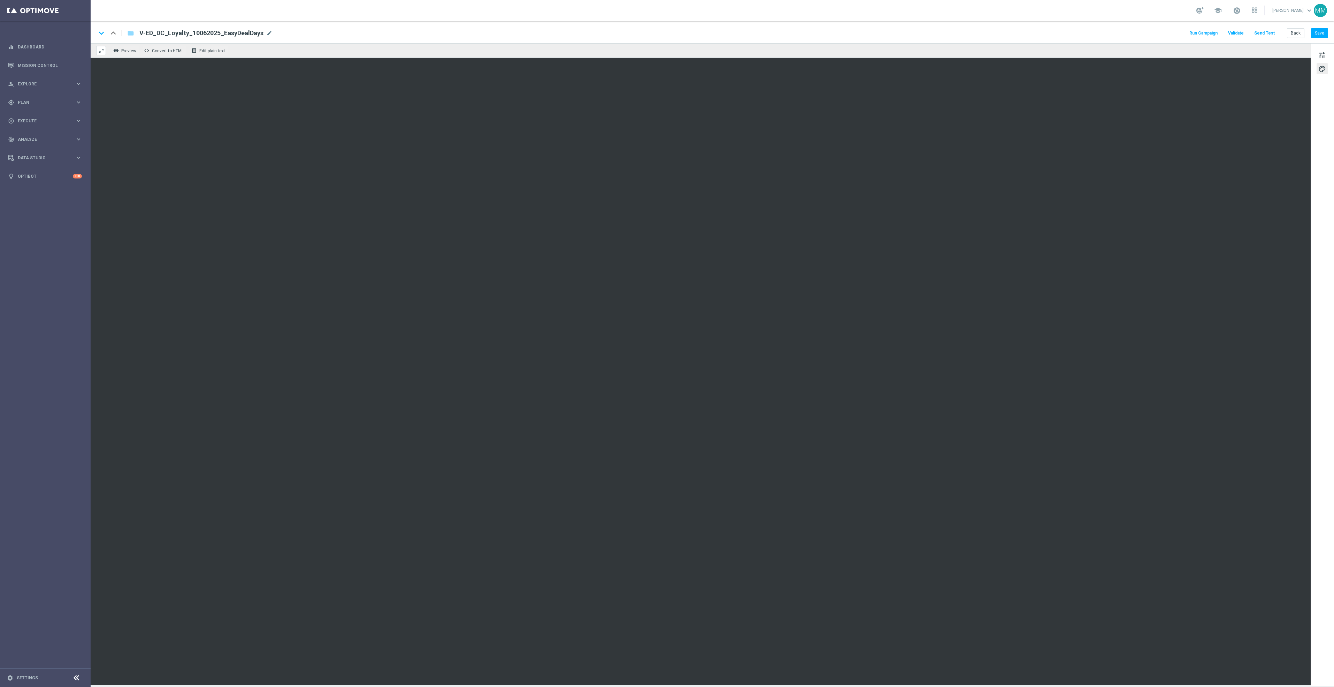
click at [97, 48] on button at bounding box center [101, 50] width 10 height 9
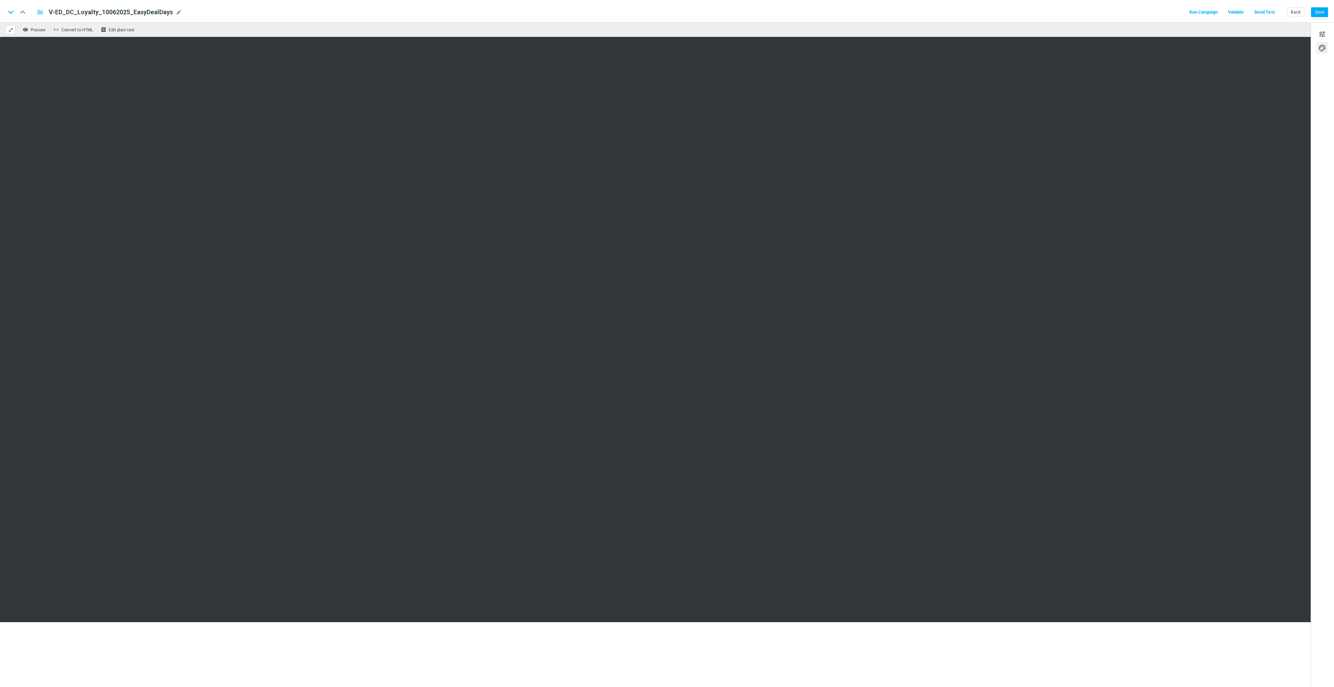
click at [8, 28] on span at bounding box center [11, 30] width 6 height 6
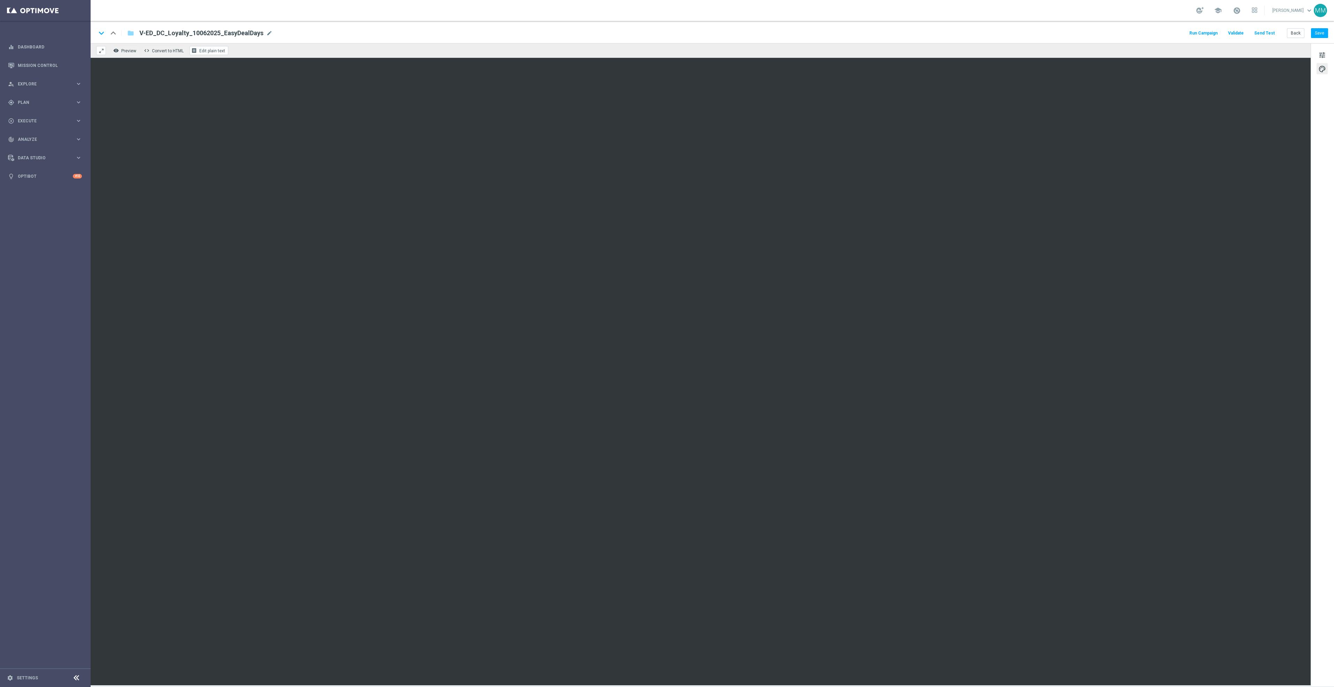
click at [214, 51] on span "Edit plain text" at bounding box center [212, 50] width 26 height 5
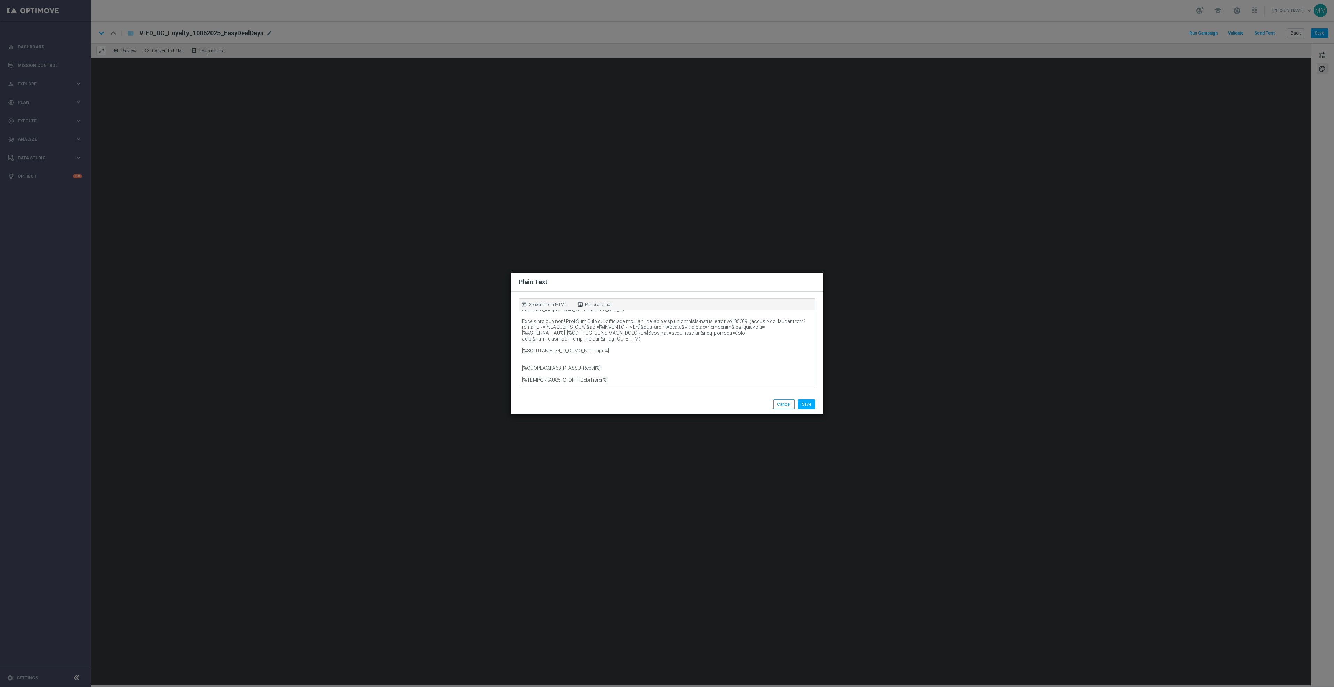
scroll to position [316, 0]
click at [575, 365] on textarea at bounding box center [667, 347] width 296 height 77
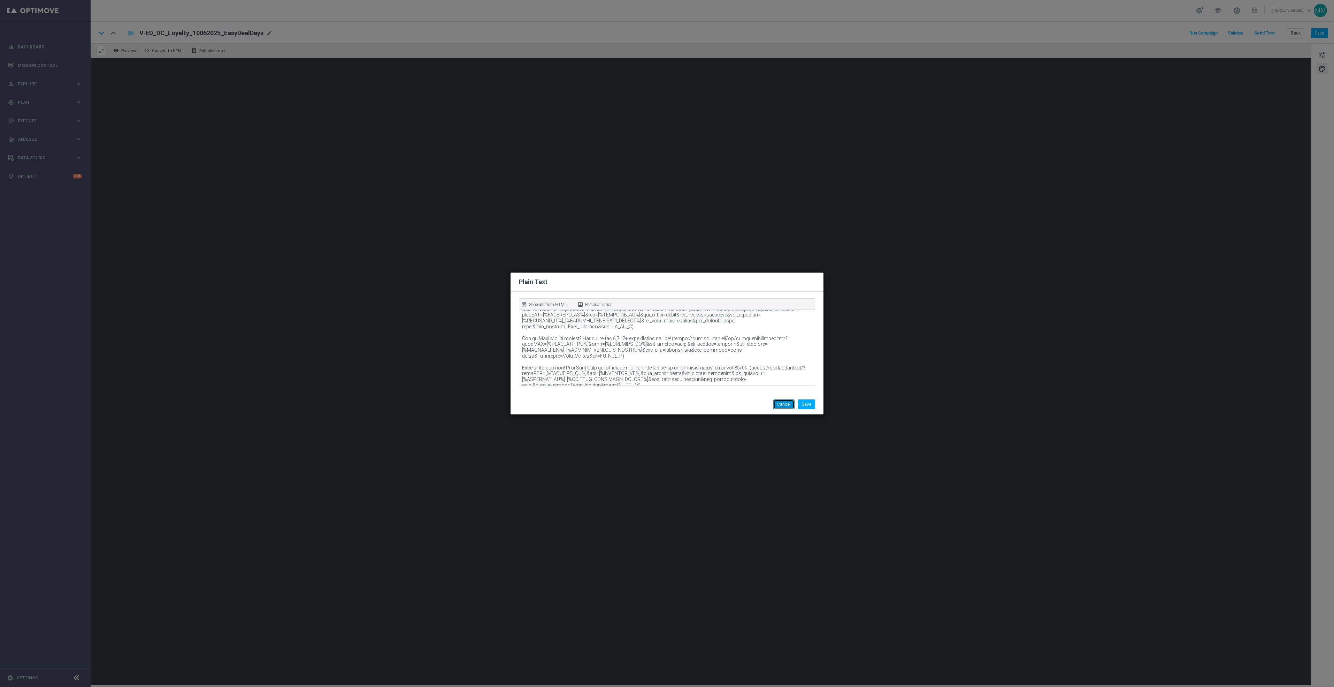
click at [779, 406] on button "Cancel" at bounding box center [783, 404] width 21 height 10
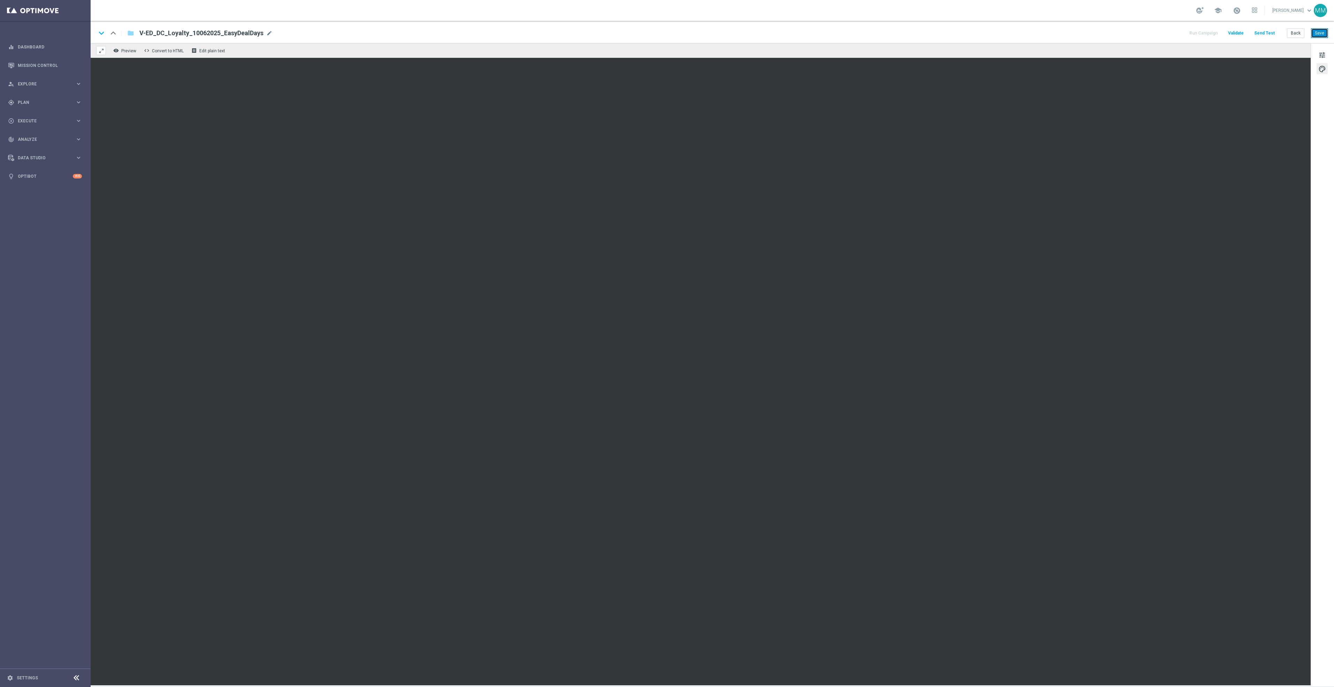
click at [1319, 34] on button "Save" at bounding box center [1319, 33] width 17 height 10
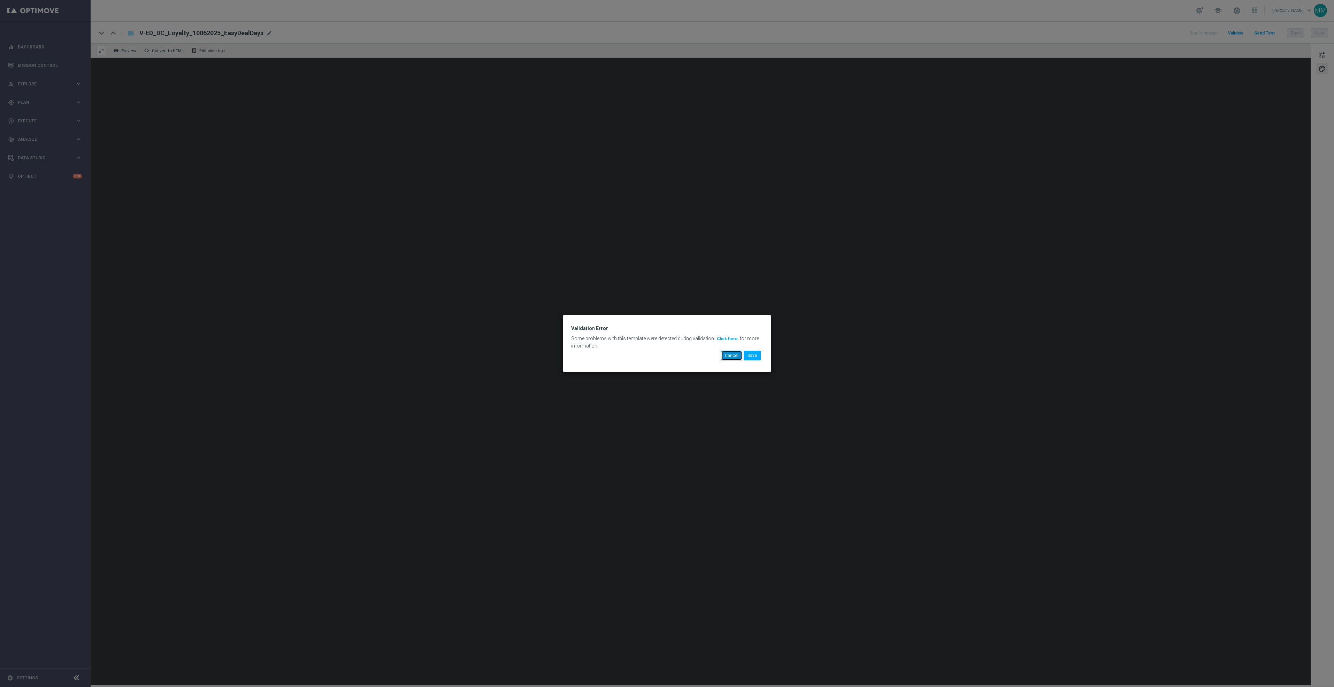
click at [729, 357] on button "Cancel" at bounding box center [731, 356] width 21 height 10
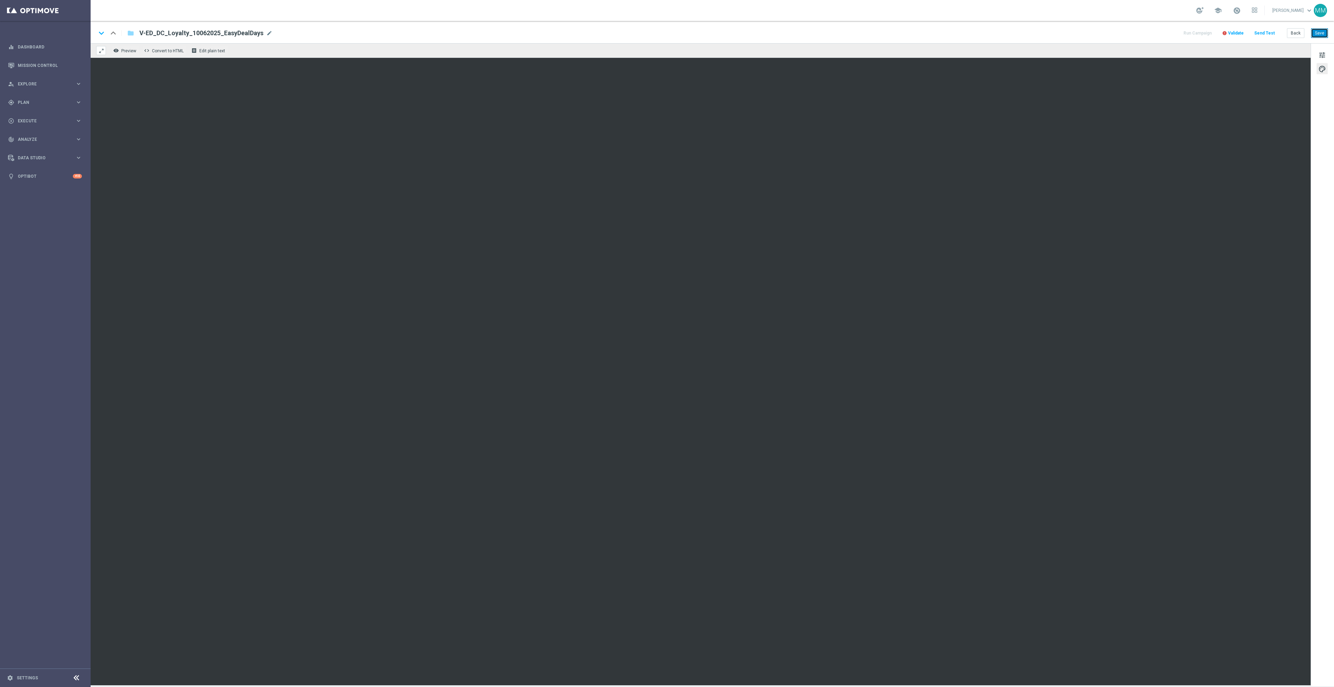
click at [1318, 36] on button "Save" at bounding box center [1319, 33] width 17 height 10
click at [1322, 34] on button "Save" at bounding box center [1319, 33] width 17 height 10
click at [1266, 34] on button "Send Test" at bounding box center [1264, 33] width 23 height 9
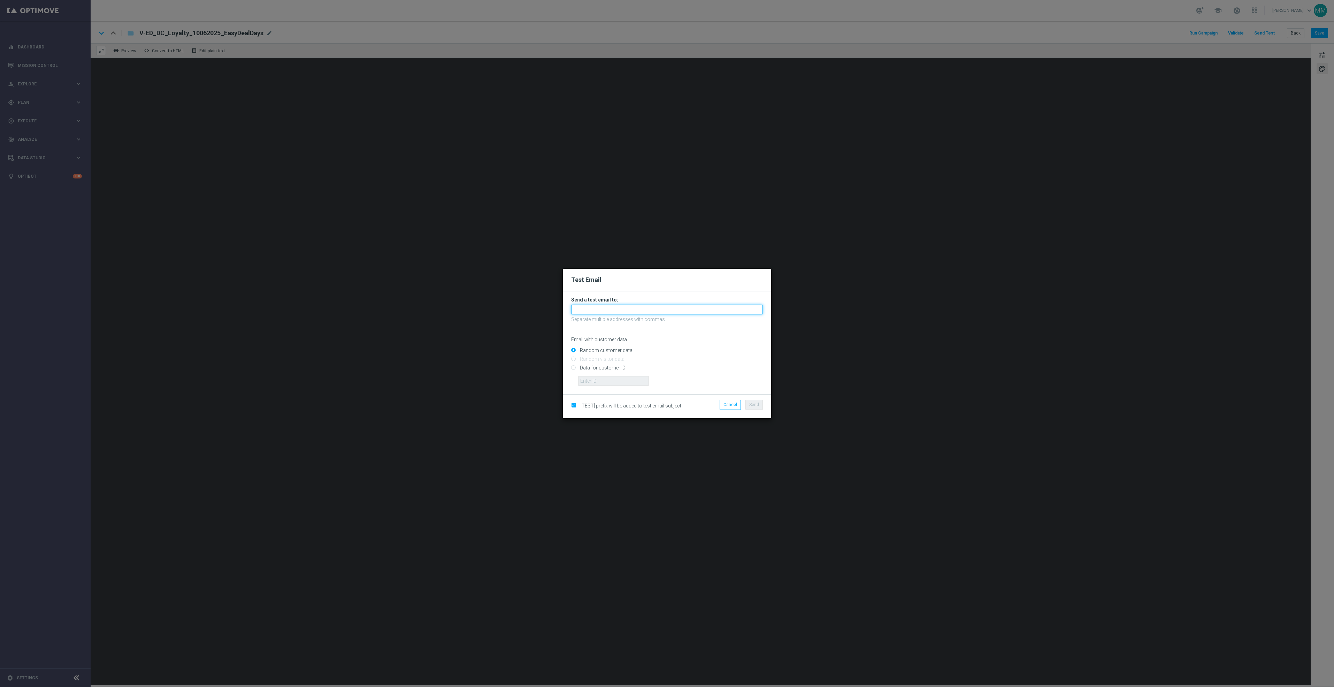
click at [705, 311] on input "text" at bounding box center [667, 310] width 192 height 10
paste input "[EMAIL_ADDRESS][DOMAIN_NAME]"
type input "staples.96a1-bj9bu@litmusemail.com"
click at [753, 405] on span "Send" at bounding box center [754, 404] width 10 height 5
click at [751, 409] on button "Send" at bounding box center [753, 405] width 17 height 10
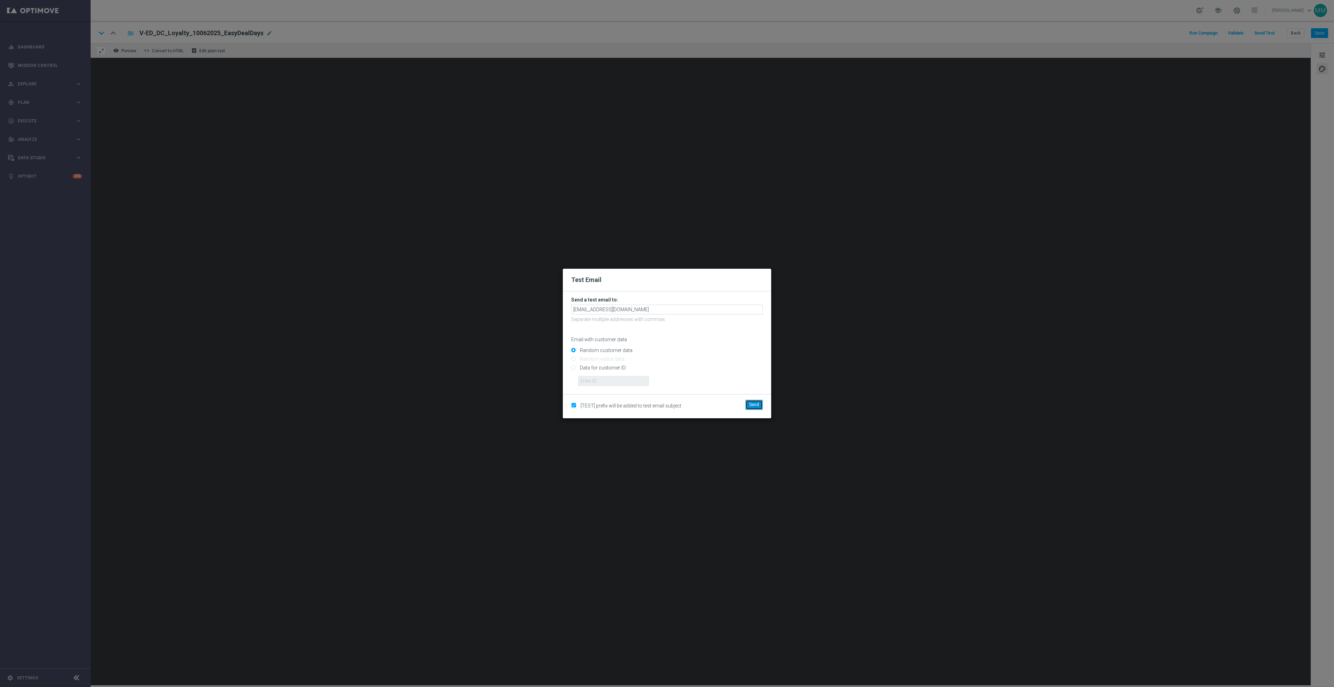
click at [750, 404] on span "Send" at bounding box center [754, 404] width 10 height 5
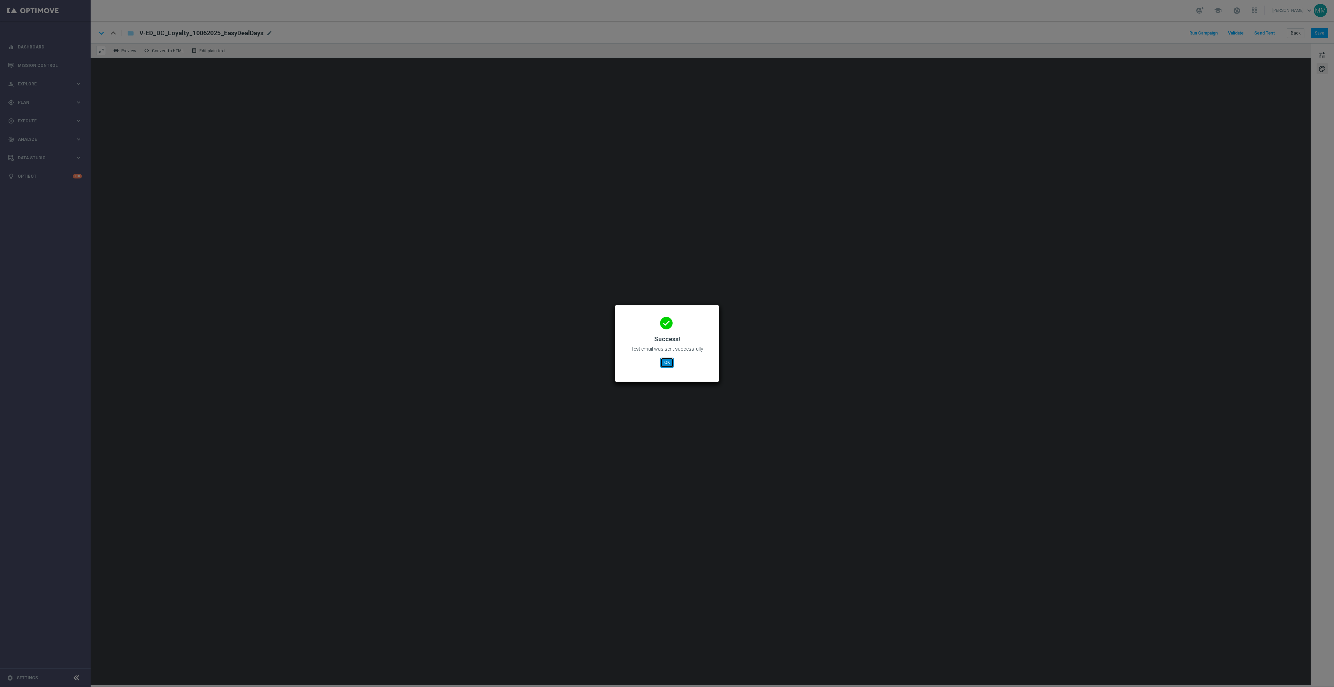
click at [669, 358] on button "OK" at bounding box center [666, 362] width 13 height 10
drag, startPoint x: 674, startPoint y: 357, endPoint x: 671, endPoint y: 362, distance: 5.5
click at [674, 357] on div "done Success! Test email was sent successfully OK" at bounding box center [666, 342] width 87 height 61
click at [670, 362] on button "OK" at bounding box center [666, 362] width 13 height 10
click at [668, 360] on button "OK" at bounding box center [666, 362] width 13 height 10
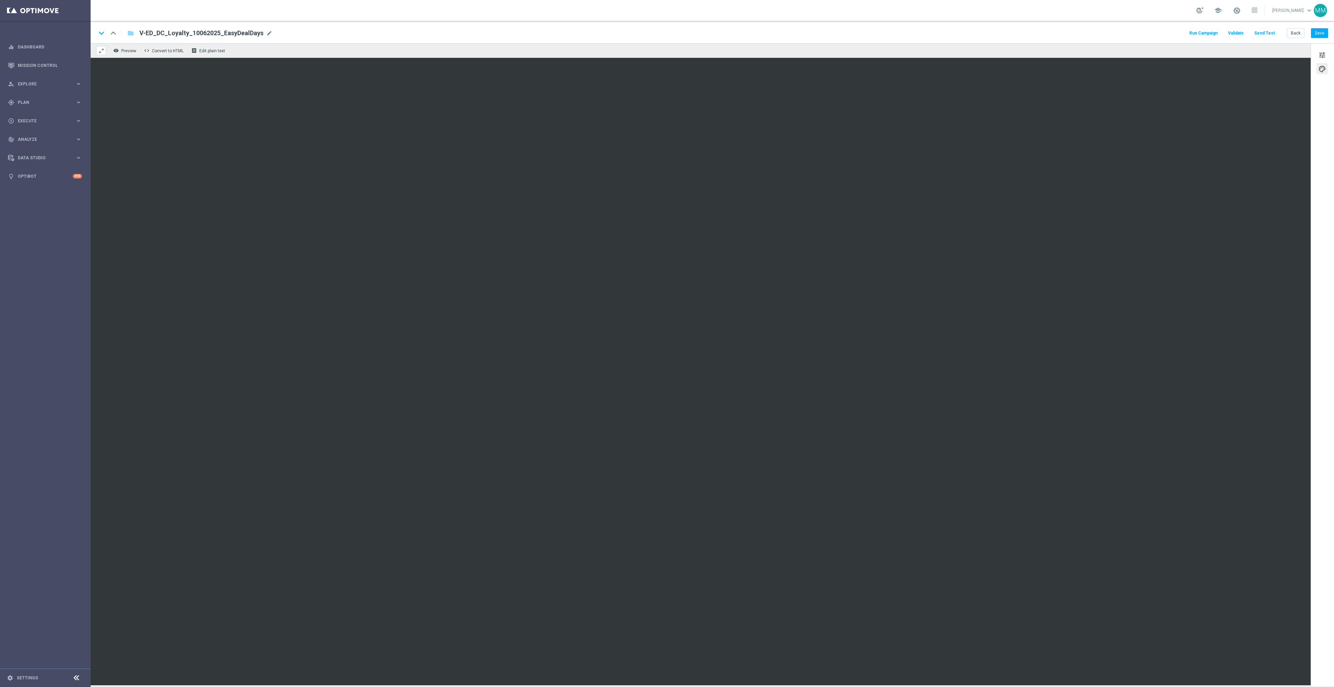
click at [219, 27] on div "keyboard_arrow_down keyboard_arrow_up folder V-ED_DC_Loyalty_10062025_EasyDealD…" at bounding box center [712, 32] width 1243 height 22
click at [253, 41] on div "keyboard_arrow_down keyboard_arrow_up folder V-ED_DC_Loyalty_10062025_EasyDealD…" at bounding box center [712, 32] width 1243 height 22
click at [253, 35] on span "V-ED_DC_Loyalty_10062025_EasyDealDays" at bounding box center [201, 33] width 124 height 8
drag, startPoint x: 168, startPoint y: 24, endPoint x: 131, endPoint y: 19, distance: 38.0
click at [132, 19] on section "school Mary Musialowski keyboard_arrow_down MM keyboard_arrow_down keyboard_arr…" at bounding box center [712, 343] width 1243 height 687
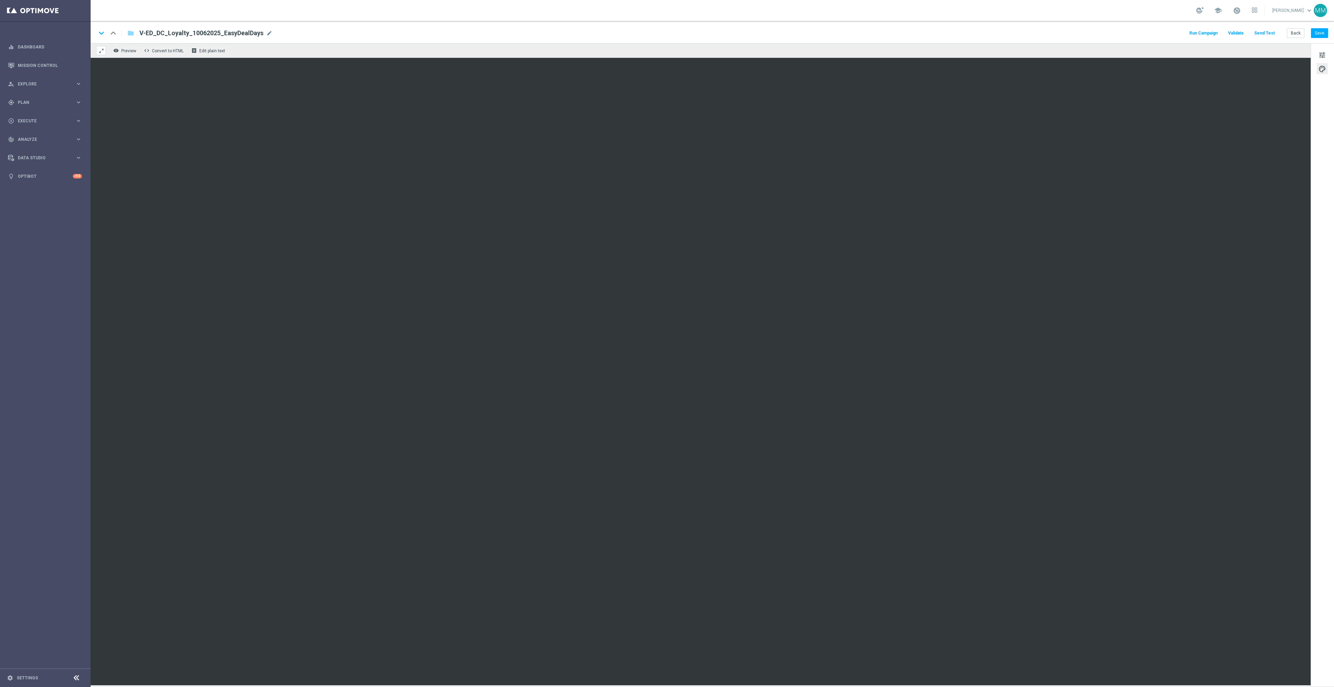
click at [1259, 32] on button "Send Test" at bounding box center [1264, 33] width 23 height 9
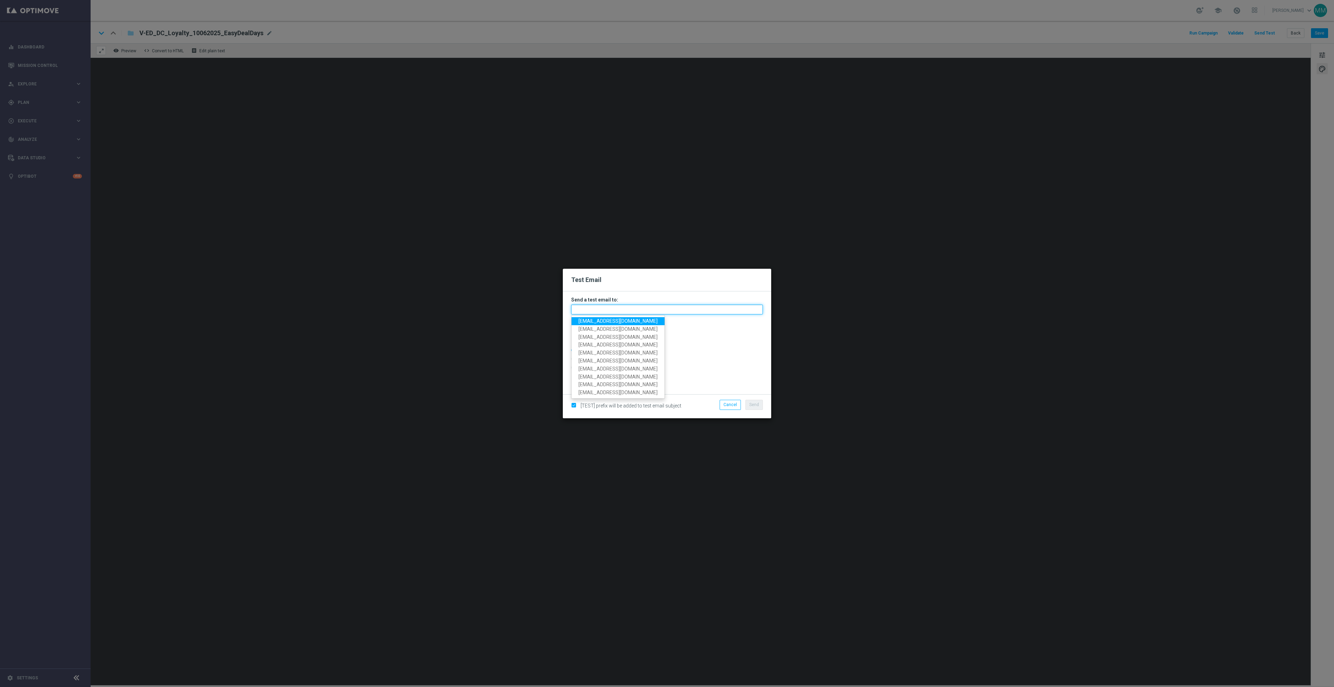
click at [624, 311] on input "text" at bounding box center [667, 310] width 192 height 10
paste input "staples.96a1-bjaee@litmusemail.com"
type input "staples.96a1-bjaee@litmusemail.com"
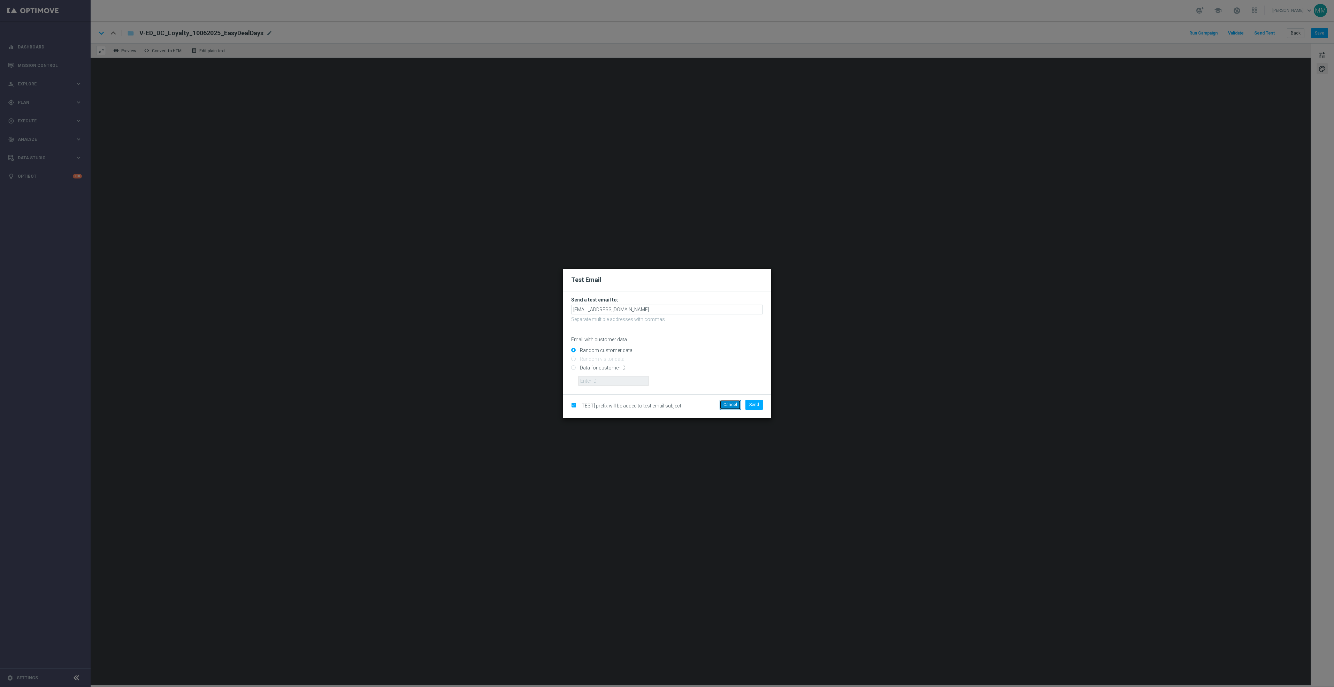
click at [730, 407] on button "Cancel" at bounding box center [729, 405] width 21 height 10
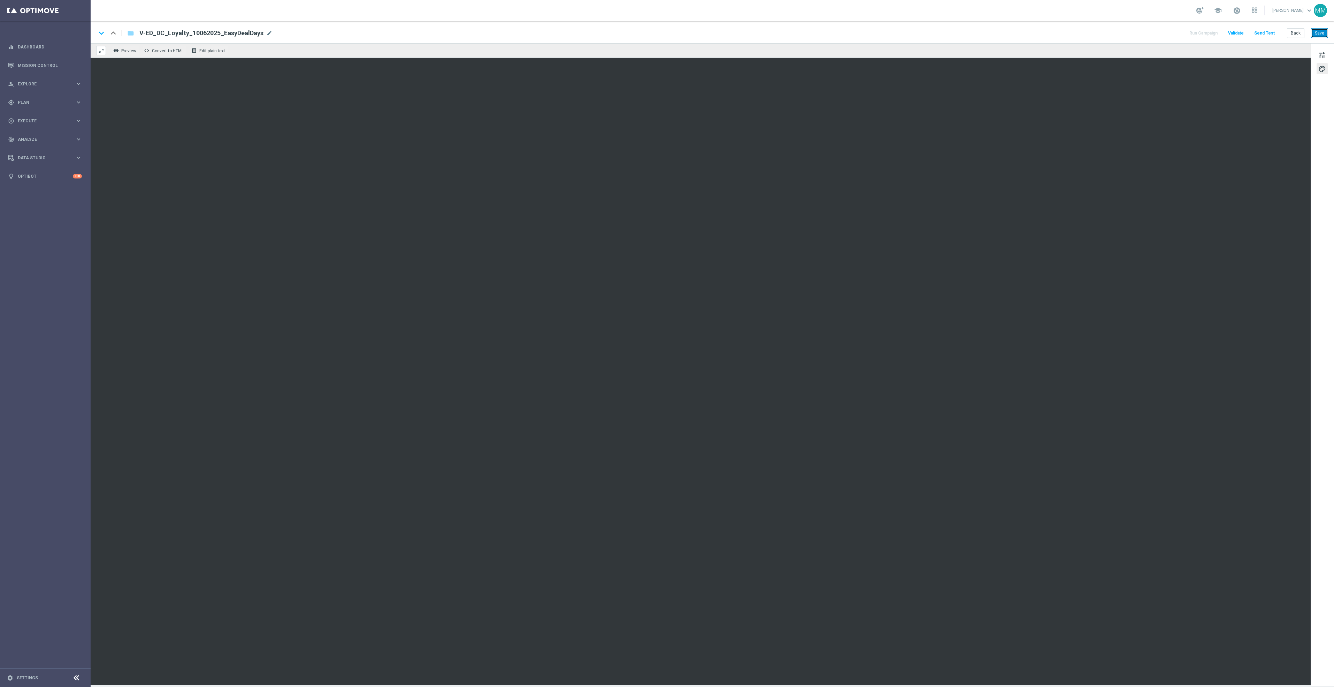
drag, startPoint x: 1324, startPoint y: 36, endPoint x: 1263, endPoint y: 64, distance: 67.7
click at [1324, 36] on button "Save" at bounding box center [1319, 33] width 17 height 10
click at [1275, 33] on button "Send Test" at bounding box center [1264, 33] width 23 height 9
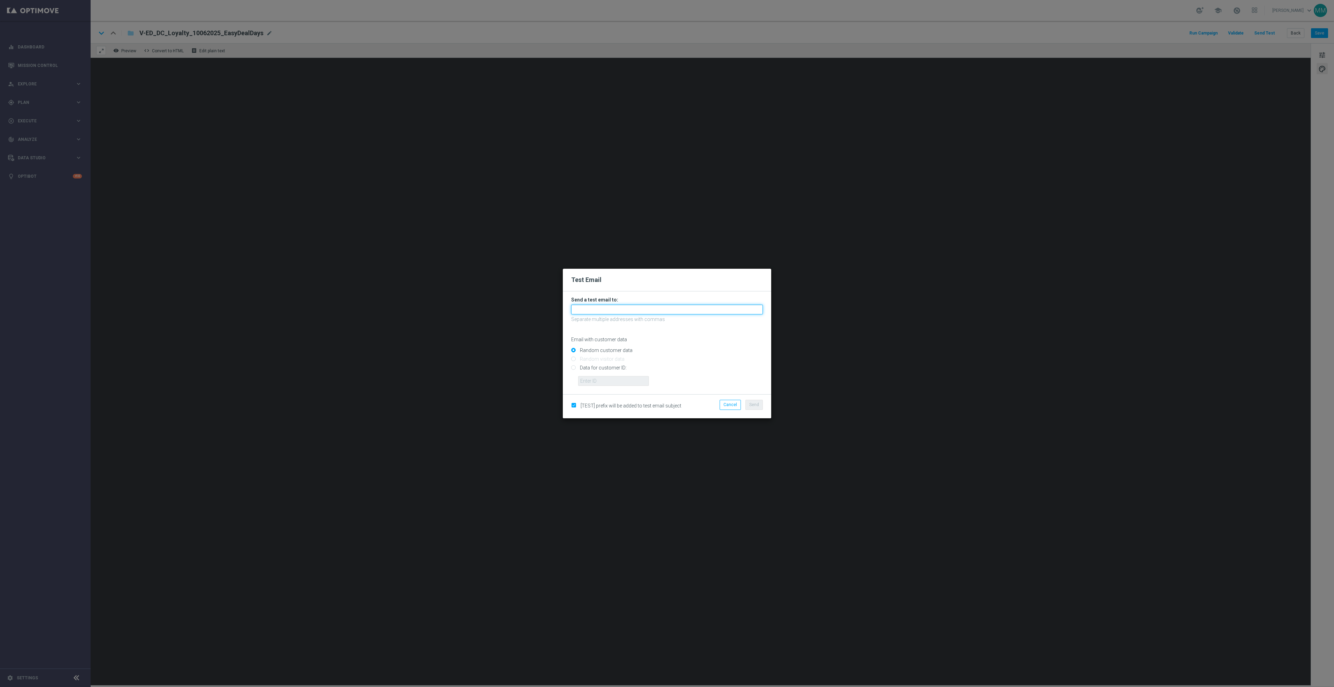
click at [727, 309] on input "text" at bounding box center [667, 310] width 192 height 10
paste input "staples.96a1-bj9bu@litmusemail.com"
type input "staples.96a1-bj9bu@litmusemail.com"
click at [754, 403] on span "Send" at bounding box center [754, 404] width 10 height 5
click at [753, 405] on span "Send" at bounding box center [754, 404] width 10 height 5
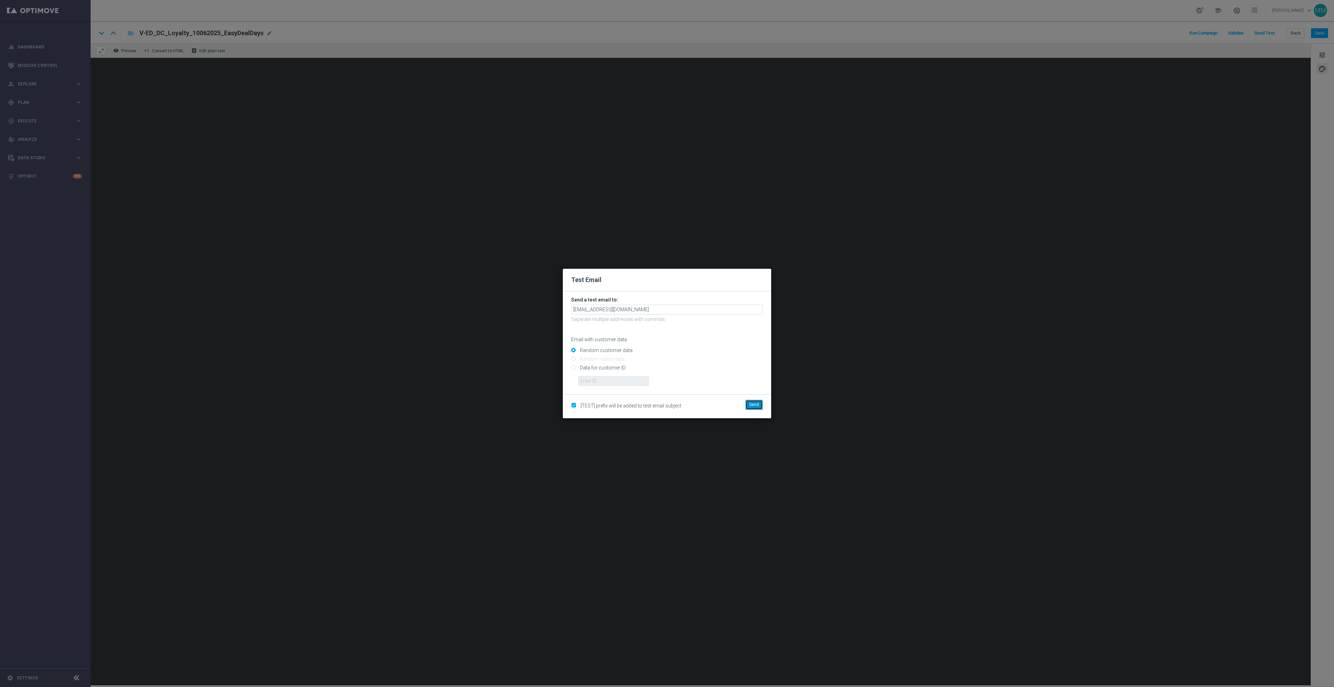
click at [750, 405] on span "Send" at bounding box center [754, 404] width 10 height 5
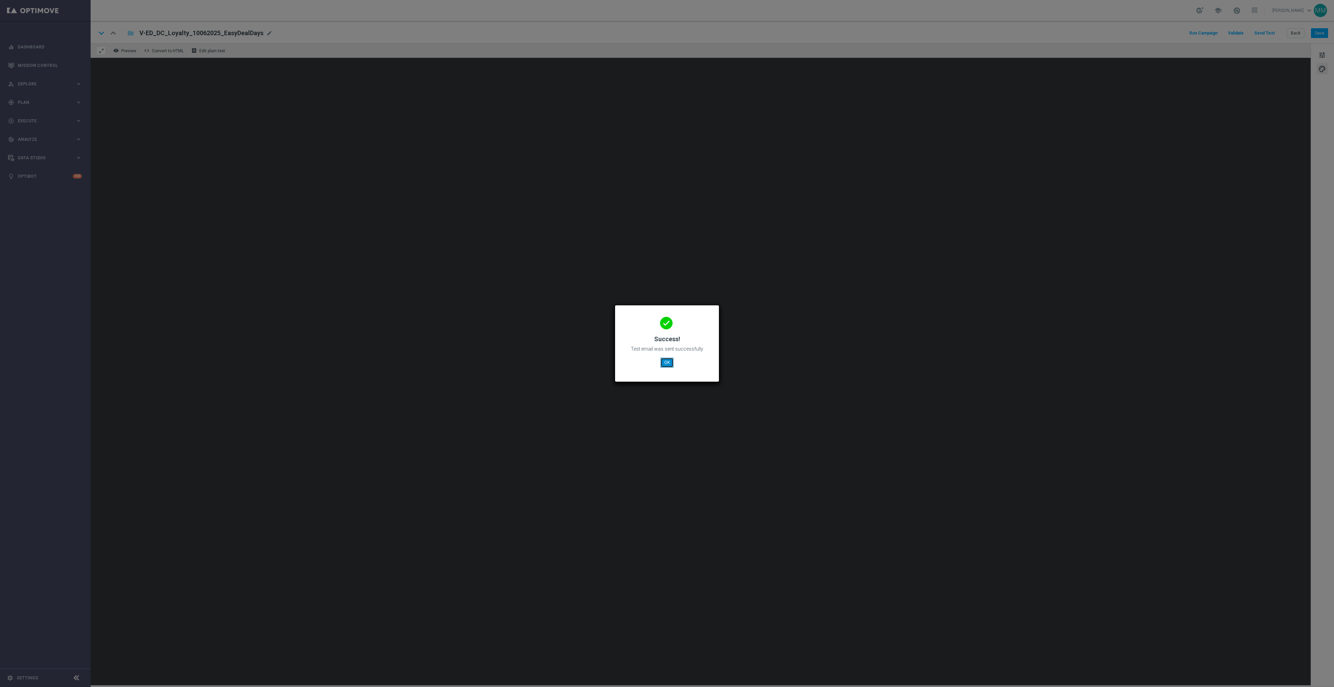
click at [673, 360] on button "OK" at bounding box center [666, 362] width 13 height 10
click at [672, 364] on button "OK" at bounding box center [666, 362] width 13 height 10
click at [664, 363] on button "OK" at bounding box center [666, 362] width 13 height 10
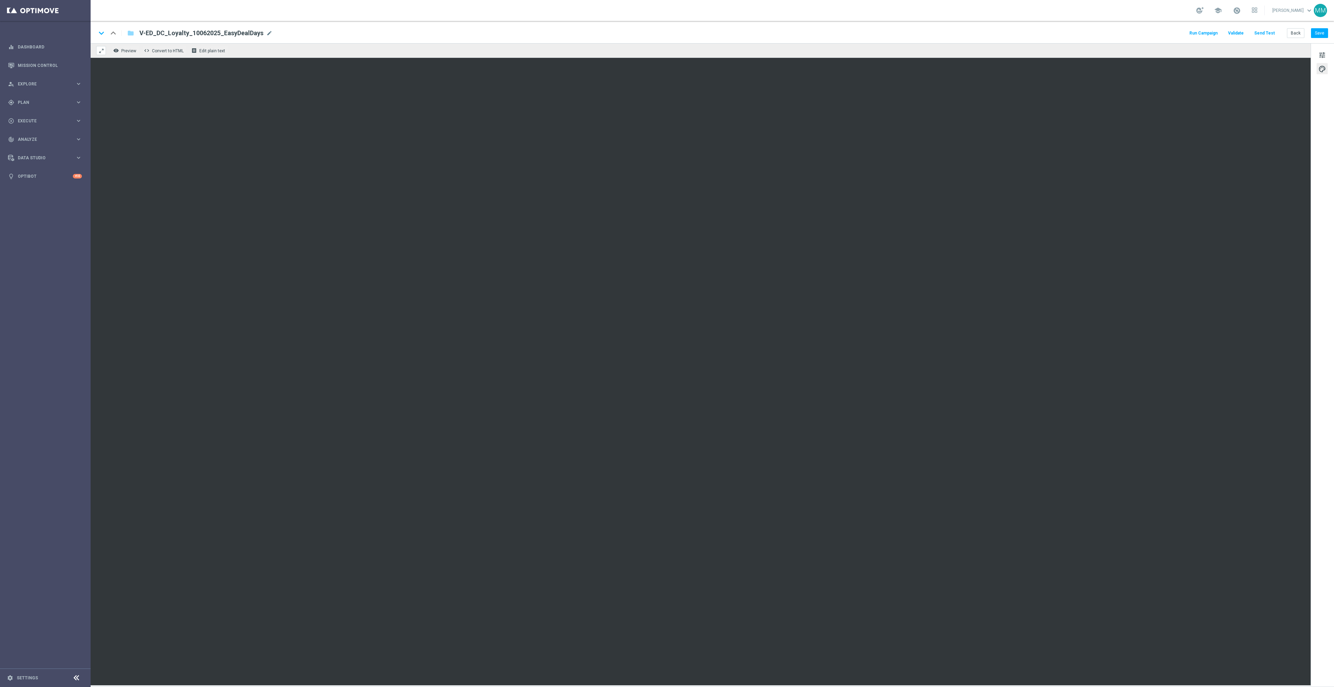
click at [1272, 35] on button "Send Test" at bounding box center [1264, 33] width 23 height 9
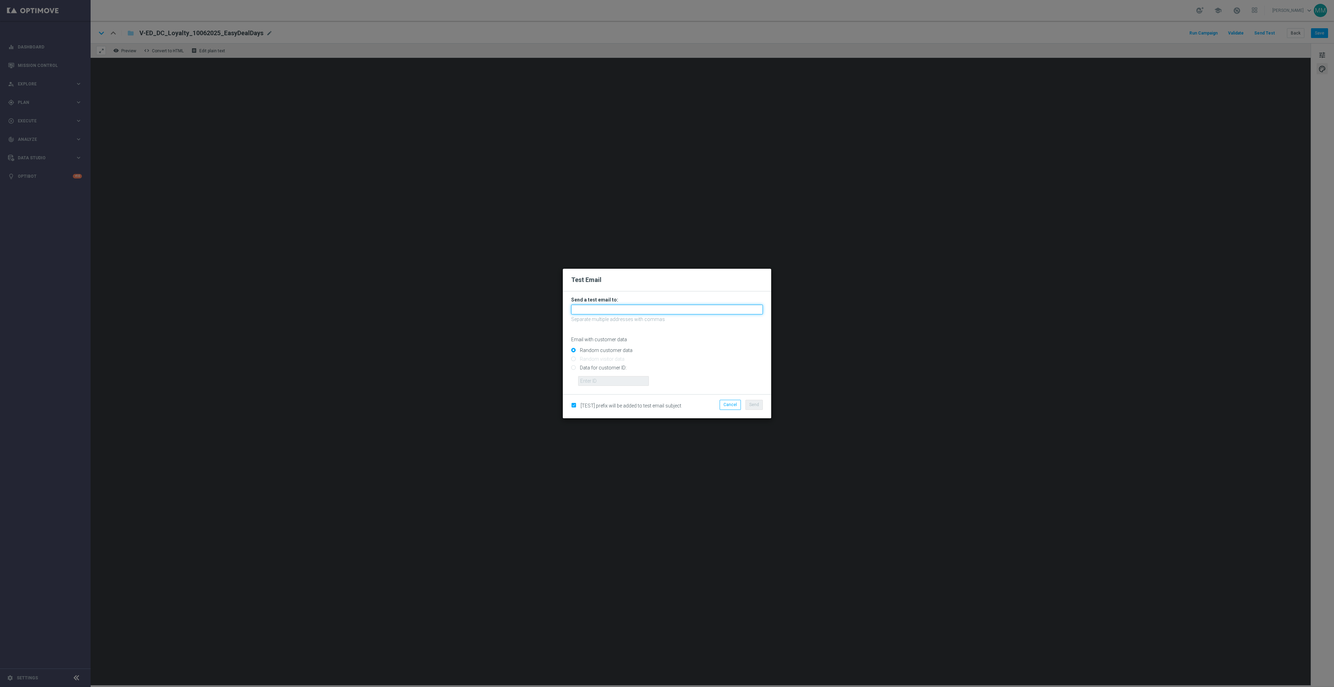
click at [669, 311] on input "text" at bounding box center [667, 310] width 192 height 10
paste input "staples.96a1-bjaee@litmusemail.com"
type input "staples.96a1-bjaee@litmusemail.com"
click at [596, 368] on input "Data for customer ID:" at bounding box center [667, 371] width 192 height 10
radio input "true"
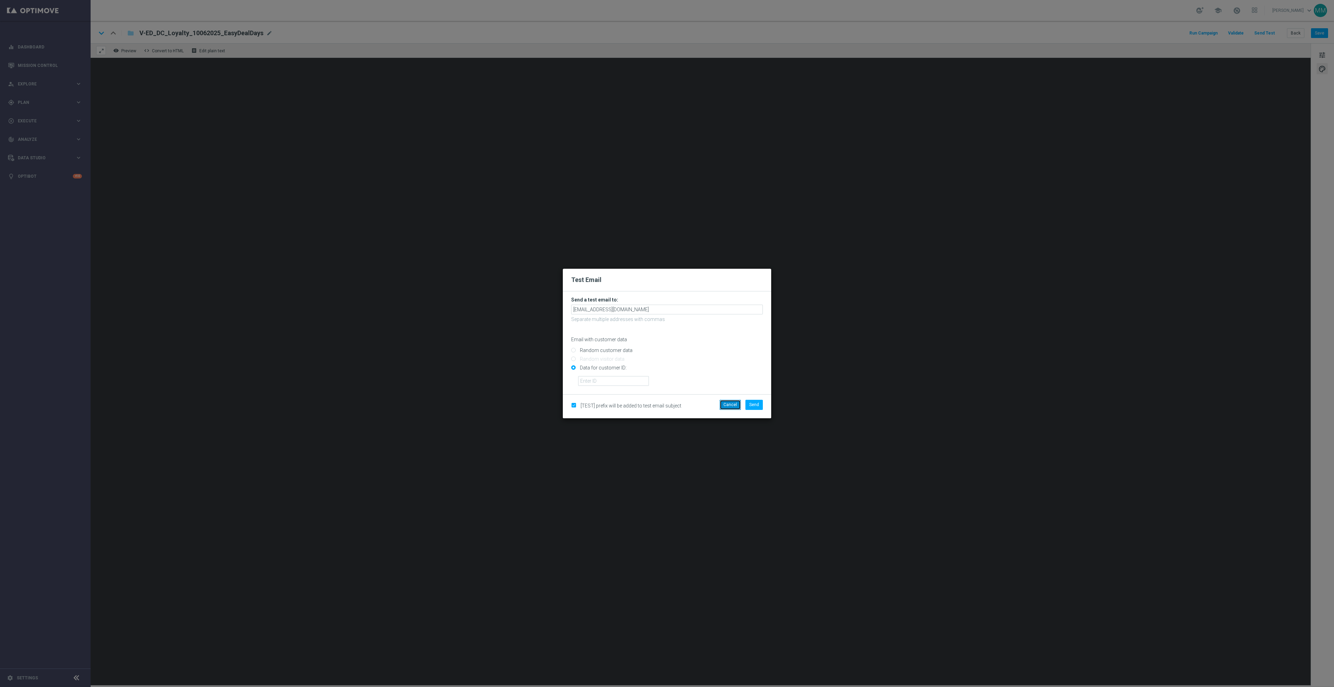
click at [730, 405] on button "Cancel" at bounding box center [729, 405] width 21 height 10
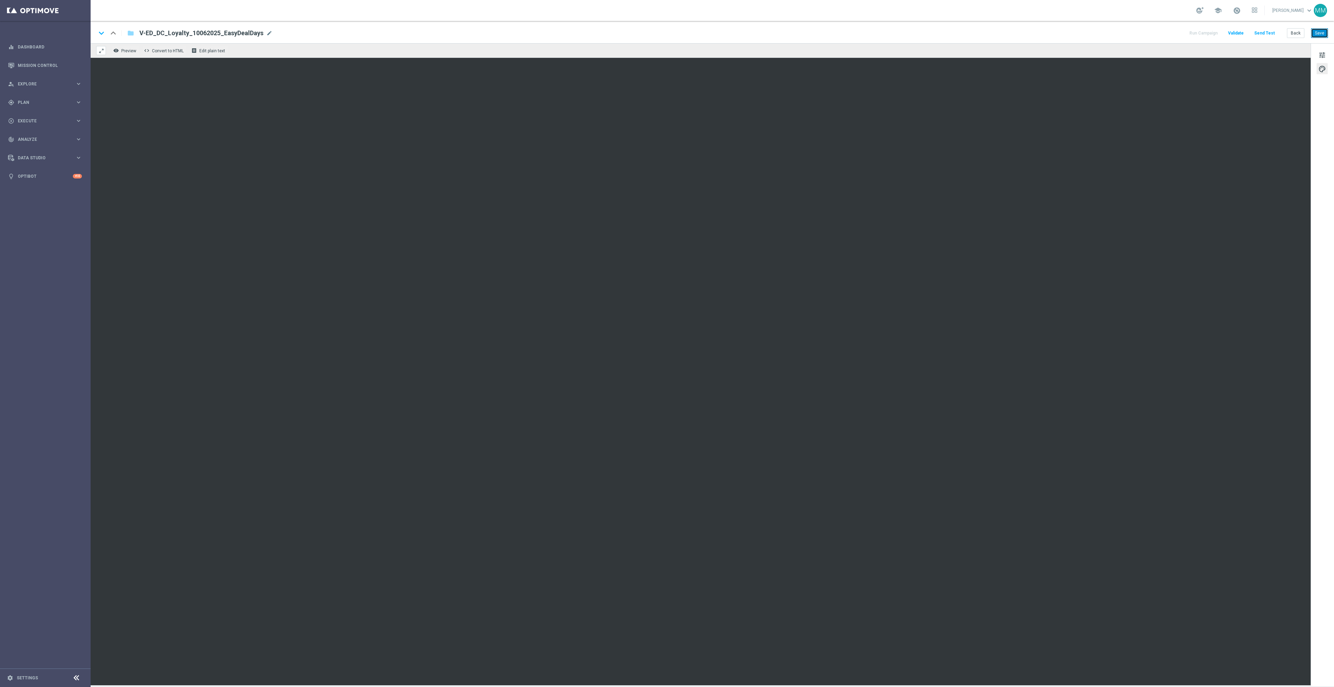
click at [1322, 31] on button "Save" at bounding box center [1319, 33] width 17 height 10
click at [1267, 33] on button "Send Test" at bounding box center [1264, 33] width 23 height 9
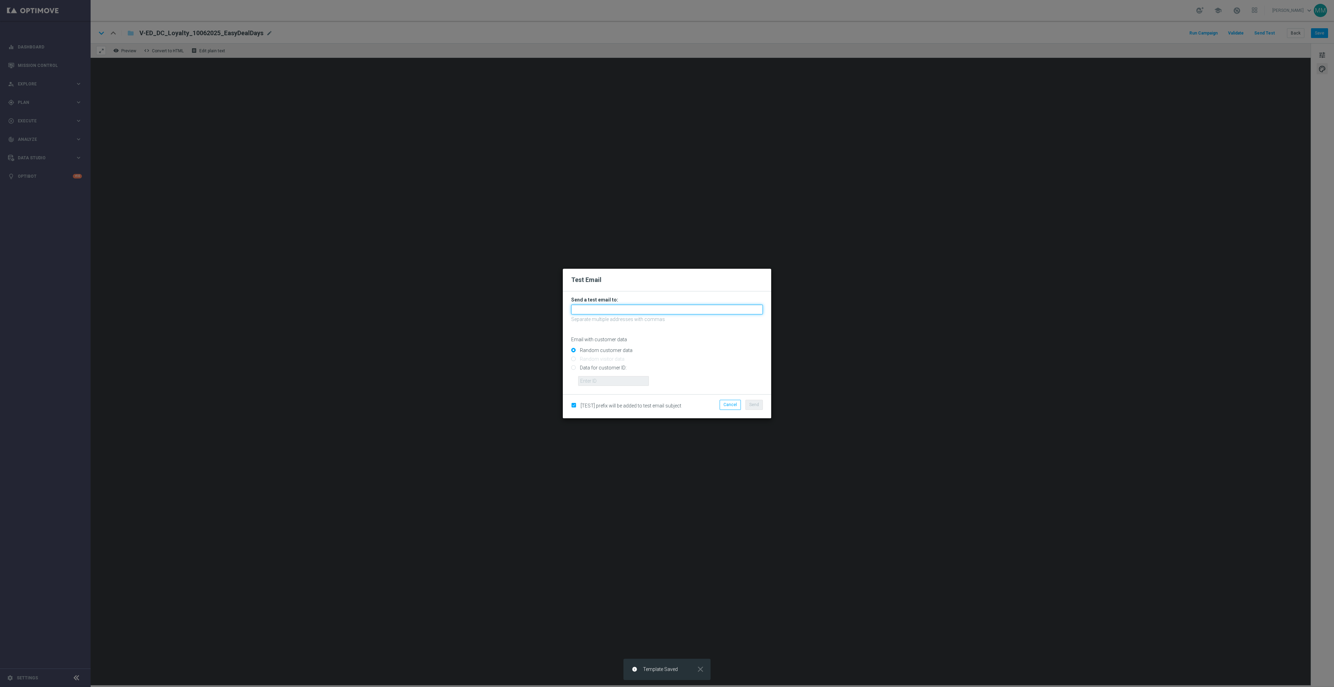
click at [609, 309] on input "text" at bounding box center [667, 310] width 192 height 10
paste input "staples.96a1-bj9bu@litmusemail.com"
type input "staples.96a1-bj9bu@litmusemail.com"
click at [749, 406] on span "Send" at bounding box center [754, 404] width 10 height 5
click at [754, 406] on span "Send" at bounding box center [754, 404] width 10 height 5
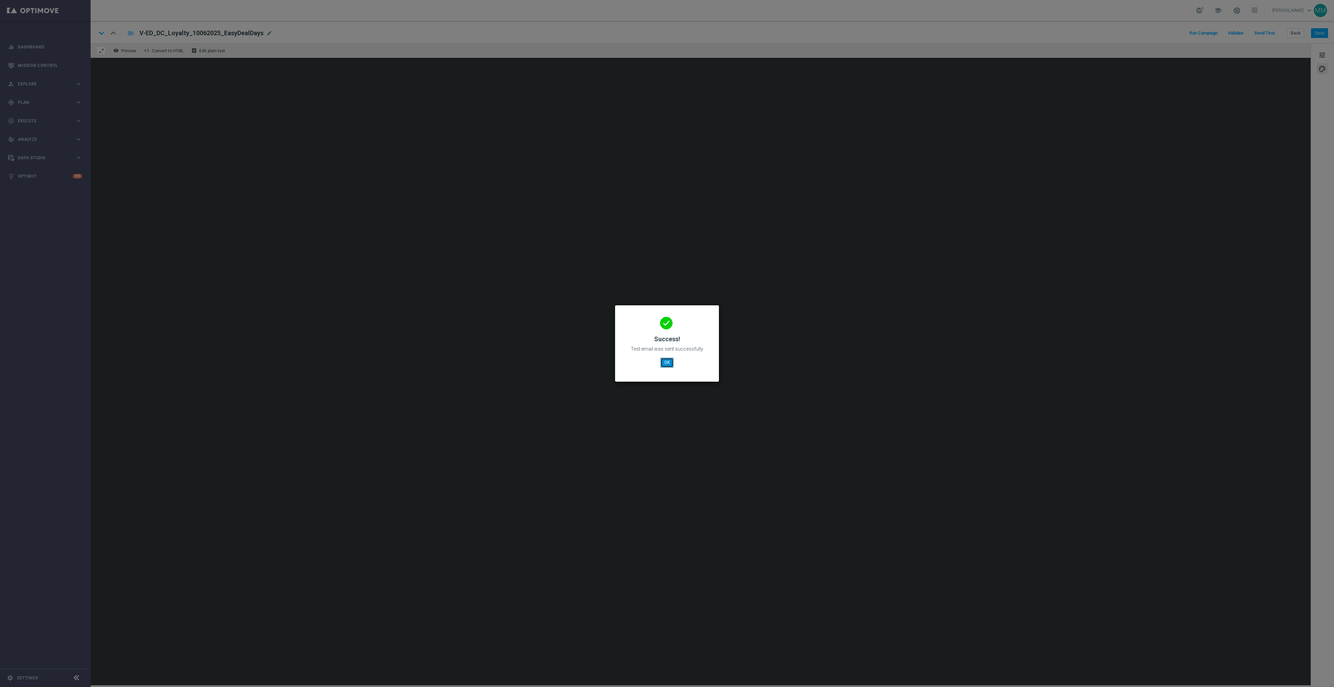
click at [669, 359] on button "OK" at bounding box center [666, 362] width 13 height 10
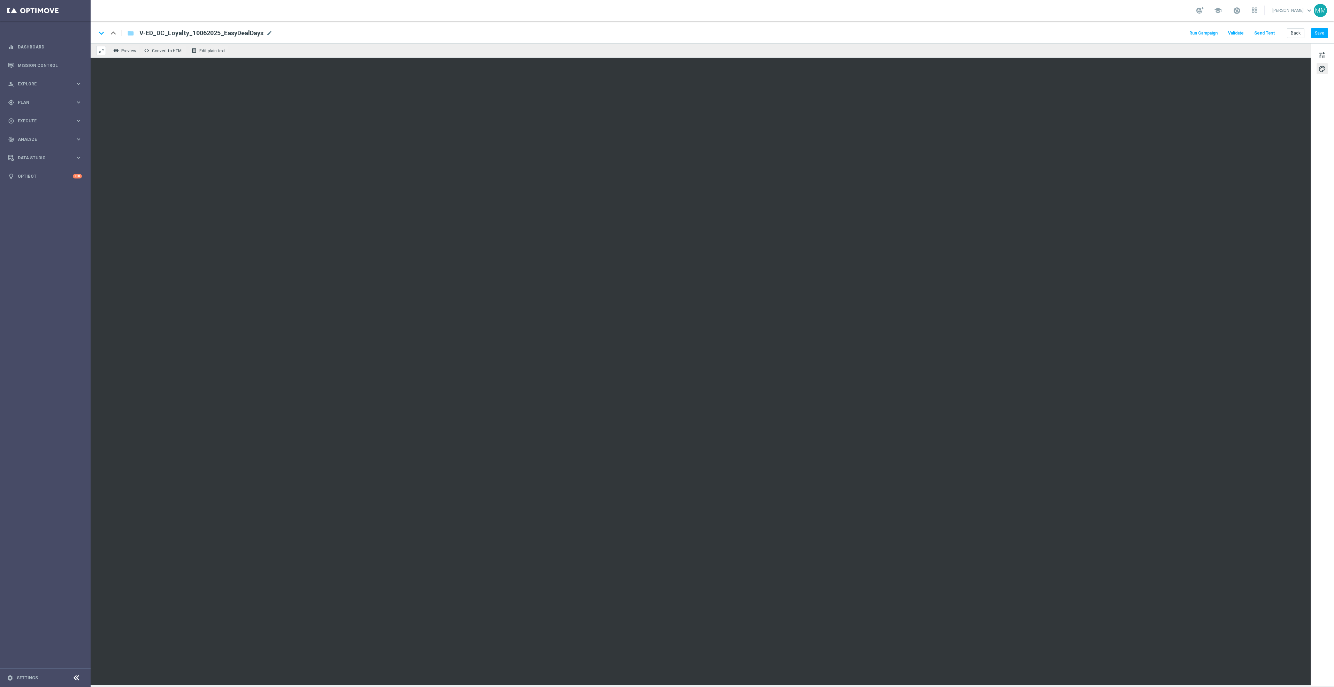
click at [1265, 30] on button "Send Test" at bounding box center [1264, 33] width 23 height 9
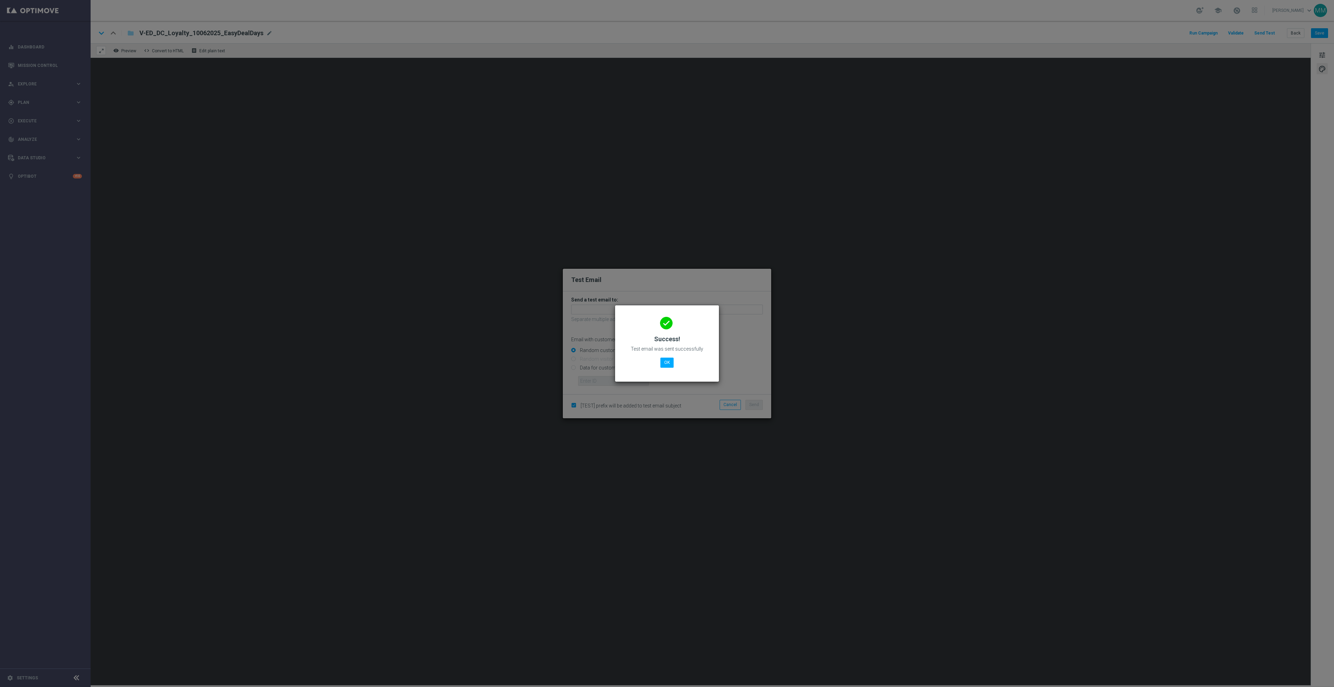
click at [592, 368] on modal-container "done Success! Test email was sent successfully OK" at bounding box center [667, 343] width 1334 height 687
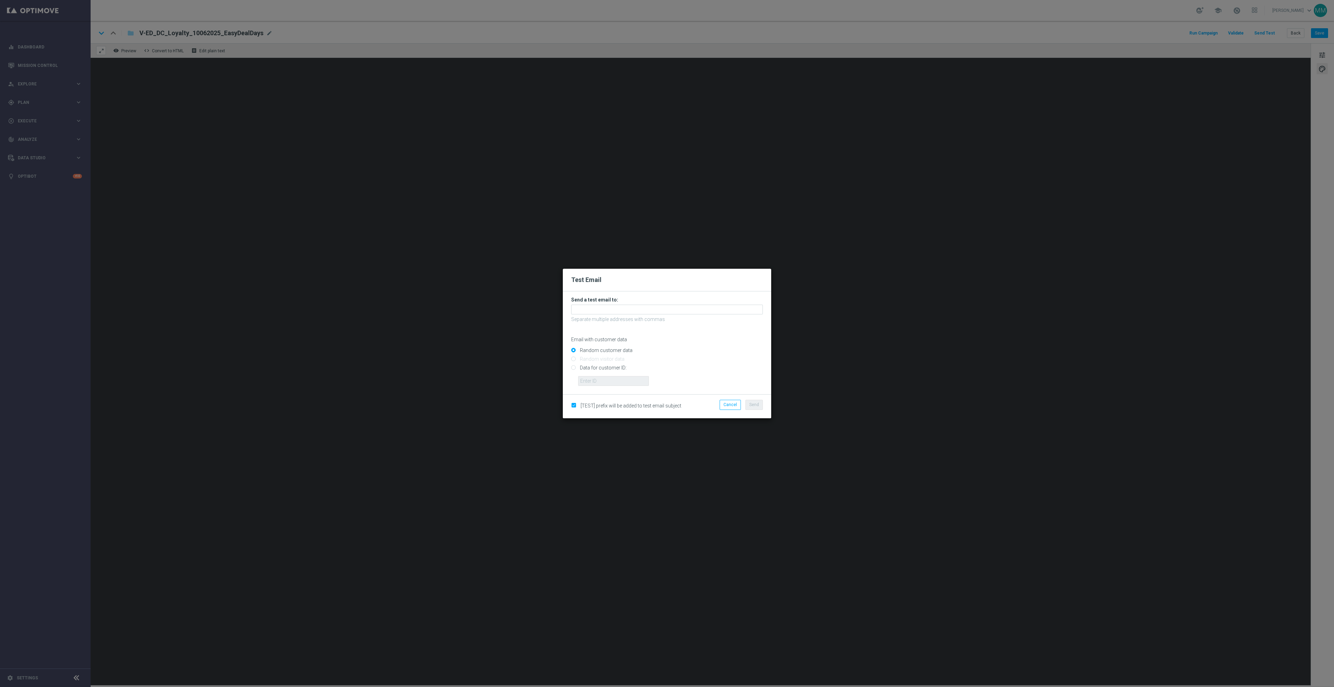
click at [615, 368] on input "Data for customer ID:" at bounding box center [667, 371] width 192 height 10
radio input "true"
click at [618, 378] on input "text" at bounding box center [613, 381] width 71 height 10
paste input "10049077256"
type input "10049077256"
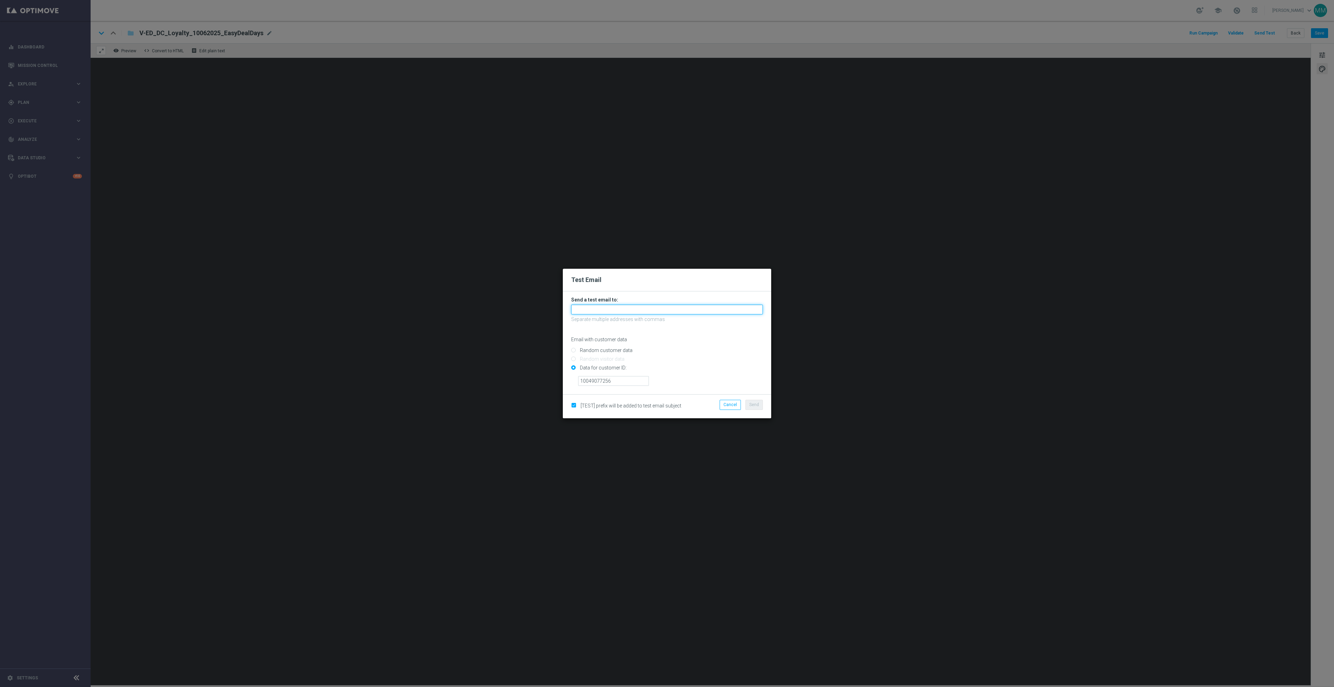
click at [603, 306] on input "text" at bounding box center [667, 310] width 192 height 10
paste input "staples.96a1-bjaee@litmusemail.com"
type input "staples.96a1-bjaee@litmusemail.com"
click at [752, 403] on span "Send" at bounding box center [754, 404] width 10 height 5
click at [752, 406] on span "Send" at bounding box center [754, 404] width 10 height 5
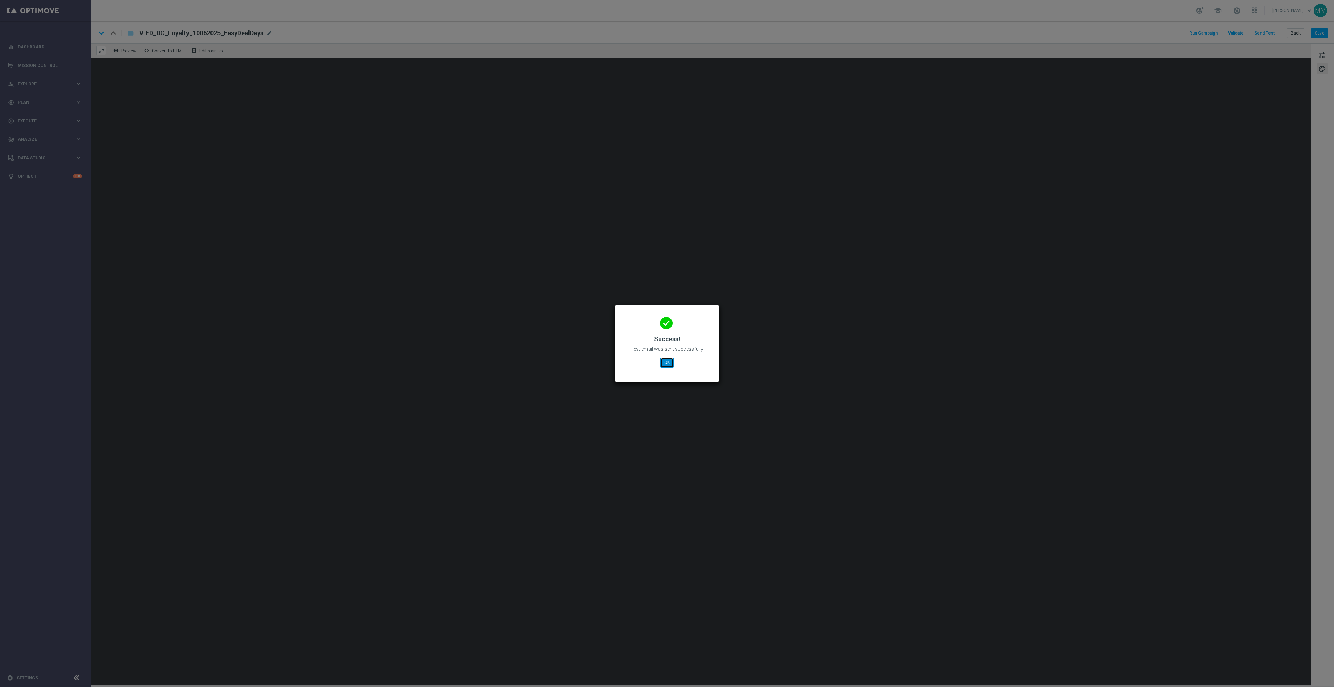
click at [671, 359] on button "OK" at bounding box center [666, 362] width 13 height 10
click at [667, 360] on button "OK" at bounding box center [666, 362] width 13 height 10
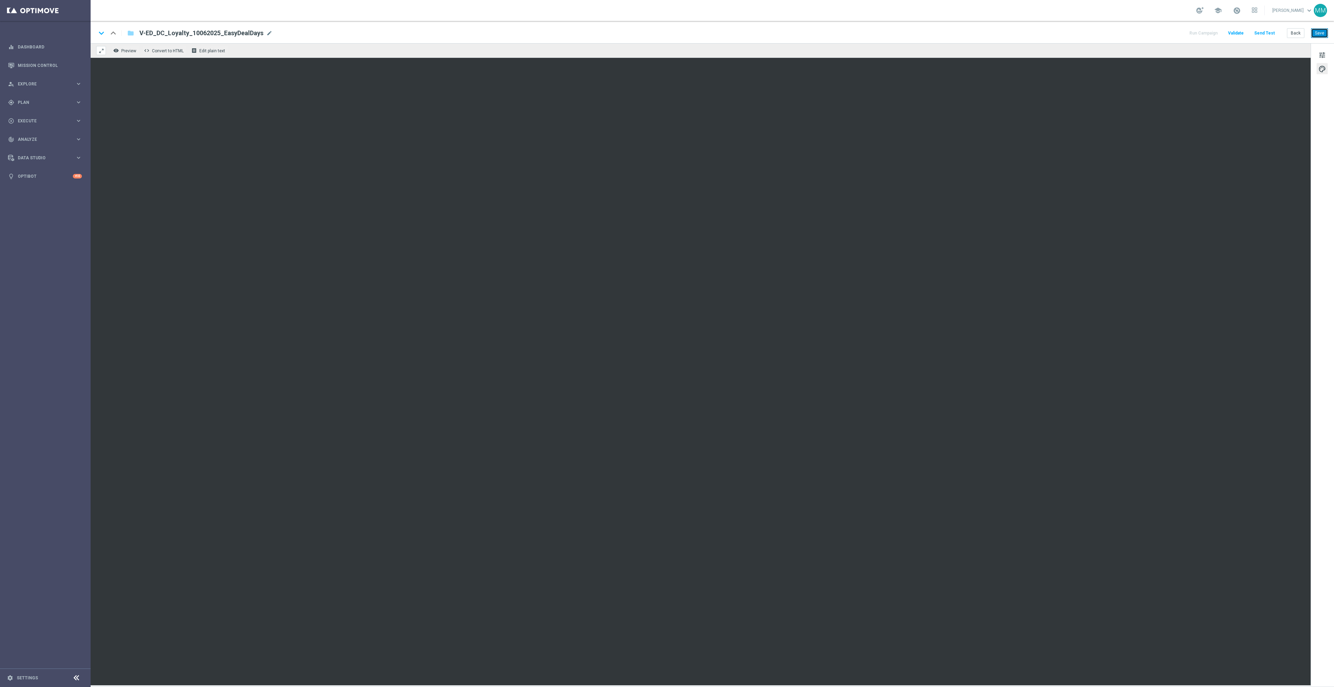
click at [1322, 33] on button "Save" at bounding box center [1319, 33] width 17 height 10
click at [1269, 34] on button "Send Test" at bounding box center [1264, 33] width 23 height 9
click at [1271, 32] on button "Send Test" at bounding box center [1264, 33] width 23 height 9
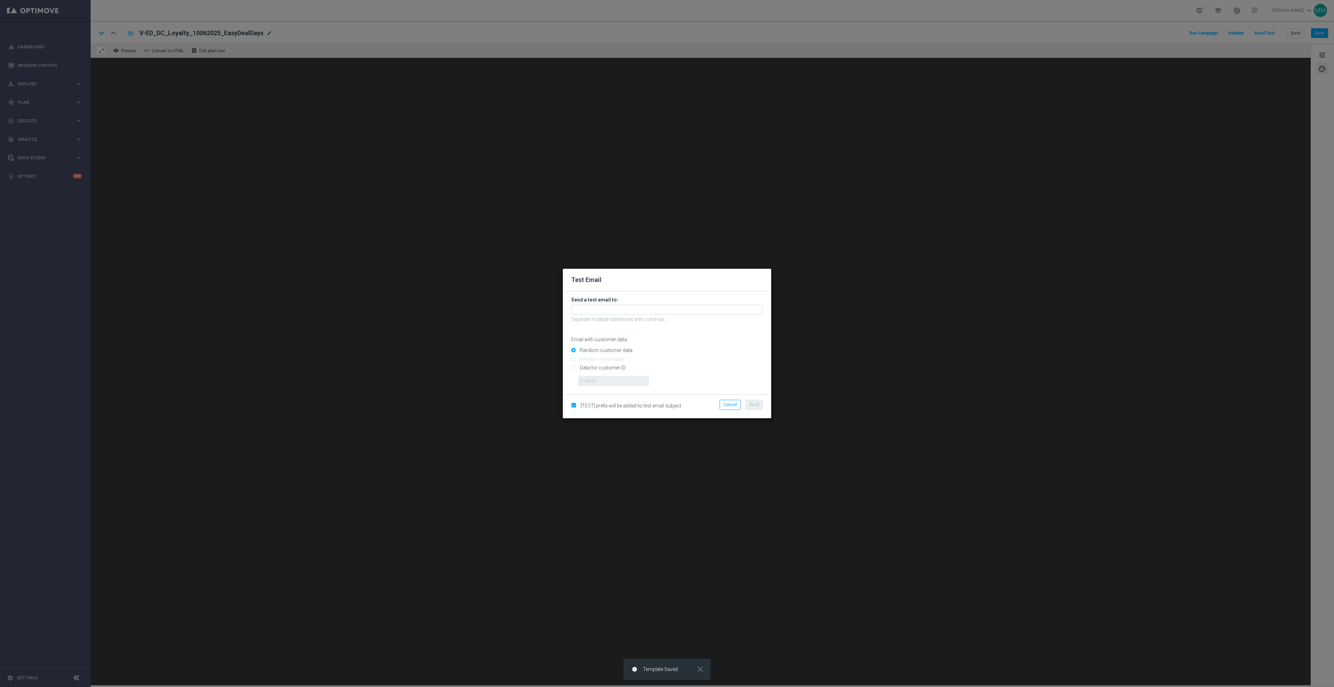
click at [615, 368] on input "Data for customer ID:" at bounding box center [667, 371] width 192 height 10
radio input "true"
click at [615, 377] on input "text" at bounding box center [613, 381] width 71 height 10
paste input "staples.96a1-bjaee@litmusemail.com"
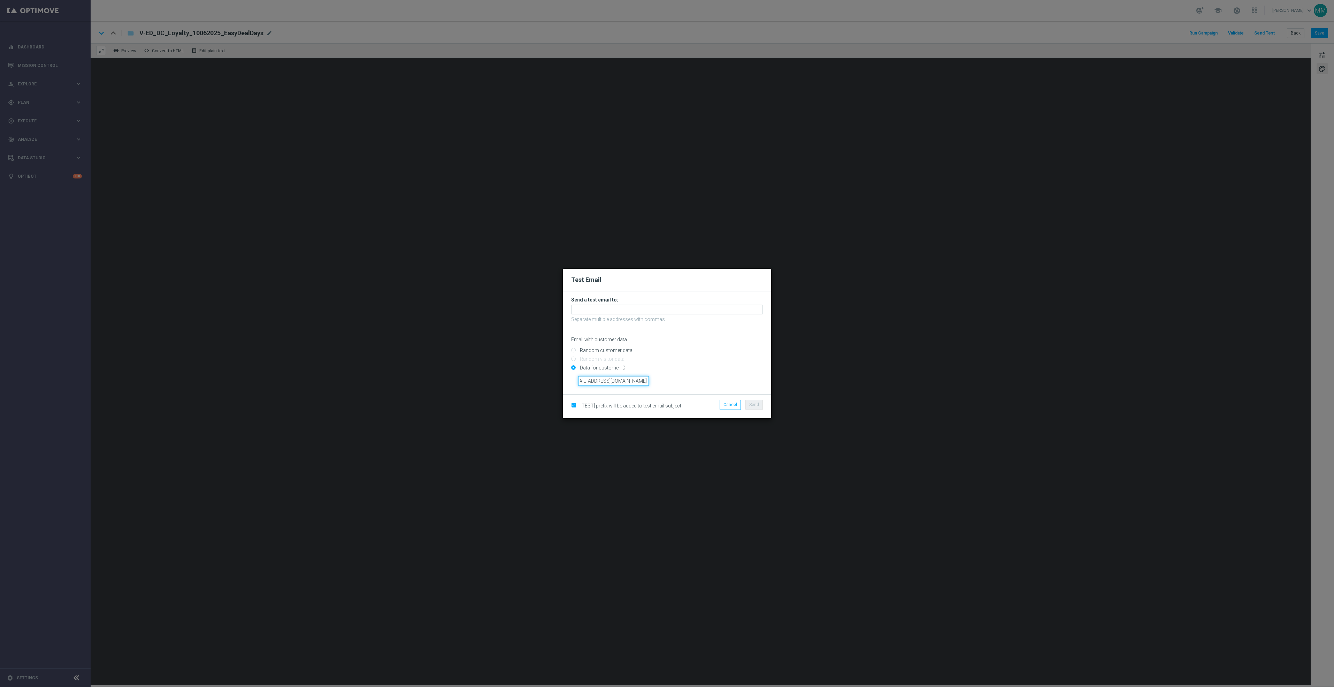
type input "staples.96a1-bjaee@litmusemail.com"
click at [641, 313] on input "text" at bounding box center [667, 310] width 192 height 10
paste input "staples.96a1-bjaee@litmusemail.com"
type input "staples.96a1-bjaee@litmusemail.com"
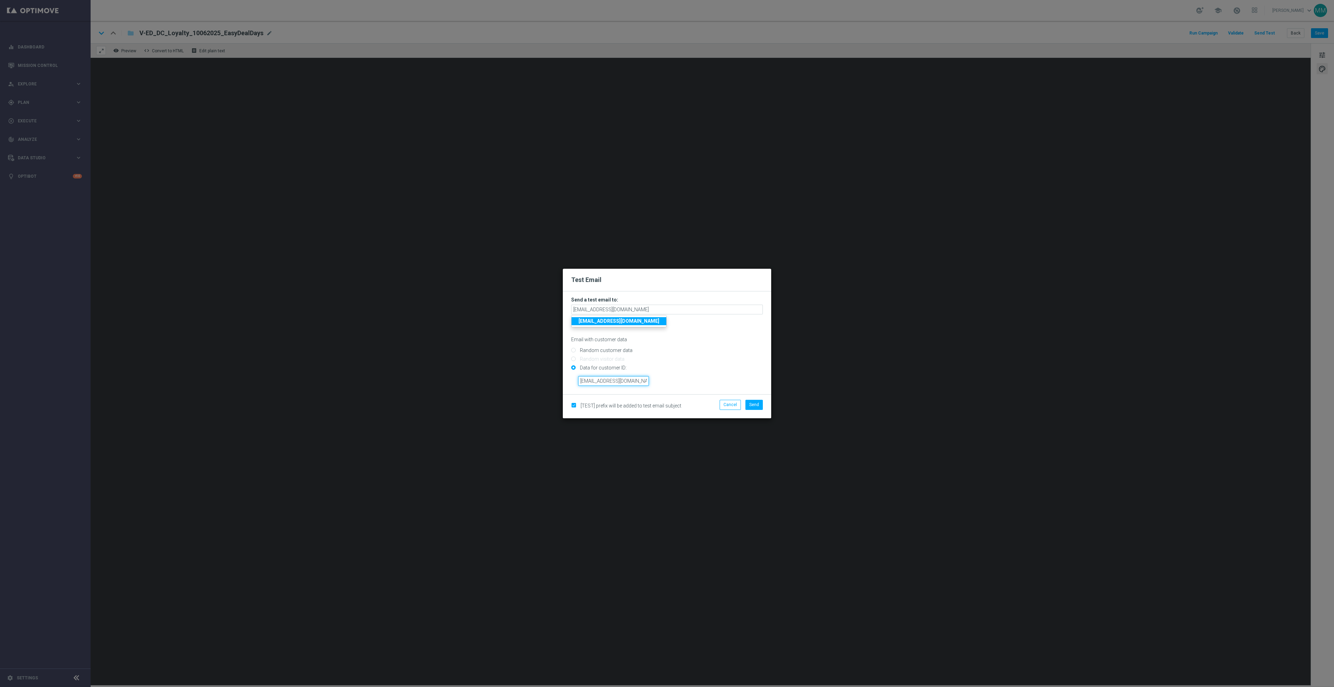
click at [626, 380] on input "staples.96a1-bjaee@litmusemail.com" at bounding box center [613, 381] width 71 height 10
paste input "10049077256"
type input "10049077256"
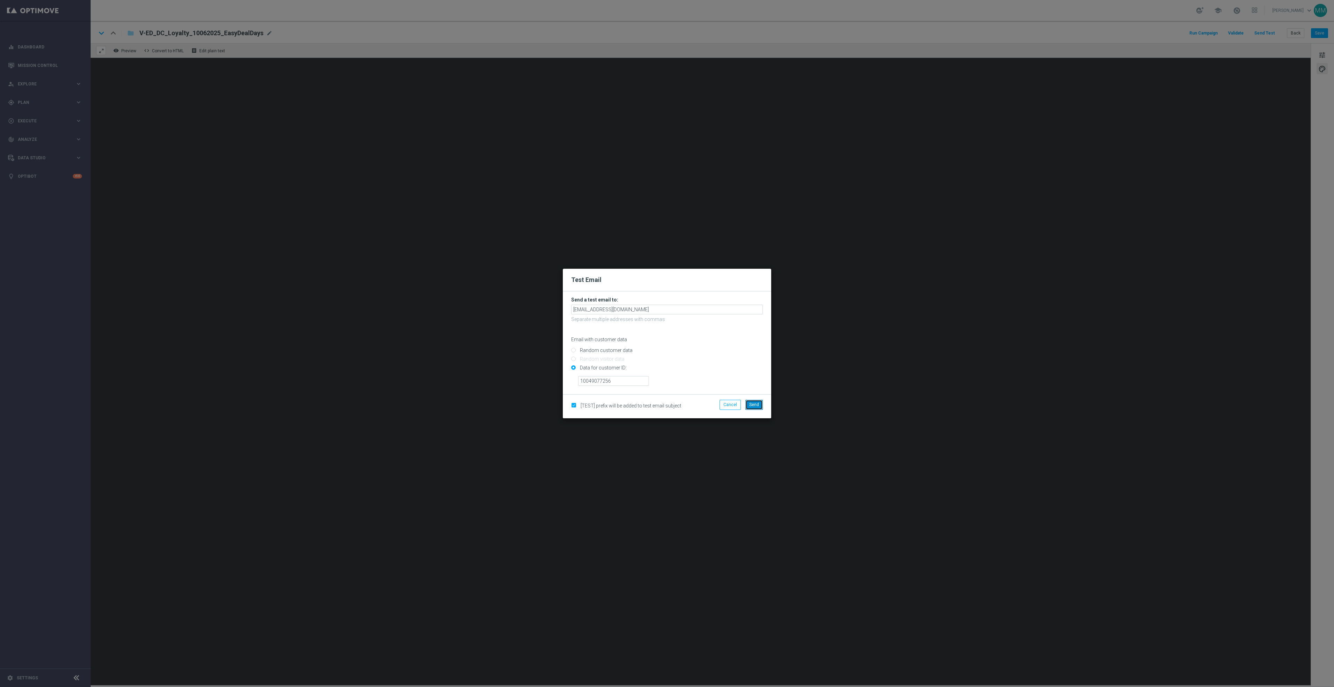
click at [757, 402] on span "Send" at bounding box center [754, 404] width 10 height 5
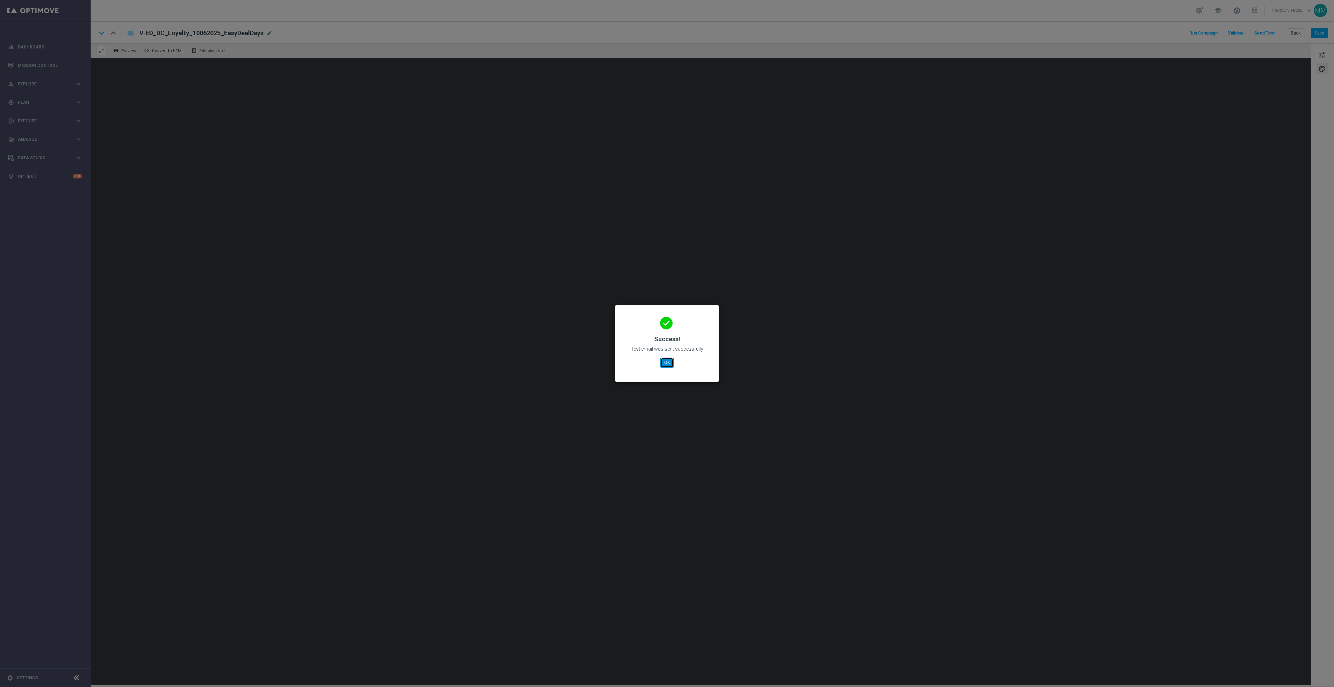
click at [666, 362] on button "OK" at bounding box center [666, 362] width 13 height 10
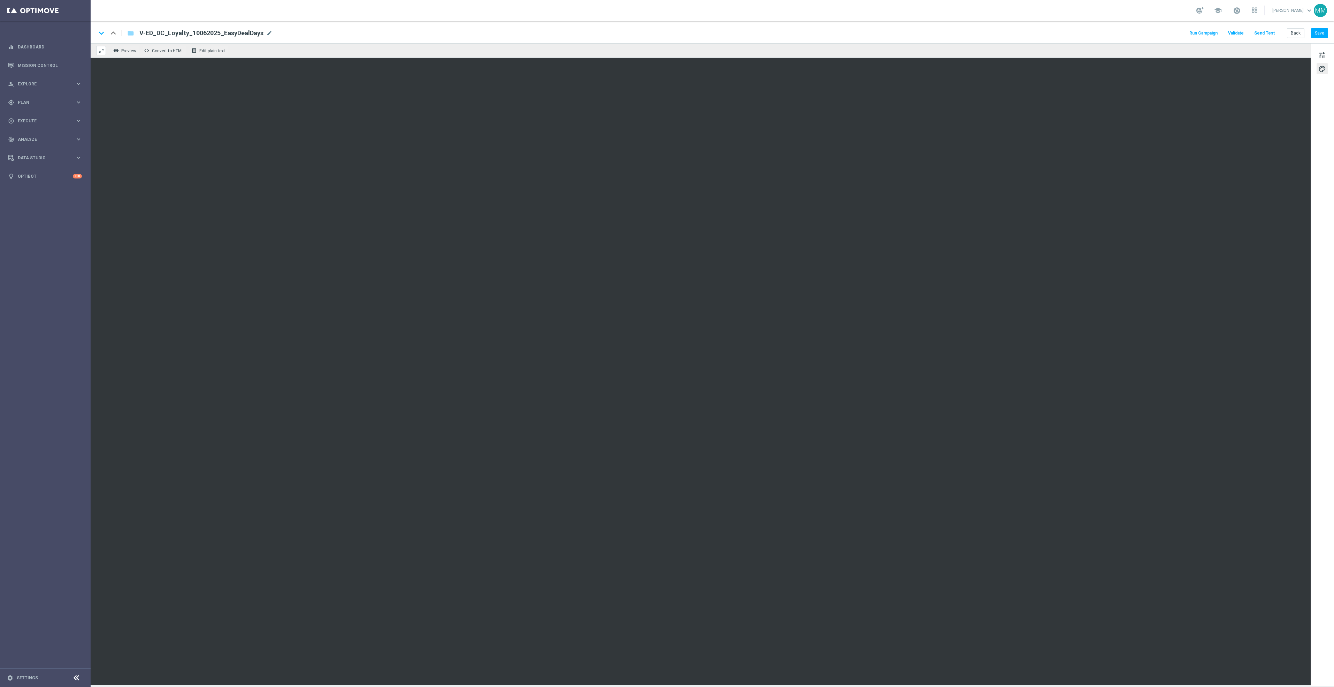
click at [1263, 33] on button "Send Test" at bounding box center [1264, 33] width 23 height 9
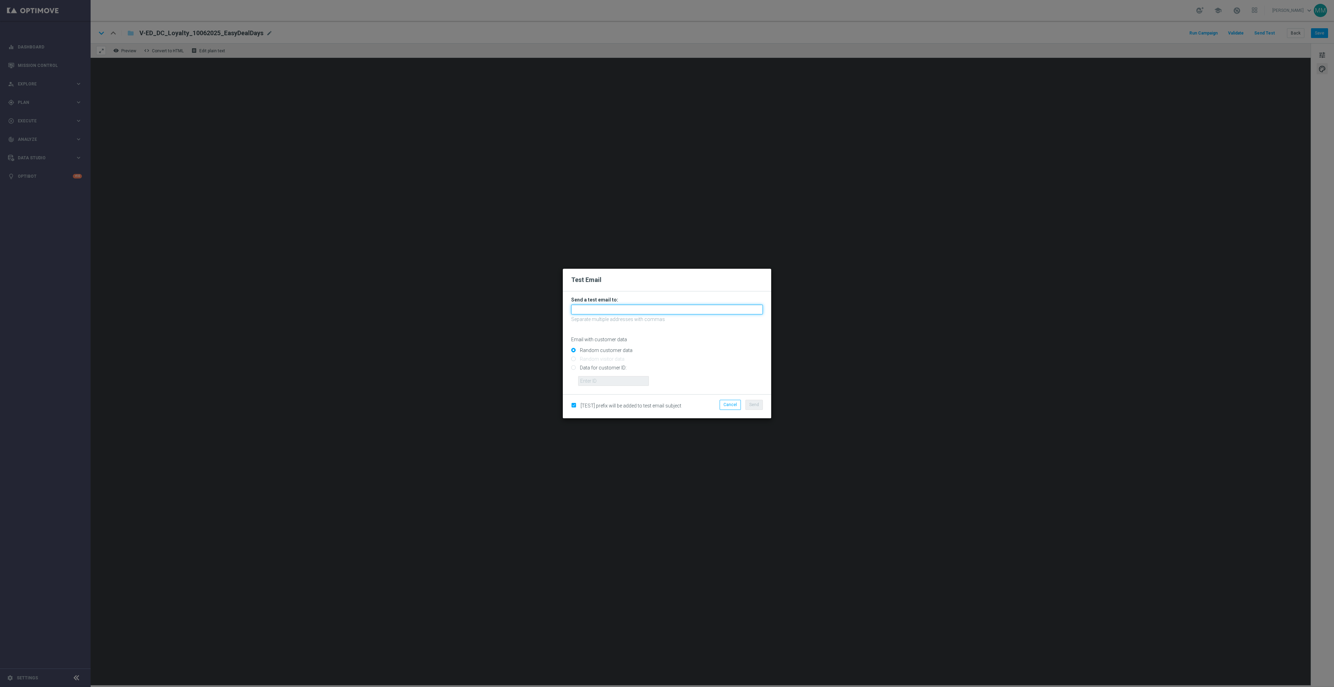
click at [728, 308] on input "text" at bounding box center [667, 310] width 192 height 10
paste input "staples.96a1-bj9bu@litmusemail.com"
type input "staples.96a1-bj9bu@litmusemail.com"
click at [756, 387] on form "Send a test email to: staples.96a1-bj9bu@litmusemail.com staples.96a1-bj9bu@lit…" at bounding box center [667, 342] width 208 height 103
click at [752, 405] on span "Send" at bounding box center [754, 404] width 10 height 5
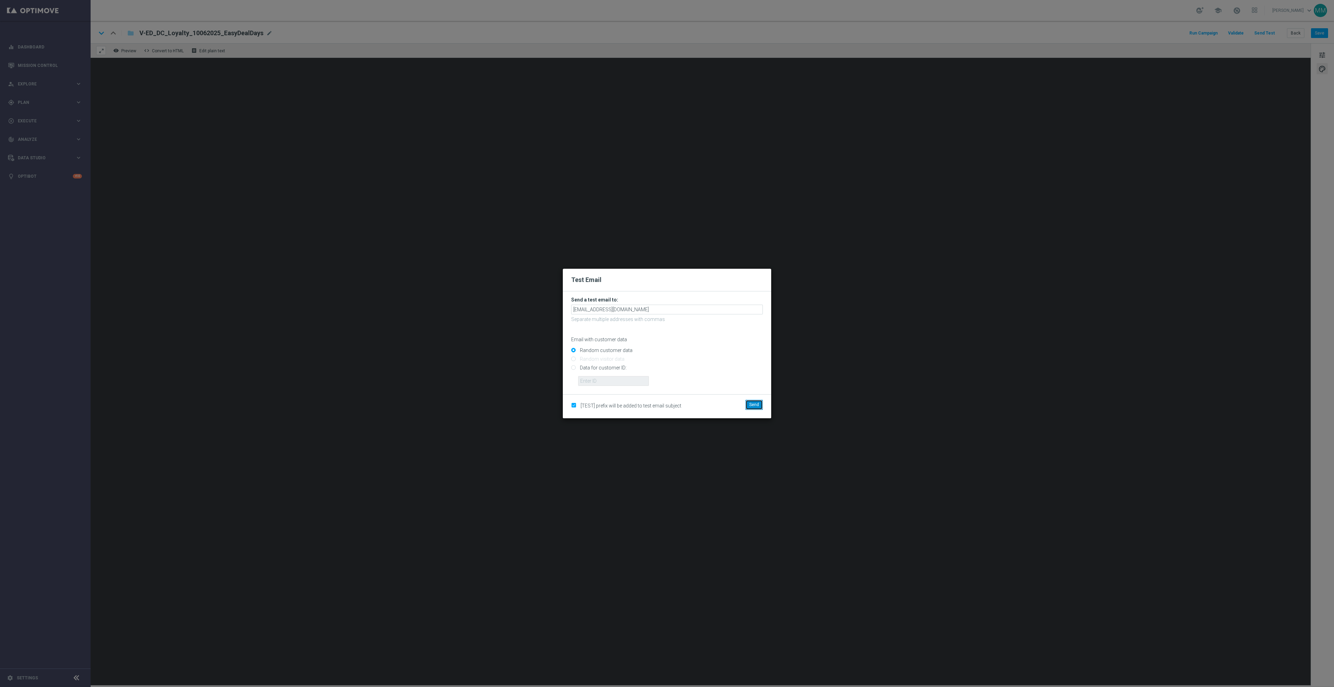
click at [752, 400] on button "Send" at bounding box center [753, 405] width 17 height 10
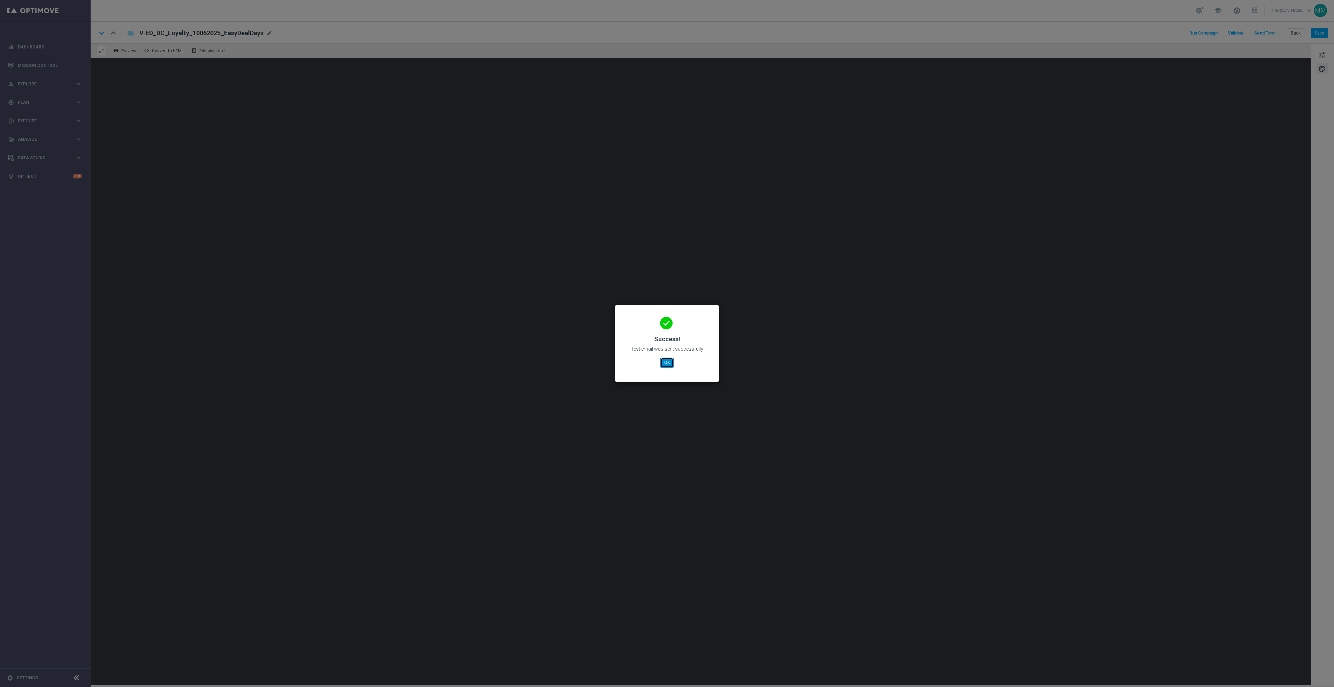
click at [666, 360] on button "OK" at bounding box center [666, 362] width 13 height 10
click at [666, 361] on button "OK" at bounding box center [666, 362] width 13 height 10
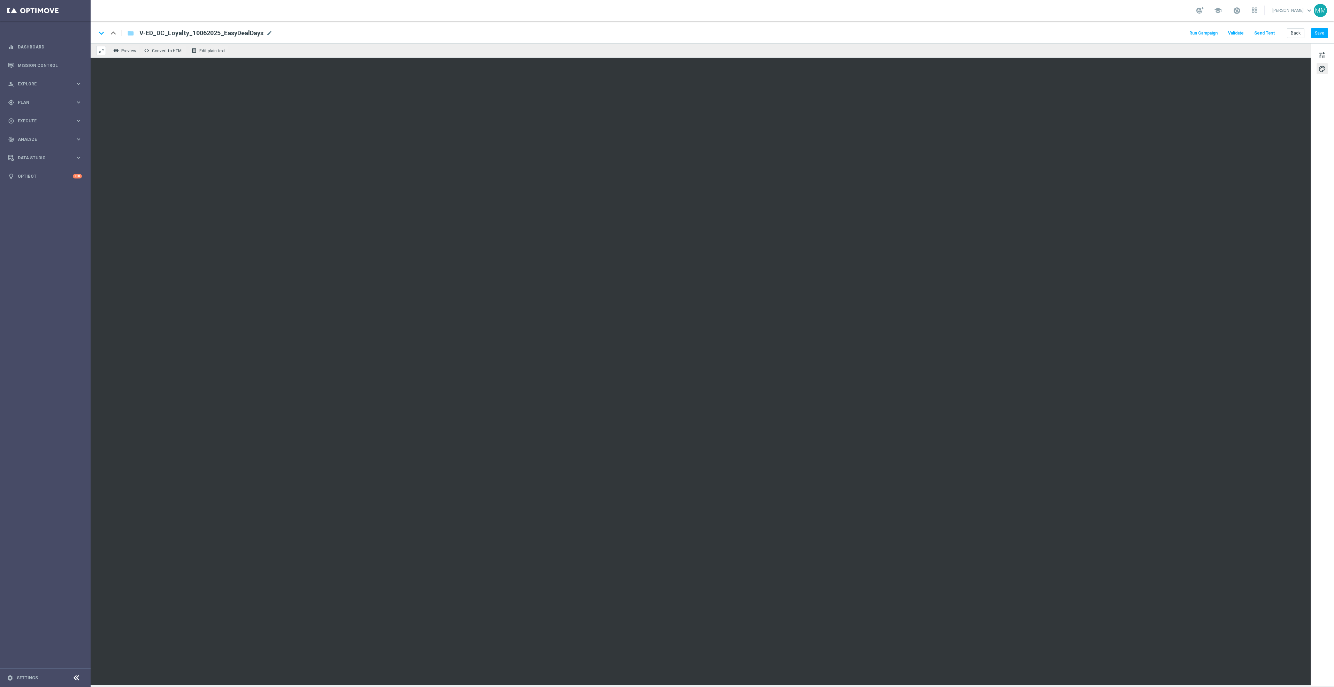
click at [1267, 36] on button "Send Test" at bounding box center [1264, 33] width 23 height 9
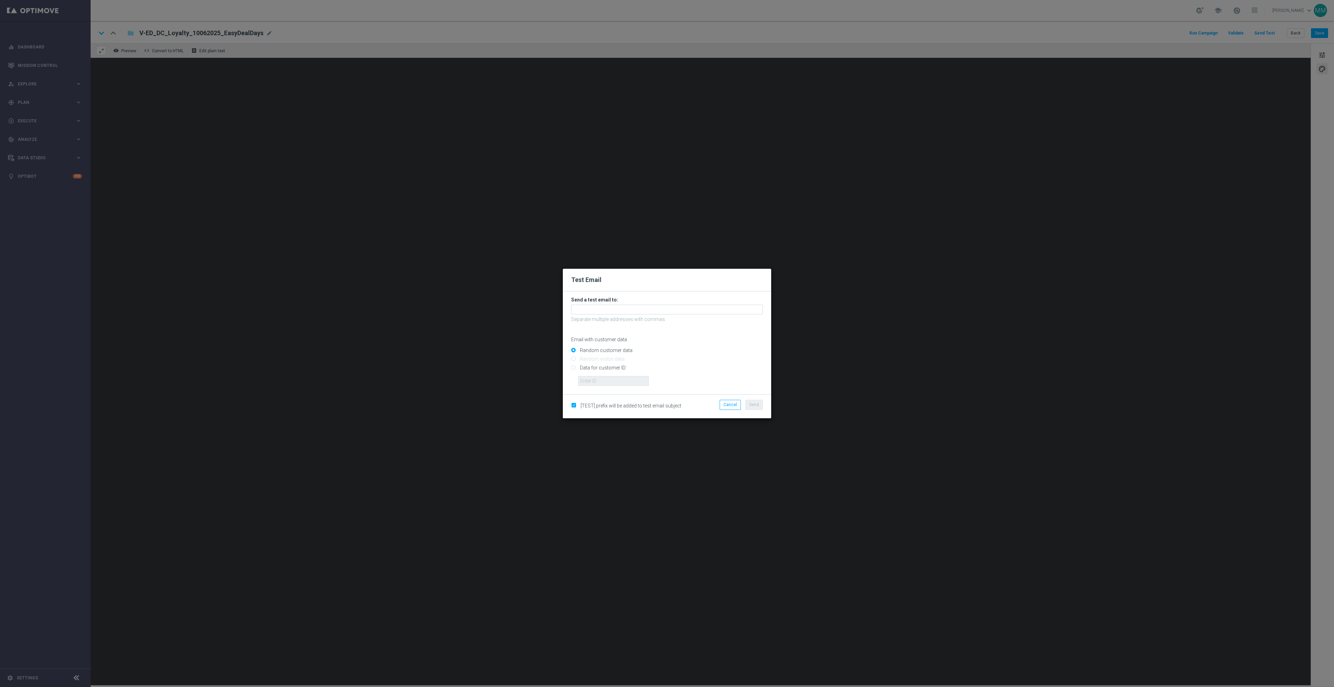
click at [608, 367] on input "Data for customer ID:" at bounding box center [667, 371] width 192 height 10
radio input "true"
click at [603, 379] on input "text" at bounding box center [613, 381] width 71 height 10
paste input "10002564155"
type input "10002564155"
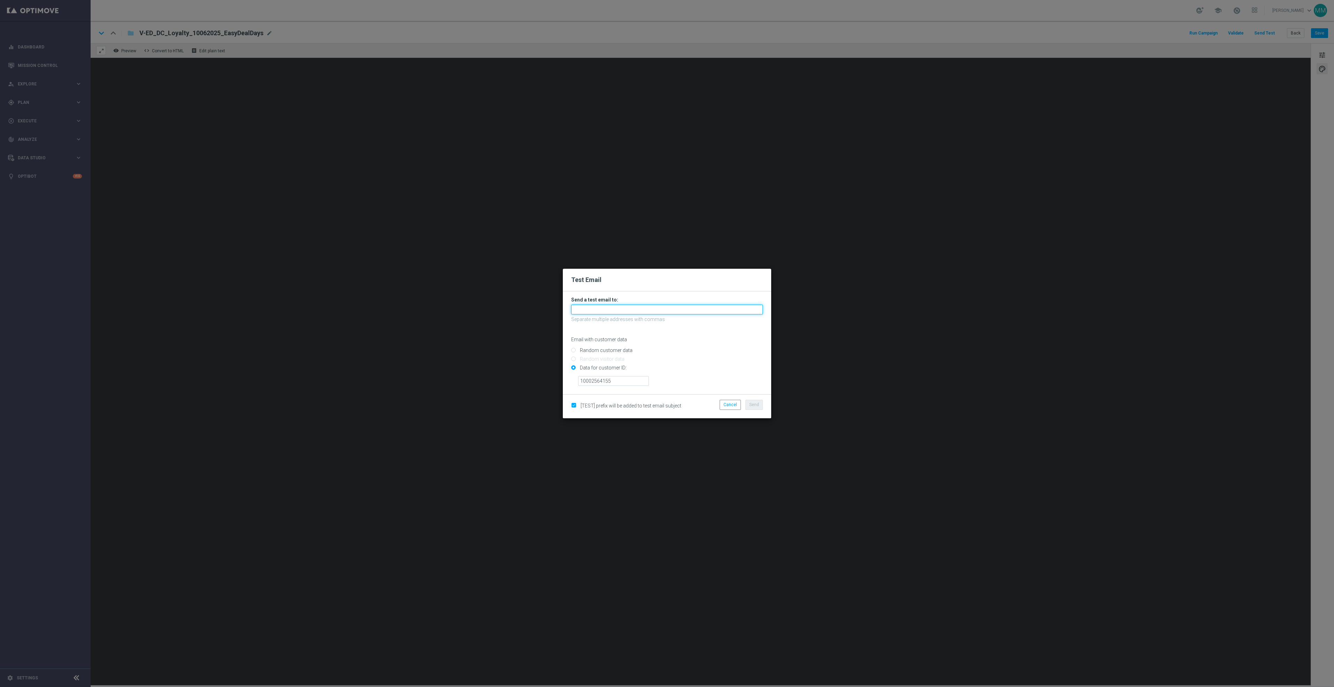
click at [644, 307] on input "text" at bounding box center [667, 310] width 192 height 10
paste input "staples.96a1-bj9bu@litmusemail.com"
type input "staples.96a1-bj9bu@litmusemail.com"
click at [749, 401] on button "Send" at bounding box center [753, 405] width 17 height 10
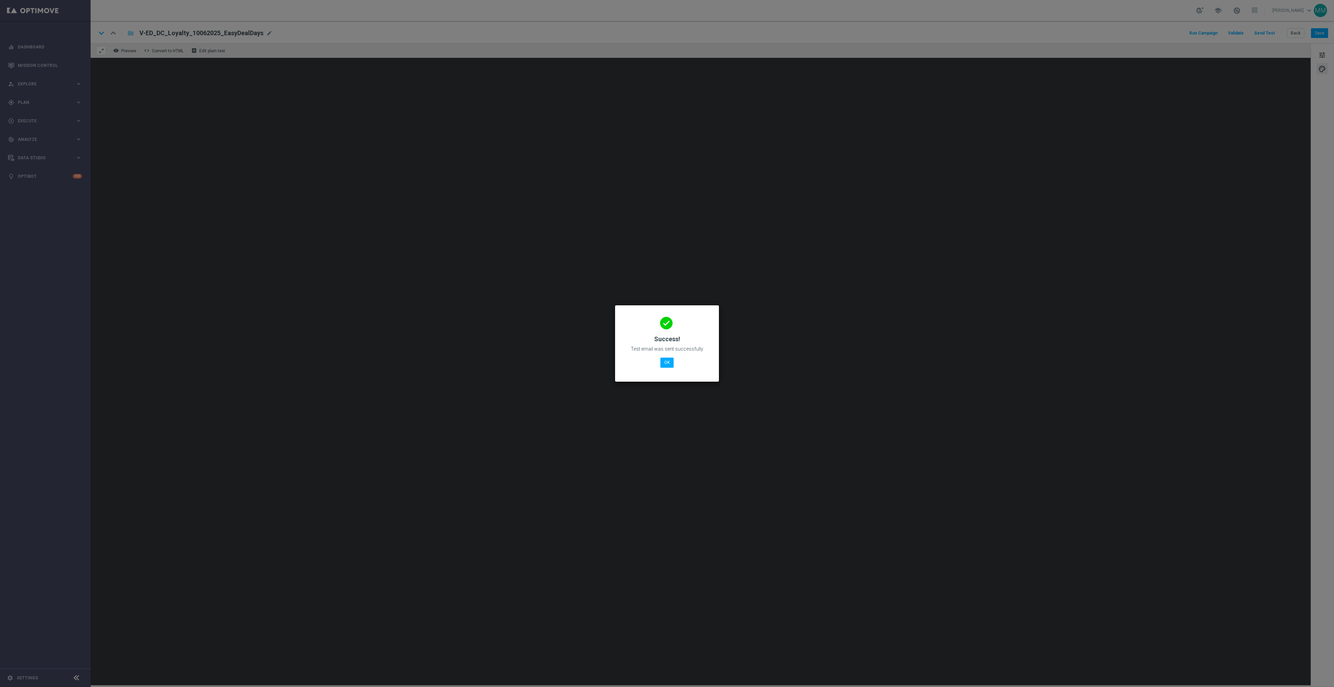
click at [658, 362] on div "done Success! Test email was sent successfully OK" at bounding box center [666, 342] width 87 height 61
click at [666, 360] on button "OK" at bounding box center [666, 362] width 13 height 10
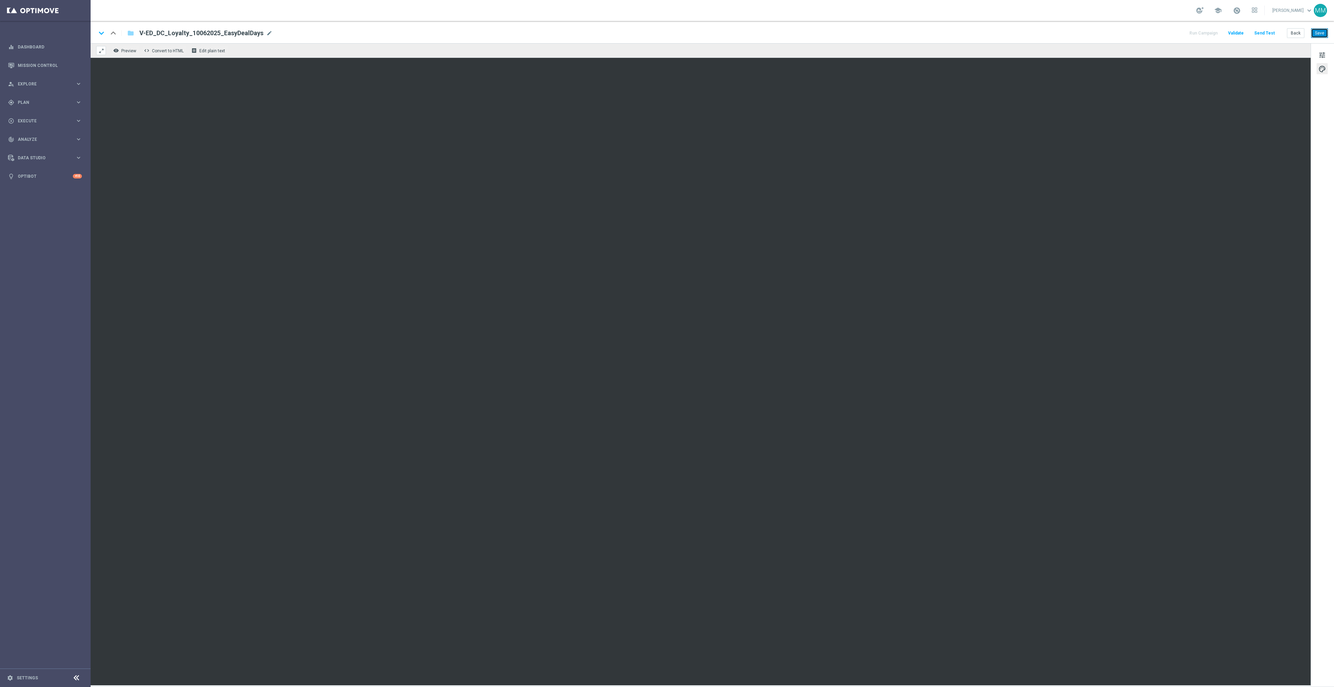
click at [1323, 33] on button "Save" at bounding box center [1319, 33] width 17 height 10
click at [1268, 34] on button "Send Test" at bounding box center [1264, 33] width 23 height 9
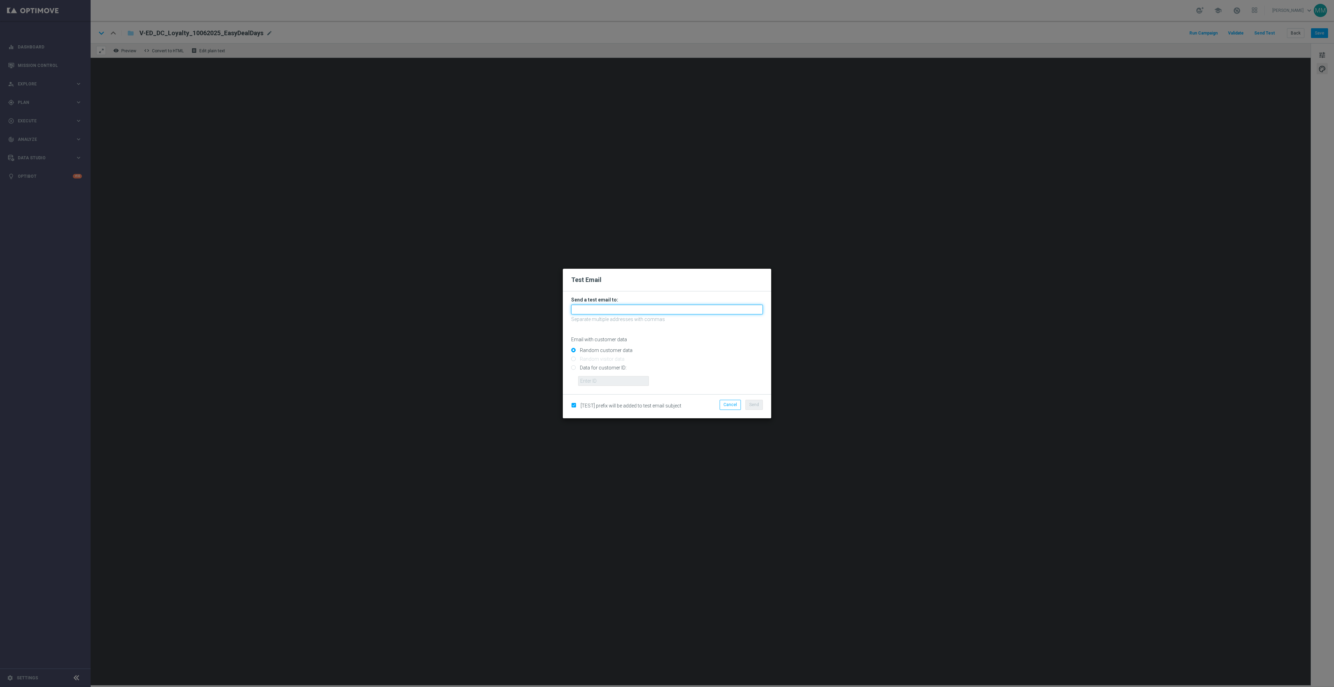
click at [690, 309] on input "text" at bounding box center [667, 310] width 192 height 10
paste input "staples.96a1-bjaee@litmusemail.com"
type input "staples.96a1-bjaee@litmusemail.com"
drag, startPoint x: 614, startPoint y: 368, endPoint x: 621, endPoint y: 378, distance: 12.1
click at [614, 368] on input "Data for customer ID:" at bounding box center [667, 371] width 192 height 10
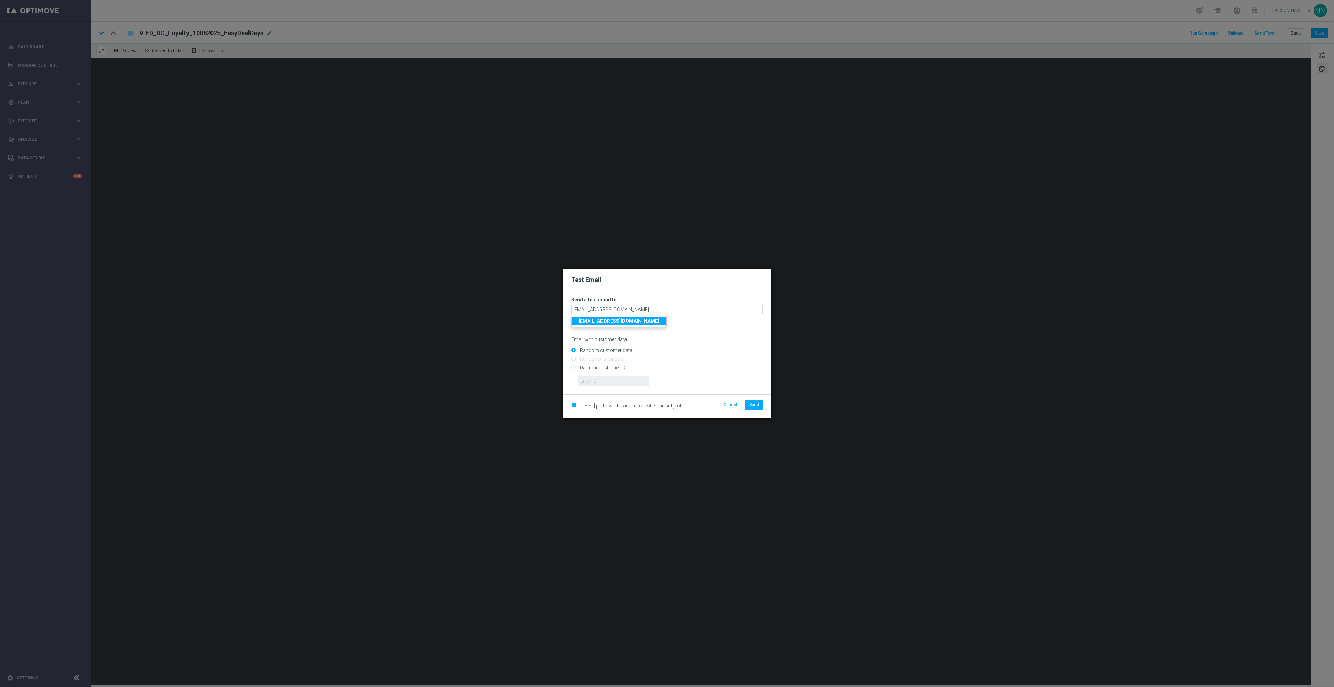
radio input "true"
click at [621, 379] on input "text" at bounding box center [613, 381] width 71 height 10
paste input "10049077256"
type input "10049077256"
click at [751, 403] on span "Send" at bounding box center [754, 404] width 10 height 5
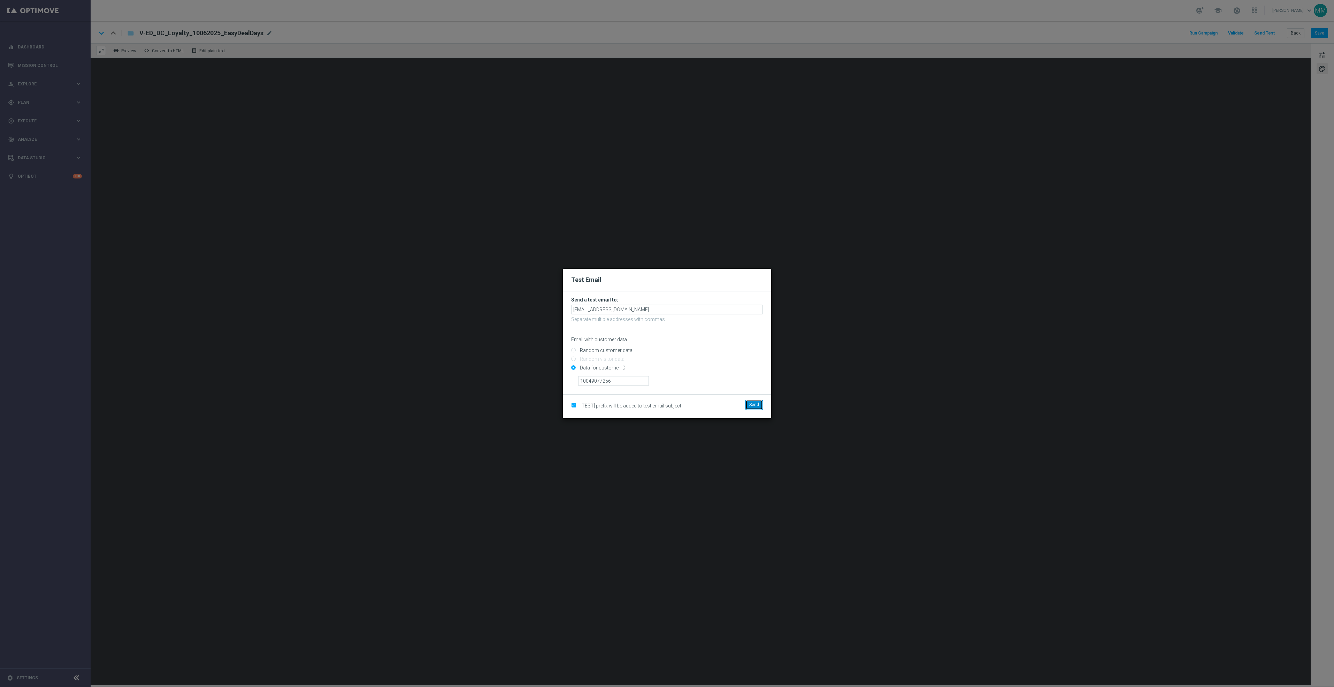
click at [755, 401] on button "Send" at bounding box center [753, 405] width 17 height 10
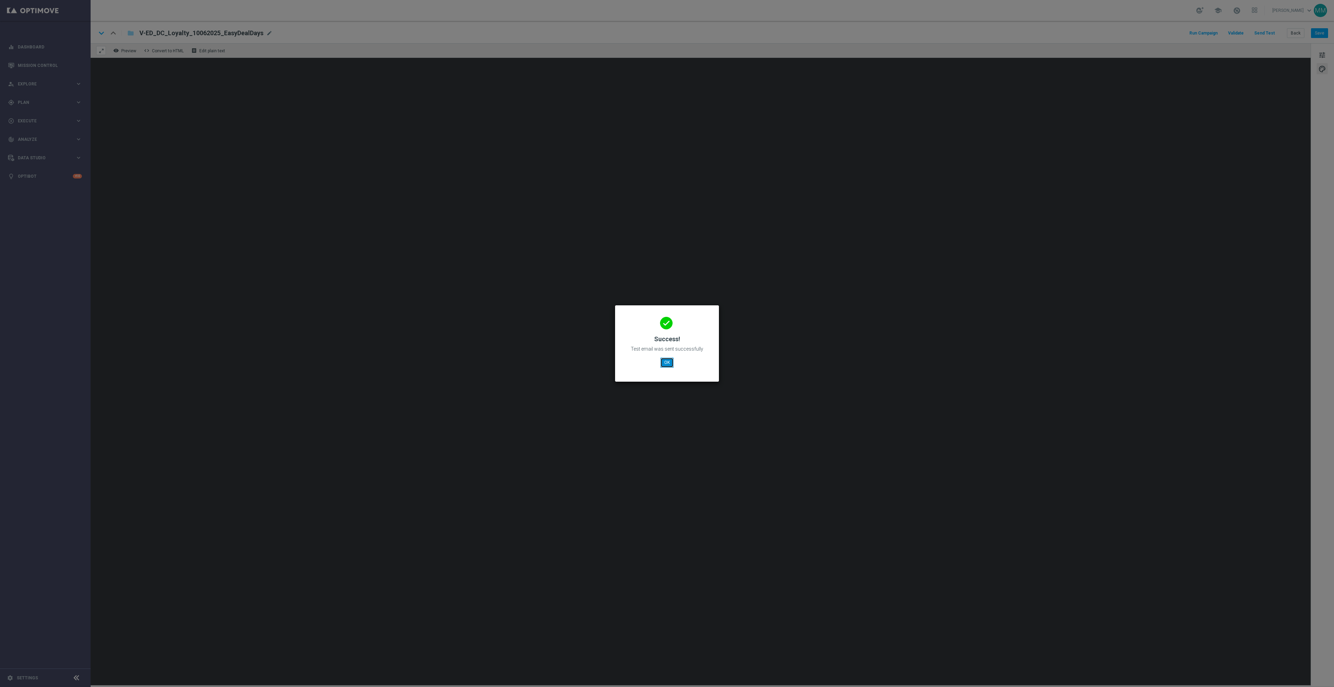
click at [666, 363] on button "OK" at bounding box center [666, 362] width 13 height 10
click at [661, 360] on button "OK" at bounding box center [666, 362] width 13 height 10
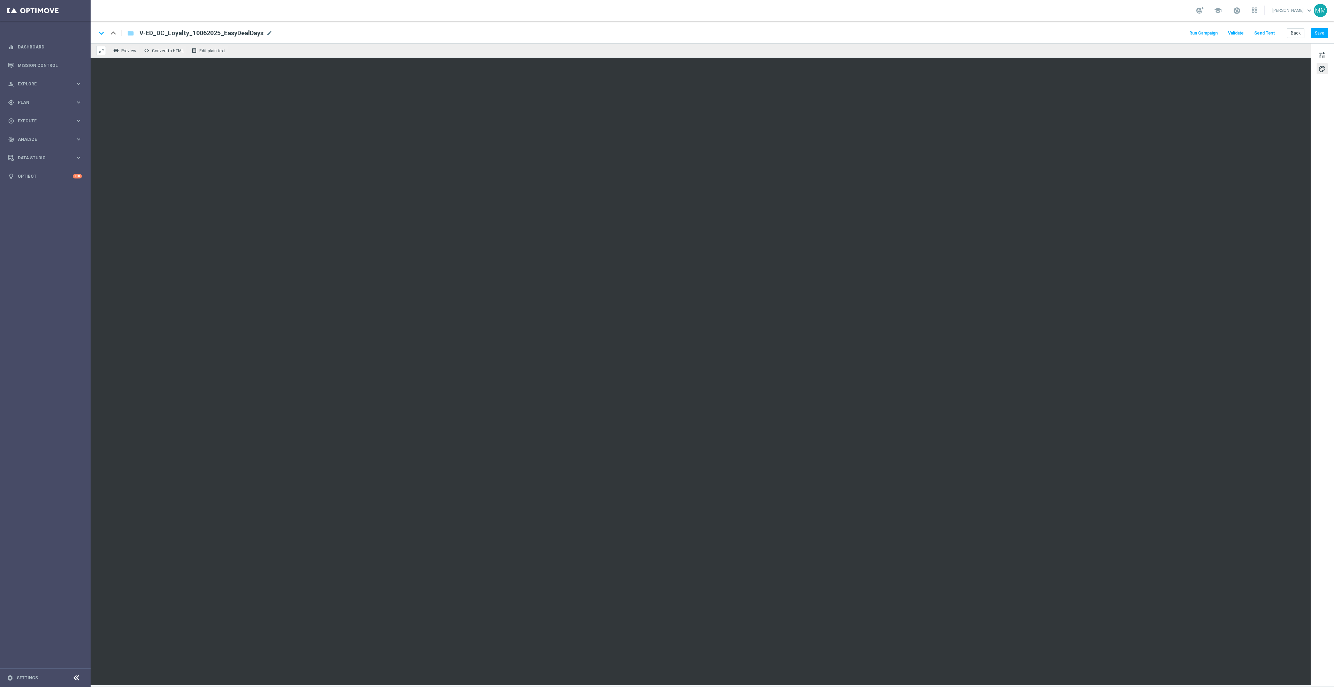
click at [1259, 31] on button "Send Test" at bounding box center [1264, 33] width 23 height 9
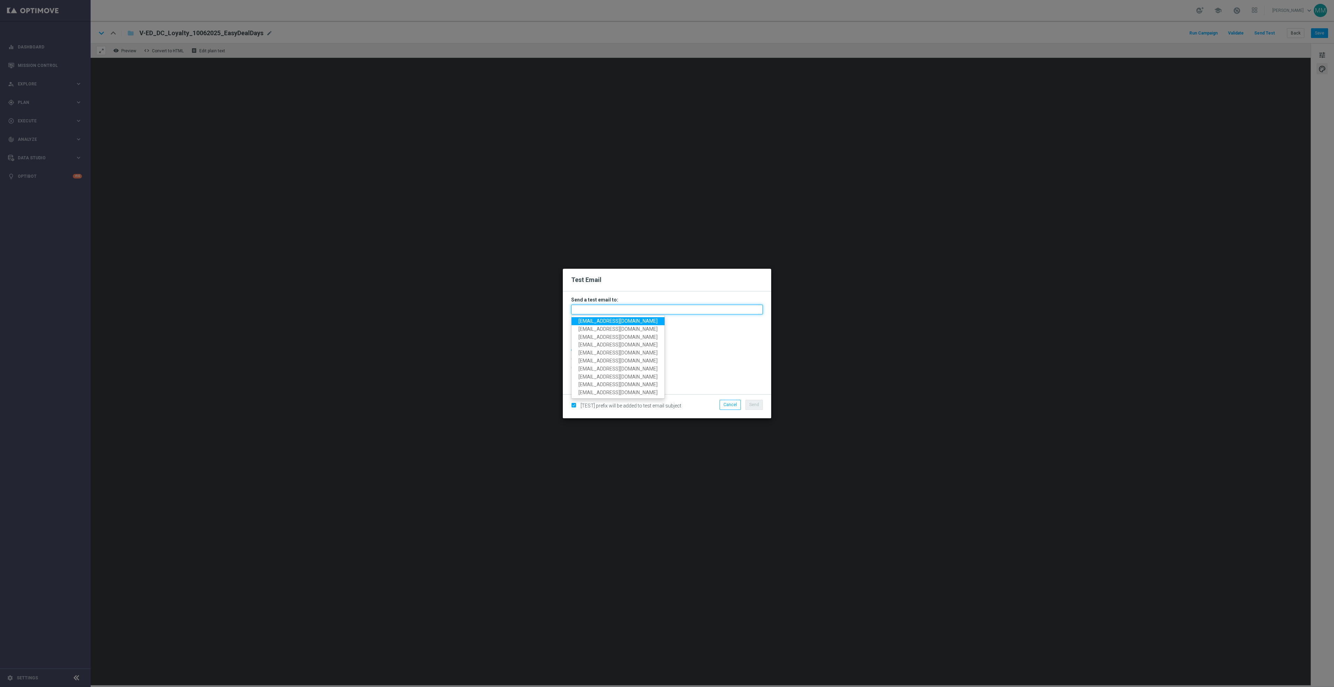
click at [666, 306] on input "text" at bounding box center [667, 310] width 192 height 10
paste input "staples.96a1-bj9bu@litmusemail.com"
type input "staples.96a1-bj9bu@litmusemail.com"
click at [751, 404] on span "Send" at bounding box center [754, 404] width 10 height 5
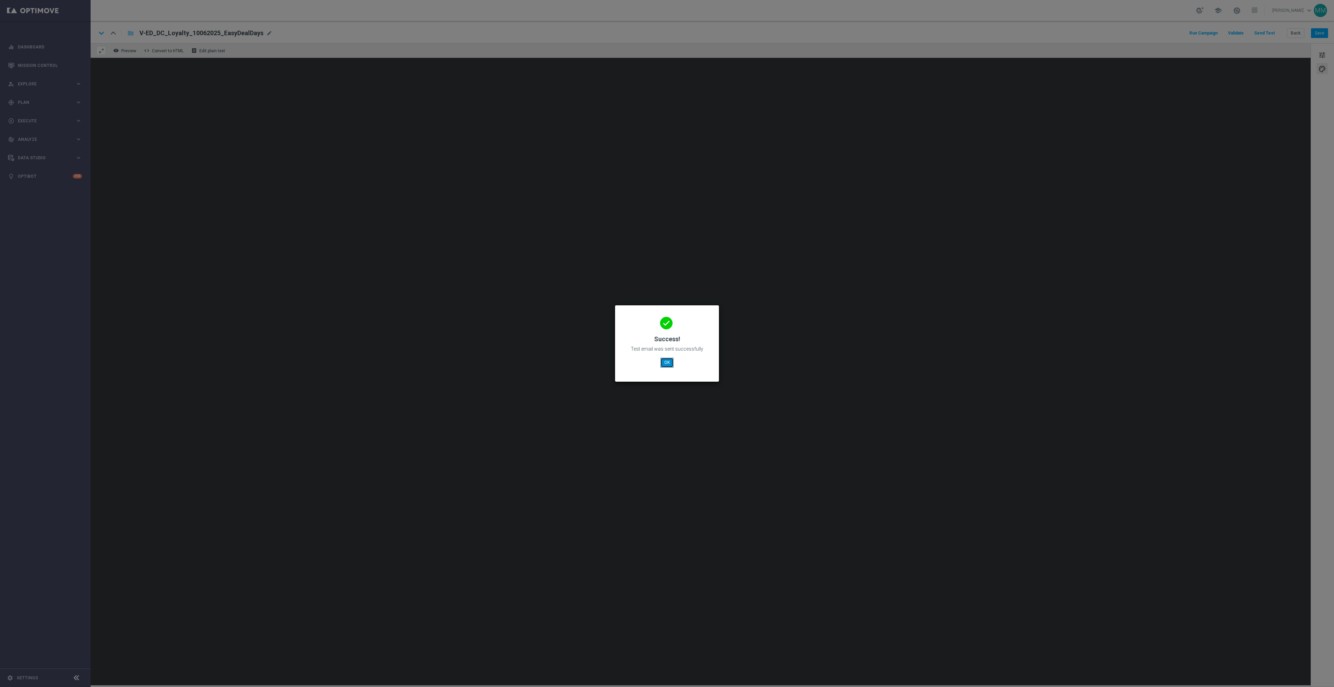
click at [662, 362] on button "OK" at bounding box center [666, 362] width 13 height 10
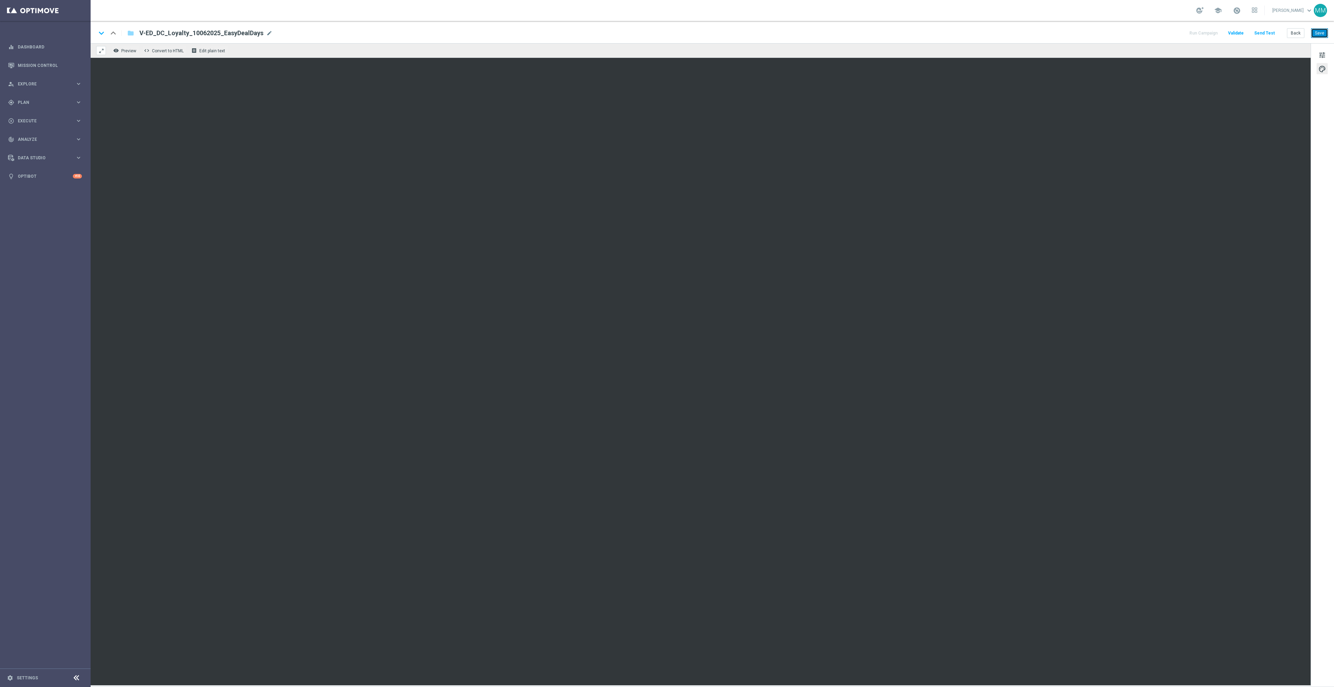
click at [1324, 32] on button "Save" at bounding box center [1319, 33] width 17 height 10
click at [1265, 32] on button "Send Test" at bounding box center [1264, 33] width 23 height 9
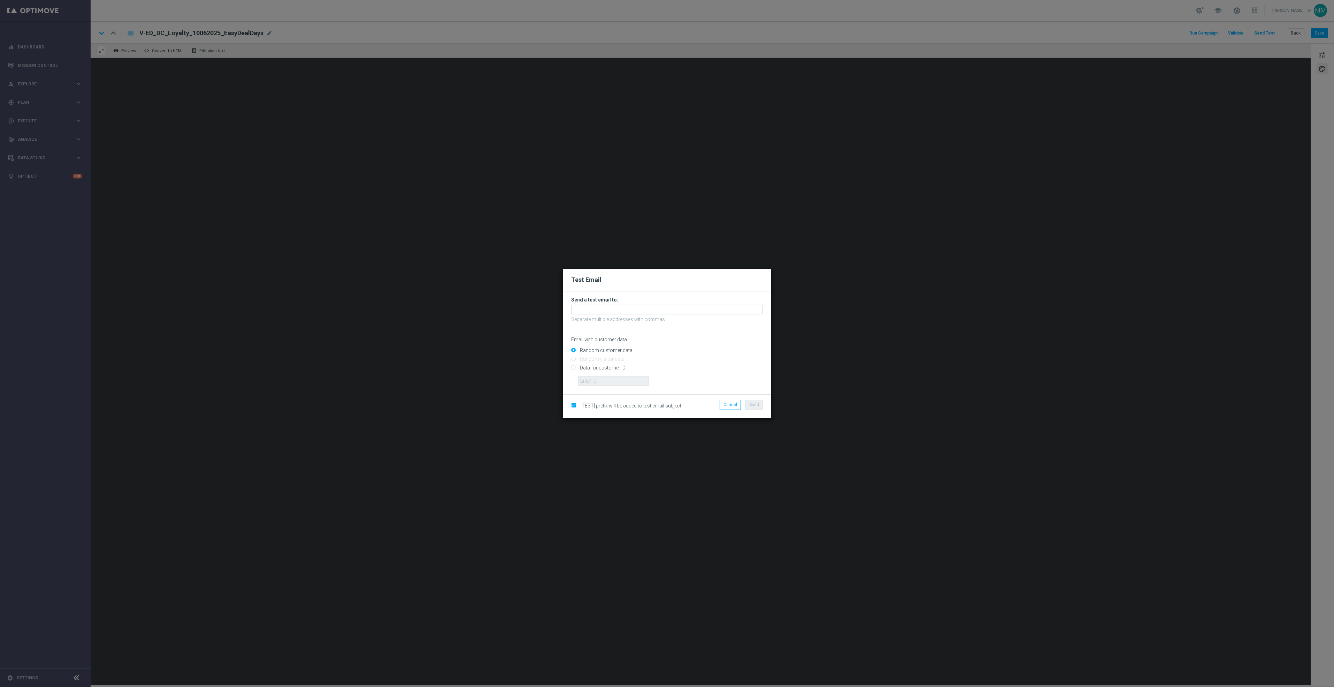
click at [614, 366] on input "Data for customer ID:" at bounding box center [667, 371] width 192 height 10
radio input "true"
click at [614, 378] on input "text" at bounding box center [613, 381] width 71 height 10
paste input "10049077256"
type input "10049077256"
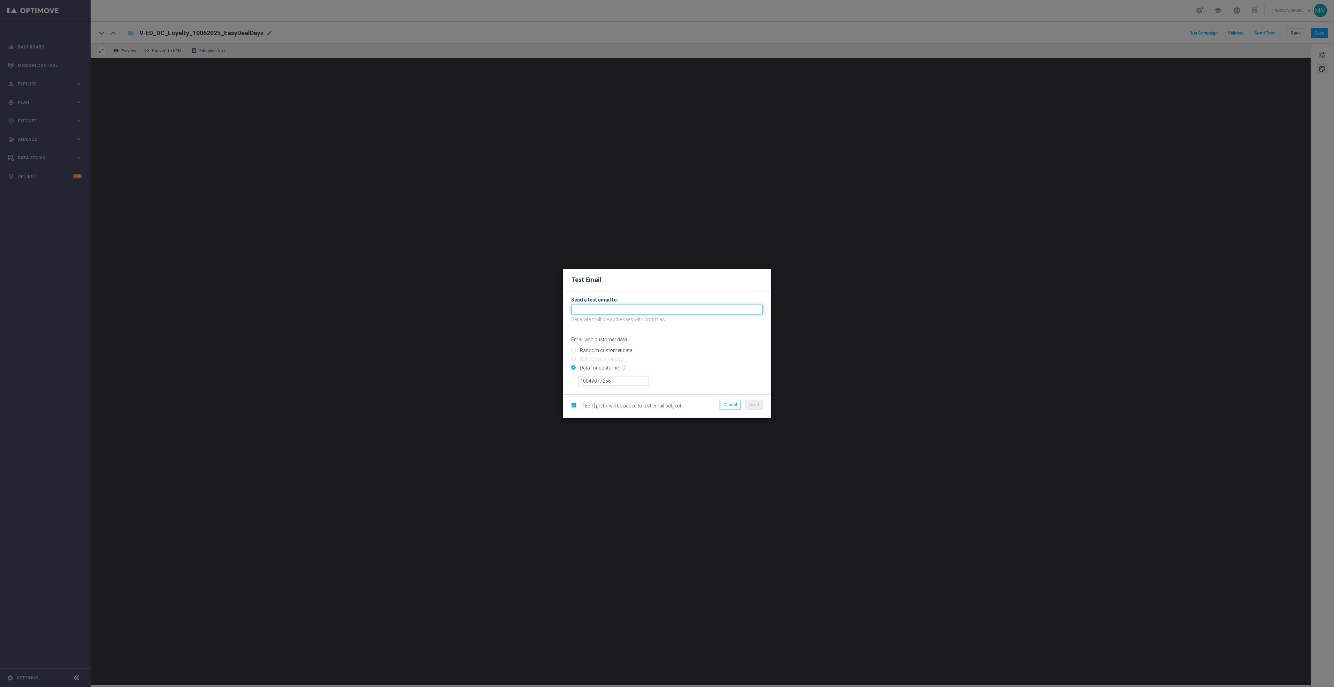
click at [666, 311] on input "text" at bounding box center [667, 310] width 192 height 10
paste input "staples.96a1-bjaee@litmusemail.com"
type input "staples.96a1-bjaee@litmusemail.com"
click at [759, 403] on button "Send" at bounding box center [753, 405] width 17 height 10
click at [754, 405] on span "Send" at bounding box center [754, 404] width 10 height 5
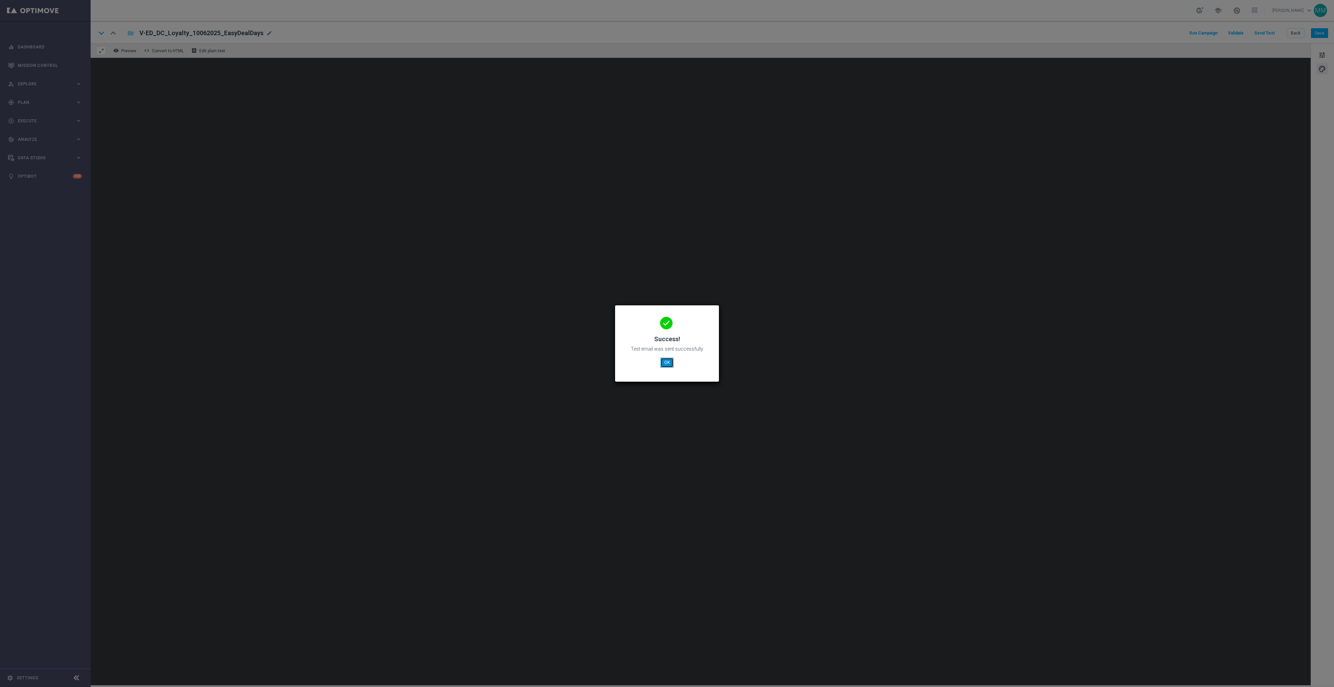
click at [665, 362] on button "OK" at bounding box center [666, 362] width 13 height 10
click at [668, 364] on button "OK" at bounding box center [666, 362] width 13 height 10
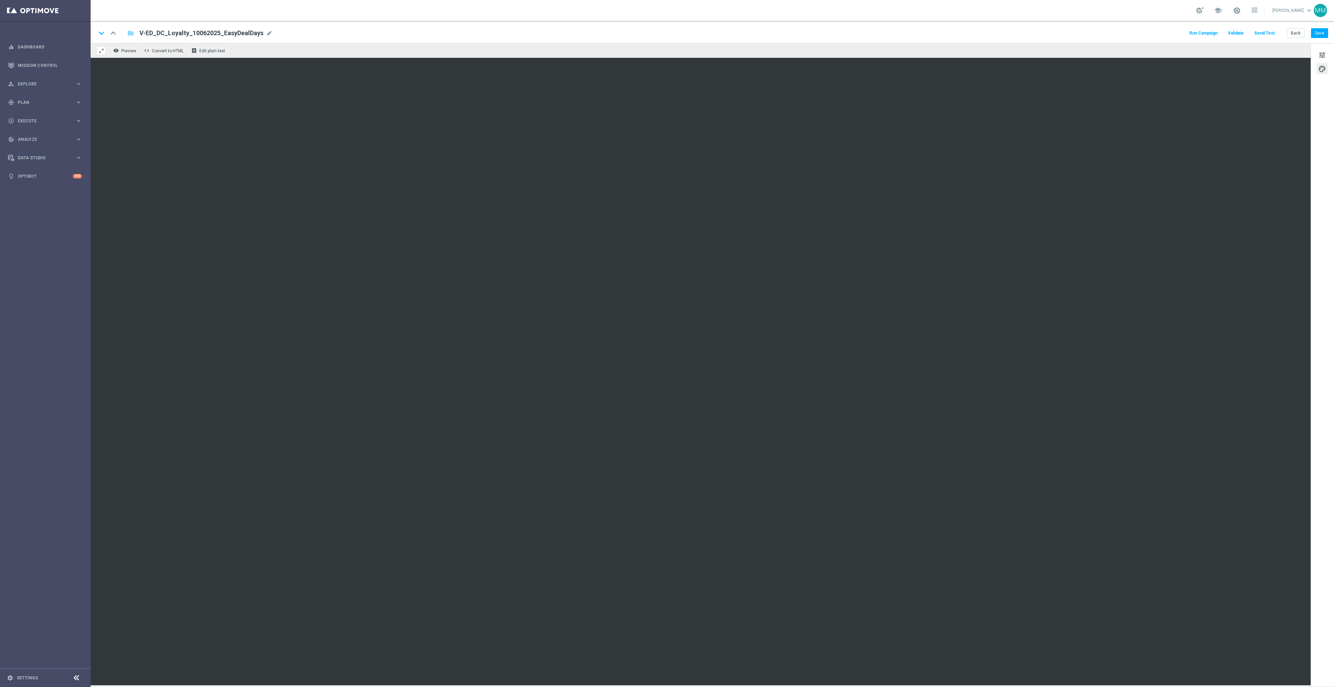
click at [1266, 33] on button "Send Test" at bounding box center [1264, 33] width 23 height 9
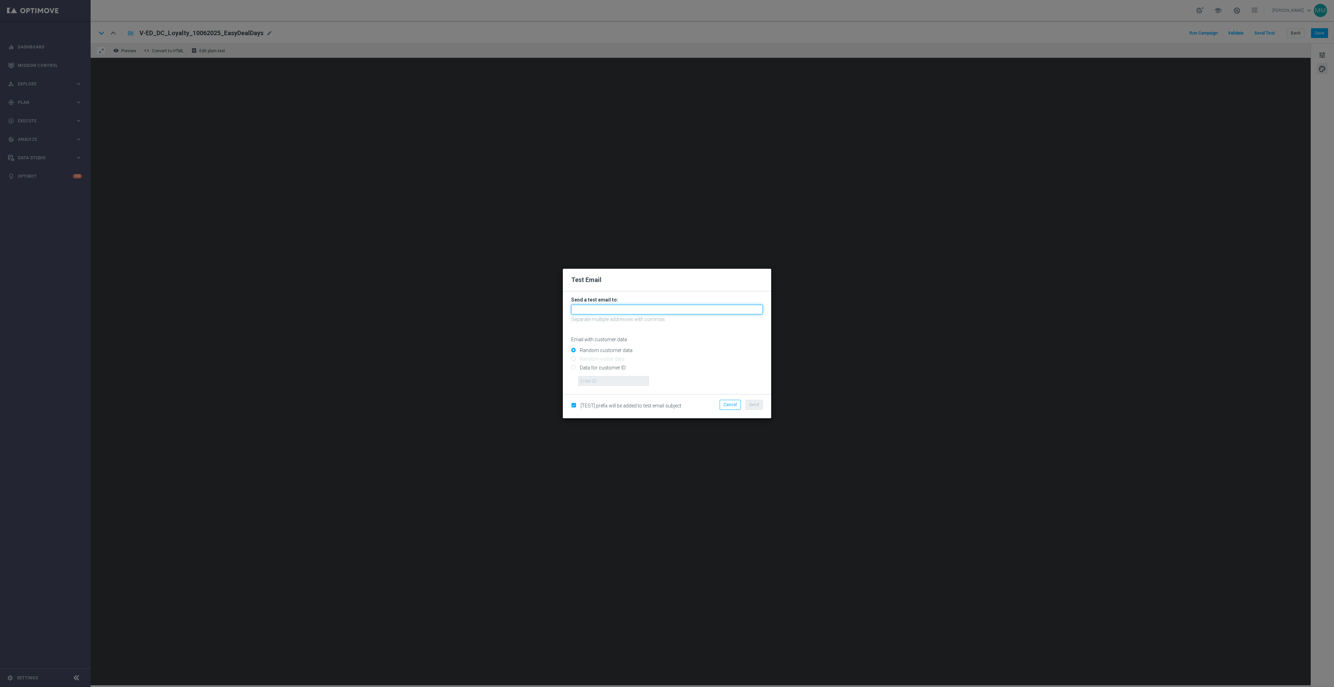
click at [745, 305] on input "text" at bounding box center [667, 310] width 192 height 10
paste input "staples.96a1-bj9bu@litmusemail.com"
type input "staples.96a1-bj9bu@litmusemail.com"
click at [759, 398] on div "[TEST] prefix will be added to test email subject Cancel Send" at bounding box center [667, 406] width 208 height 24
click at [758, 404] on span "Send" at bounding box center [754, 404] width 10 height 5
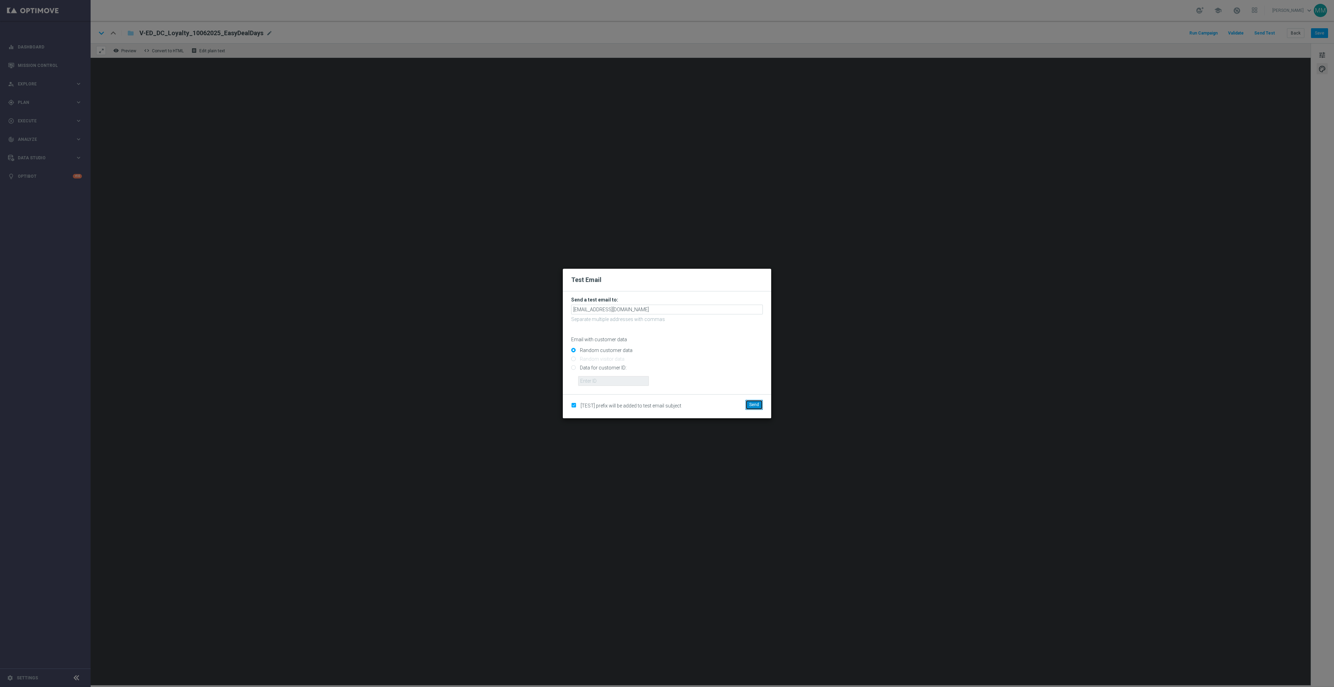
click at [753, 401] on button "Send" at bounding box center [753, 405] width 17 height 10
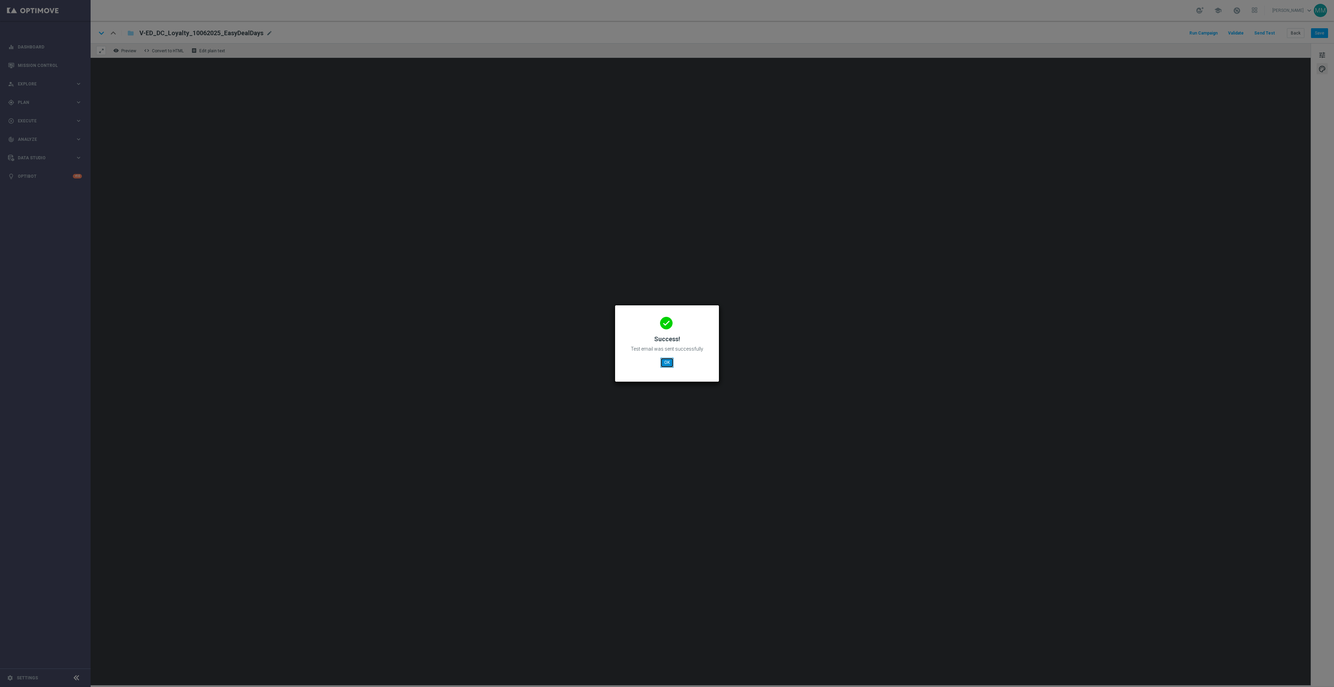
click at [671, 361] on button "OK" at bounding box center [666, 362] width 13 height 10
click at [669, 357] on button "OK" at bounding box center [666, 362] width 13 height 10
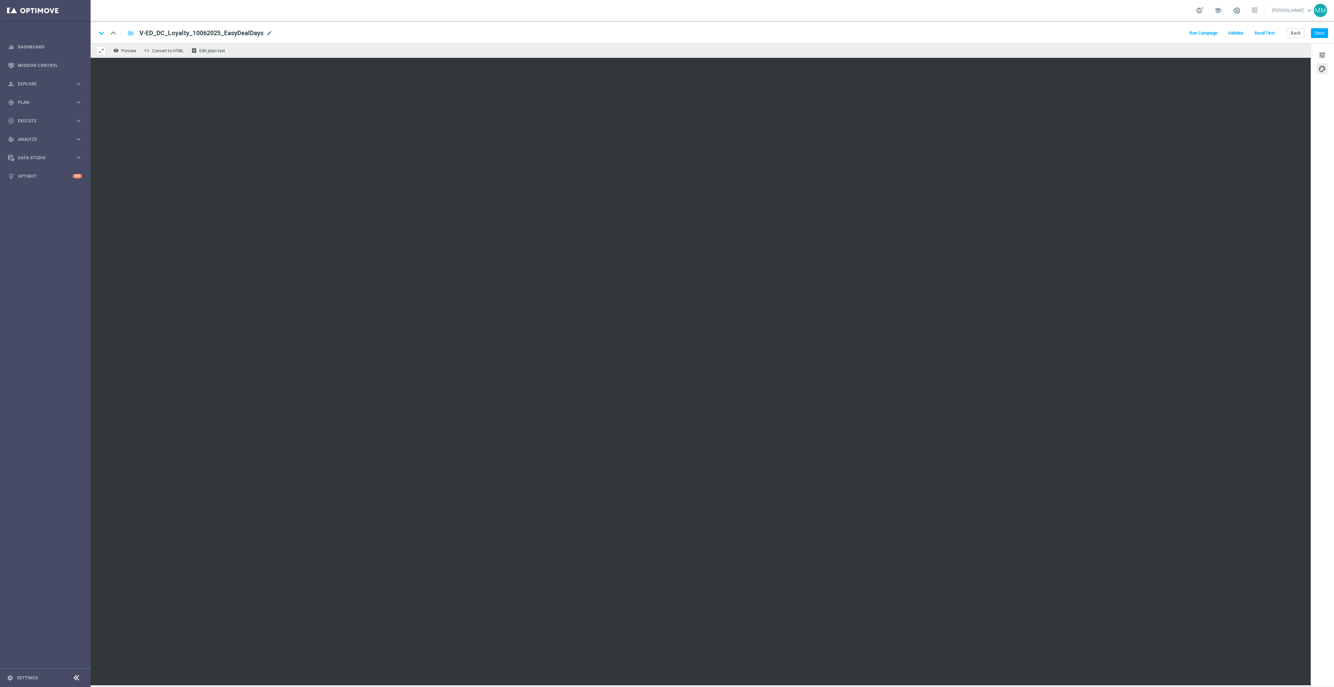
click at [1265, 31] on button "Send Test" at bounding box center [1264, 33] width 23 height 9
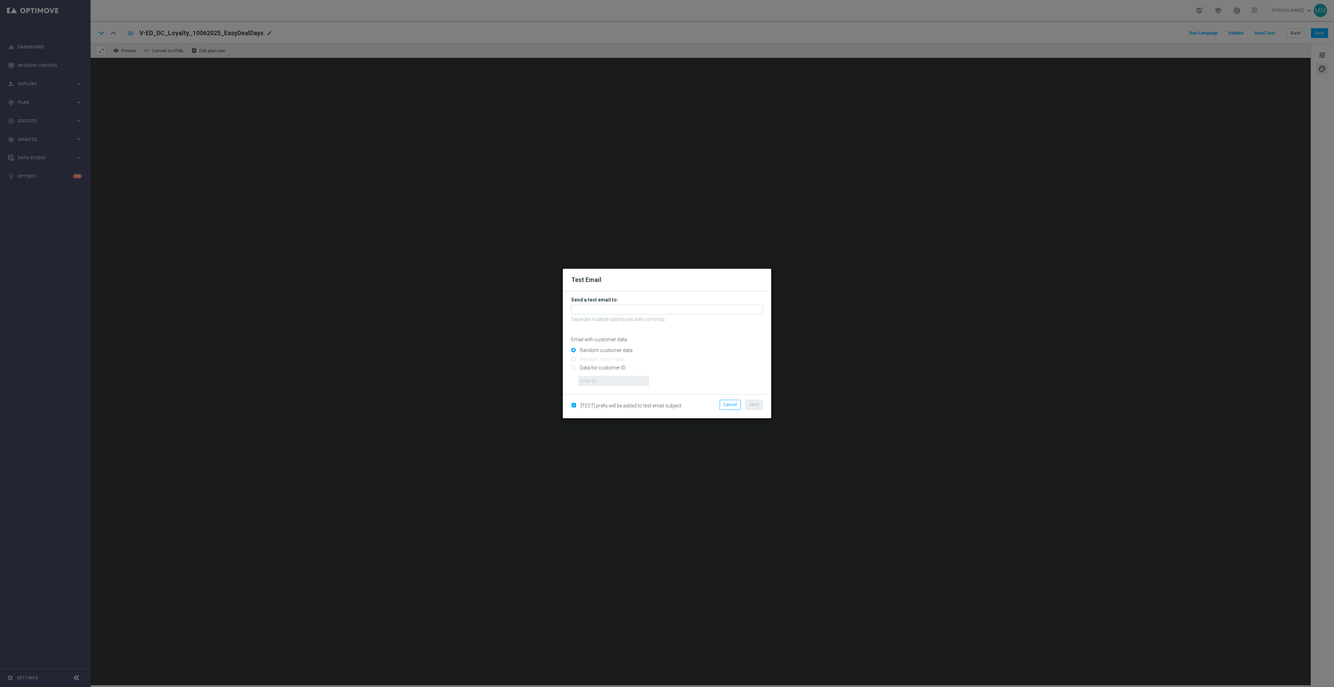
click at [621, 367] on input "Data for customer ID:" at bounding box center [667, 371] width 192 height 10
radio input "true"
click at [616, 383] on input "text" at bounding box center [613, 381] width 71 height 10
paste input "10002564155"
type input "10002564155"
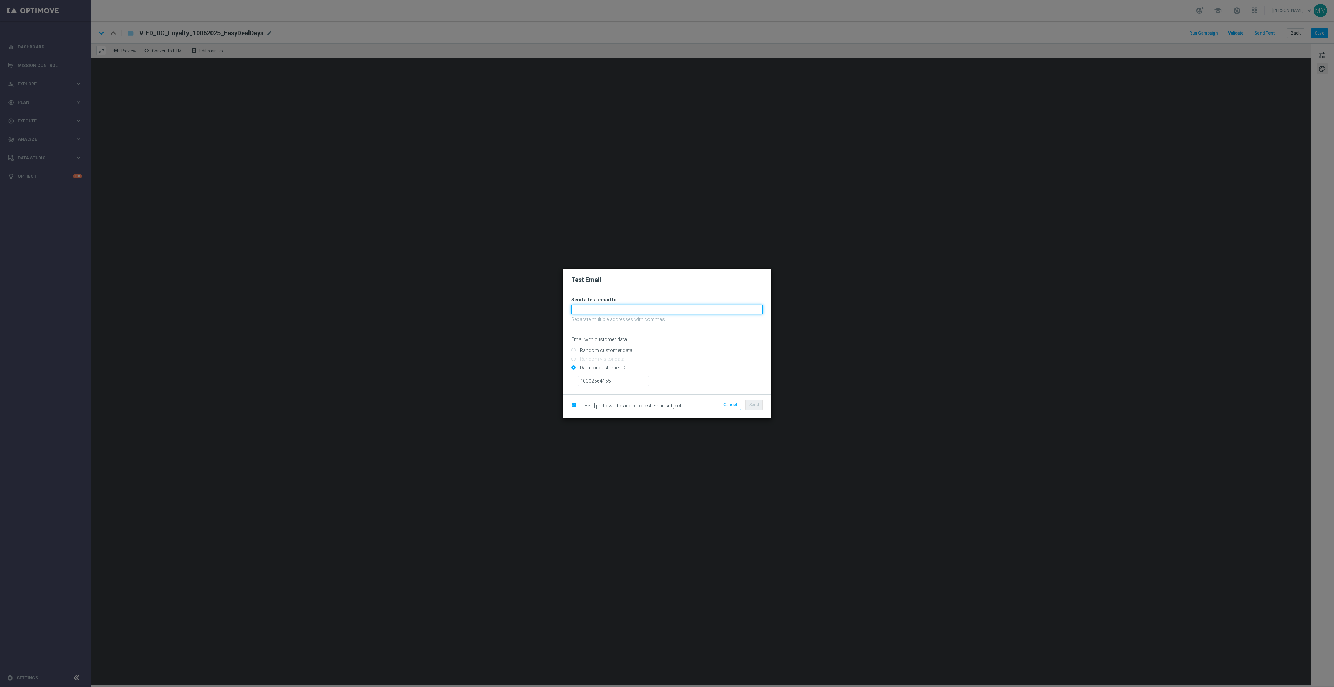
click at [615, 305] on input "text" at bounding box center [667, 310] width 192 height 10
paste input "staples.96a1-bj9bu@litmusemail.com"
type input "staples.96a1-bj9bu@litmusemail.com"
click at [754, 404] on span "Send" at bounding box center [754, 404] width 10 height 5
click at [760, 404] on button "Send" at bounding box center [753, 405] width 17 height 10
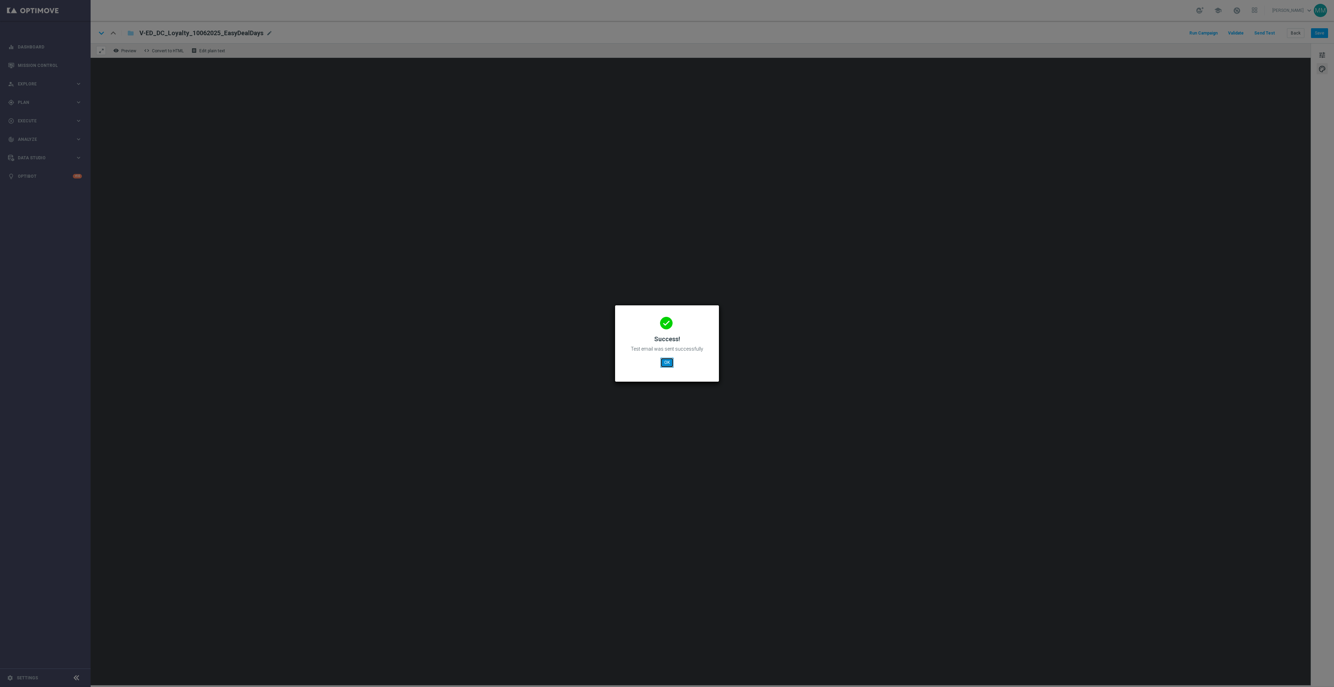
click at [665, 365] on button "OK" at bounding box center [666, 362] width 13 height 10
click at [667, 367] on button "OK" at bounding box center [666, 362] width 13 height 10
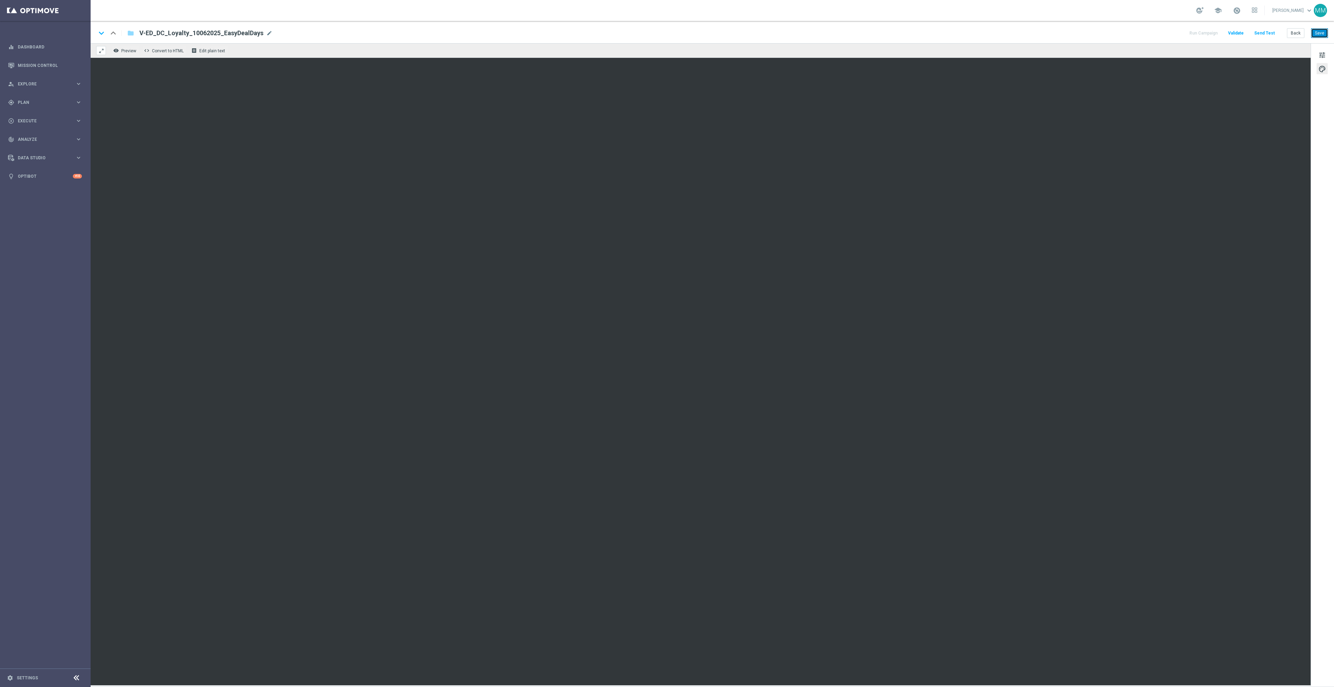
click at [1319, 33] on button "Save" at bounding box center [1319, 33] width 17 height 10
click at [1269, 34] on button "Send Test" at bounding box center [1264, 33] width 23 height 9
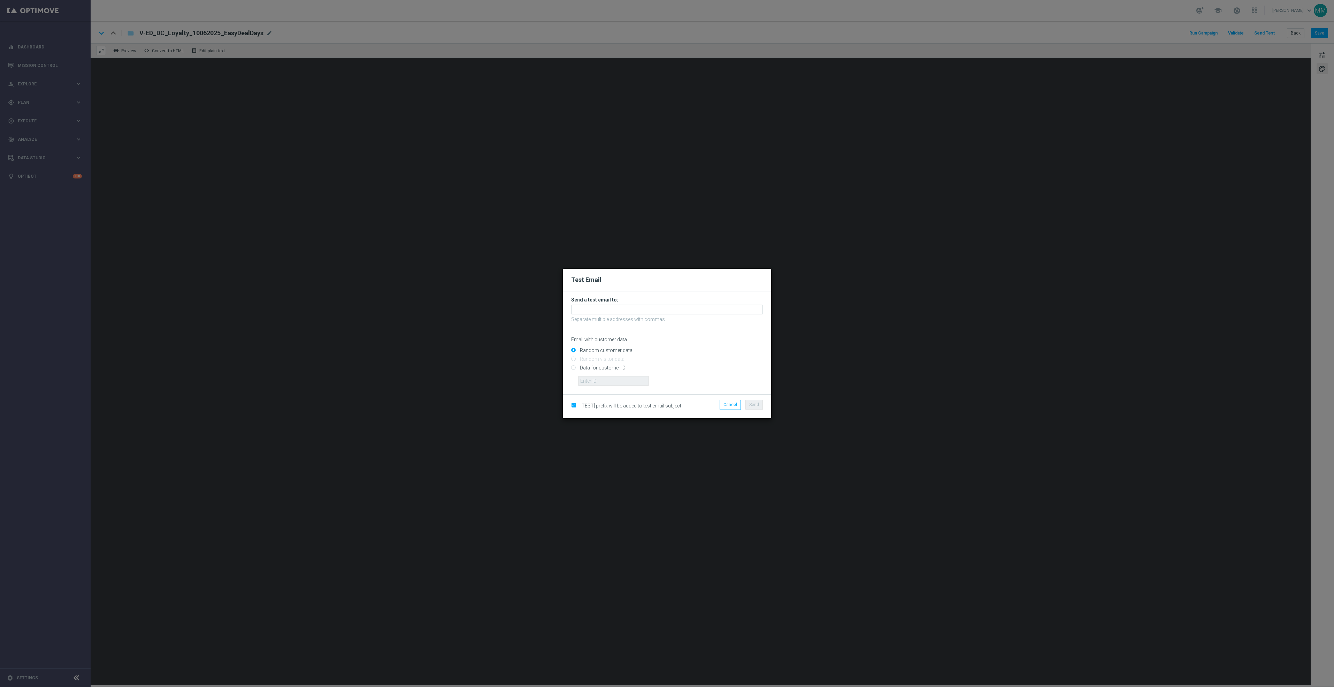
drag, startPoint x: 602, startPoint y: 369, endPoint x: 602, endPoint y: 384, distance: 14.6
click at [602, 369] on input "Data for customer ID:" at bounding box center [667, 371] width 192 height 10
radio input "true"
click at [602, 385] on input "text" at bounding box center [613, 381] width 71 height 10
paste input "10049077256"
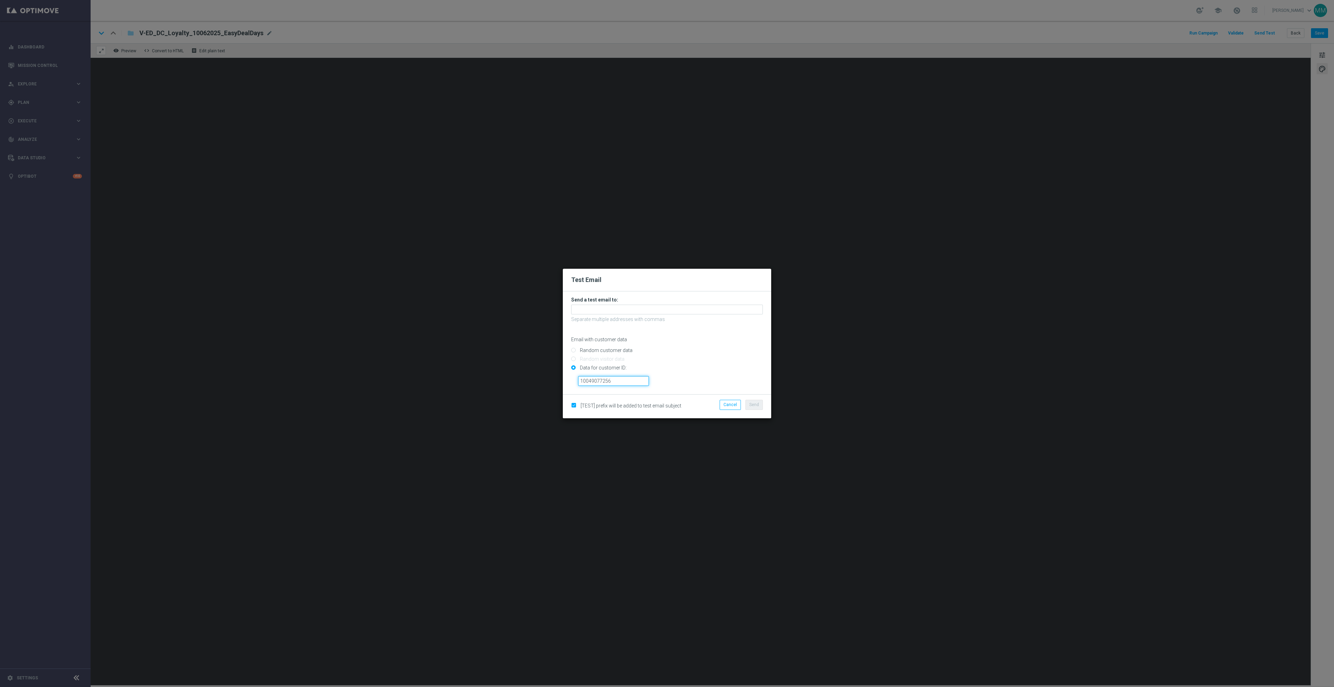
type input "10049077256"
click at [593, 305] on input "text" at bounding box center [667, 310] width 192 height 10
paste input "staples.96a1-bjaee@litmusemail.com"
type input "staples.96a1-bjaee@litmusemail.com"
click at [755, 403] on span "Send" at bounding box center [754, 404] width 10 height 5
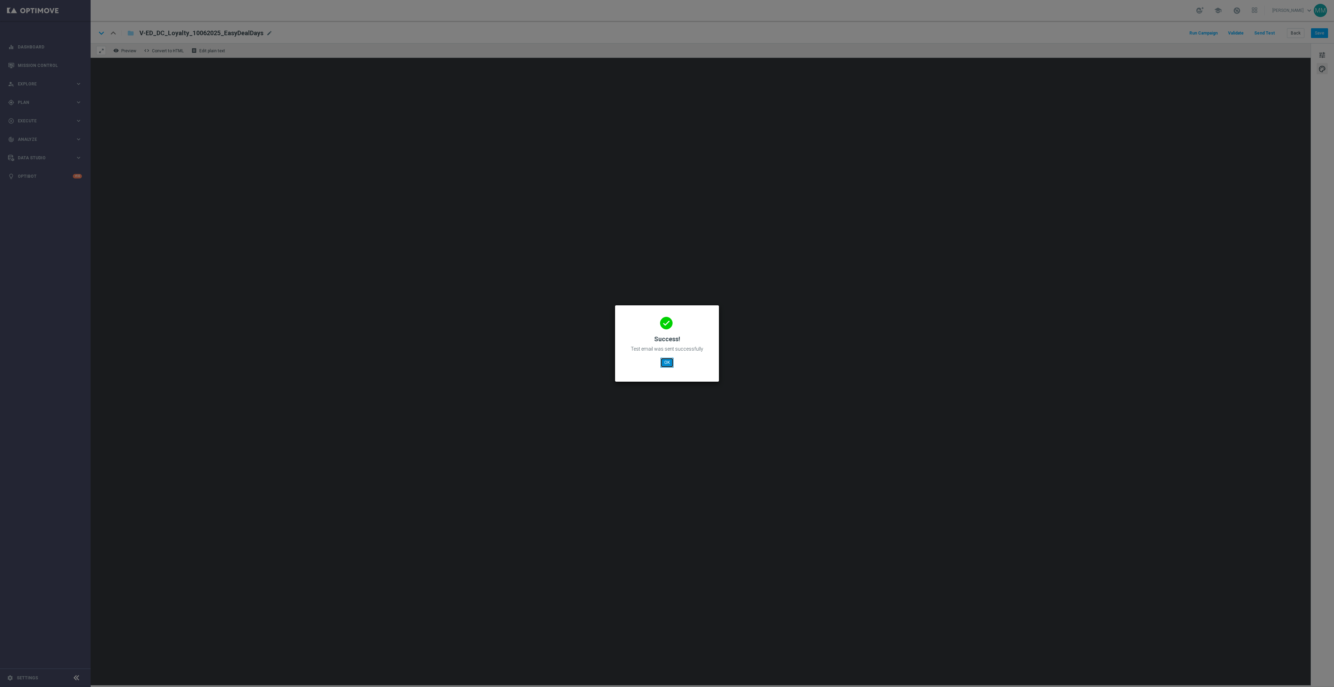
click at [665, 361] on button "OK" at bounding box center [666, 362] width 13 height 10
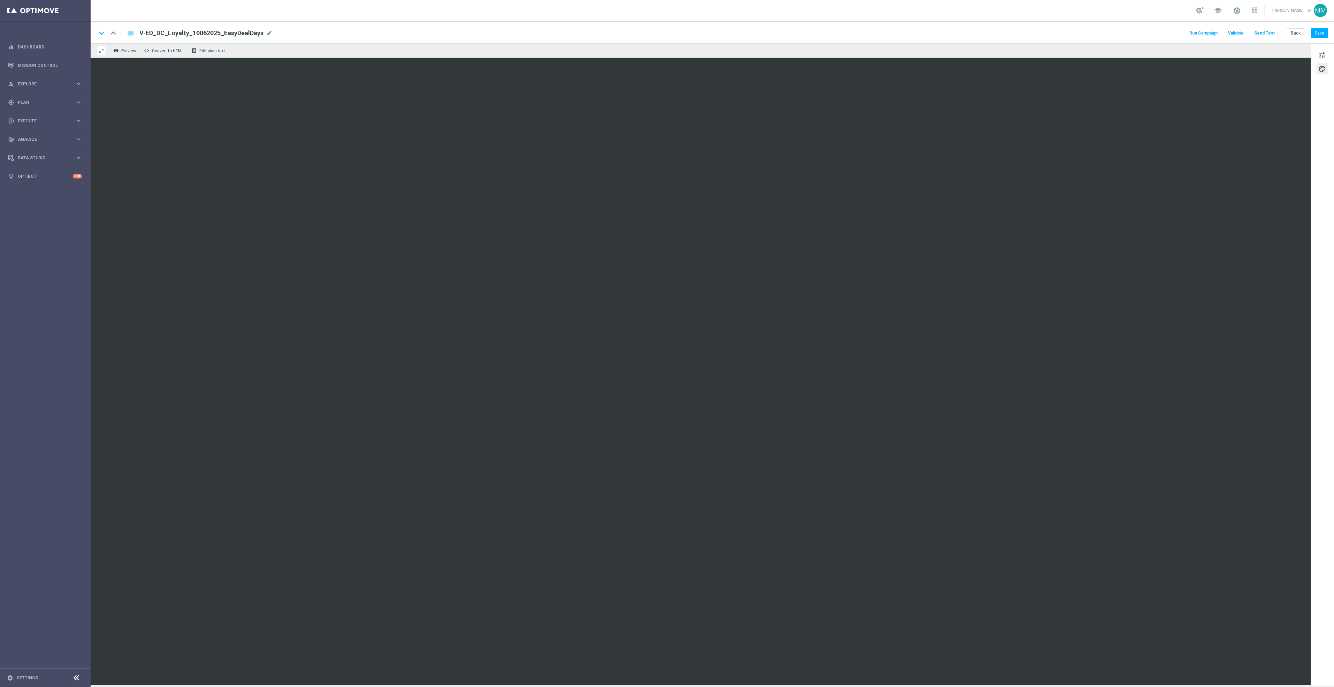
click at [1269, 33] on button "Send Test" at bounding box center [1264, 33] width 23 height 9
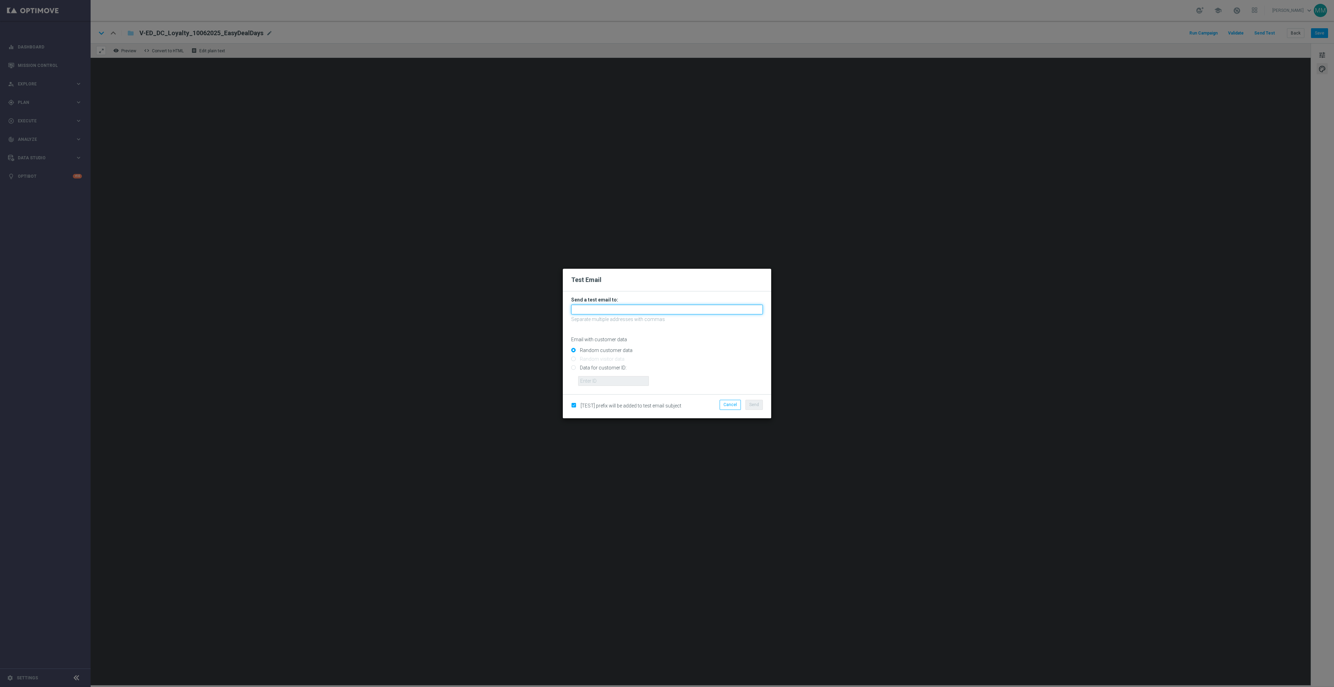
click at [637, 310] on input "text" at bounding box center [667, 310] width 192 height 10
paste input "staples.96a1-bj9bu@litmusemail.com"
type input "staples.96a1-bj9bu@litmusemail.com"
click at [715, 324] on div "Email with customer data" at bounding box center [667, 333] width 192 height 18
click at [622, 370] on input "Data for customer ID:" at bounding box center [667, 371] width 192 height 10
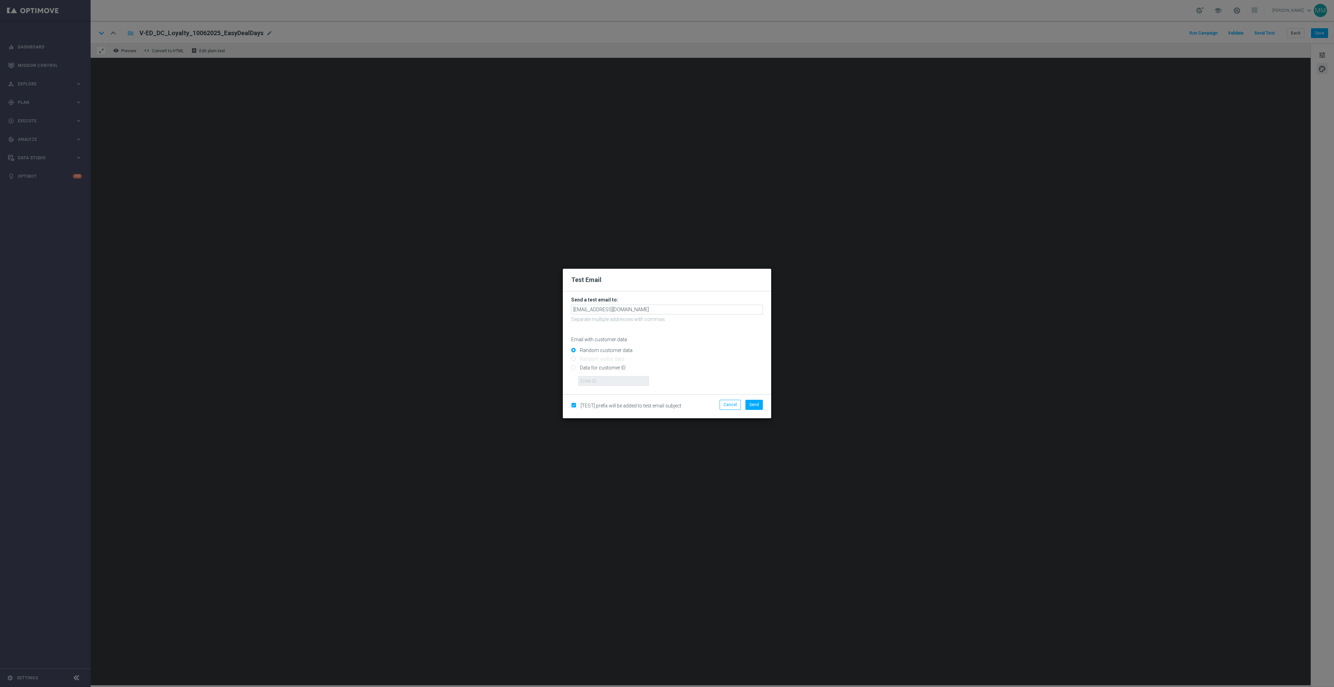
radio input "true"
click at [645, 384] on input "text" at bounding box center [613, 381] width 71 height 10
paste input "10004091821"
type input "10004091821"
click at [755, 408] on button "Send" at bounding box center [753, 405] width 17 height 10
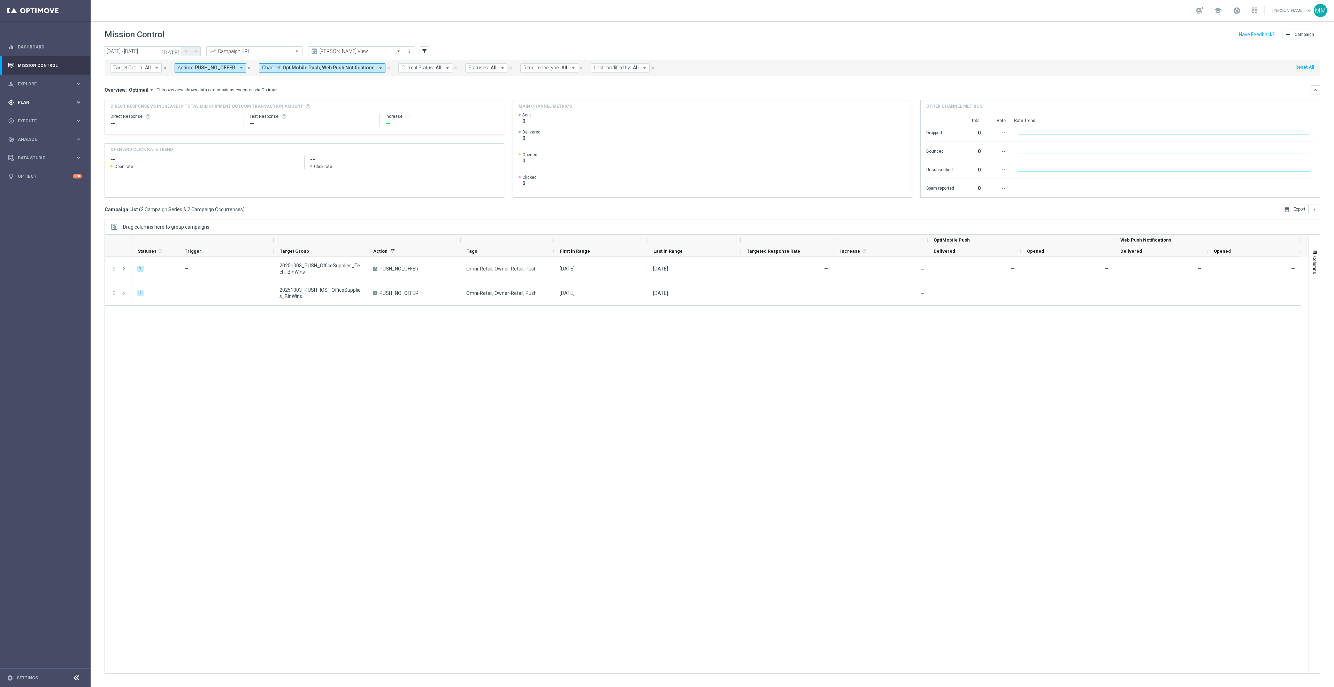
click at [60, 97] on div "gps_fixed Plan keyboard_arrow_right" at bounding box center [45, 102] width 90 height 18
click at [41, 118] on link "Target Groups" at bounding box center [45, 117] width 54 height 6
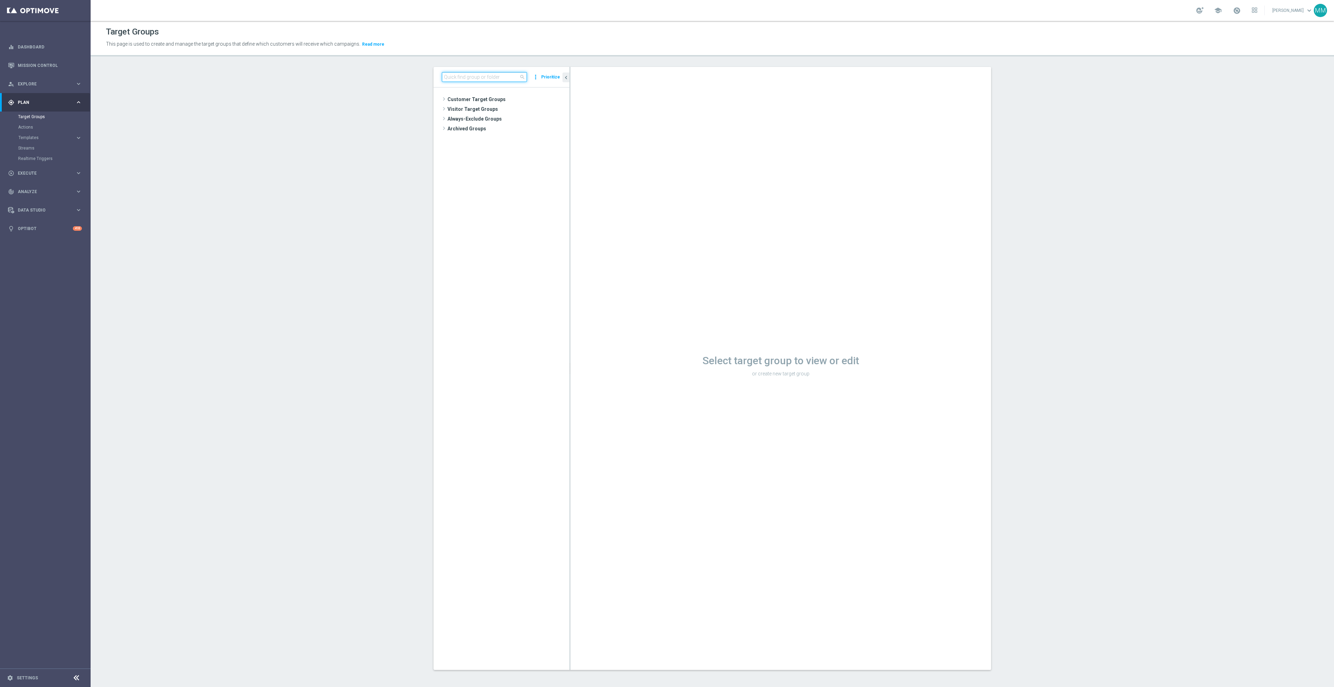
click at [463, 79] on input at bounding box center [484, 77] width 85 height 10
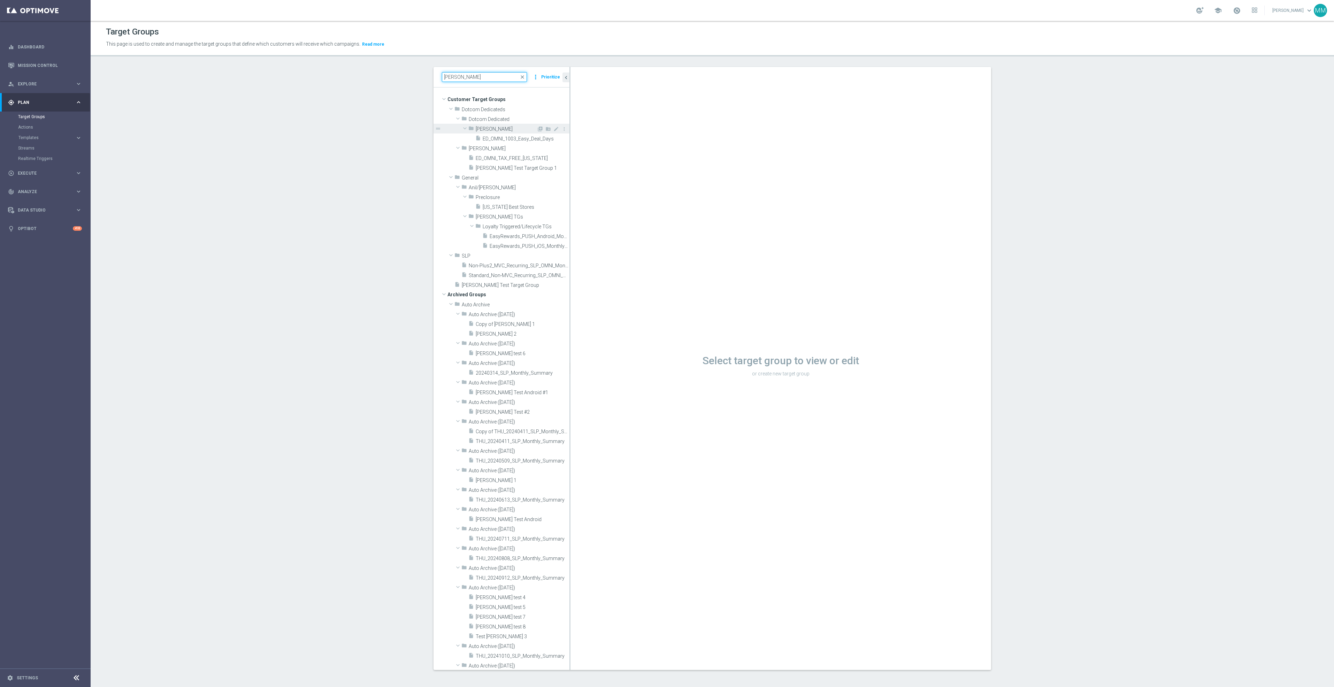
type input "[PERSON_NAME]"
click at [506, 129] on span "[PERSON_NAME]" at bounding box center [506, 129] width 61 height 6
click at [495, 129] on span "[PERSON_NAME]" at bounding box center [506, 129] width 61 height 6
click at [503, 140] on span "ED_OMNI_1003_Easy_Deal_Days" at bounding box center [518, 139] width 71 height 6
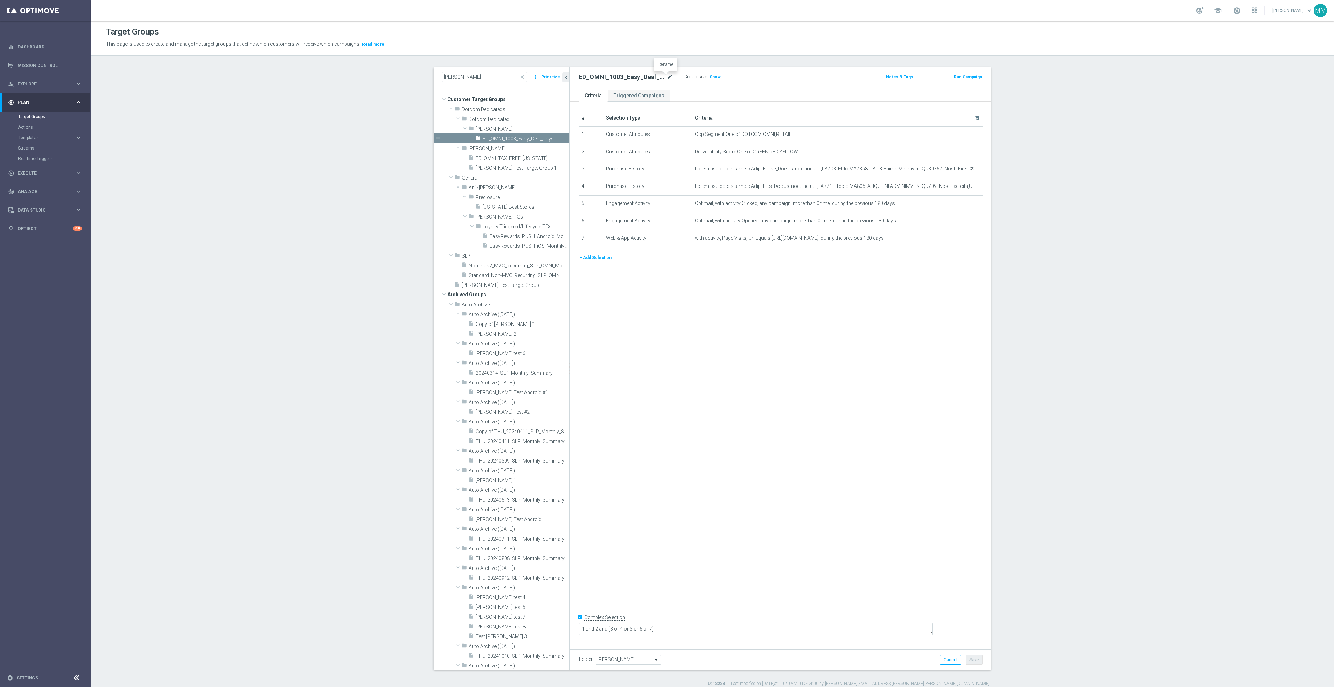
click at [667, 78] on icon "mode_edit" at bounding box center [670, 77] width 6 height 8
click at [610, 76] on input "ED_OMNI_1003_Easy_Deal_Days" at bounding box center [626, 78] width 94 height 10
type input "ED_OMNI_1006_Easy_Deal_Days"
click at [876, 426] on div "# Selection Type Criteria delete_forever 1 Customer Attributes Ocp Segment One …" at bounding box center [780, 373] width 421 height 542
click at [969, 660] on button "Save" at bounding box center [973, 660] width 17 height 10
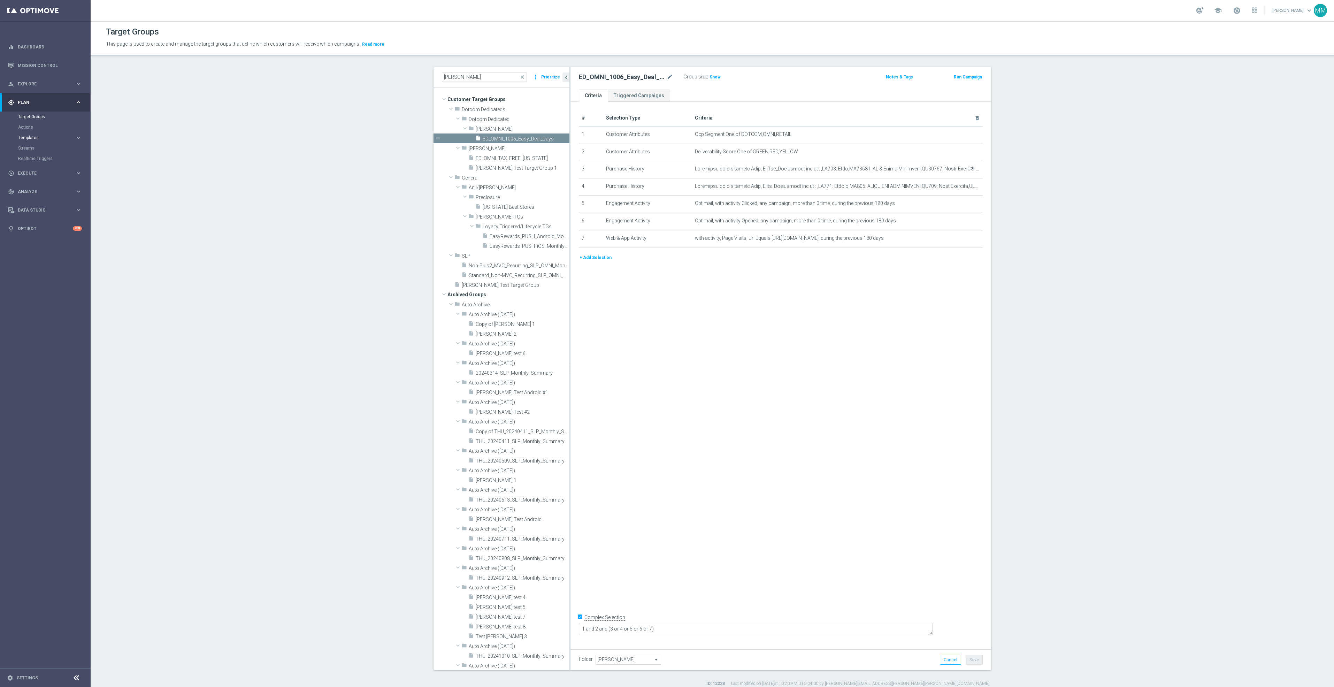
click at [48, 136] on span "Templates" at bounding box center [43, 138] width 50 height 4
click at [31, 145] on link "Optimail" at bounding box center [47, 148] width 51 height 6
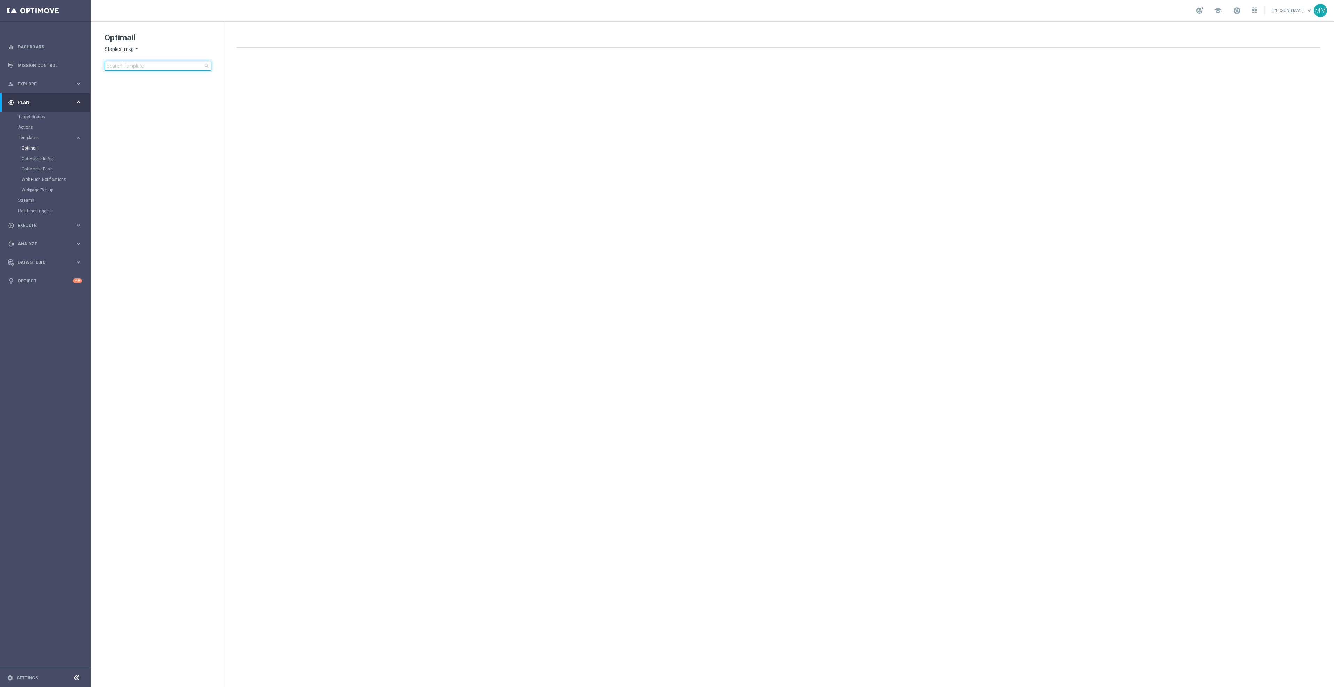
click at [172, 66] on input at bounding box center [158, 66] width 107 height 10
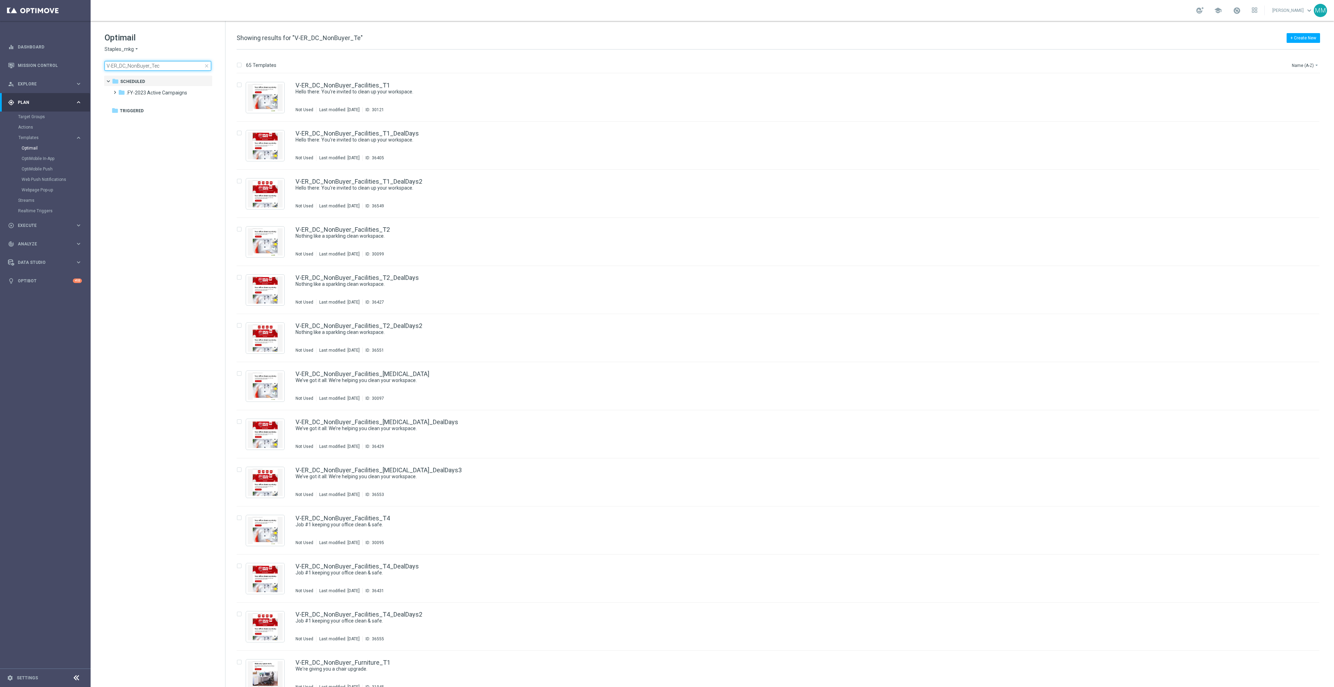
type input "V-ER_DC_NonBuyer_Tech"
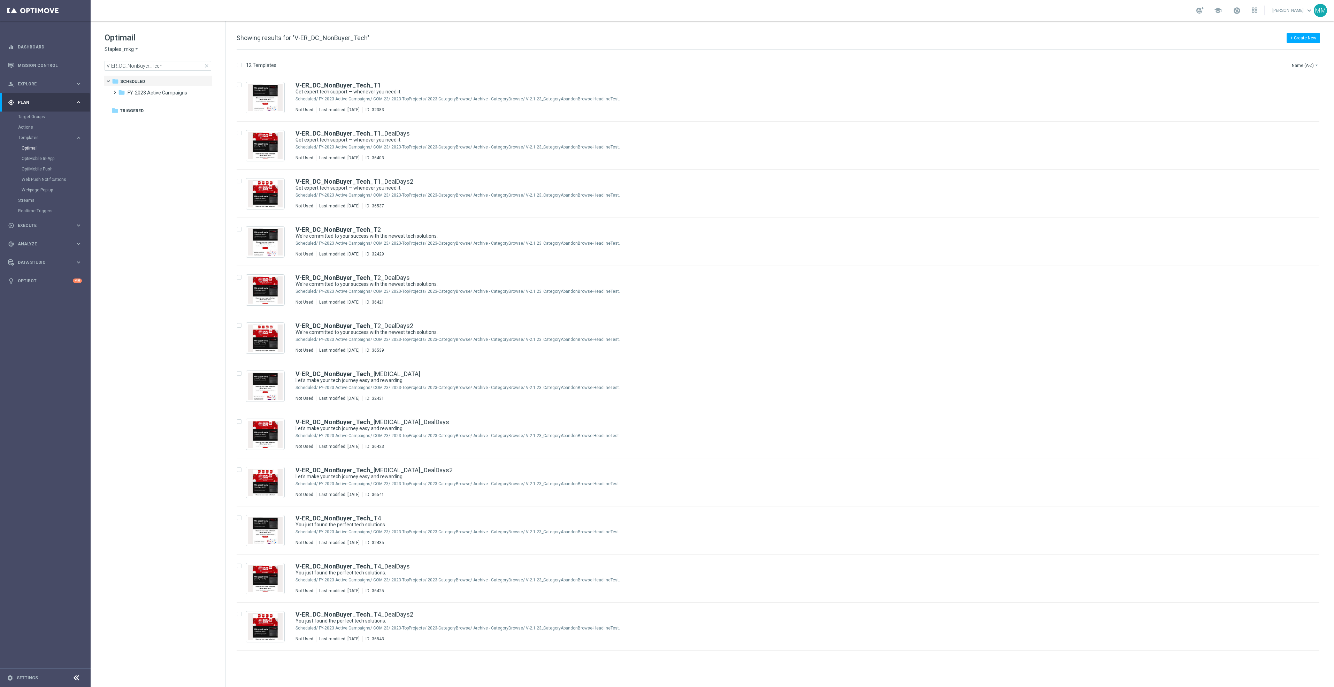
click at [183, 178] on tree-viewport "folder Scheduled more_vert folder .FY-2023 Active Campaigns more_vert" at bounding box center [164, 380] width 121 height 610
click at [132, 192] on tree-viewport "folder Scheduled more_vert folder .FY-2023 Active Campaigns more_vert" at bounding box center [164, 380] width 121 height 610
drag, startPoint x: 190, startPoint y: 195, endPoint x: 260, endPoint y: 193, distance: 70.8
click at [307, 183] on b "V-ER_DC_NonBuyer_Tech" at bounding box center [332, 181] width 75 height 7
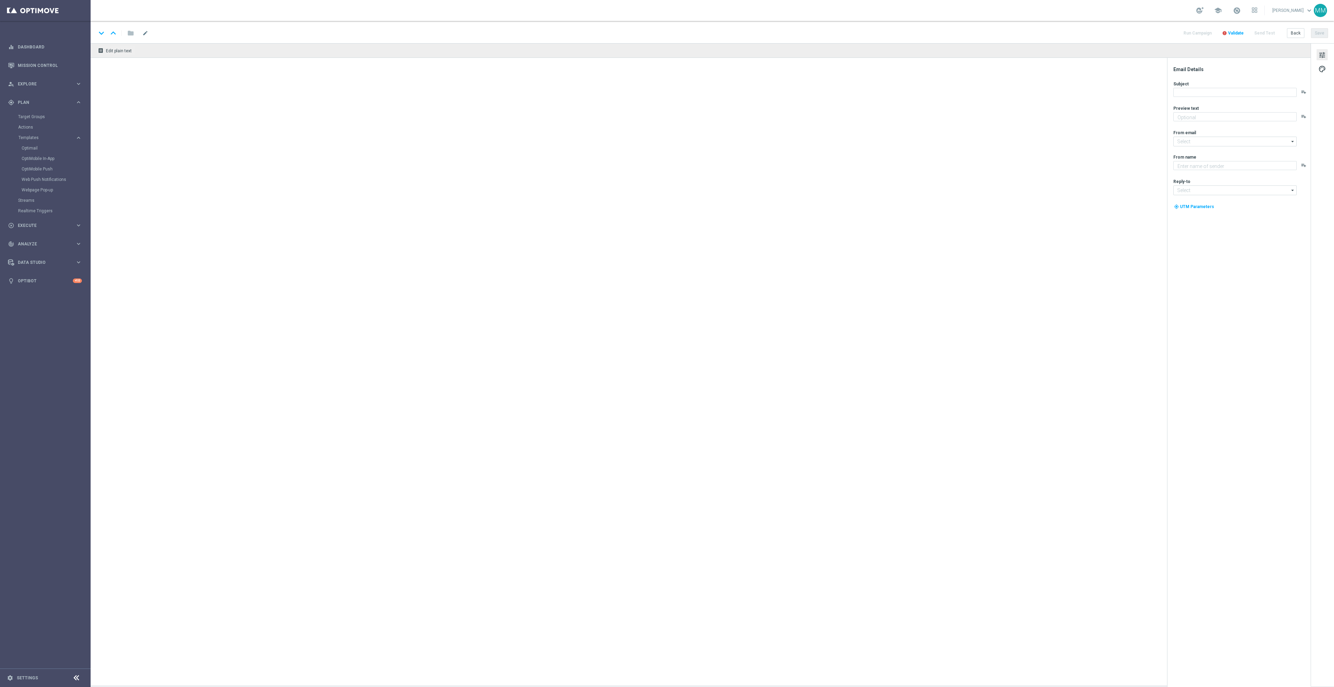
type textarea "24/7 help for your devices."
type input "staples@connected.staples.com"
type textarea "Staples"
type input "info@staples.com"
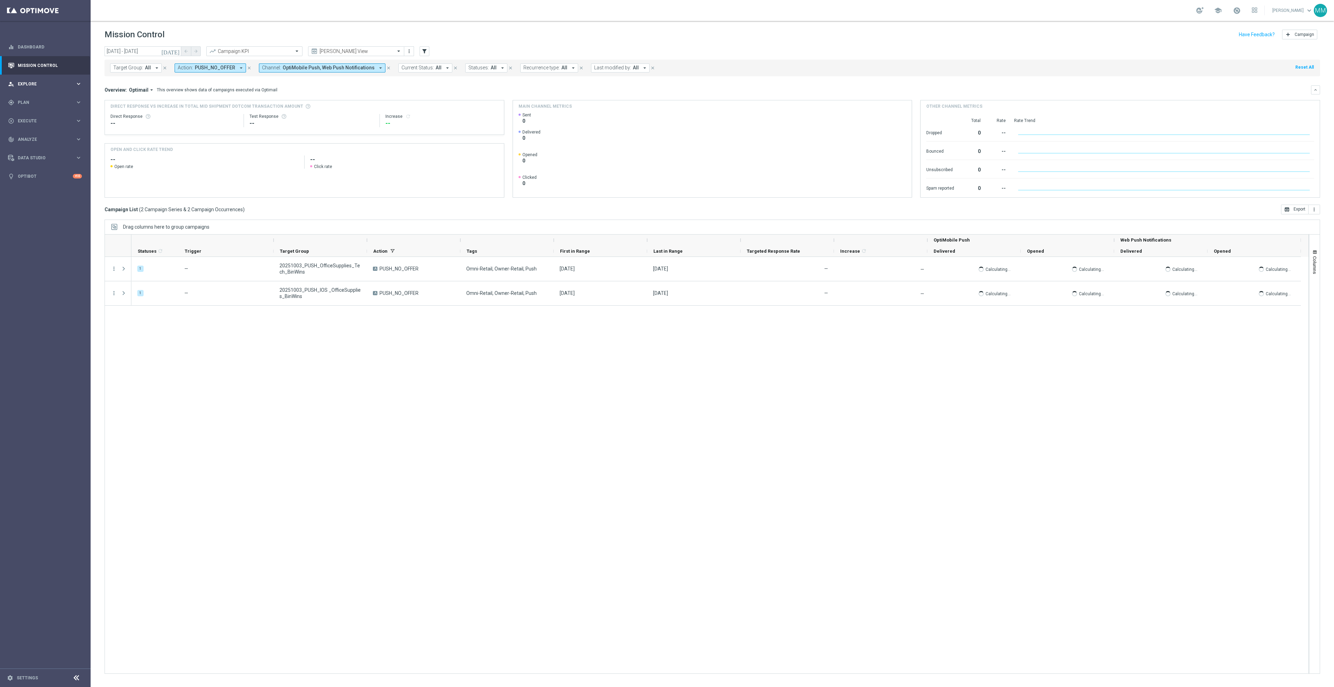
click at [48, 84] on span "Explore" at bounding box center [46, 84] width 57 height 4
drag, startPoint x: 41, startPoint y: 184, endPoint x: 40, endPoint y: 188, distance: 3.9
click at [41, 188] on div "gps_fixed Plan" at bounding box center [41, 186] width 67 height 6
click at [37, 175] on span "Execute" at bounding box center [46, 173] width 57 height 4
click at [39, 66] on link "Mission Control" at bounding box center [50, 65] width 64 height 18
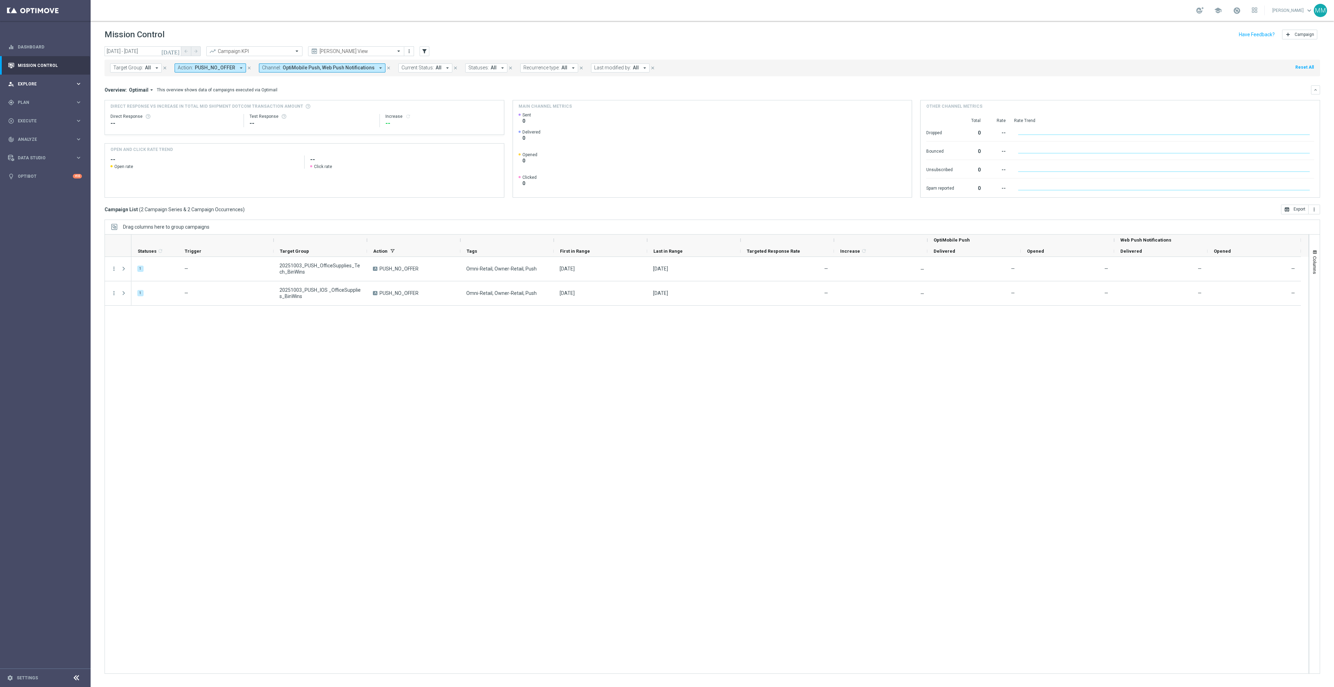
click at [37, 84] on span "Explore" at bounding box center [46, 84] width 57 height 4
click at [42, 222] on span "Analyze" at bounding box center [46, 223] width 57 height 4
click at [32, 151] on link "Customer 360" at bounding box center [45, 154] width 54 height 6
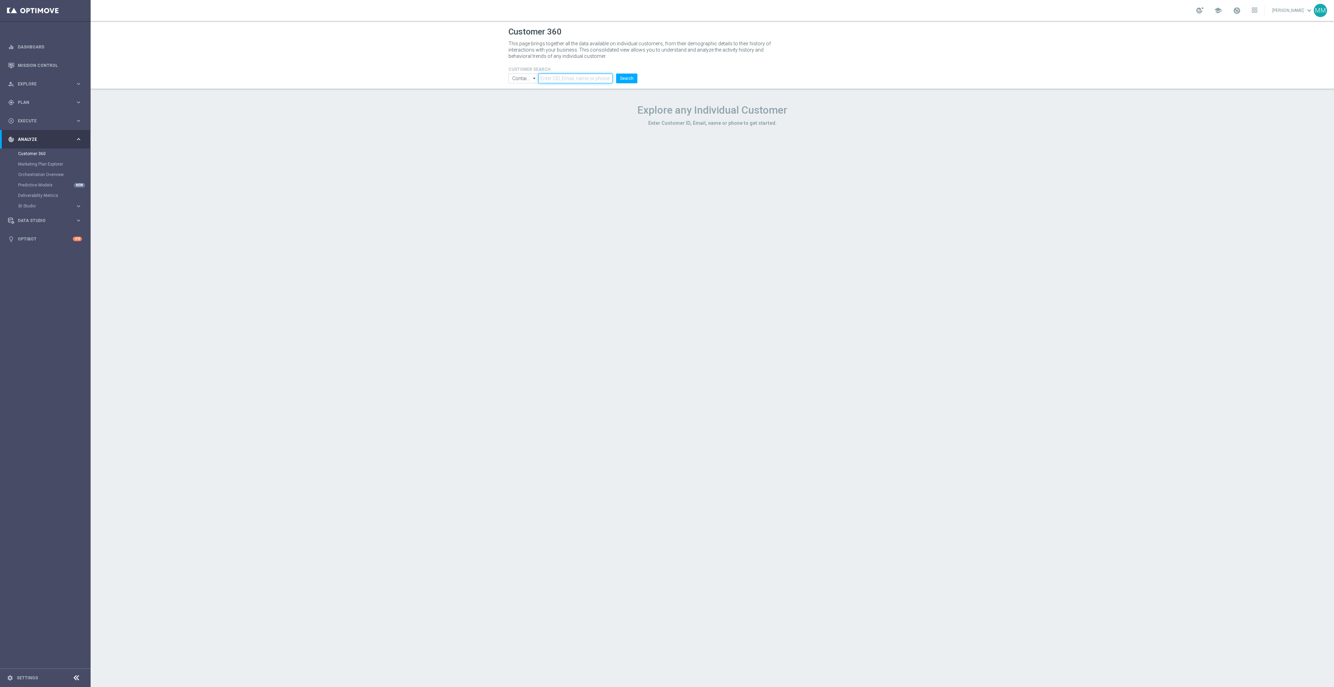
click at [561, 79] on input "text" at bounding box center [575, 79] width 74 height 10
paste input "[PERSON_NAME][EMAIL_ADDRESS][PERSON_NAME][PERSON_NAME][DOMAIN_NAME]"
click at [625, 78] on button "Search" at bounding box center [626, 79] width 21 height 10
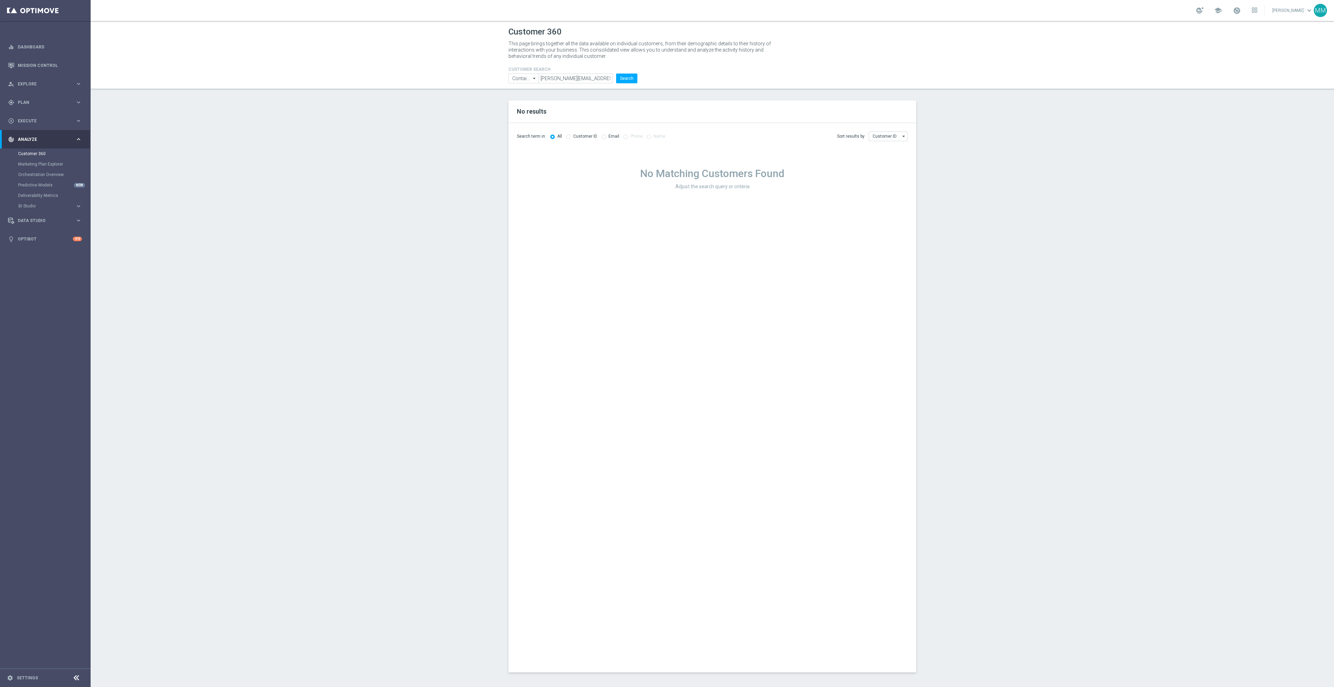
click at [643, 222] on div "No Matching Customers Found Adjust the search query or criteria" at bounding box center [712, 409] width 408 height 526
drag, startPoint x: 603, startPoint y: 79, endPoint x: 468, endPoint y: 77, distance: 135.2
click at [468, 77] on header "Customer 360 This page brings together all the data available on individual cus…" at bounding box center [712, 55] width 1243 height 69
type input "[EMAIL_ADDRESS][DOMAIN_NAME]"
click at [616, 74] on button "Search" at bounding box center [626, 79] width 21 height 10
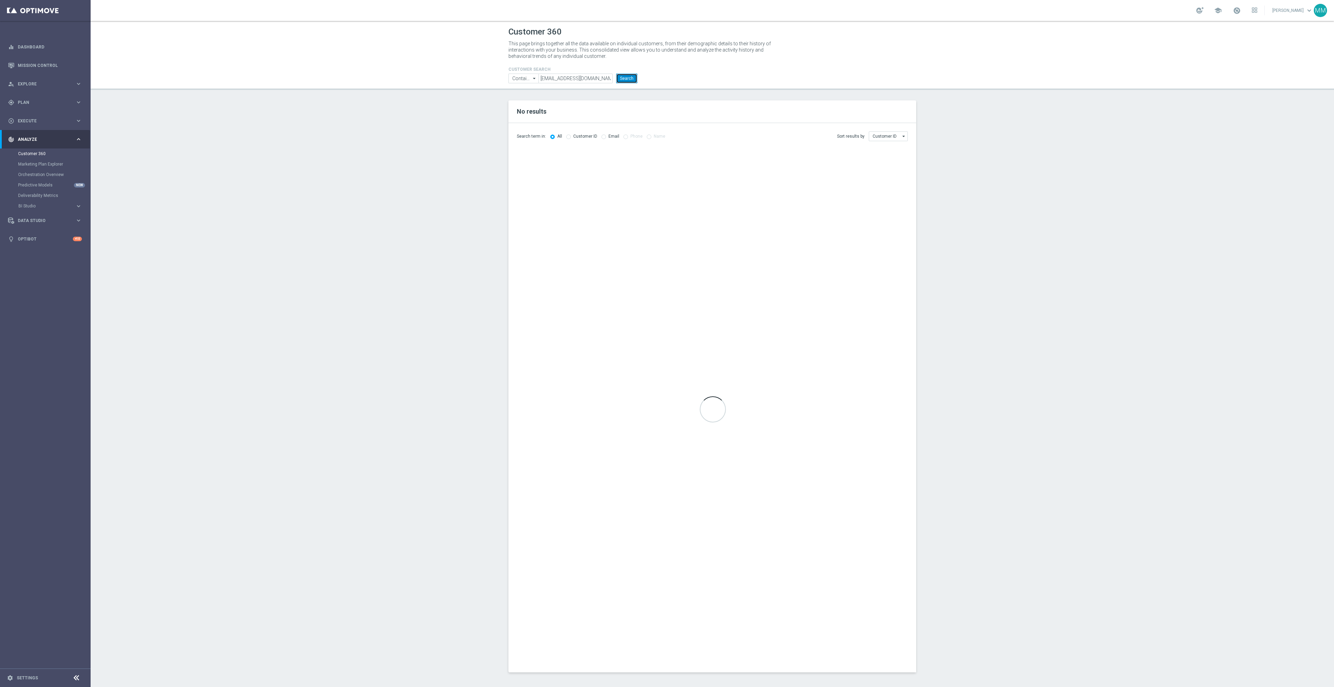
click at [629, 76] on button "Search" at bounding box center [626, 79] width 21 height 10
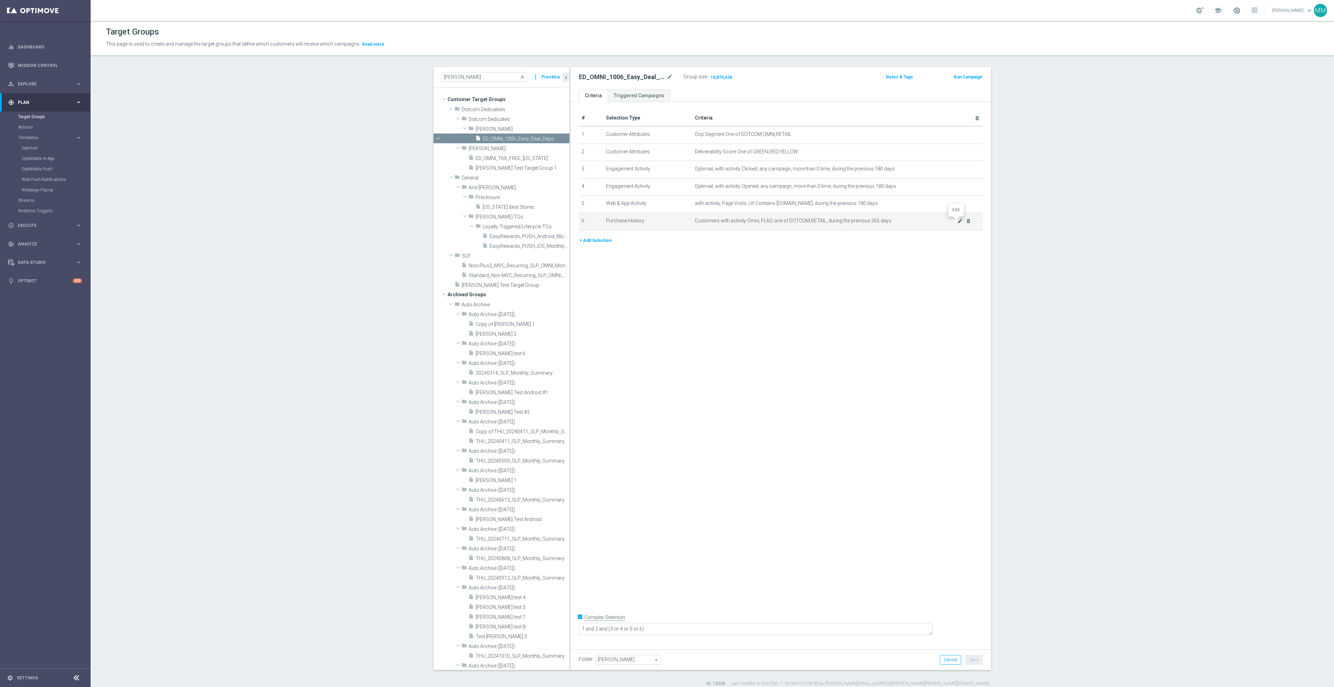
click at [957, 221] on icon "mode_edit" at bounding box center [960, 221] width 6 height 6
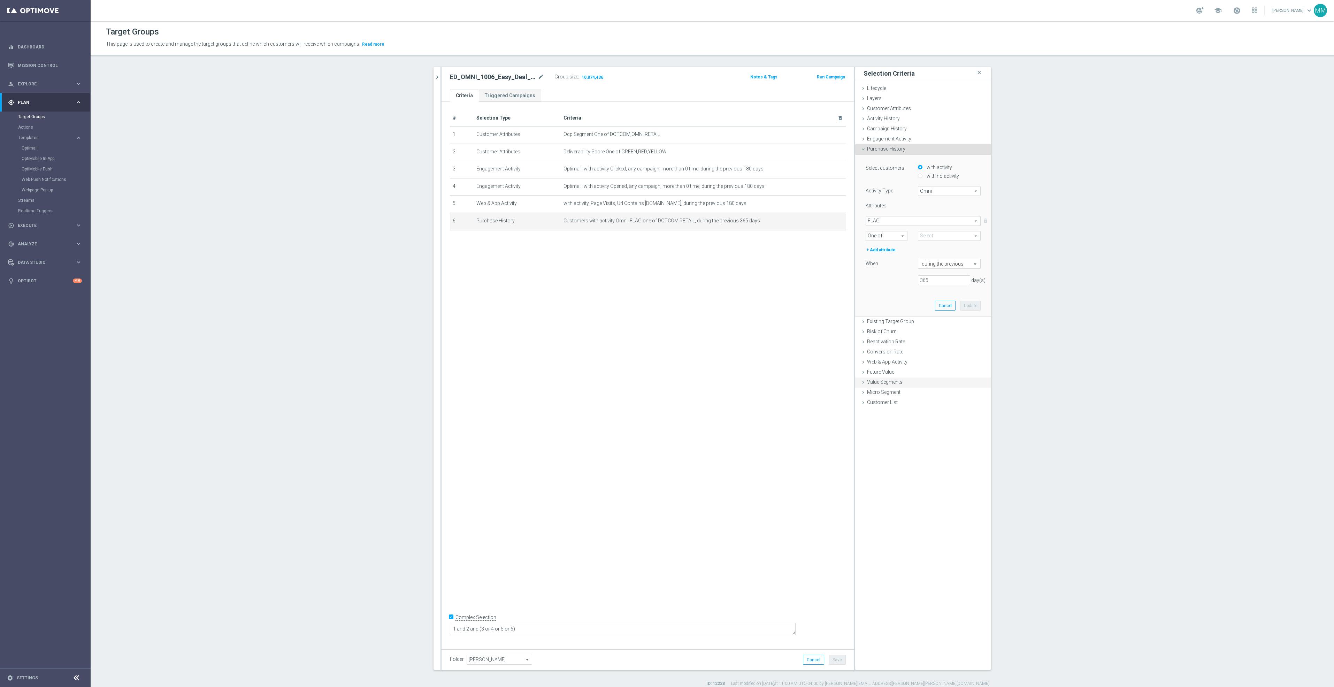
type input "Selected 2 of 2"
drag, startPoint x: 925, startPoint y: 277, endPoint x: 905, endPoint y: 275, distance: 20.0
click at [905, 275] on div "Select customers with activity with no activity Activity Type Omni Omni arrow_d…" at bounding box center [922, 226] width 115 height 127
type input "240"
click at [966, 303] on button "Update" at bounding box center [970, 306] width 21 height 10
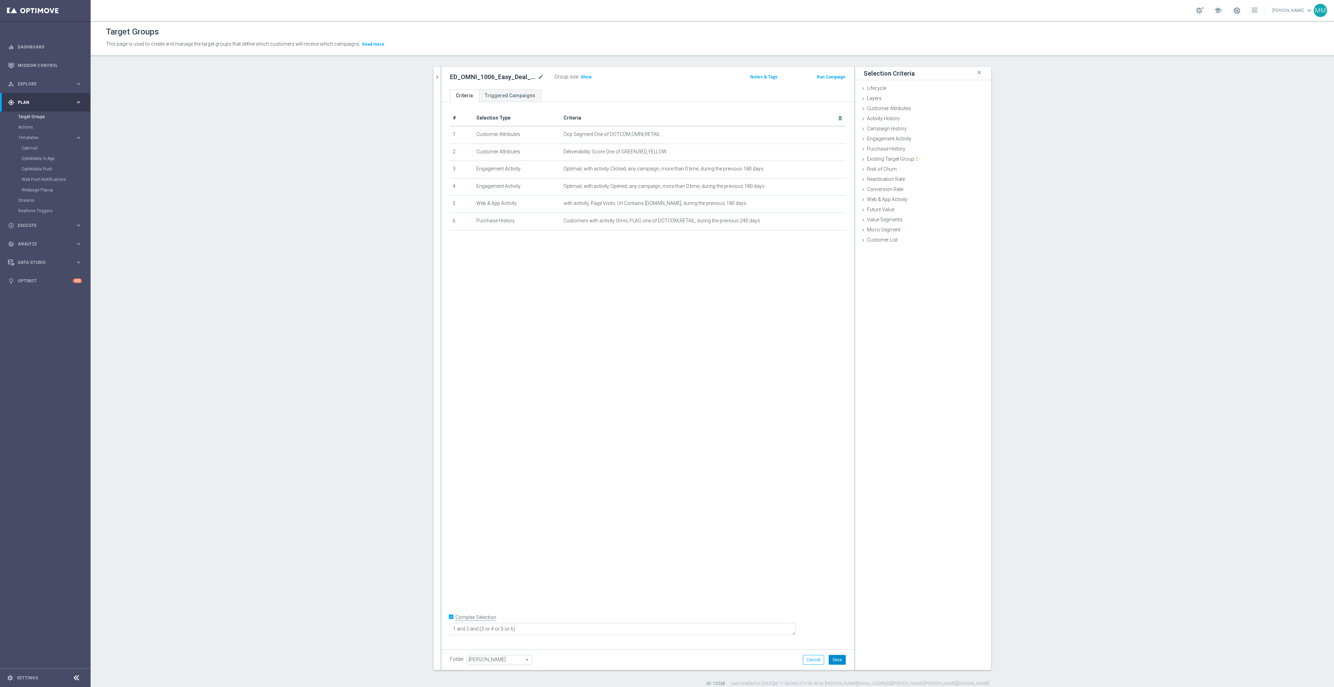
click at [834, 656] on button "Save" at bounding box center [837, 660] width 17 height 10
click at [580, 75] on span "Show" at bounding box center [585, 77] width 11 height 5
click at [0, 0] on icon "mode_edit" at bounding box center [0, 0] width 0 height 0
click at [933, 279] on input "240" at bounding box center [944, 280] width 52 height 10
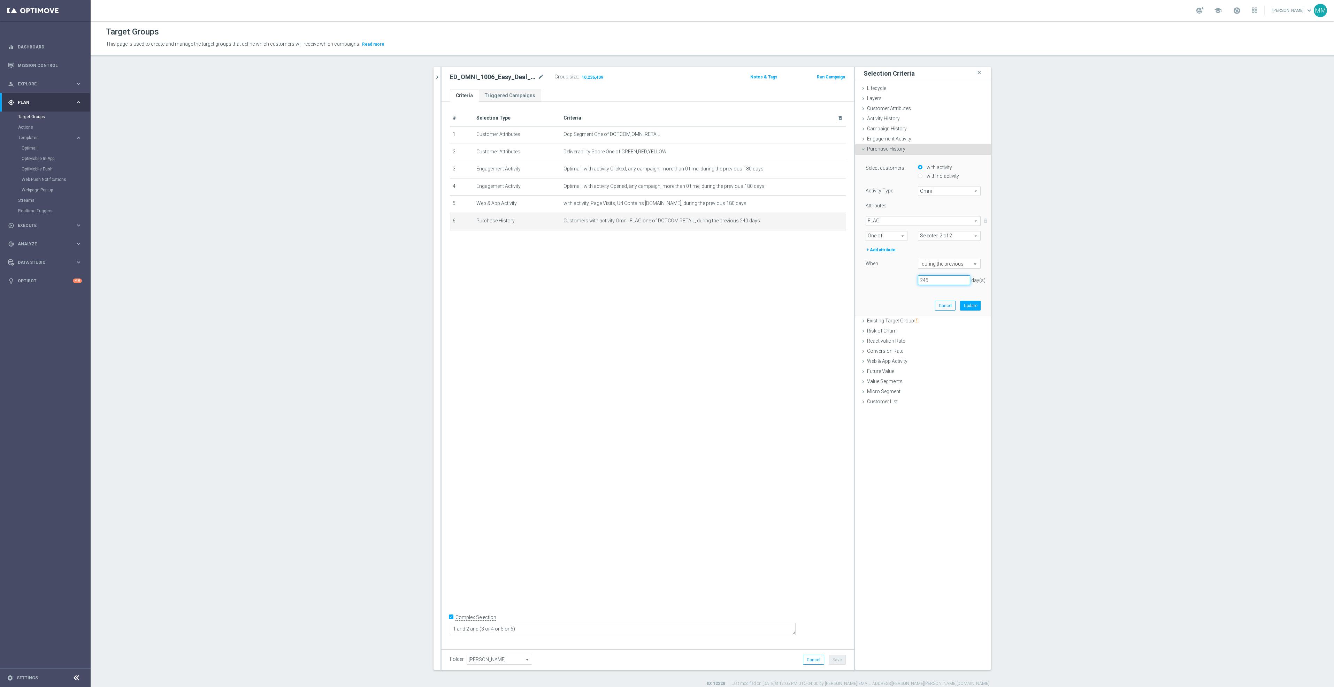
type input "245"
click at [957, 263] on input "text" at bounding box center [942, 264] width 41 height 6
click at [890, 277] on div "245 day(s)." at bounding box center [922, 280] width 125 height 10
click at [964, 309] on button "Update" at bounding box center [970, 306] width 21 height 10
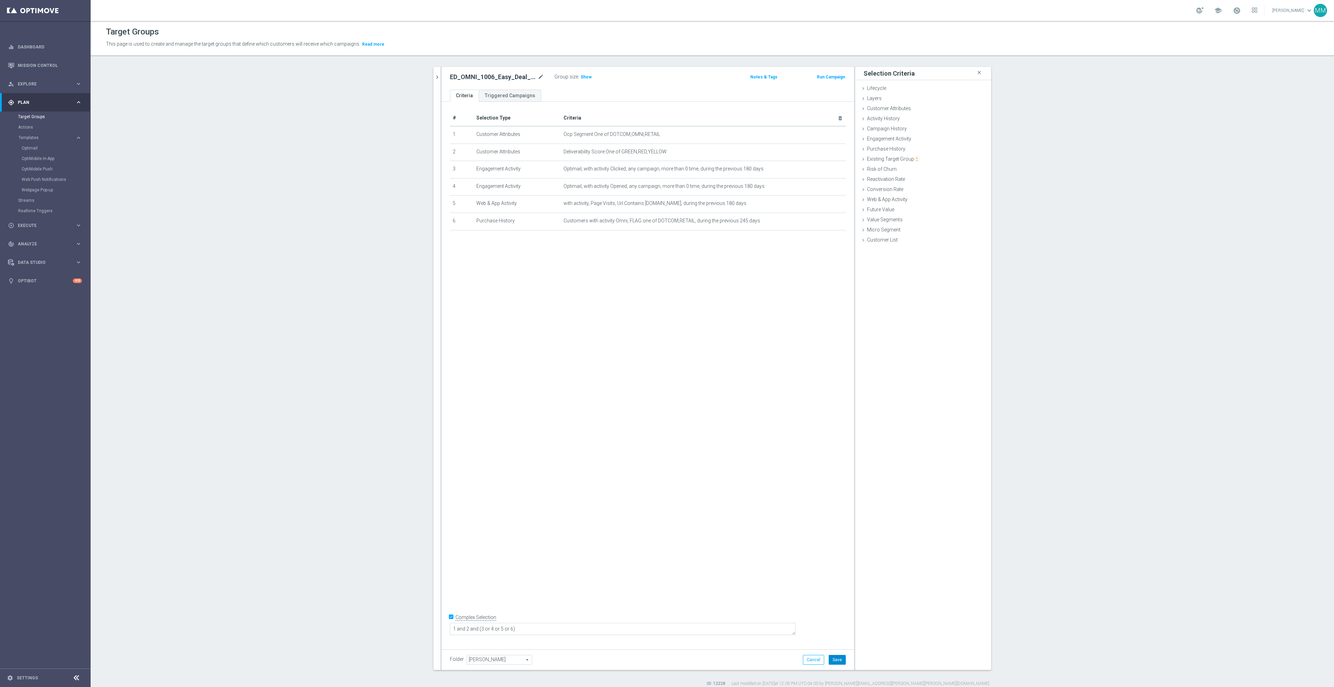
click at [834, 663] on button "Save" at bounding box center [837, 660] width 17 height 10
click at [582, 75] on span "Show" at bounding box center [585, 77] width 11 height 5
click at [433, 70] on button "chevron_right" at bounding box center [436, 77] width 7 height 21
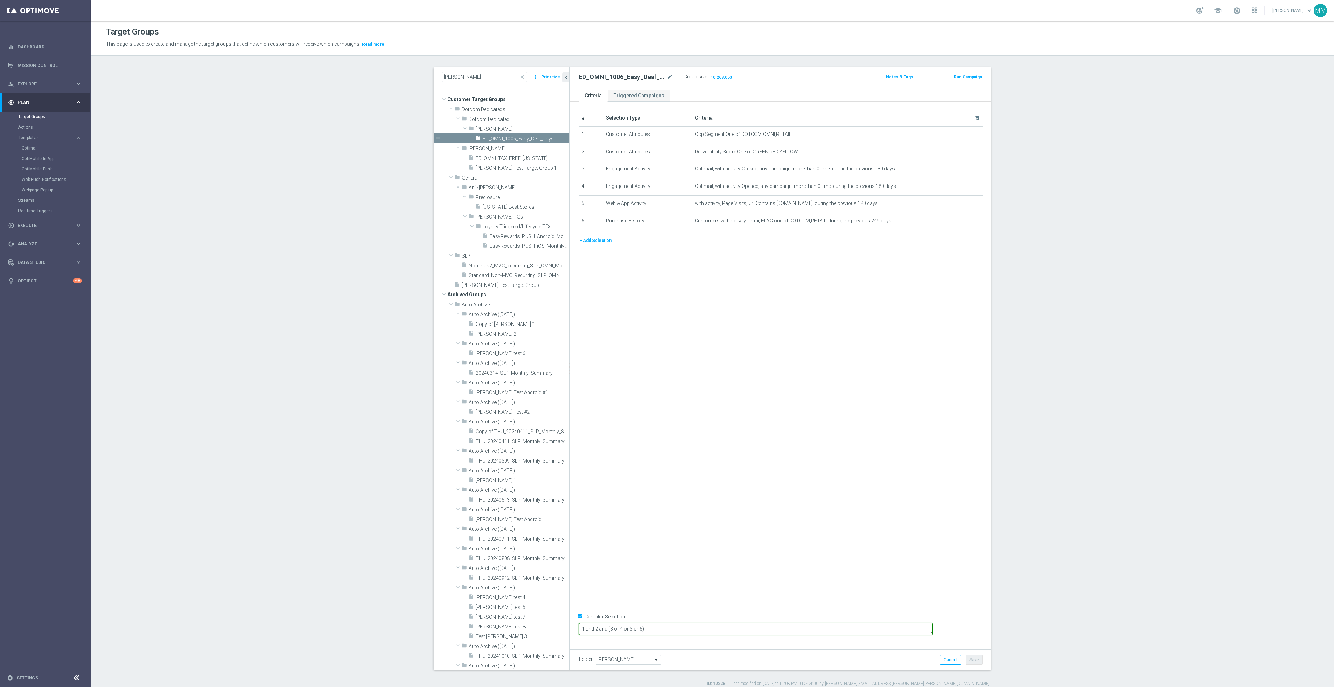
click at [657, 626] on textarea "1 and 2 and (3 or 4 or 5 or 6)" at bounding box center [756, 629] width 354 height 12
drag, startPoint x: 659, startPoint y: 628, endPoint x: 654, endPoint y: 628, distance: 4.2
click at [654, 628] on textarea "1 and 2 and (3 or 4 or 5 or 6)" at bounding box center [756, 629] width 354 height 12
drag, startPoint x: 669, startPoint y: 628, endPoint x: 659, endPoint y: 627, distance: 10.8
click at [659, 627] on textarea "1 and 2 and 6 AND ( or 4 or 5 or 6)" at bounding box center [756, 629] width 354 height 12
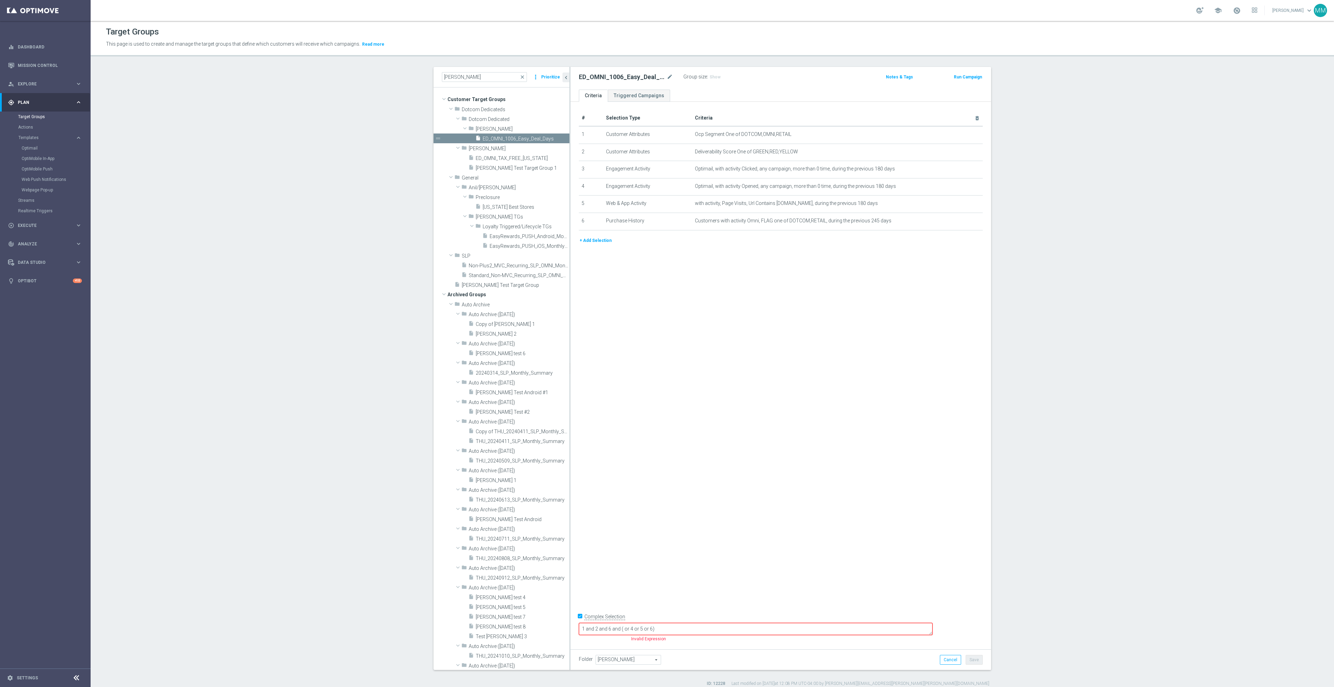
drag, startPoint x: 676, startPoint y: 627, endPoint x: 669, endPoint y: 629, distance: 6.8
click at [669, 629] on textarea "1 and 2 and 6 and ( or 4 or 5 or 6)" at bounding box center [756, 629] width 354 height 12
drag, startPoint x: 691, startPoint y: 628, endPoint x: 683, endPoint y: 629, distance: 8.1
click at [683, 629] on textarea "1 and 2 and 6 and (4 or 5 or 6)" at bounding box center [756, 629] width 354 height 12
click at [775, 582] on div "# Selection Type Criteria delete_forever 1 Customer Attributes Ocp Segment One …" at bounding box center [780, 373] width 421 height 542
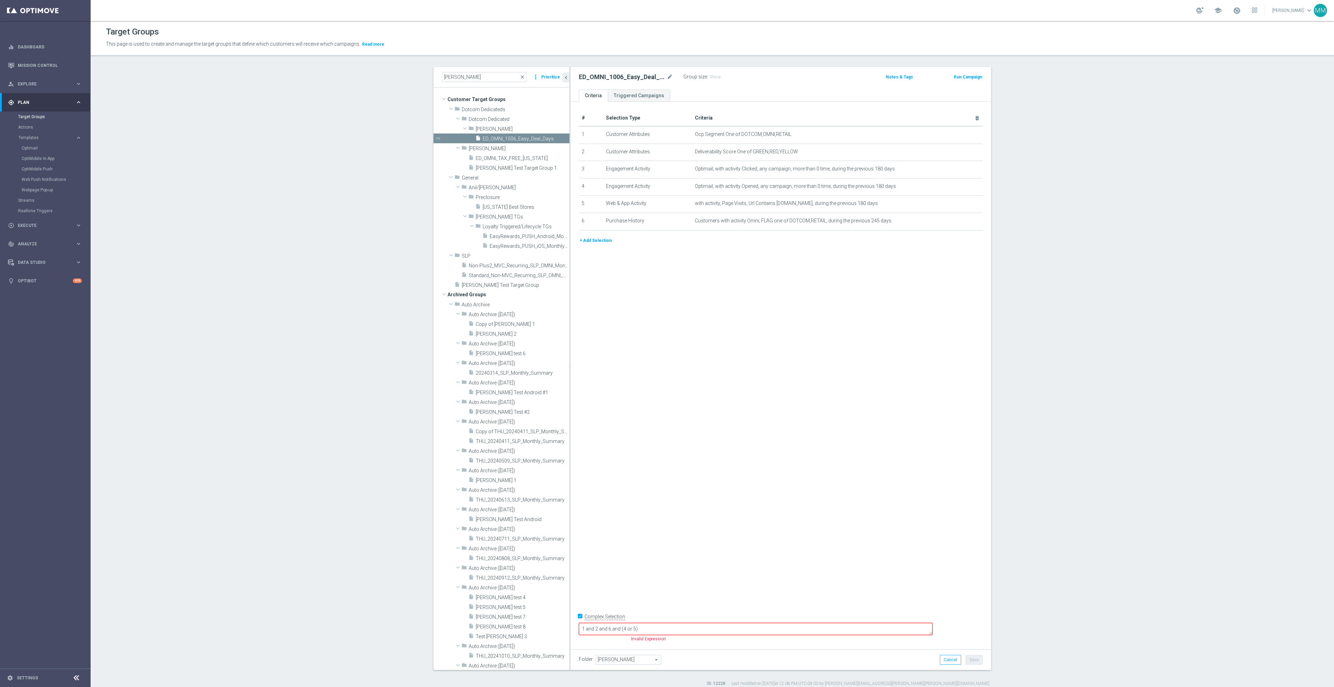
click at [673, 583] on div "# Selection Type Criteria delete_forever 1 Customer Attributes Ocp Segment One …" at bounding box center [780, 373] width 421 height 542
click at [670, 629] on textarea "1 and 2 and 6 and (4 or 5)" at bounding box center [756, 629] width 354 height 12
type textarea "1 and 2 and 6 and (3 or 4 or 5)"
click at [734, 571] on div "# Selection Type Criteria delete_forever 1 Customer Attributes Ocp Segment One …" at bounding box center [780, 373] width 421 height 542
click at [969, 659] on button "Save" at bounding box center [973, 660] width 17 height 10
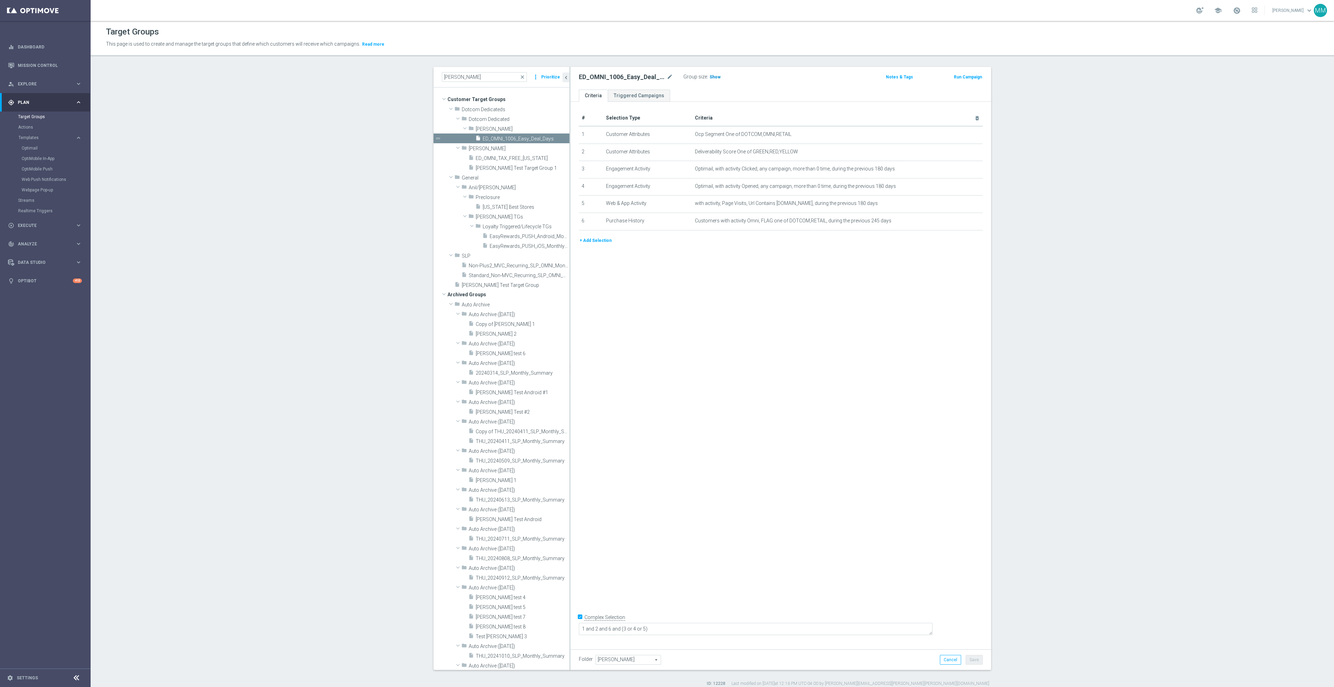
click at [709, 76] on span "Show" at bounding box center [714, 77] width 11 height 5
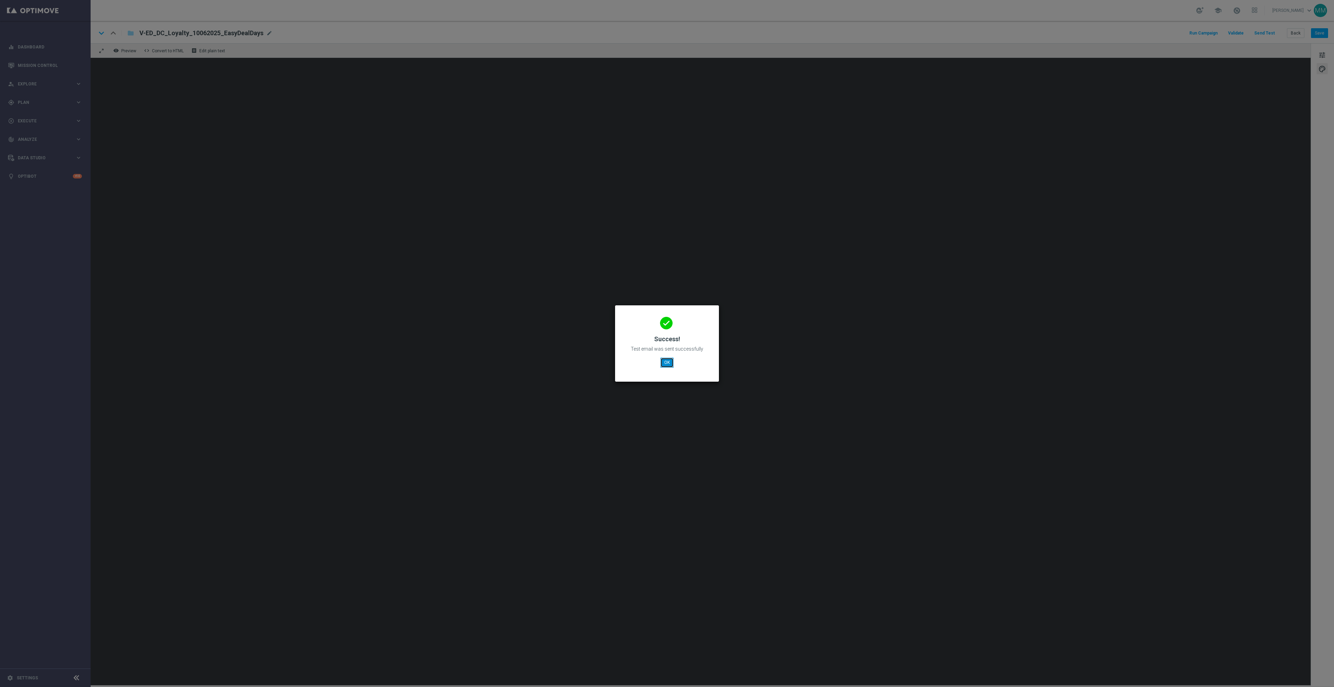
click at [663, 367] on button "OK" at bounding box center [666, 362] width 13 height 10
